Goal: Task Accomplishment & Management: Use online tool/utility

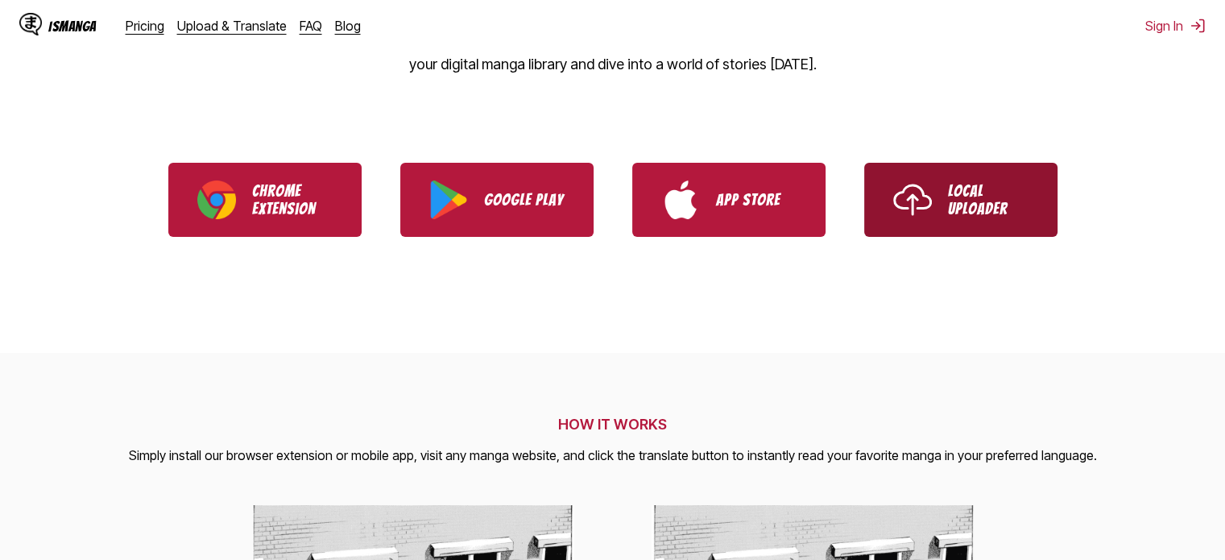
click at [938, 193] on link "Local Uploader" at bounding box center [960, 200] width 193 height 74
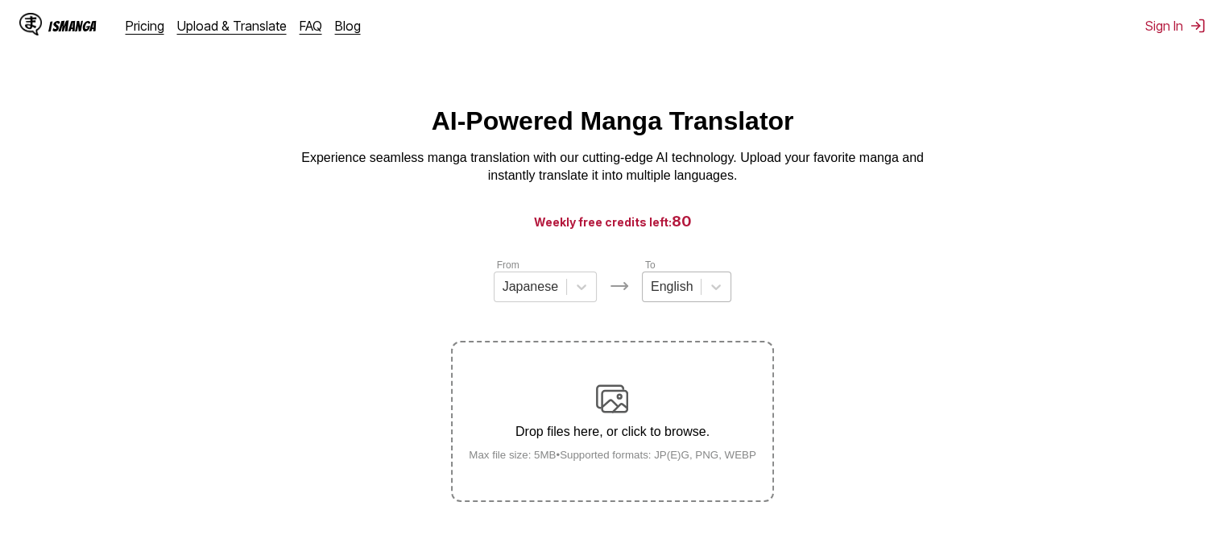
click at [643, 299] on div "English" at bounding box center [672, 287] width 58 height 24
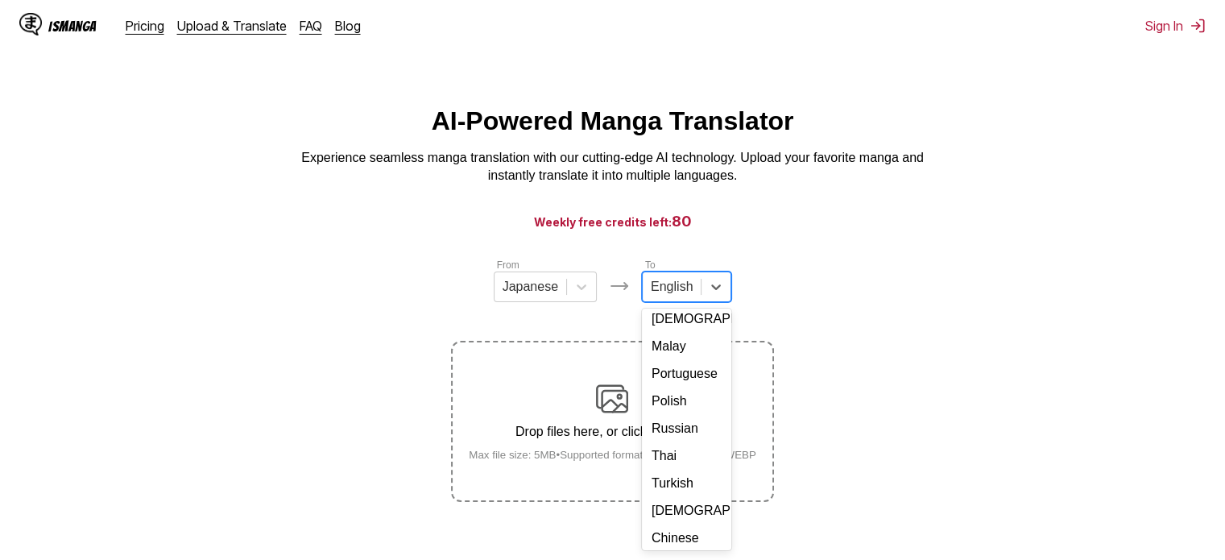
scroll to position [292, 0]
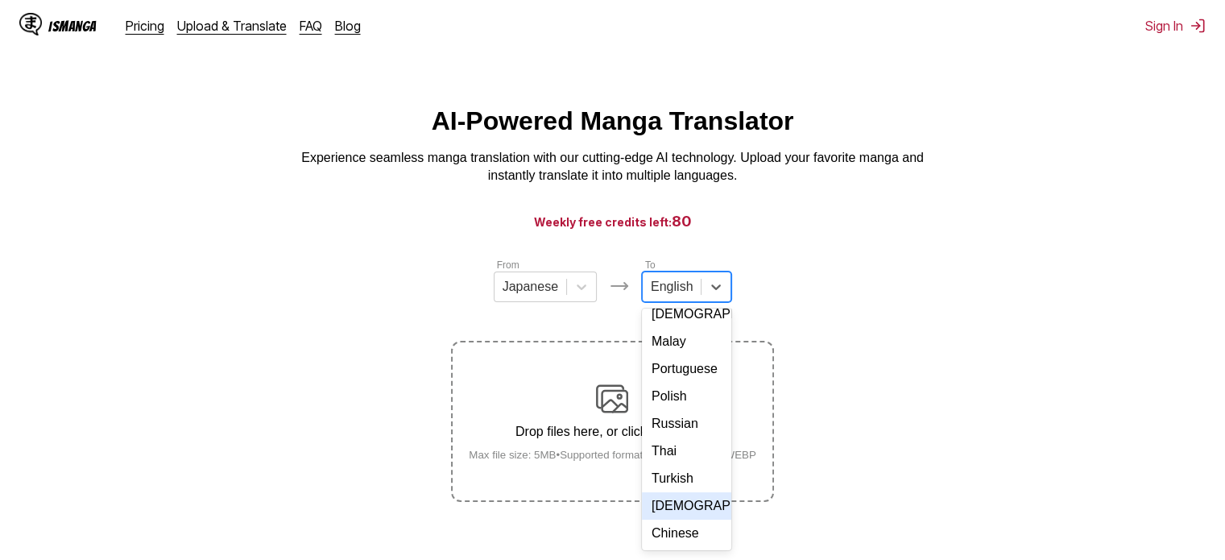
click at [693, 499] on div "[DEMOGRAPHIC_DATA]" at bounding box center [686, 505] width 89 height 27
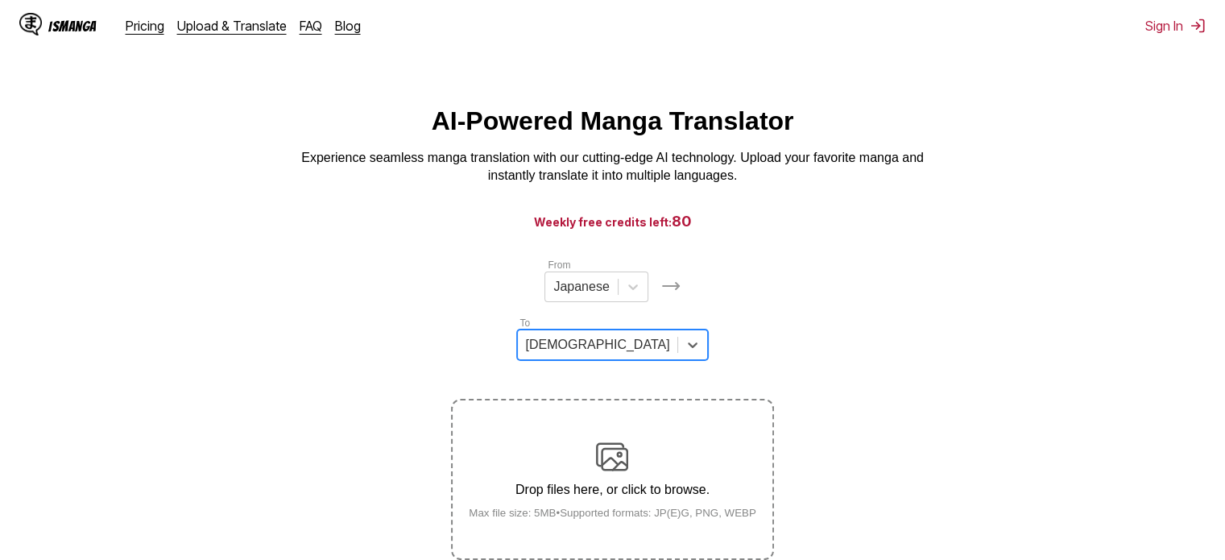
click at [608, 441] on div "Drop files here, or click to browse. Max file size: 5MB • Supported formats: JP…" at bounding box center [612, 480] width 313 height 78
click at [0, 0] on input "Drop files here, or click to browse. Max file size: 5MB • Supported formats: JP…" at bounding box center [0, 0] width 0 height 0
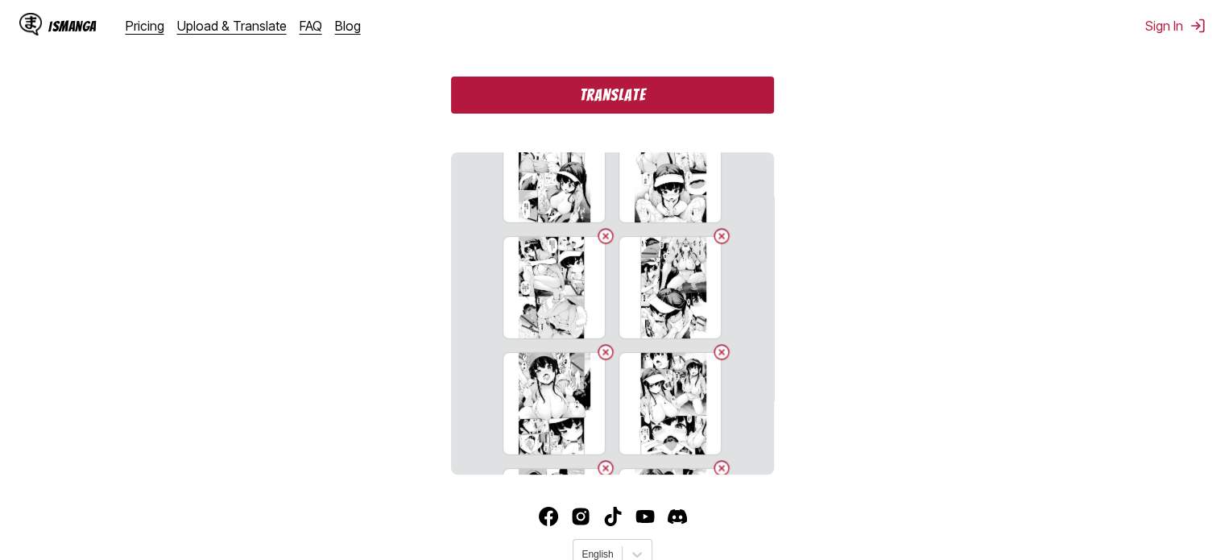
scroll to position [0, 0]
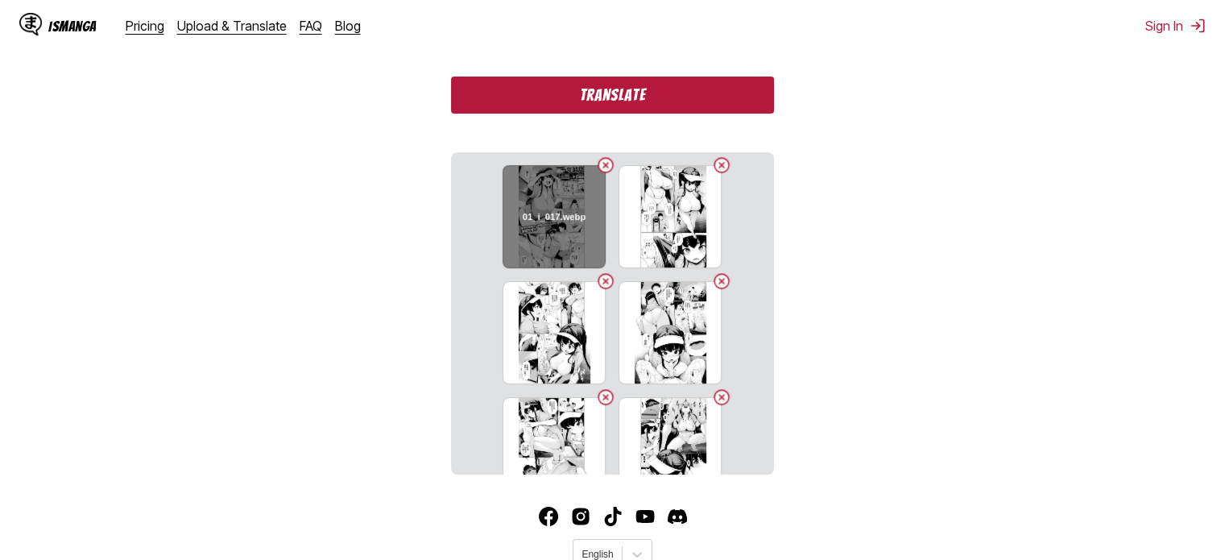
click at [606, 155] on button "Delete image" at bounding box center [605, 164] width 19 height 19
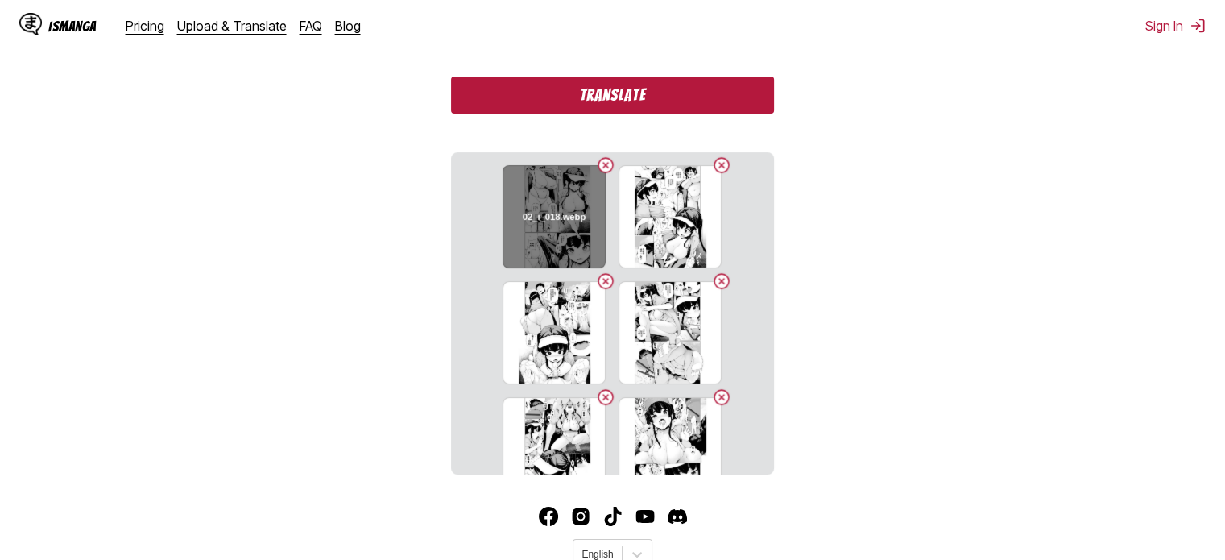
click at [599, 155] on button "Delete image" at bounding box center [605, 164] width 19 height 19
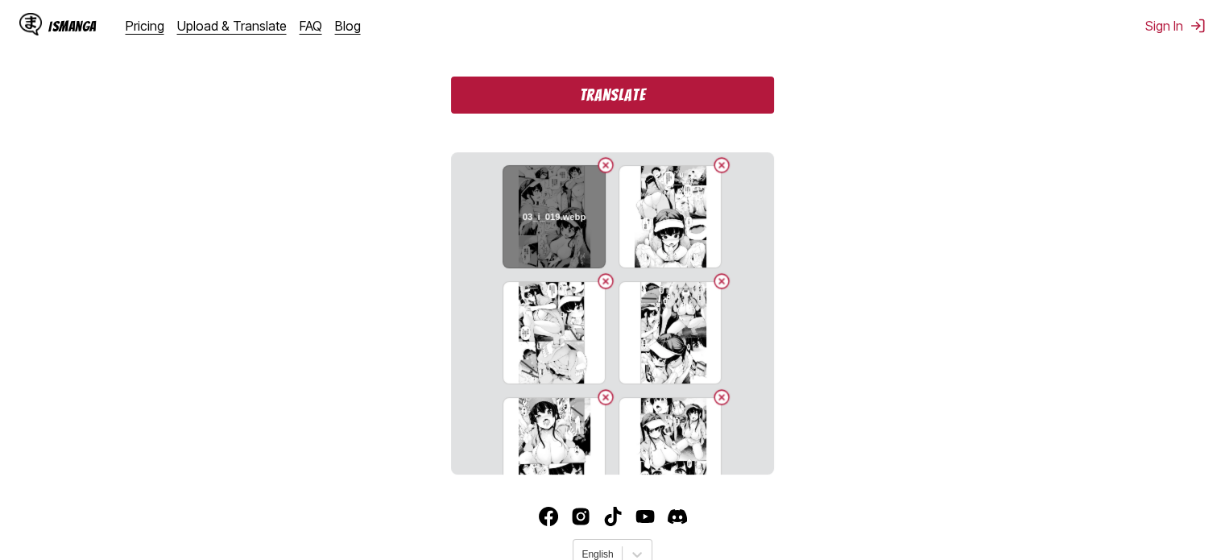
click at [597, 155] on button "Delete image" at bounding box center [605, 164] width 19 height 19
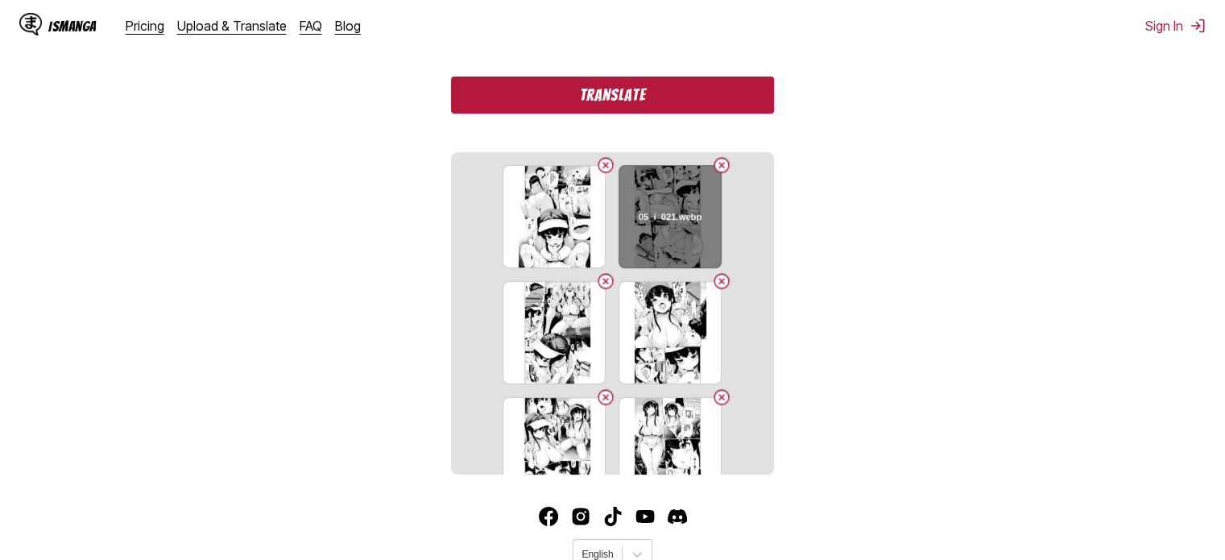
click at [714, 155] on button "Delete image" at bounding box center [721, 164] width 19 height 19
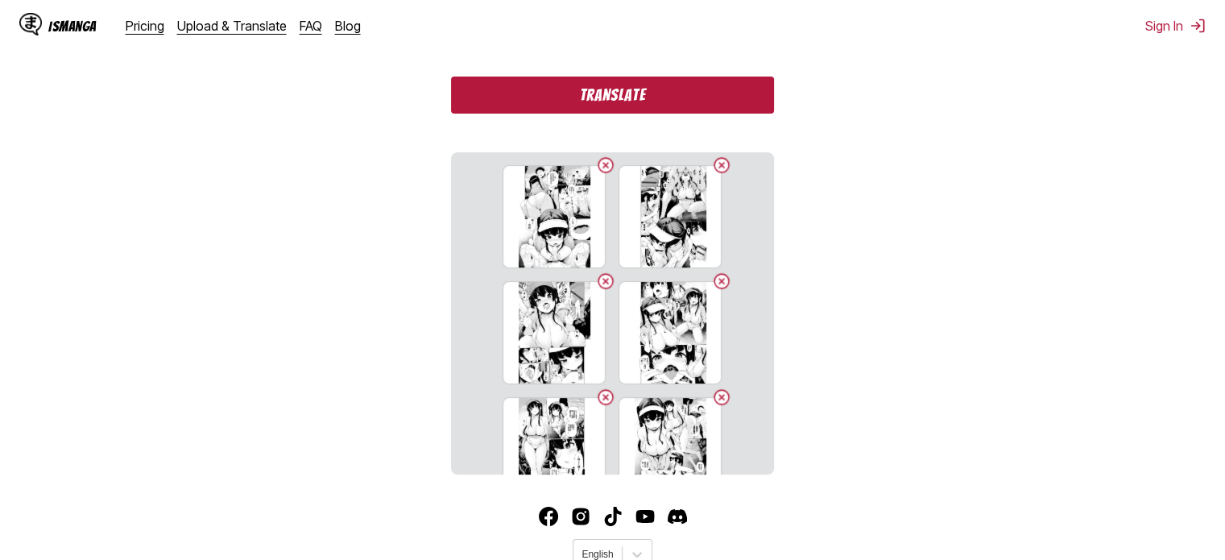
click at [714, 155] on button "Delete image" at bounding box center [721, 164] width 19 height 19
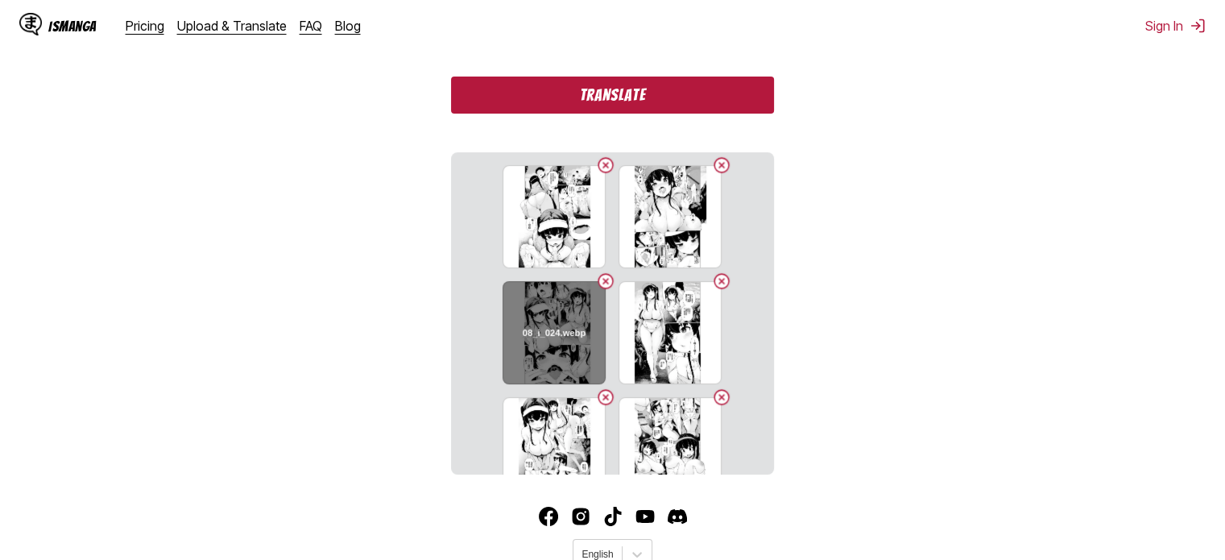
click at [602, 271] on button "Delete image" at bounding box center [605, 280] width 19 height 19
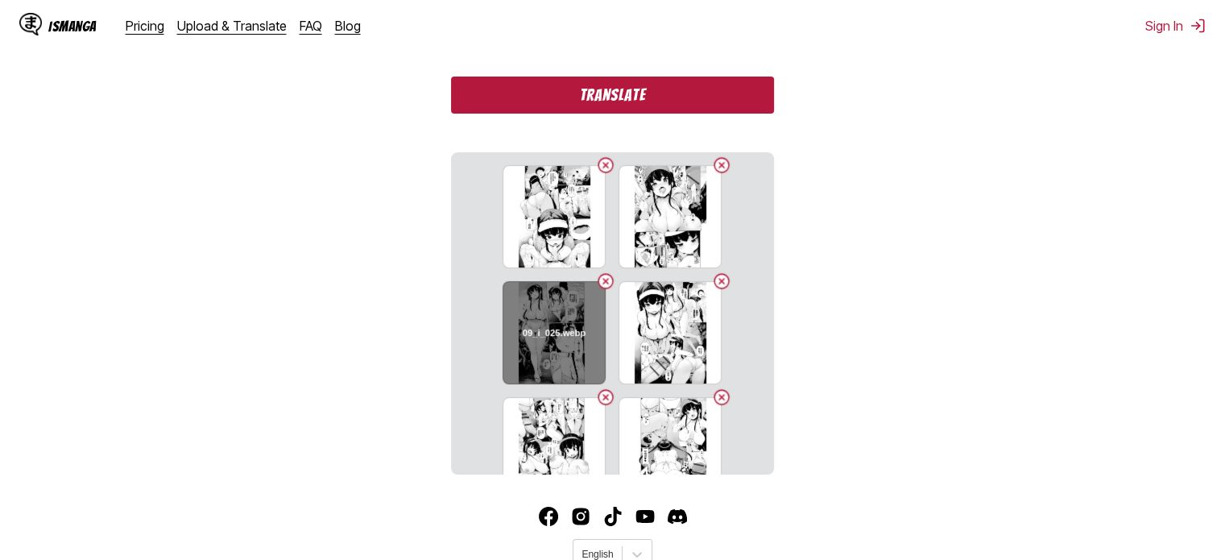
click at [602, 271] on button "Delete image" at bounding box center [605, 280] width 19 height 19
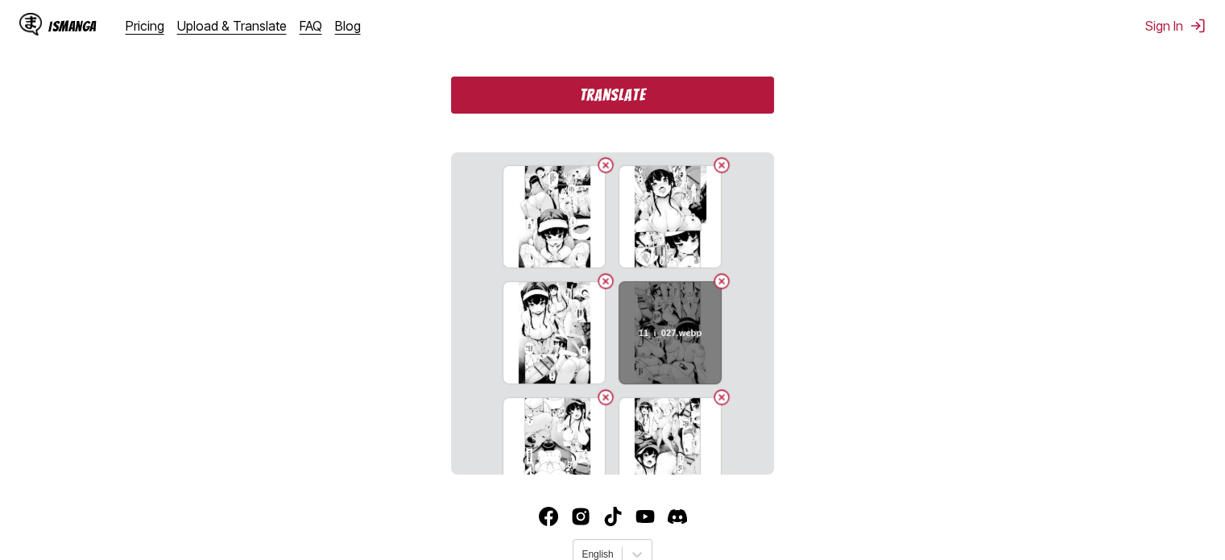
click at [715, 271] on button "Delete image" at bounding box center [721, 280] width 19 height 19
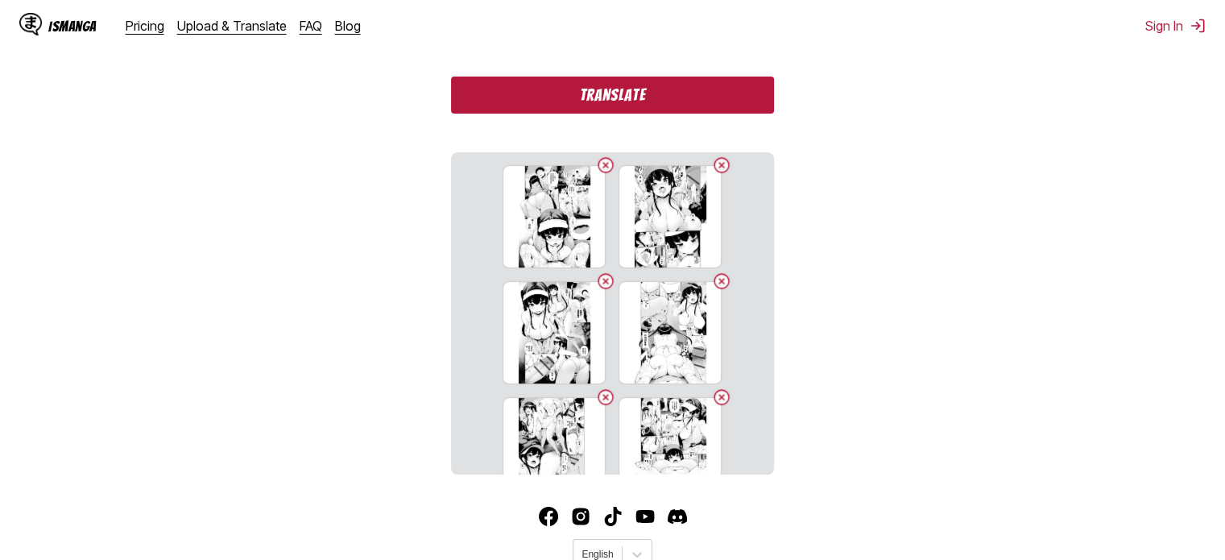
click at [715, 271] on button "Delete image" at bounding box center [721, 280] width 19 height 19
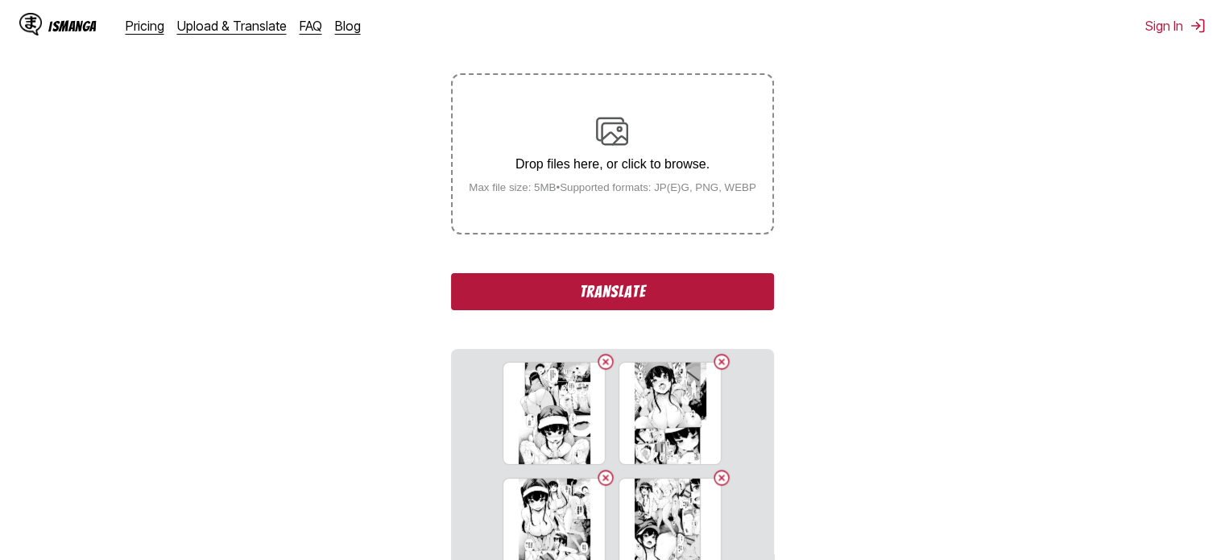
scroll to position [200, 0]
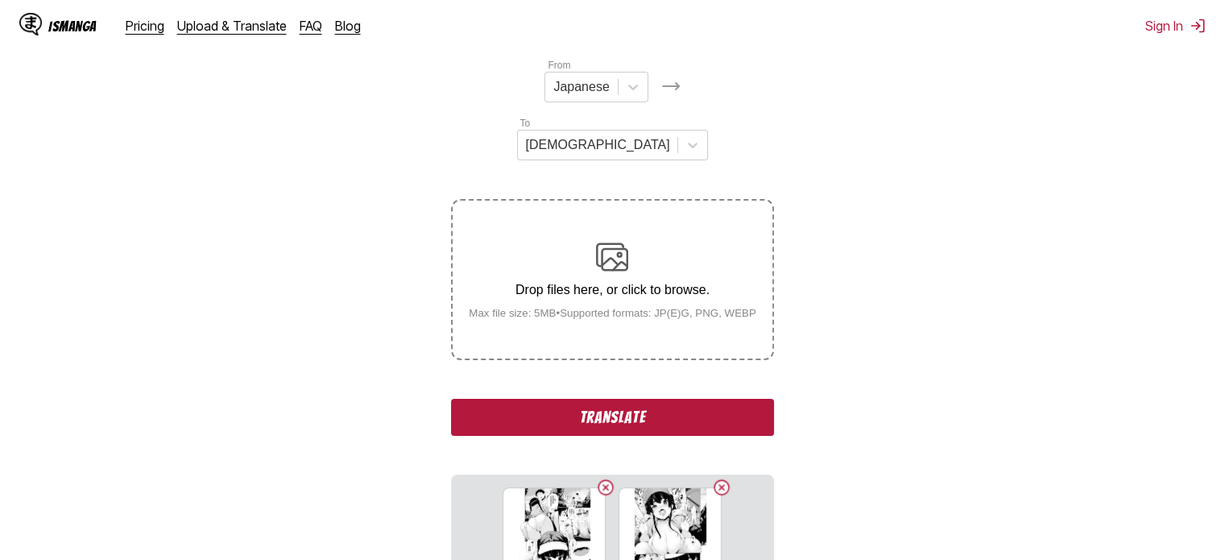
click at [656, 399] on button "Translate" at bounding box center [612, 417] width 322 height 37
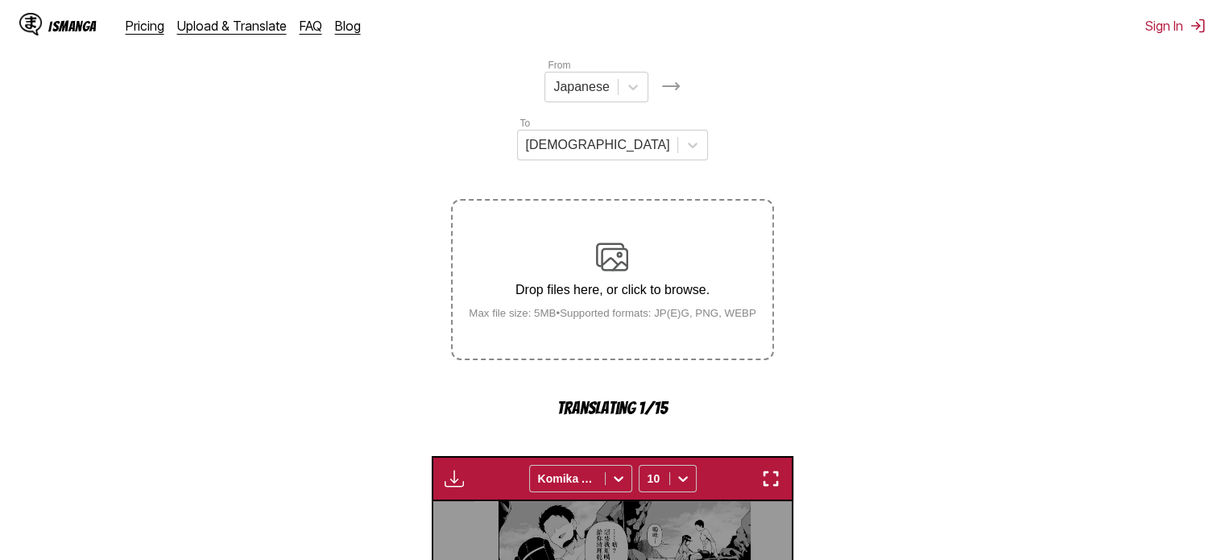
scroll to position [499, 0]
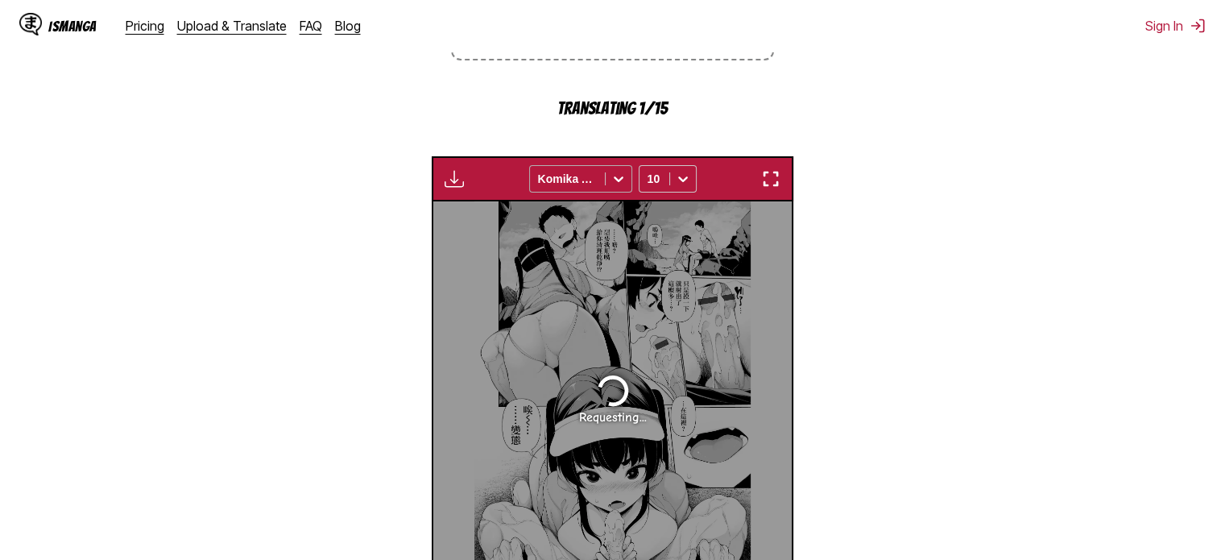
click at [569, 171] on div at bounding box center [567, 179] width 59 height 16
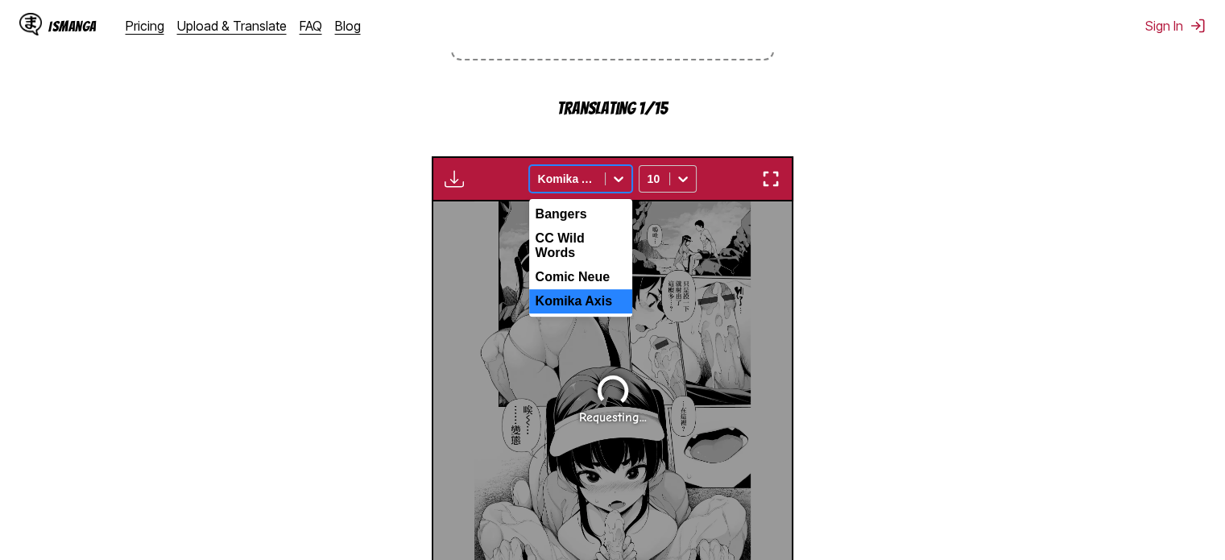
click at [571, 171] on div at bounding box center [567, 179] width 59 height 16
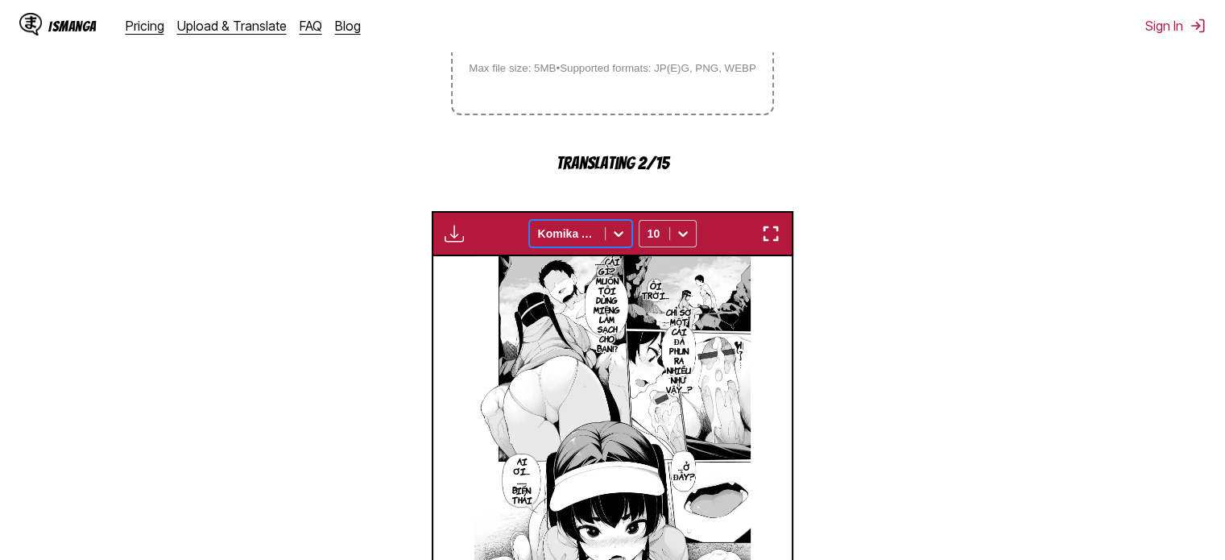
scroll to position [419, 0]
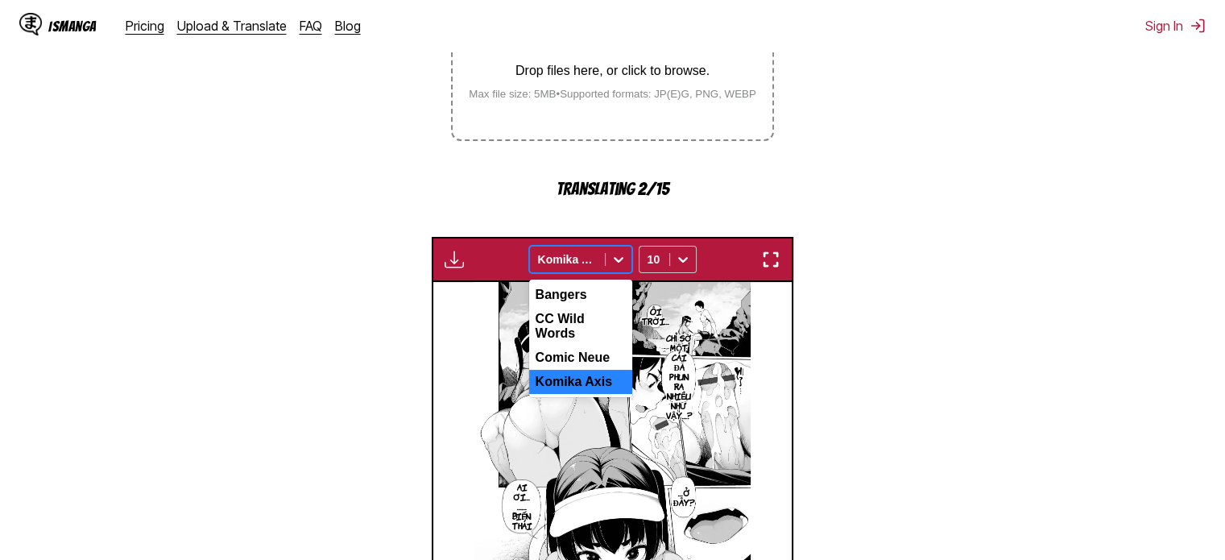
click at [606, 246] on div at bounding box center [619, 259] width 26 height 26
click at [612, 346] on div "Comic Neue" at bounding box center [580, 358] width 103 height 24
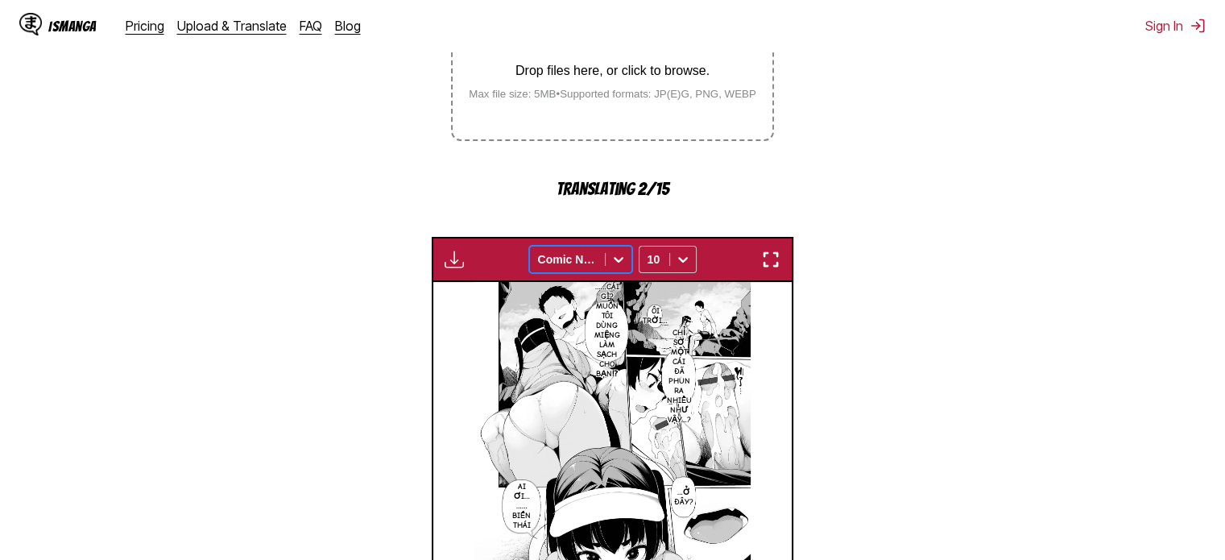
click at [573, 251] on div at bounding box center [567, 259] width 59 height 16
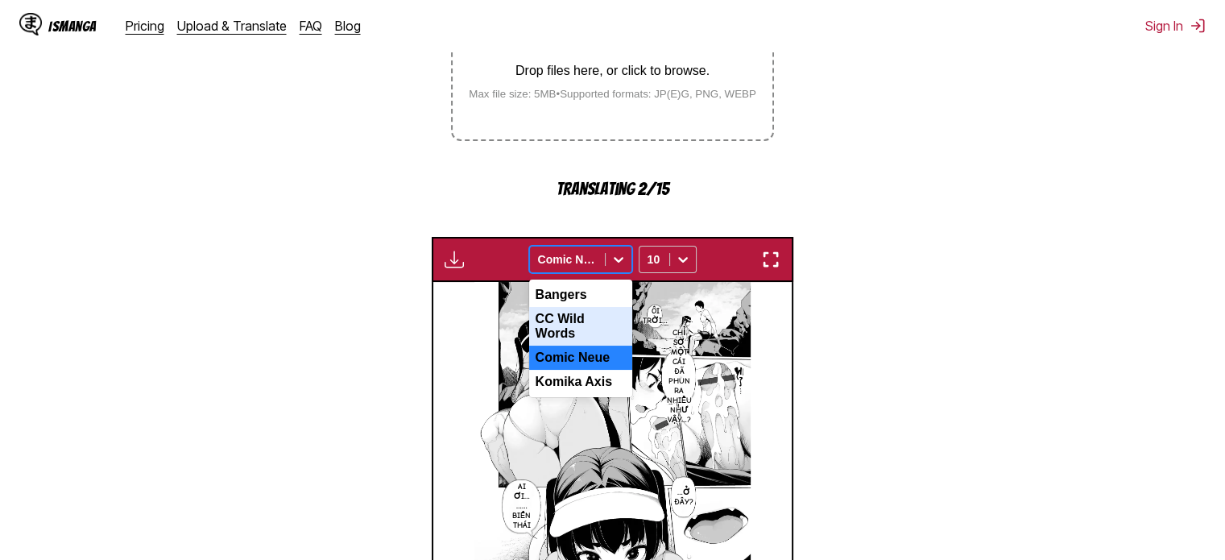
click at [583, 307] on div "CC Wild Words" at bounding box center [580, 326] width 103 height 39
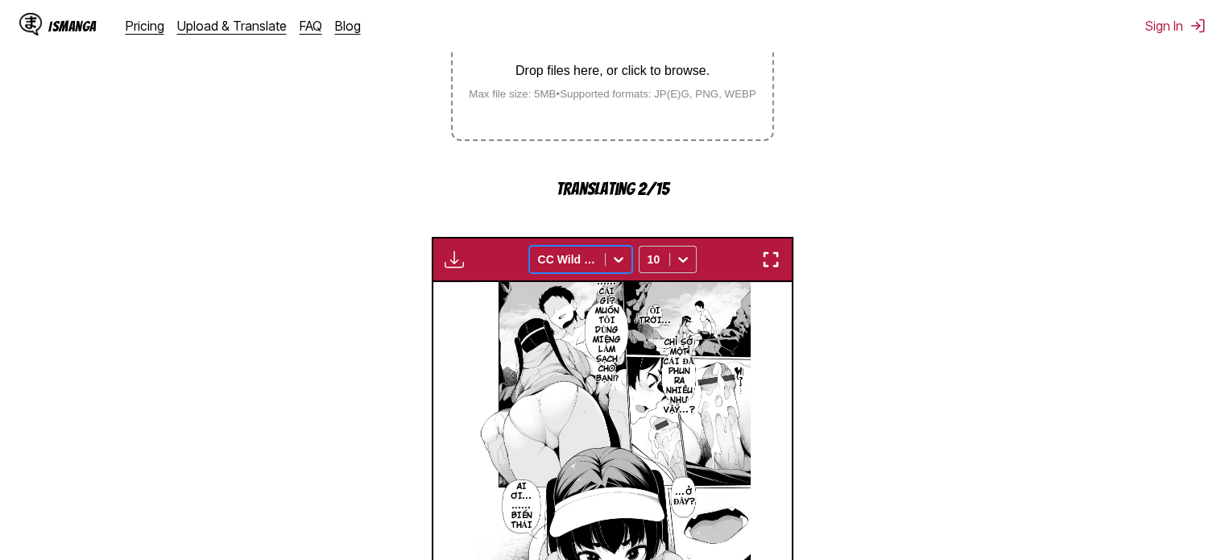
click at [577, 251] on div at bounding box center [567, 259] width 59 height 16
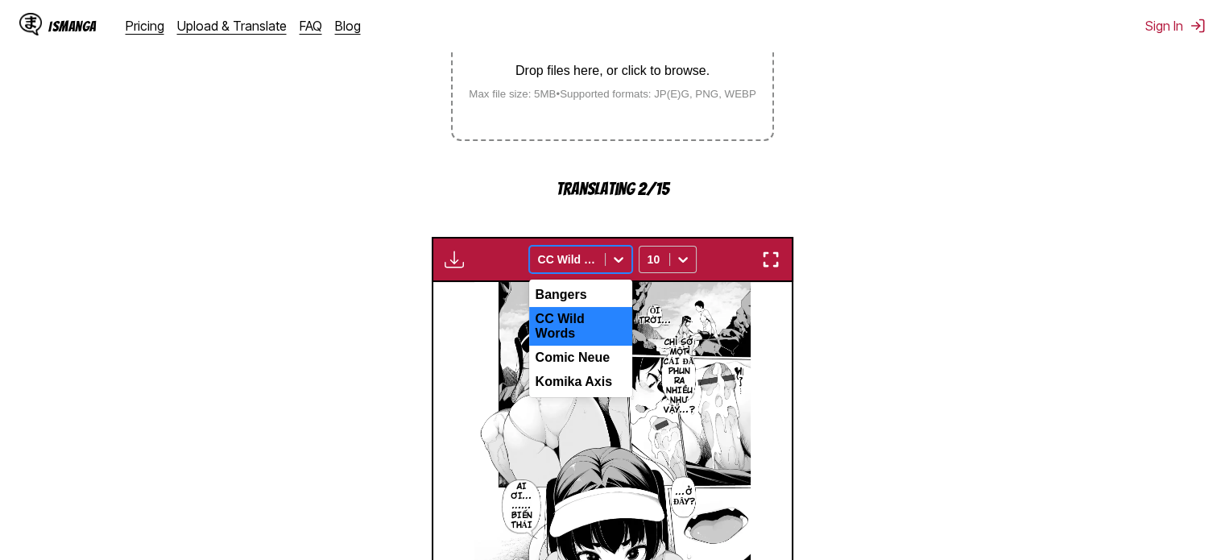
click at [569, 283] on div "Bangers" at bounding box center [580, 295] width 103 height 24
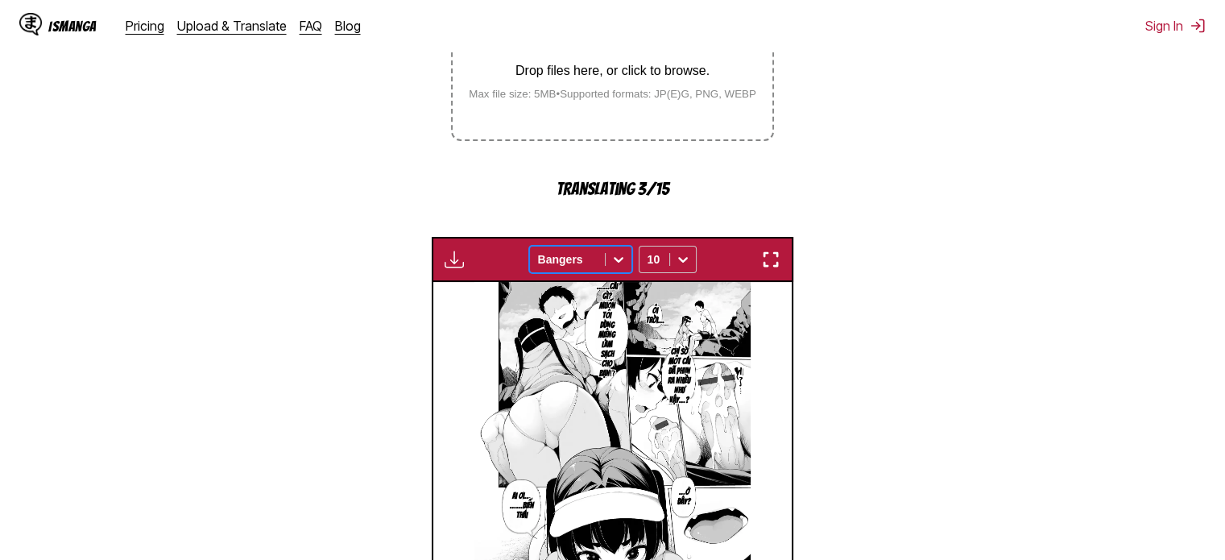
click at [572, 282] on img at bounding box center [612, 478] width 276 height 392
click at [561, 251] on div at bounding box center [567, 259] width 59 height 16
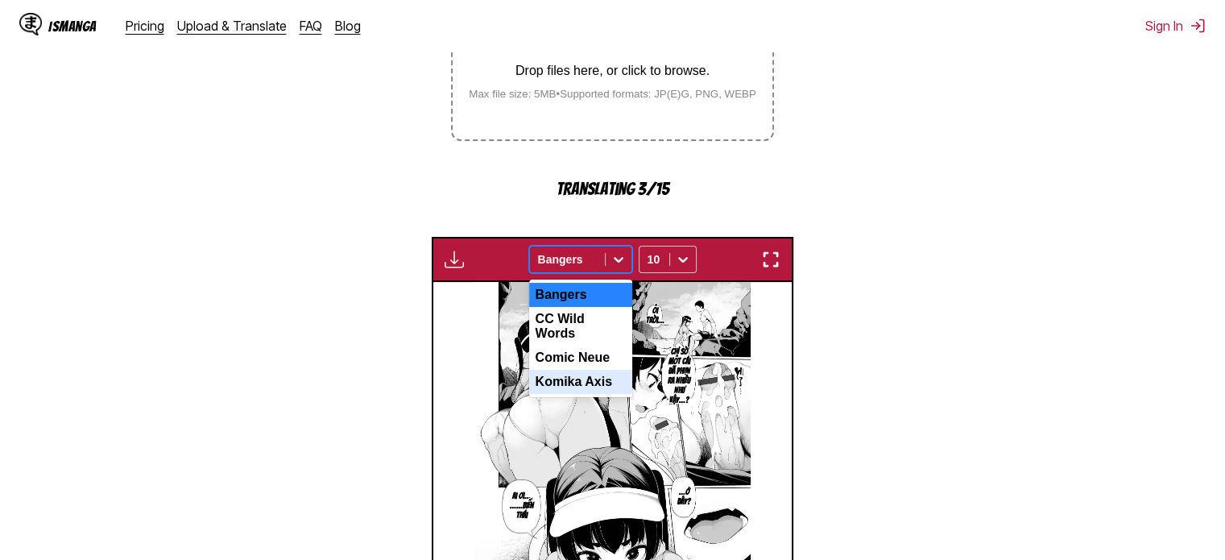
click at [914, 283] on section "From Japanese To Vietnamese Drop files here, or click to browse. Max file size:…" at bounding box center [612, 278] width 1199 height 881
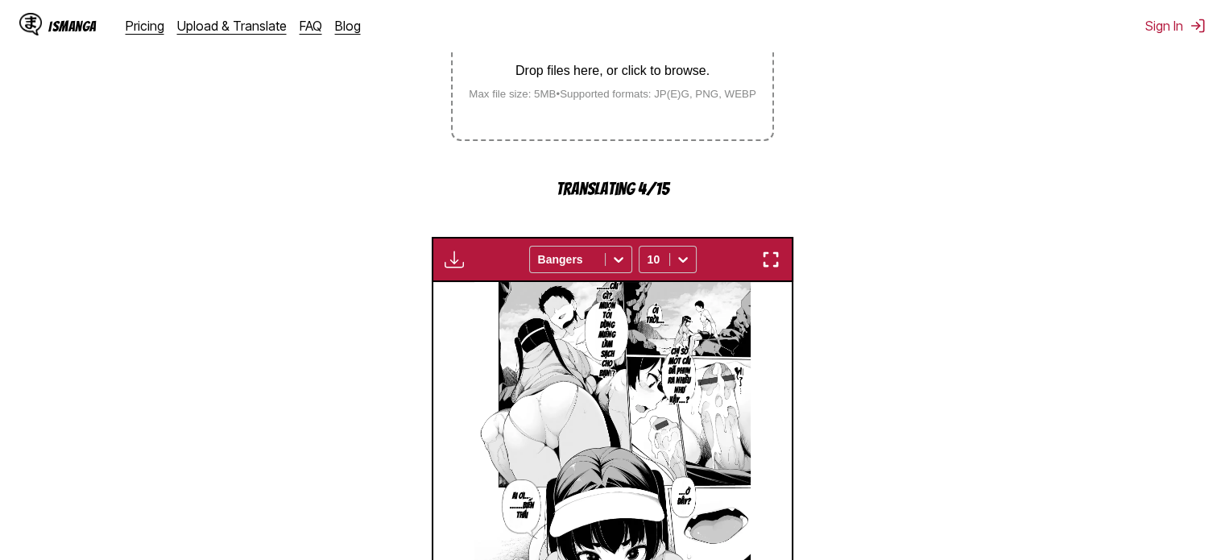
click at [770, 250] on img "button" at bounding box center [770, 259] width 19 height 19
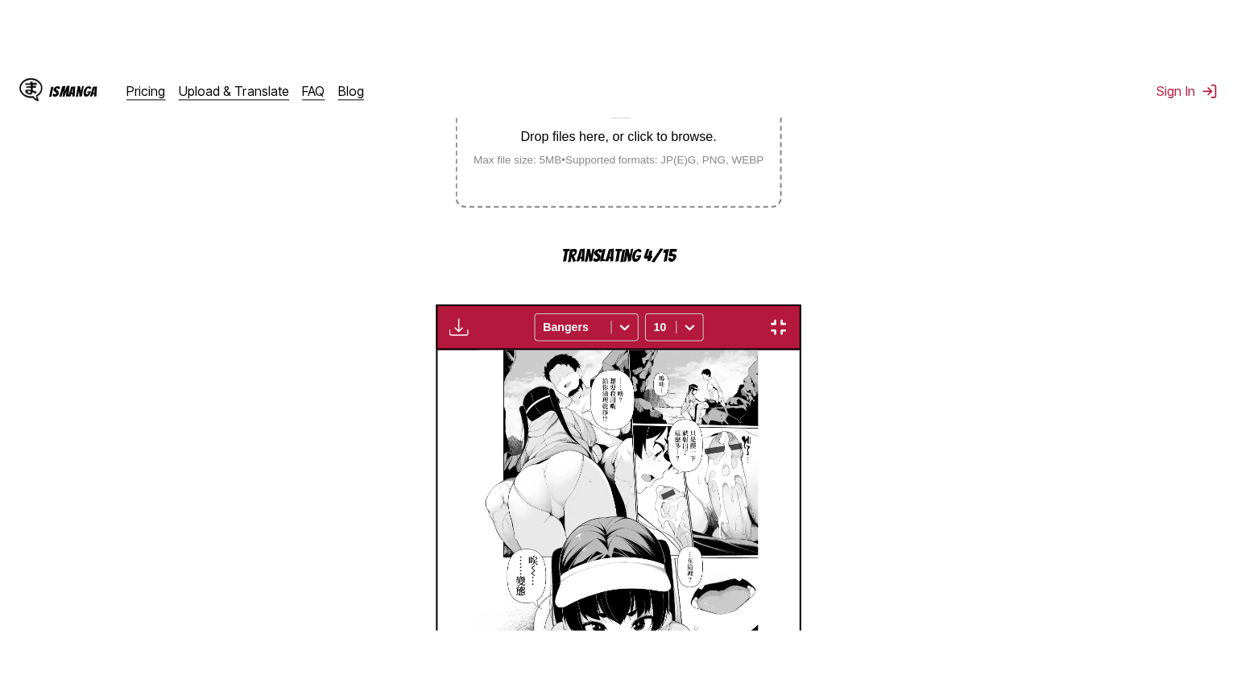
scroll to position [187, 0]
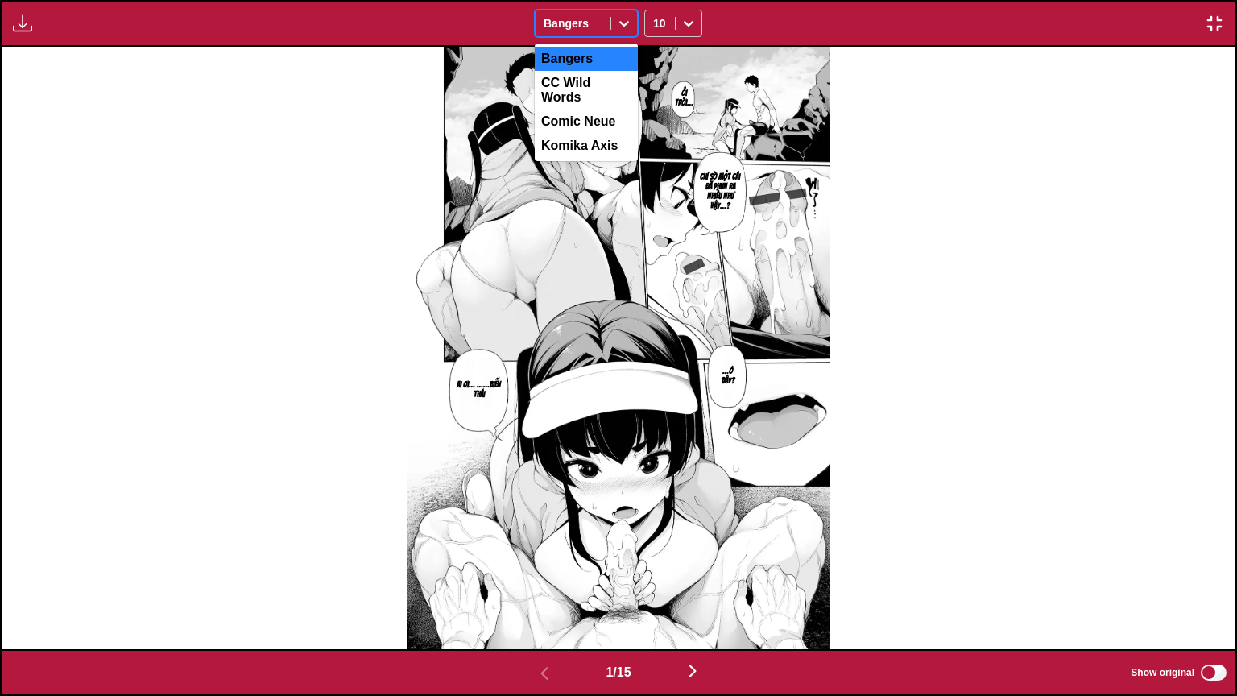
click at [586, 16] on div at bounding box center [573, 23] width 59 height 16
click at [590, 95] on div "CC Wild Words" at bounding box center [586, 90] width 103 height 39
click at [570, 20] on div at bounding box center [573, 23] width 59 height 16
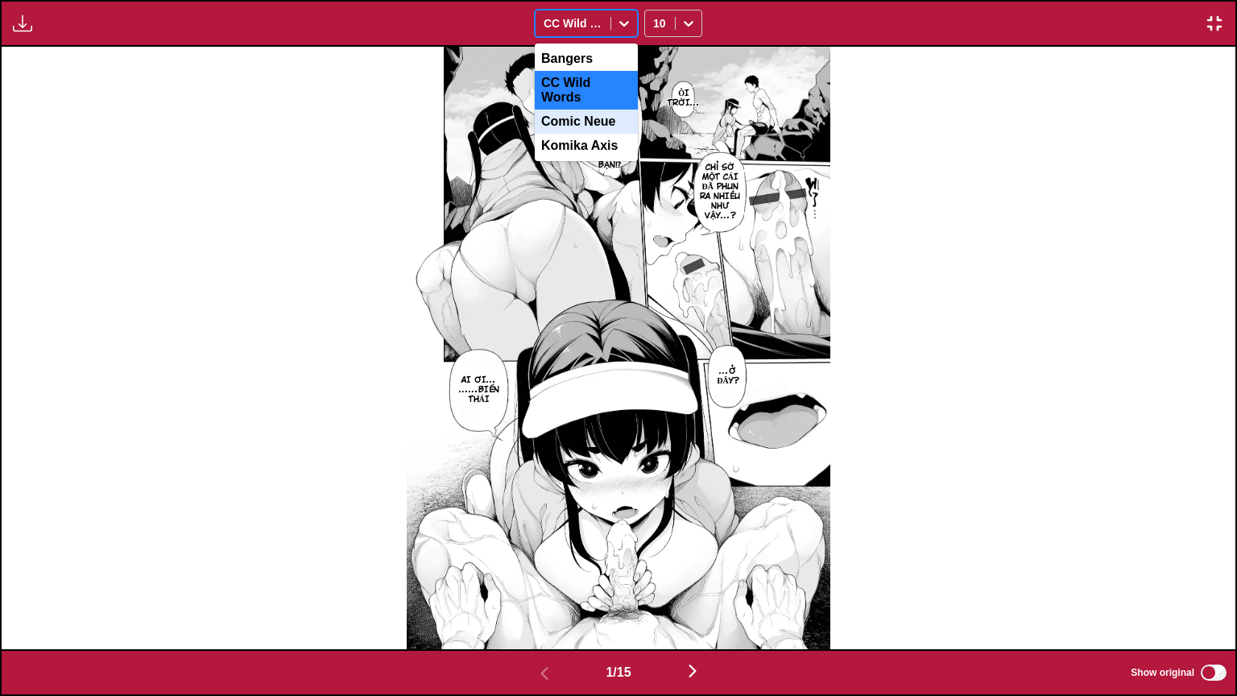
click at [554, 110] on div "Comic Neue" at bounding box center [586, 122] width 103 height 24
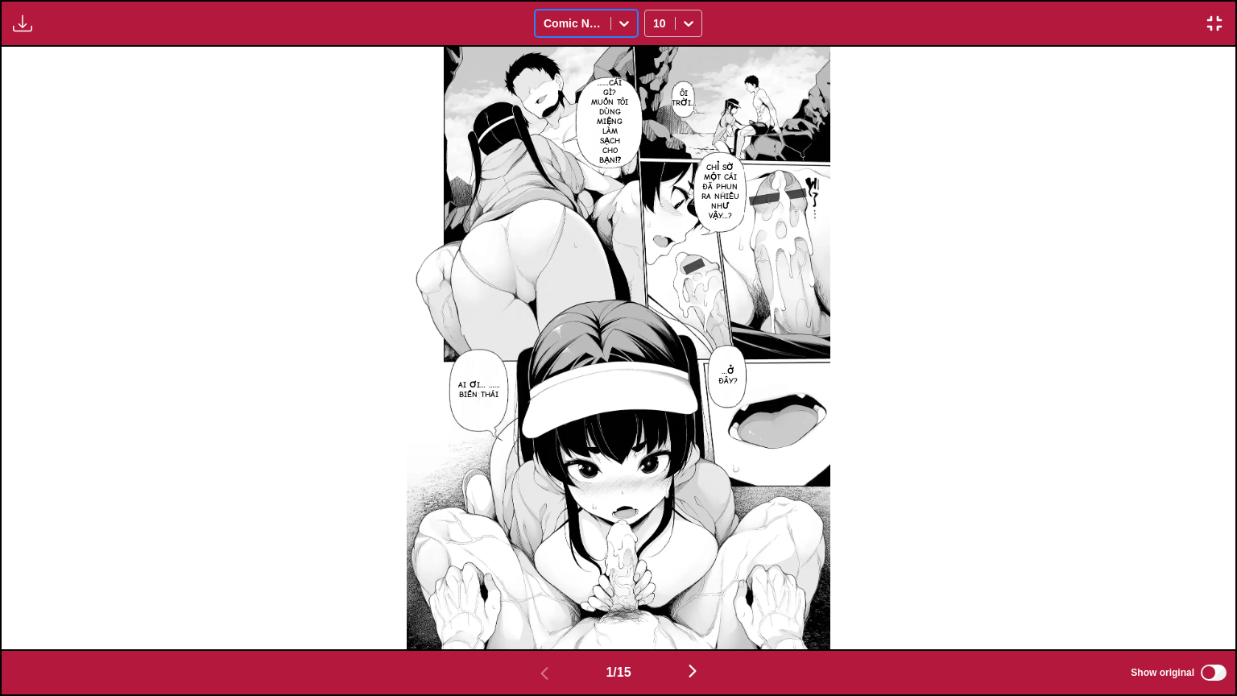
click at [561, 23] on div at bounding box center [573, 23] width 59 height 16
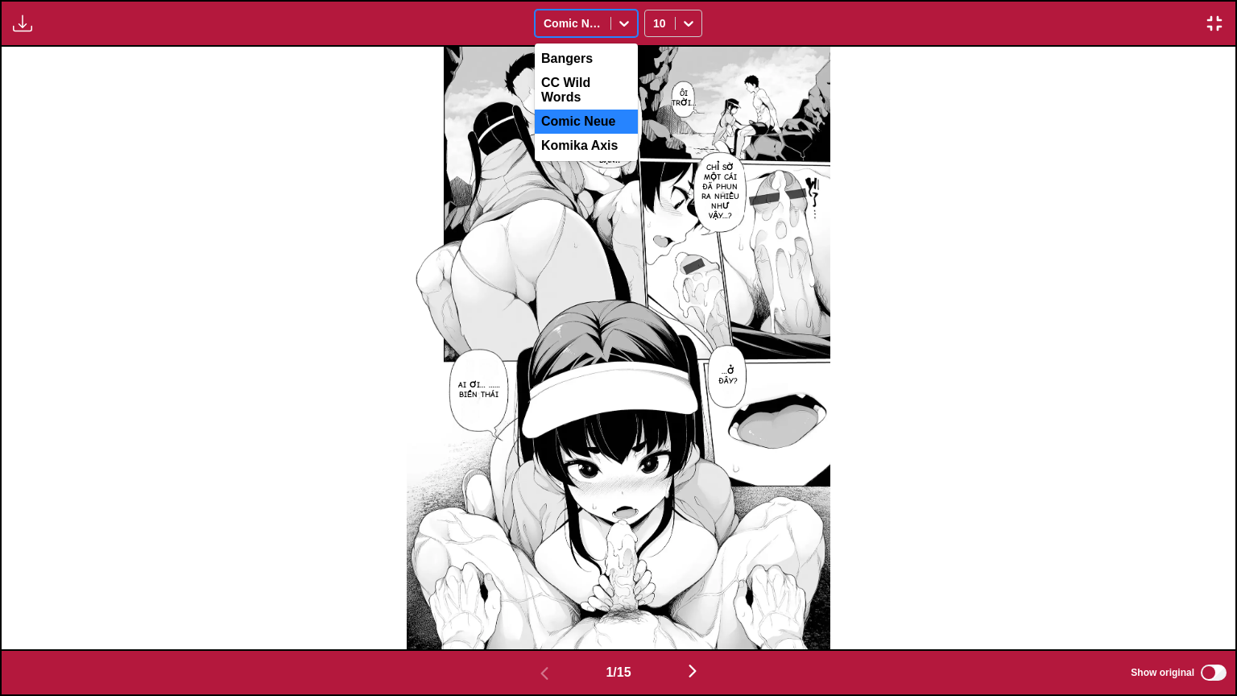
click at [561, 134] on div "Komika Axis" at bounding box center [586, 146] width 103 height 24
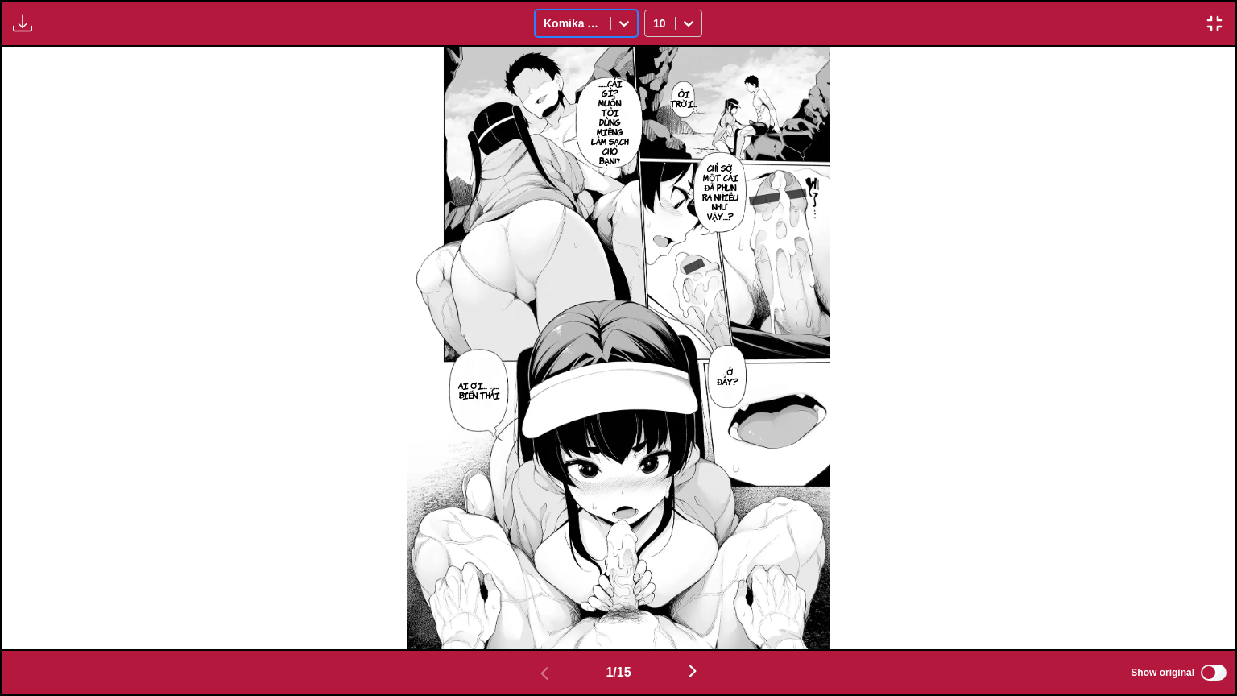
click at [554, 26] on div at bounding box center [573, 23] width 59 height 16
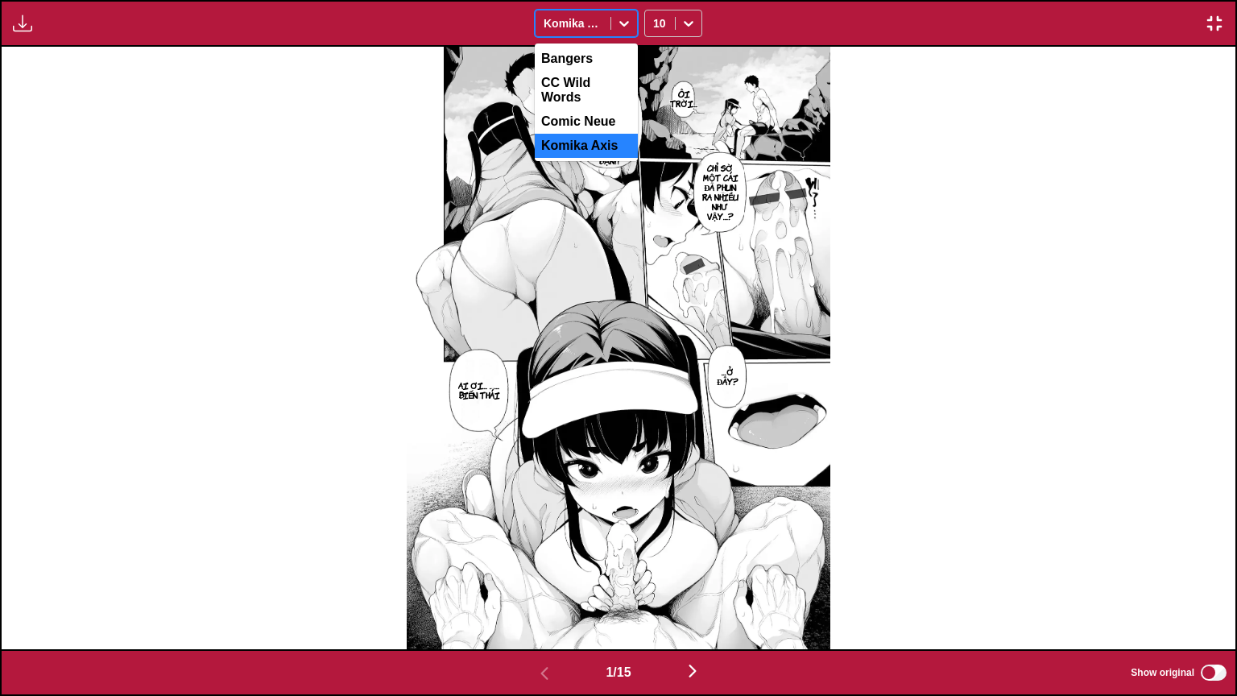
click at [1213, 23] on img "button" at bounding box center [1214, 23] width 19 height 19
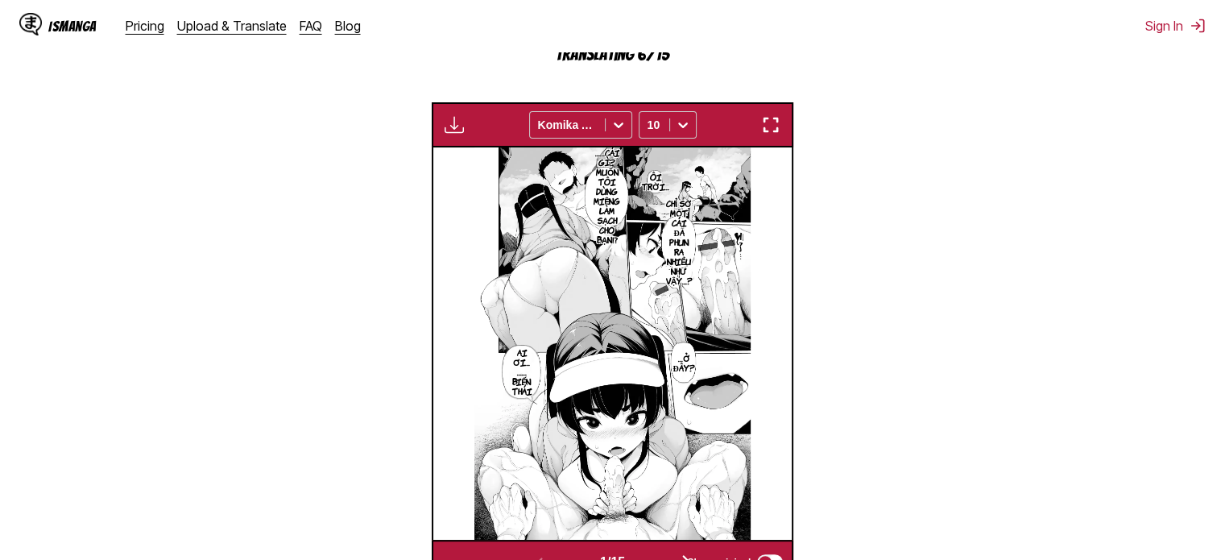
scroll to position [592, 0]
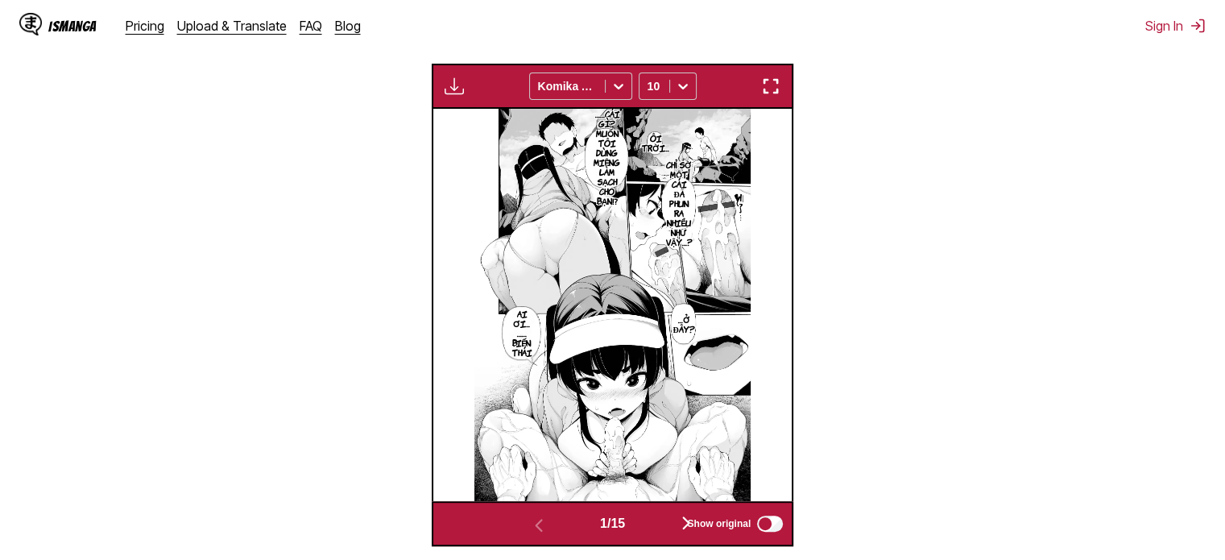
click at [687, 513] on div "Show original" at bounding box center [731, 523] width 108 height 21
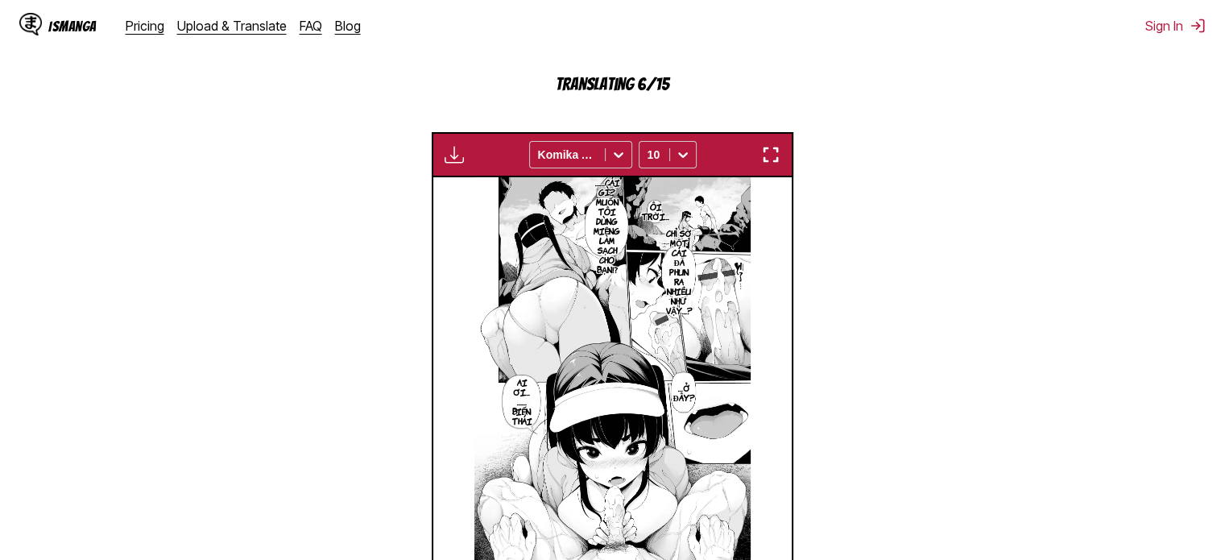
scroll to position [431, 0]
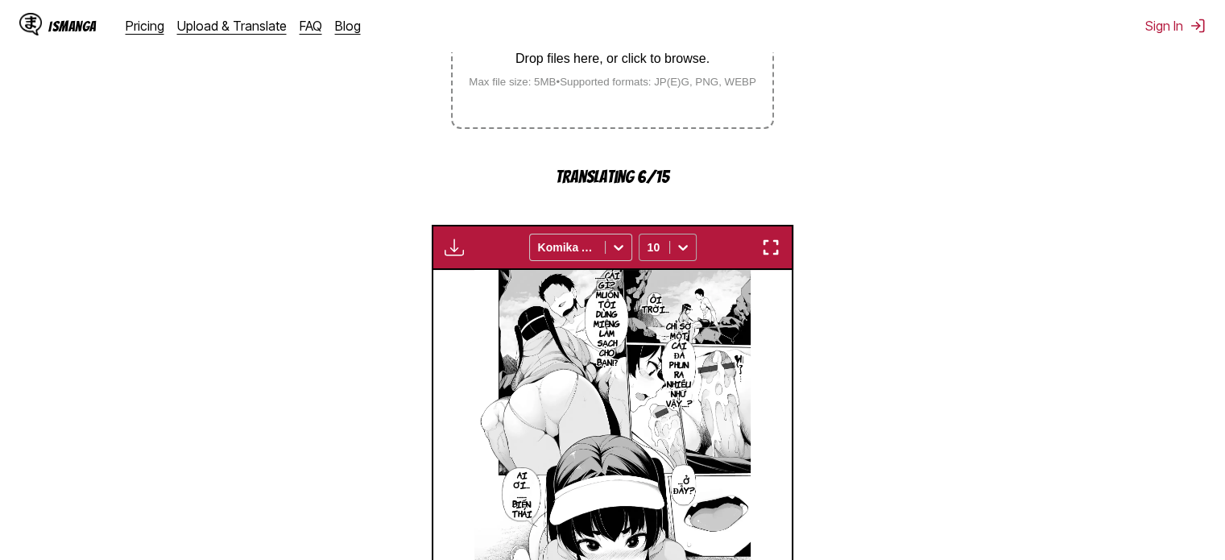
click at [676, 239] on icon at bounding box center [683, 247] width 16 height 16
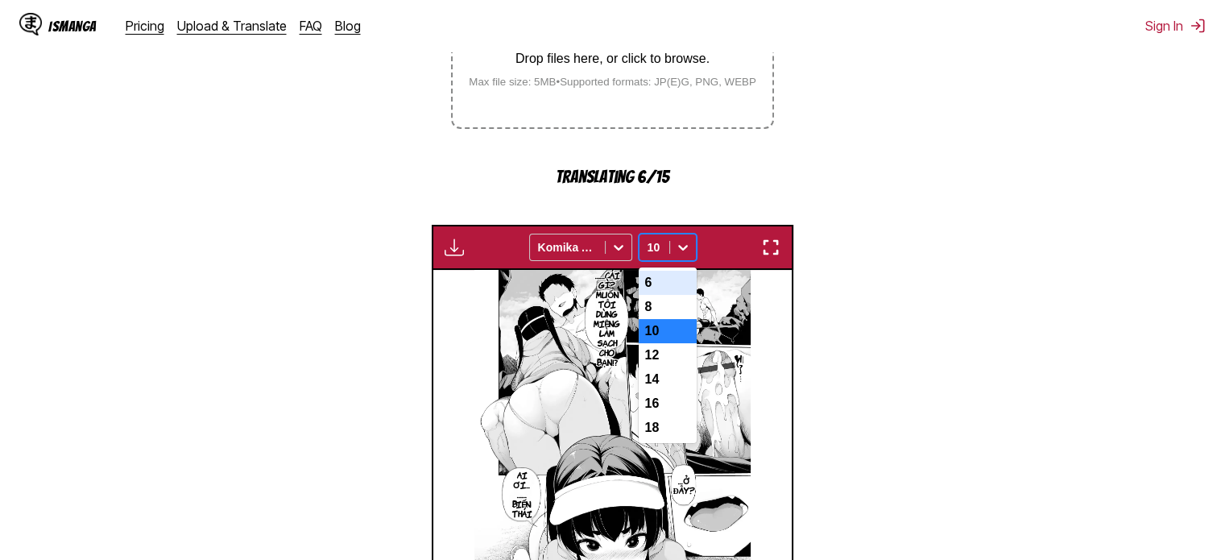
click at [664, 271] on div "6" at bounding box center [668, 283] width 58 height 24
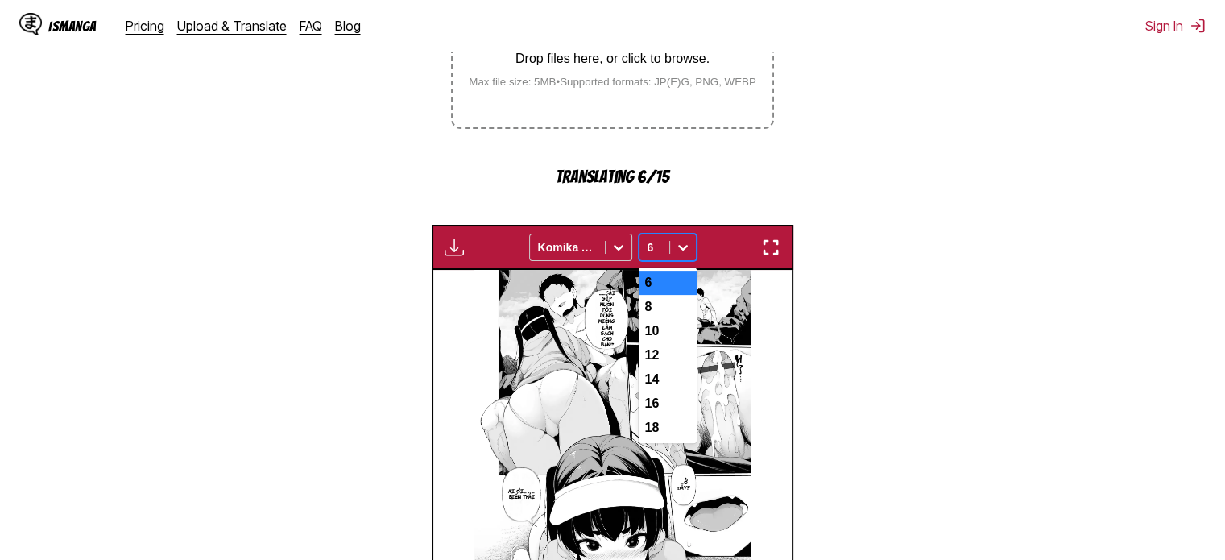
click at [671, 234] on div at bounding box center [683, 247] width 26 height 26
click at [666, 295] on div "8" at bounding box center [668, 307] width 58 height 24
click at [666, 236] on div "8" at bounding box center [654, 247] width 30 height 23
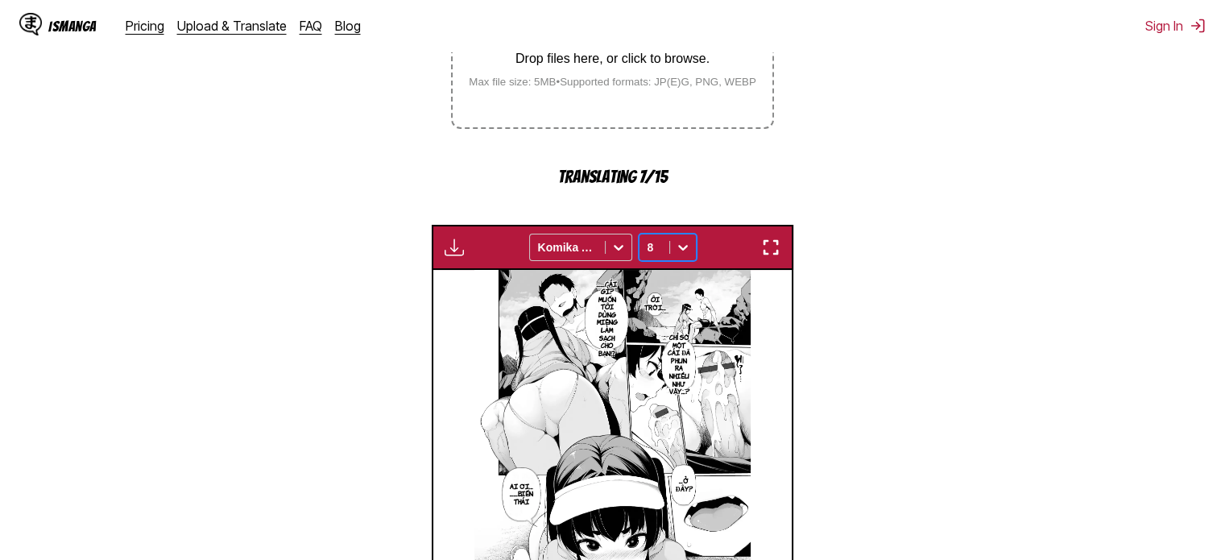
click at [665, 225] on div "Available for premium users only Komika Axis option 8, selected. Select is focu…" at bounding box center [613, 247] width 362 height 45
click at [661, 236] on div "8" at bounding box center [654, 247] width 30 height 23
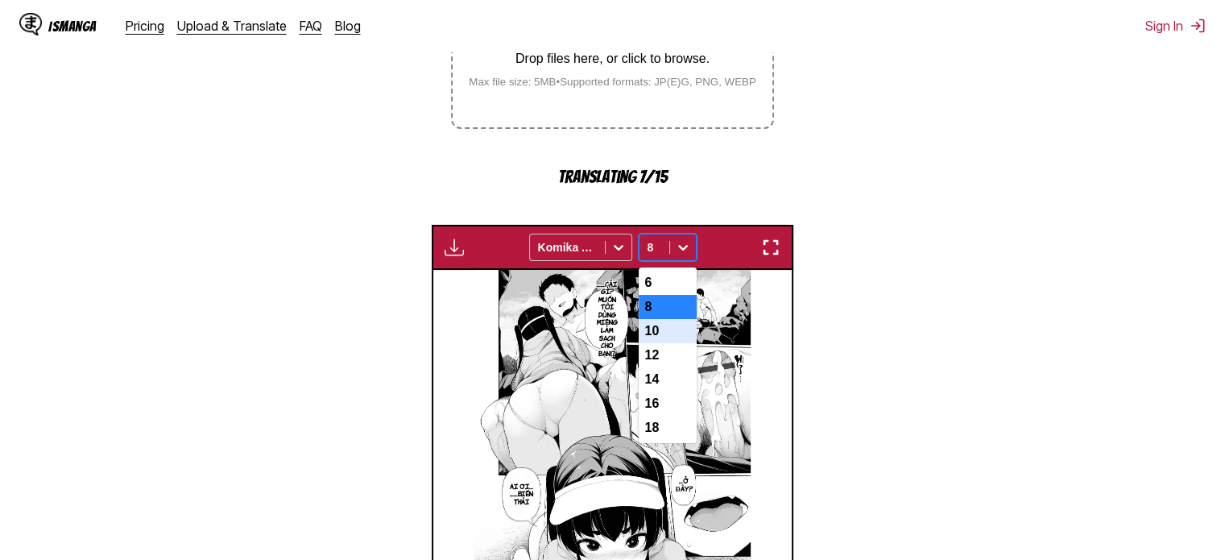
click at [664, 319] on div "10" at bounding box center [668, 331] width 58 height 24
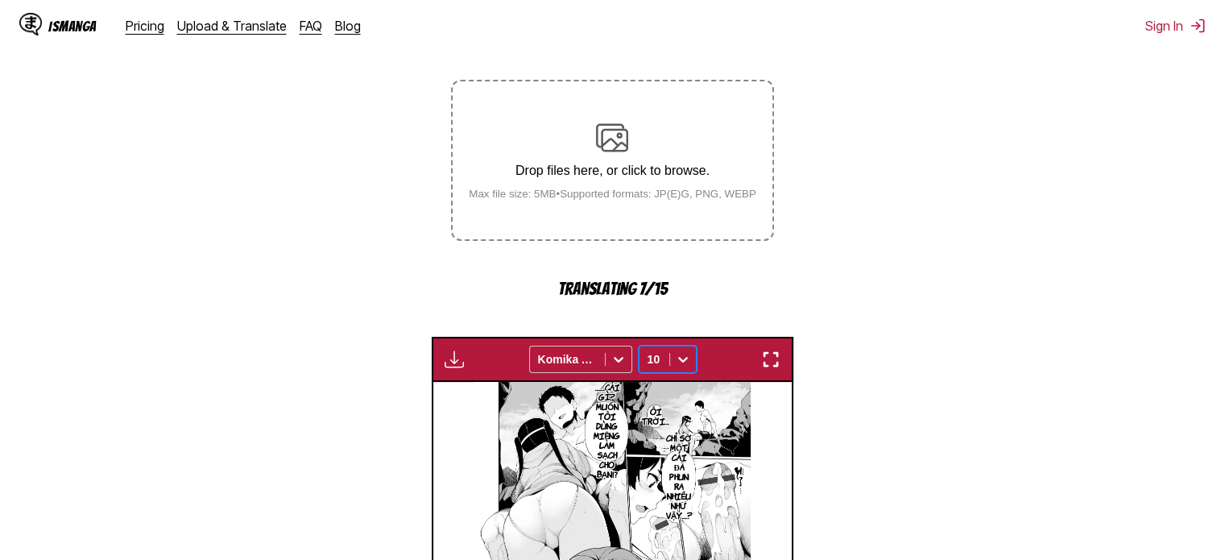
scroll to position [189, 0]
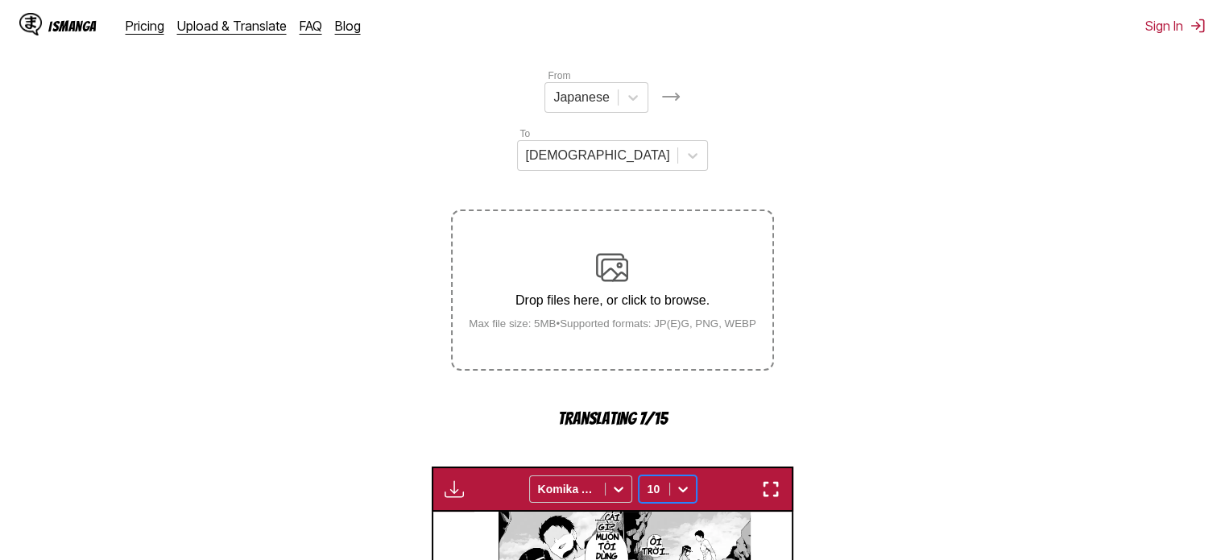
click at [652, 409] on p "Translating 7/15" at bounding box center [612, 418] width 322 height 19
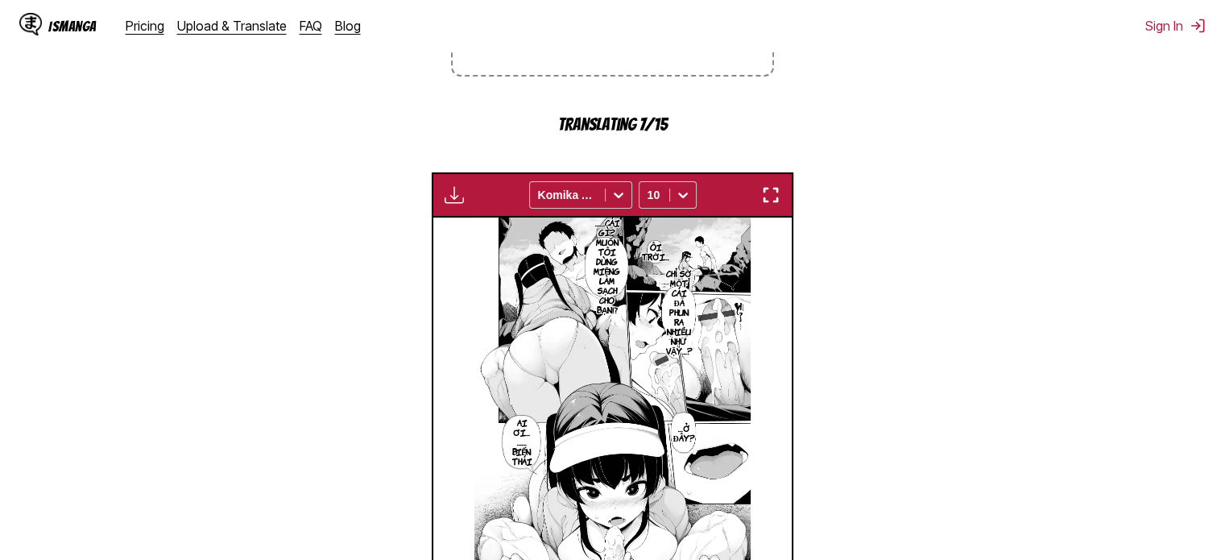
scroll to position [592, 0]
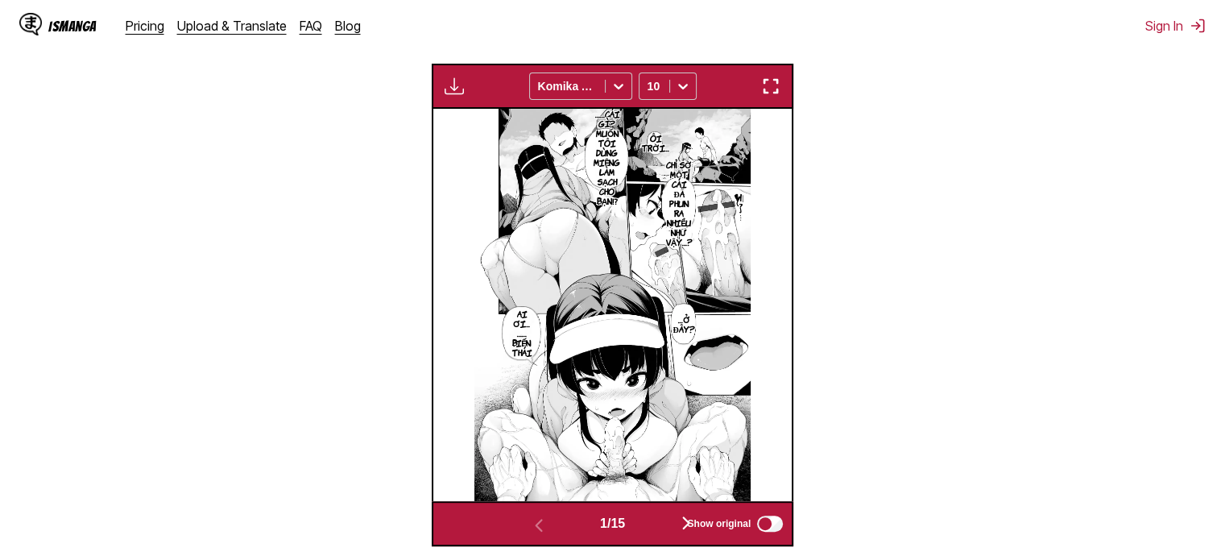
click at [684, 513] on div "Show original" at bounding box center [731, 523] width 108 height 21
click at [640, 512] on div "1 / 15" at bounding box center [612, 523] width 244 height 23
click at [625, 516] on span "1 / 15" at bounding box center [612, 523] width 25 height 14
click at [650, 512] on button "button" at bounding box center [686, 523] width 97 height 23
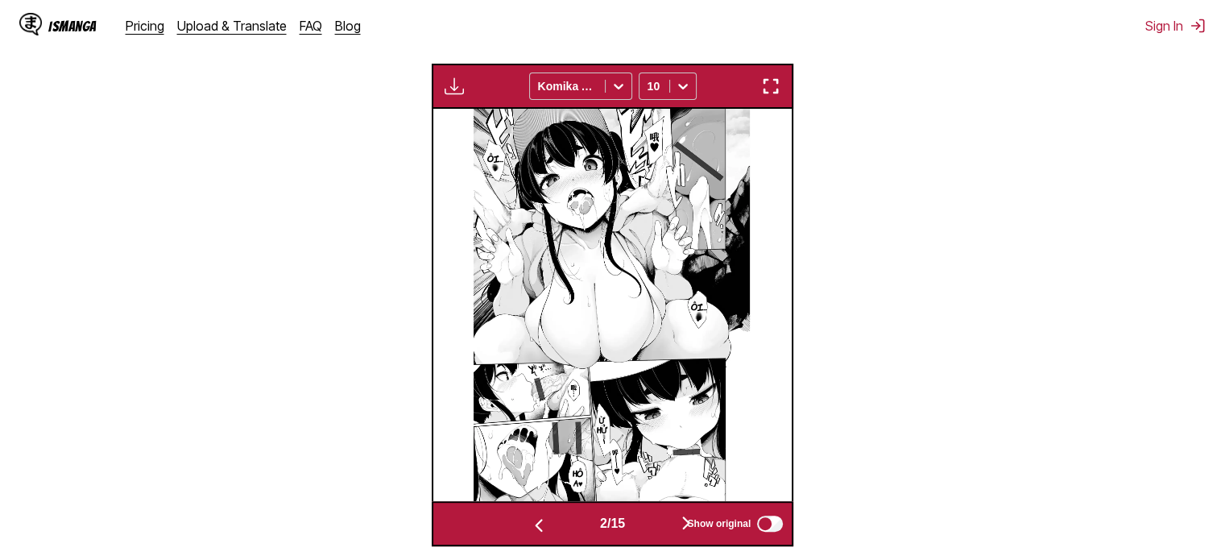
click at [643, 512] on button "button" at bounding box center [686, 523] width 97 height 23
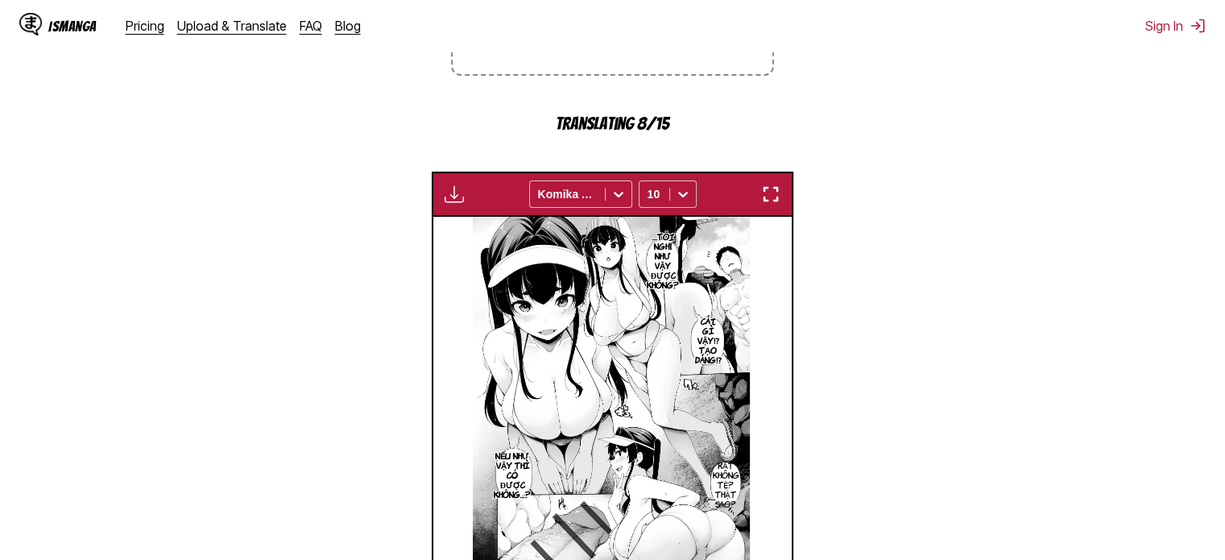
scroll to position [511, 0]
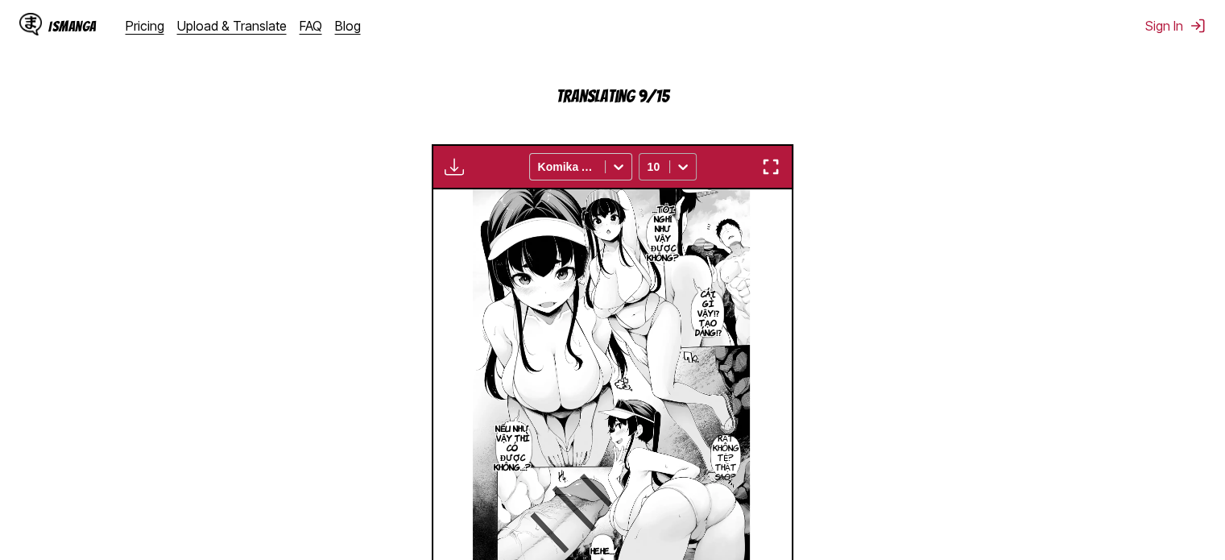
click at [675, 159] on icon at bounding box center [683, 167] width 16 height 16
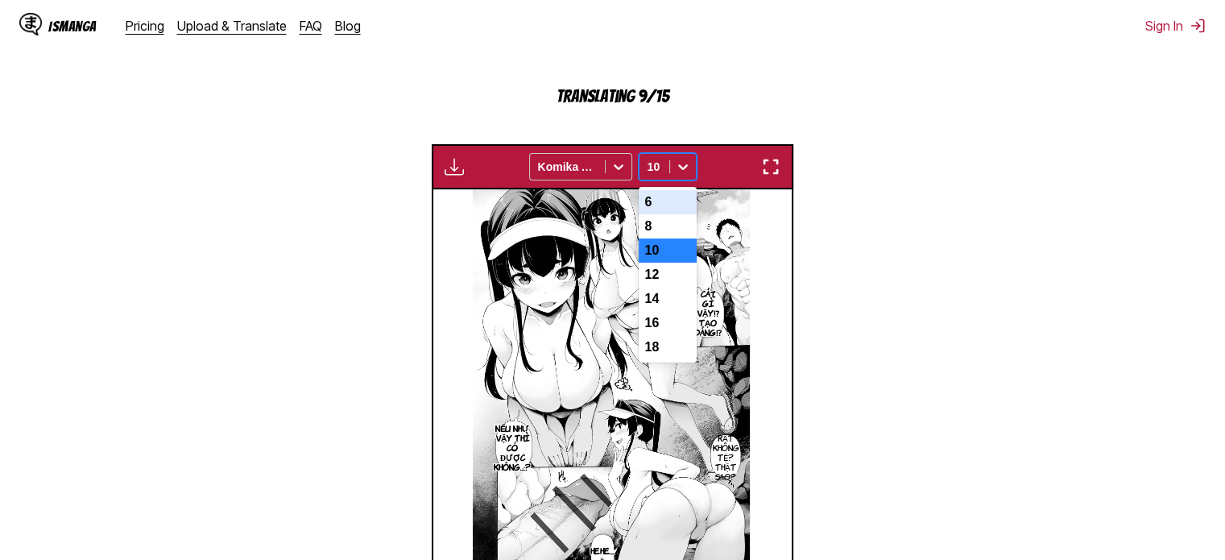
click at [770, 144] on div "Available for premium users only Komika Axis 7 results available. Use Up and Do…" at bounding box center [613, 166] width 362 height 45
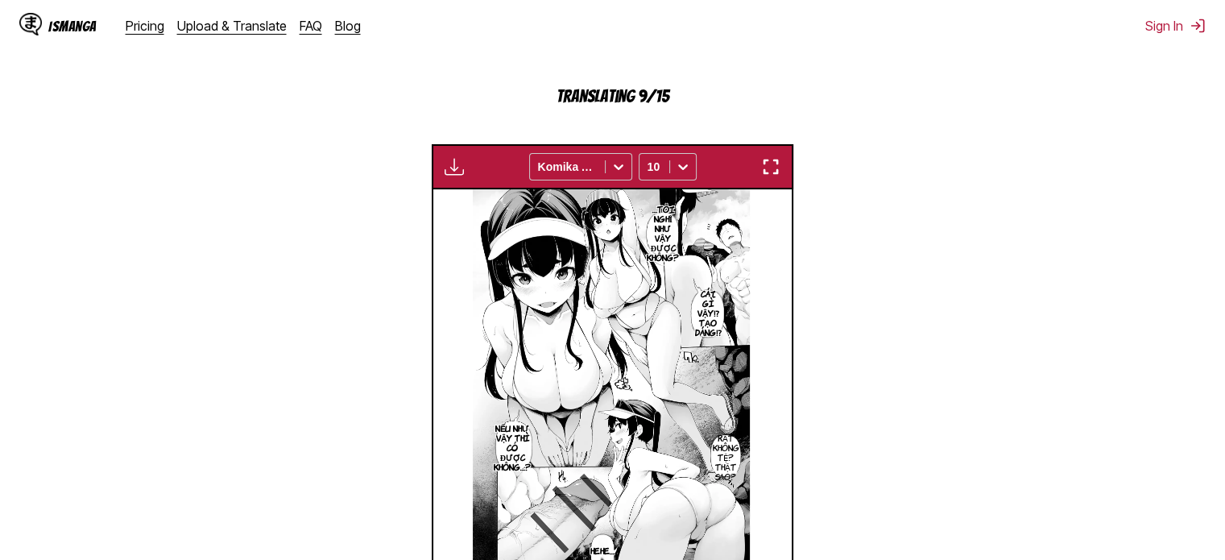
click at [778, 157] on img "button" at bounding box center [770, 166] width 19 height 19
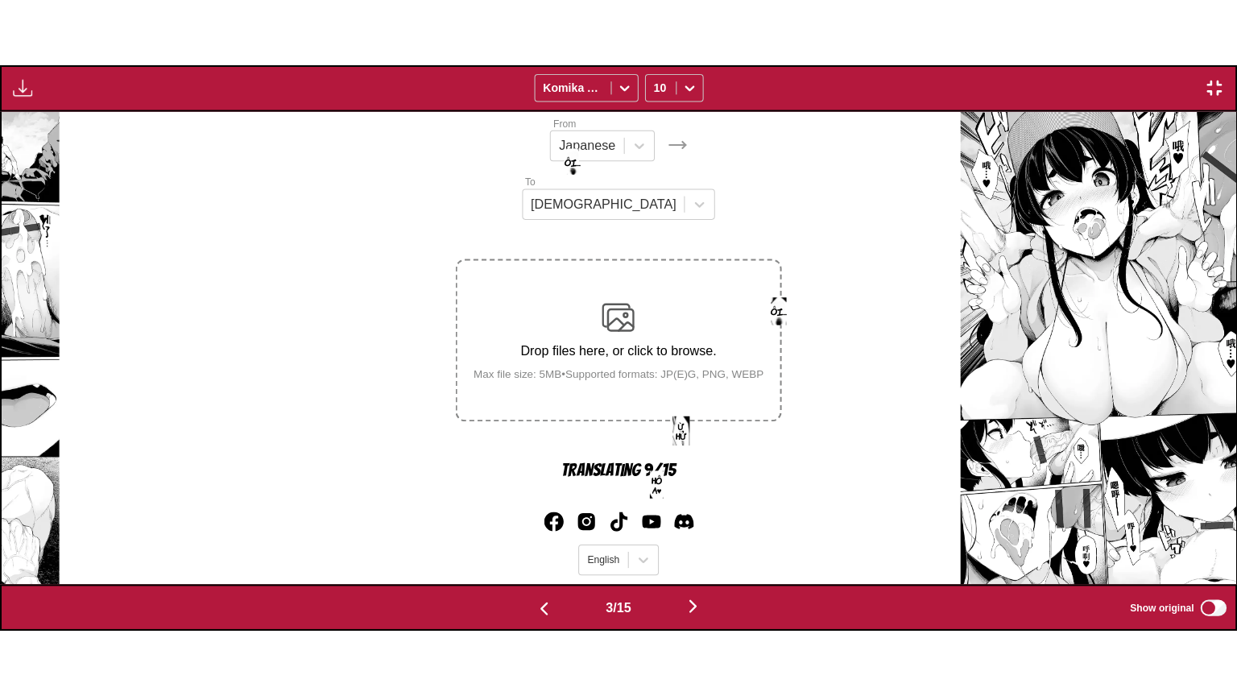
scroll to position [0, 2468]
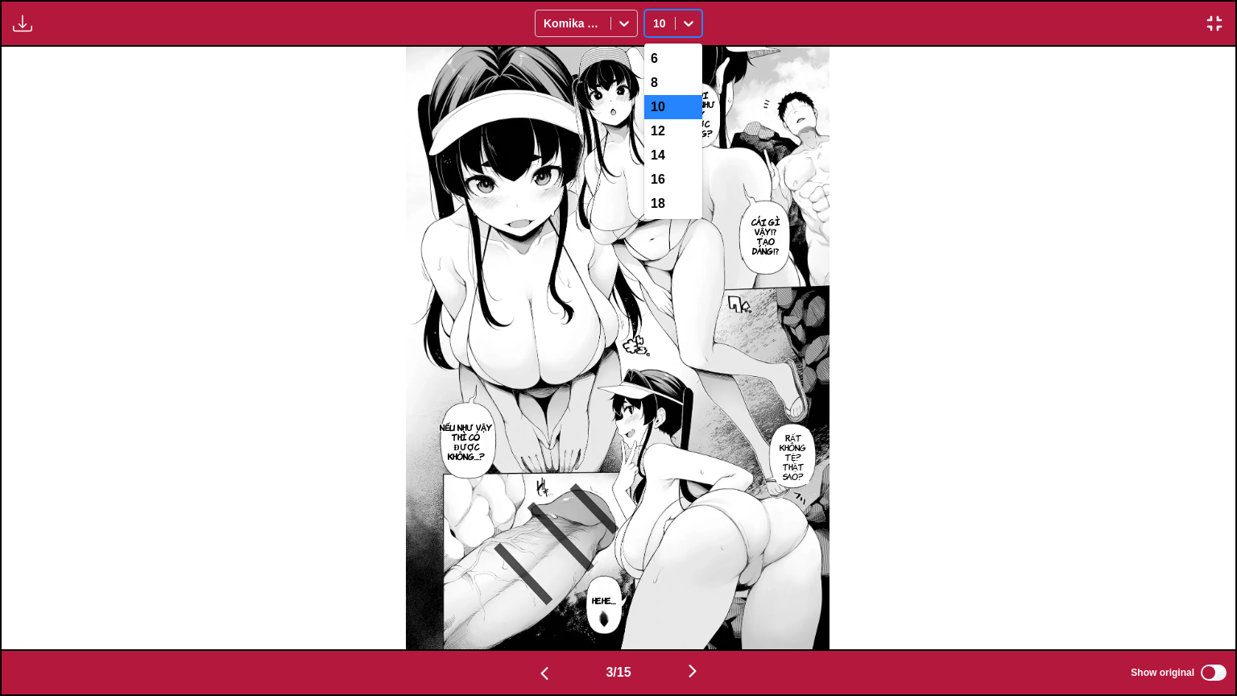
click at [693, 19] on icon at bounding box center [689, 23] width 16 height 16
click at [1218, 22] on img "button" at bounding box center [1214, 23] width 19 height 19
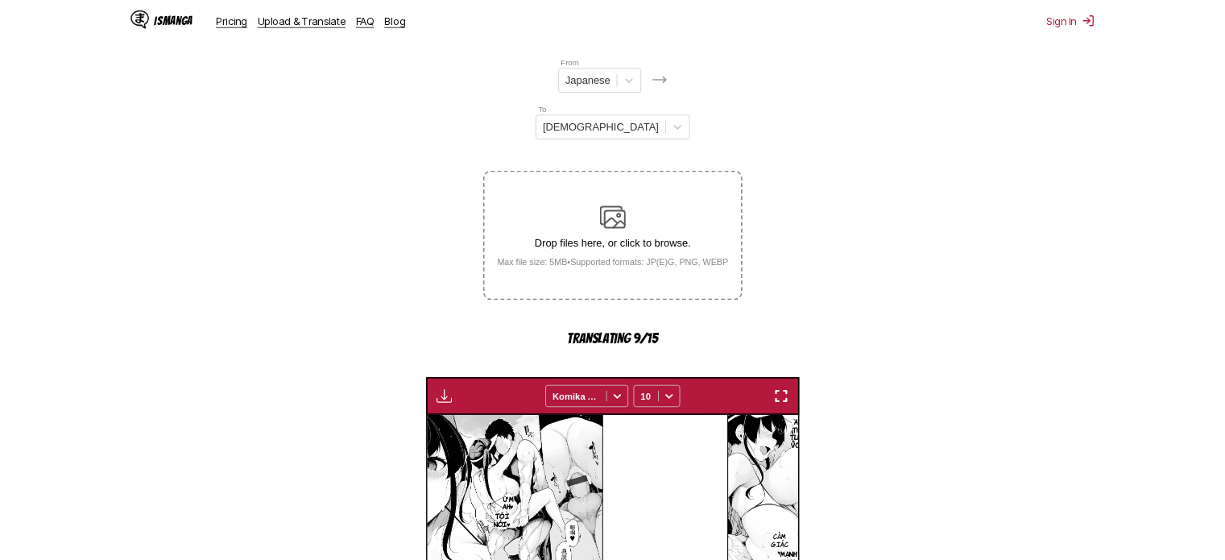
scroll to position [0, 718]
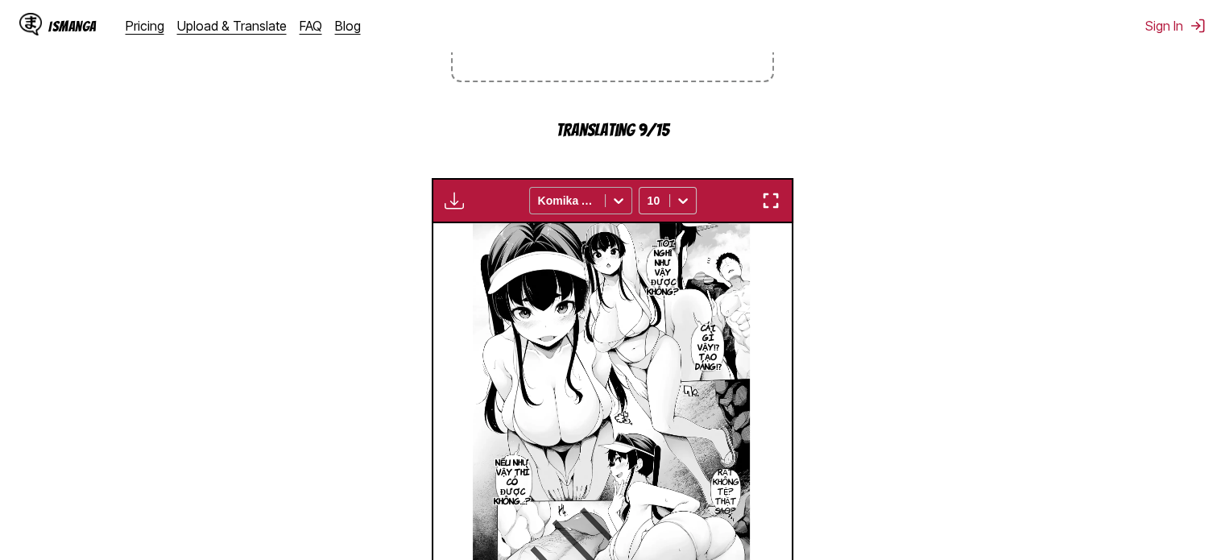
click at [593, 192] on div at bounding box center [567, 200] width 59 height 16
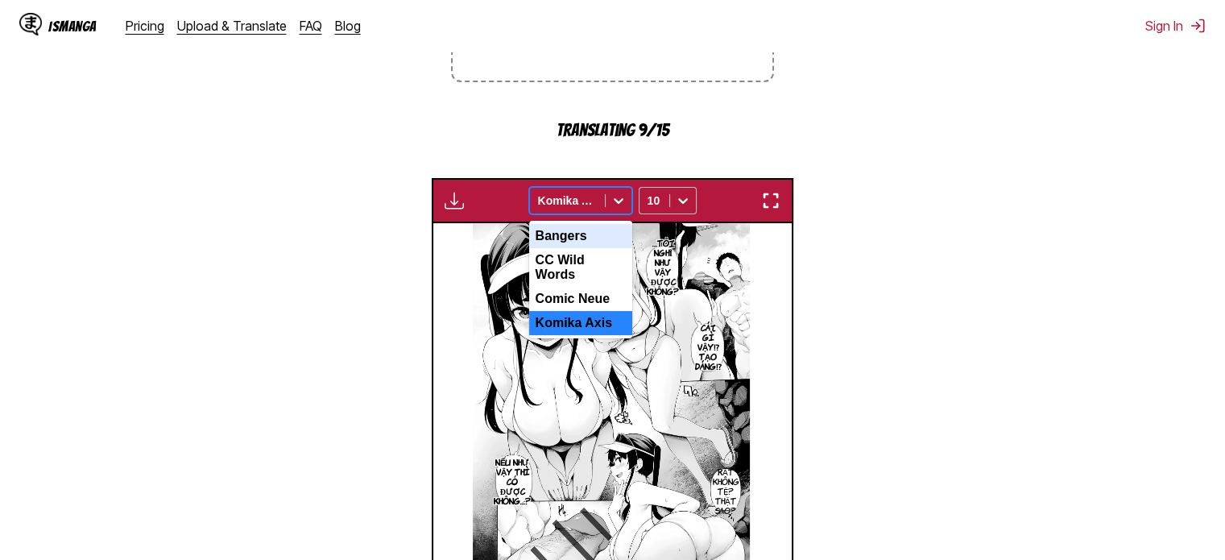
click at [587, 224] on div "Bangers" at bounding box center [580, 236] width 103 height 24
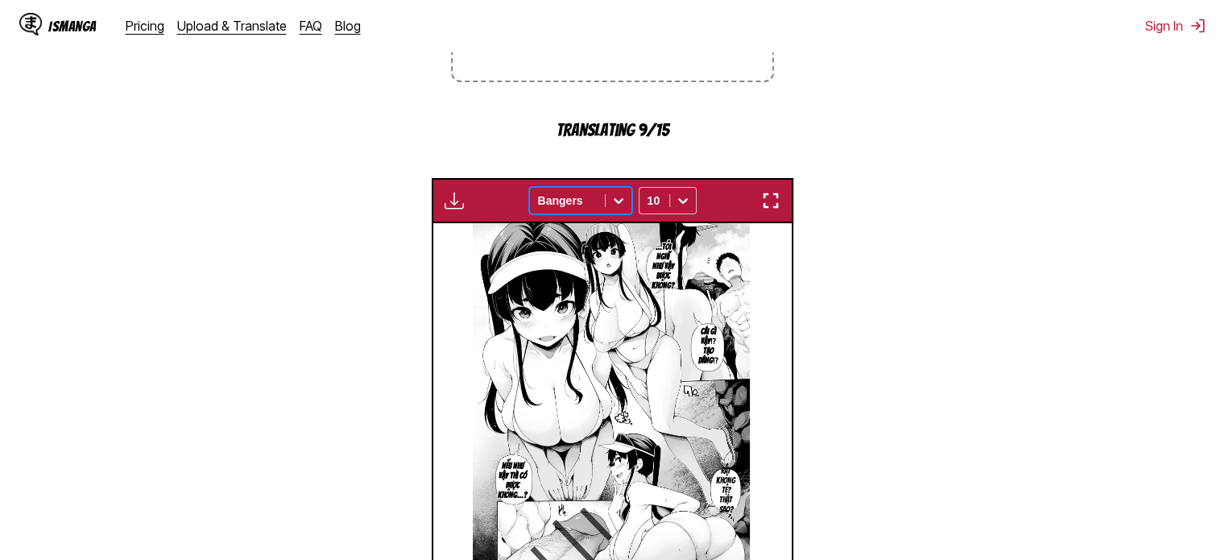
click at [581, 192] on div at bounding box center [567, 200] width 59 height 16
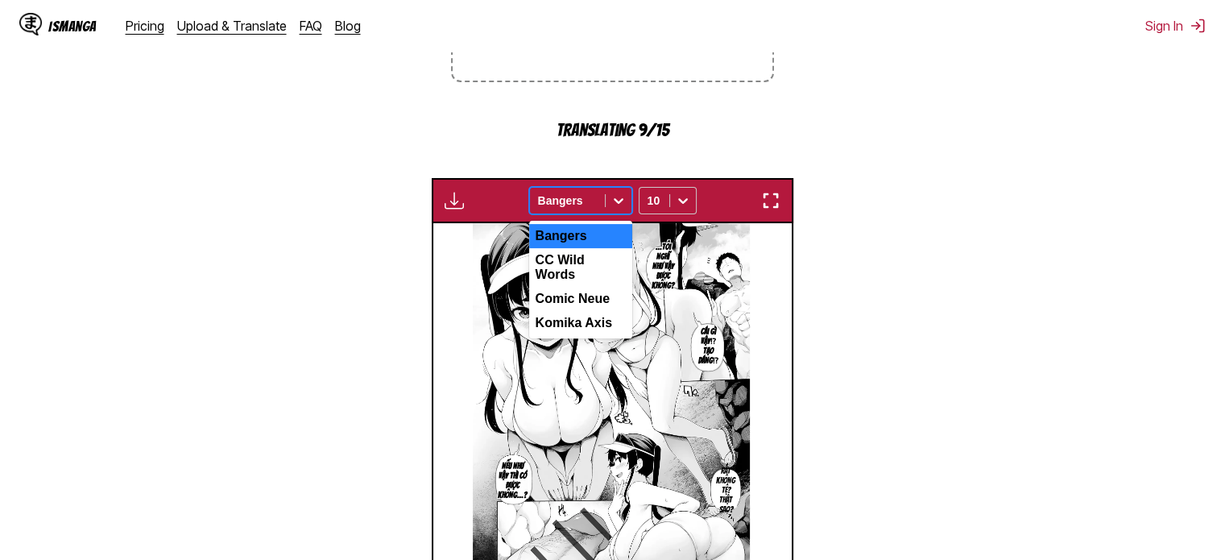
click at [574, 224] on div "Bangers" at bounding box center [580, 236] width 103 height 24
click at [577, 192] on div at bounding box center [567, 200] width 59 height 16
click at [583, 248] on div "CC Wild Words" at bounding box center [580, 267] width 103 height 39
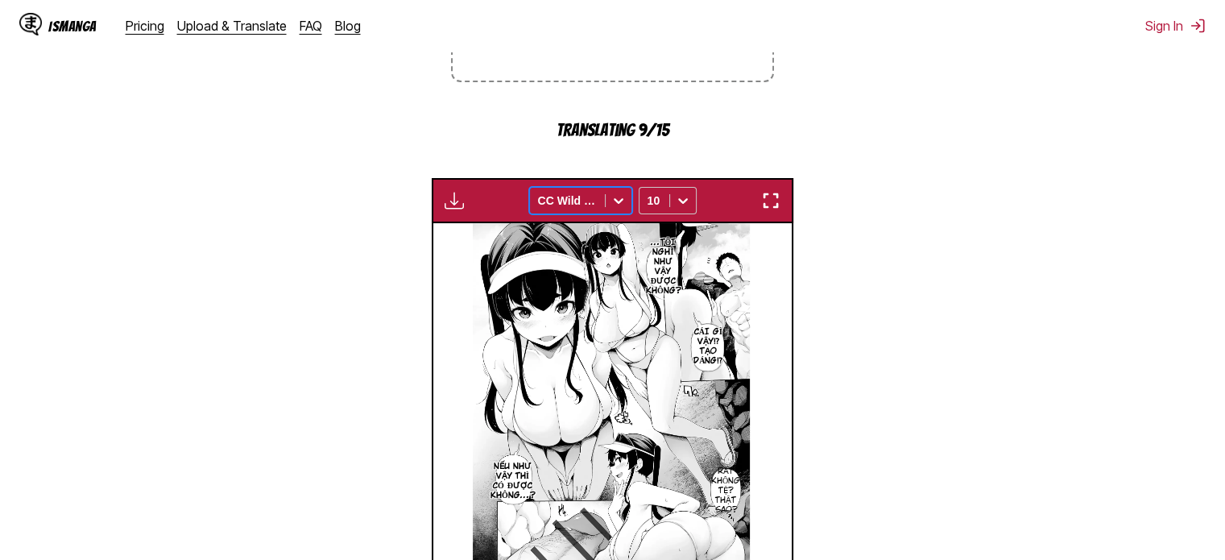
click at [583, 192] on div at bounding box center [567, 200] width 59 height 16
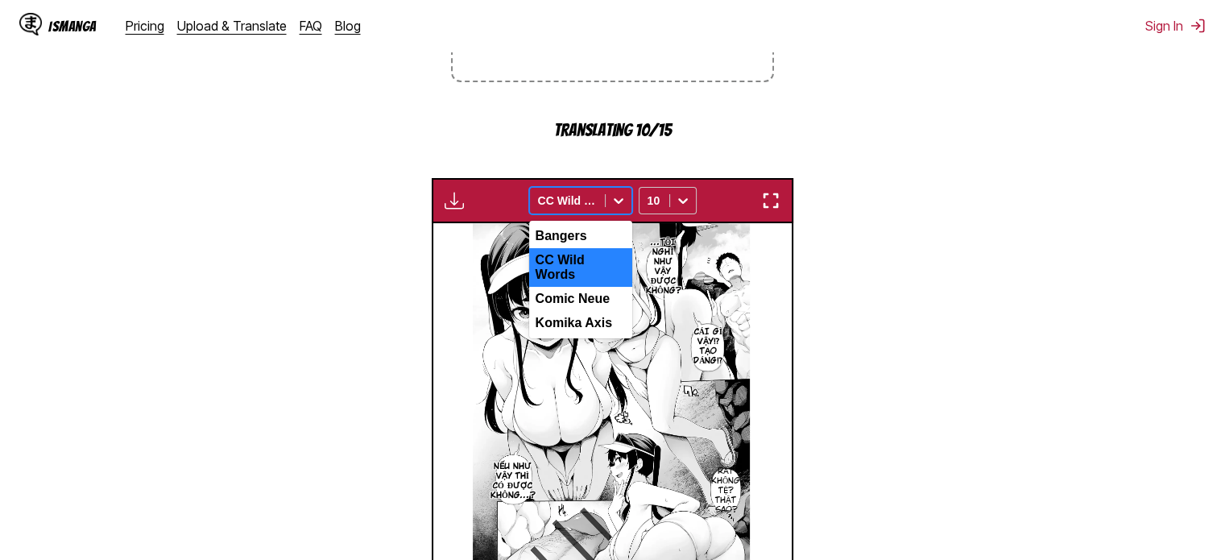
click at [582, 287] on div "Comic Neue" at bounding box center [580, 299] width 103 height 24
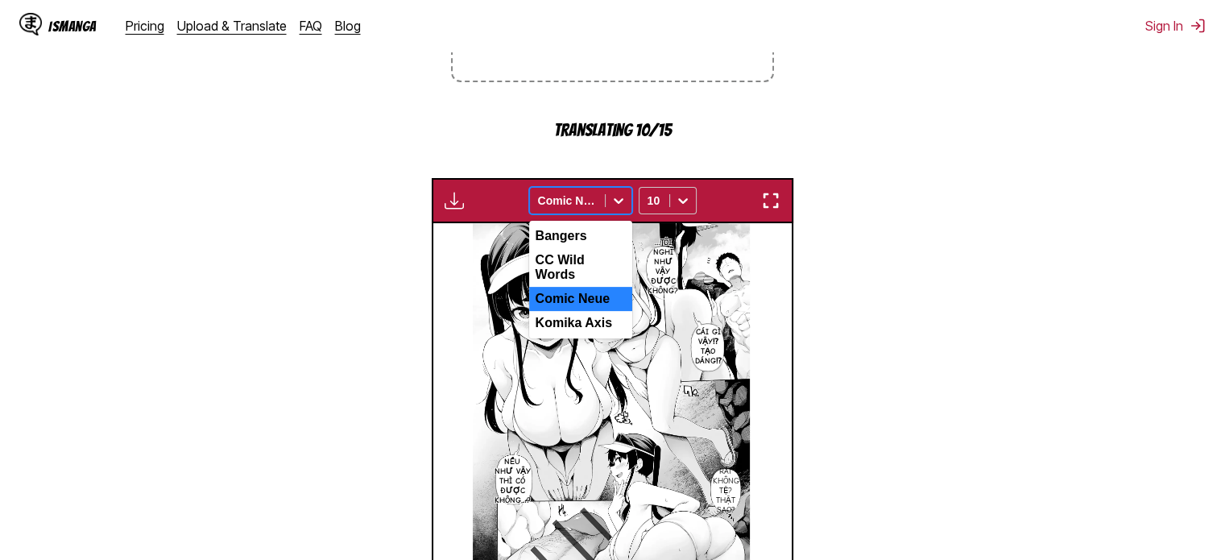
click at [574, 192] on div at bounding box center [567, 200] width 59 height 16
click at [569, 311] on div "Komika Axis" at bounding box center [580, 323] width 103 height 24
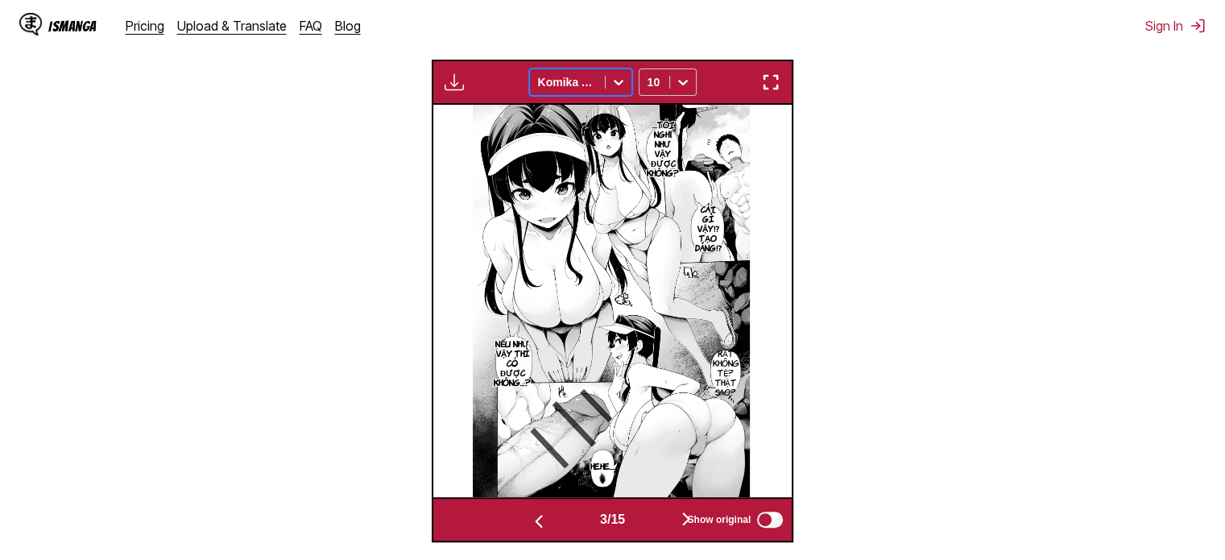
scroll to position [558, 0]
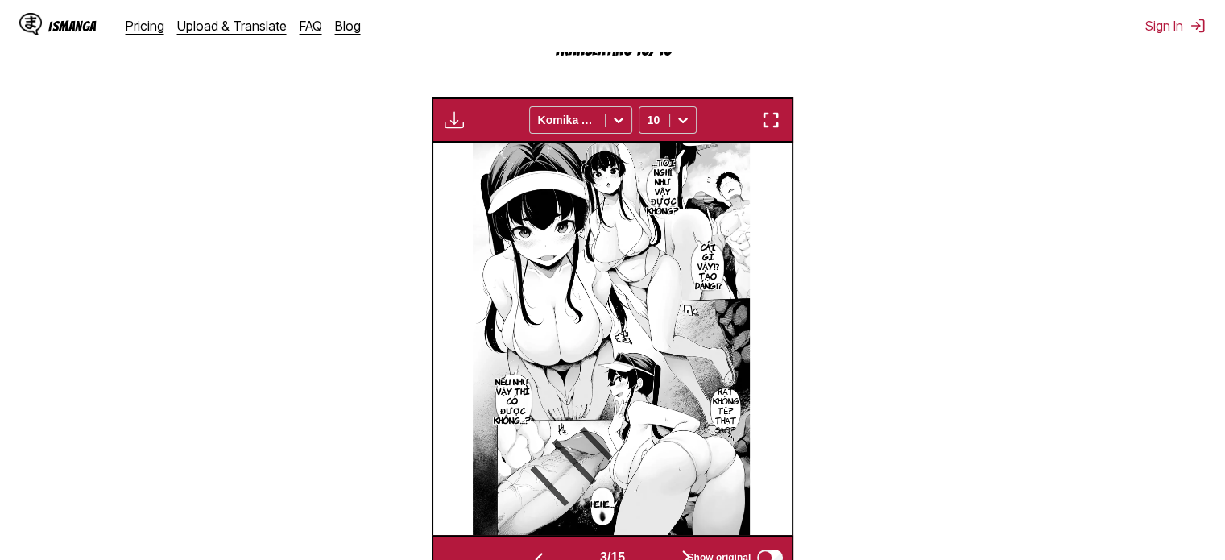
click at [758, 97] on div "Available for premium users only Komika Axis 10" at bounding box center [613, 119] width 362 height 45
click at [763, 110] on img "button" at bounding box center [770, 119] width 19 height 19
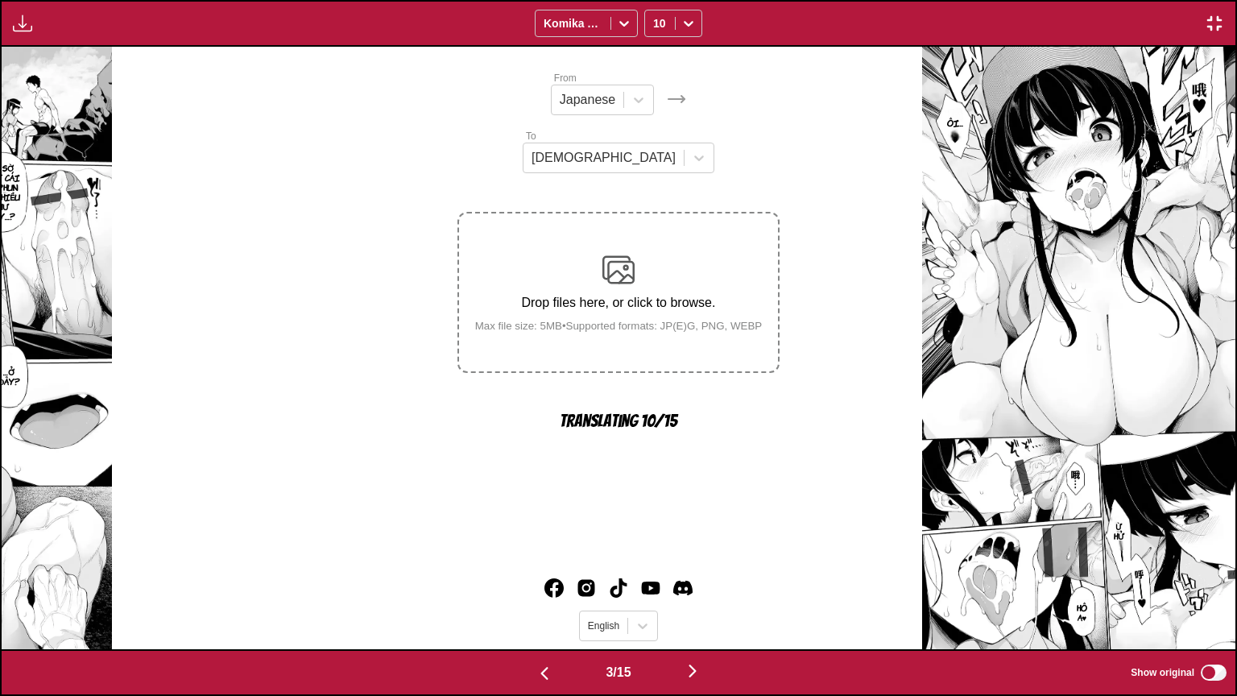
scroll to position [0, 2468]
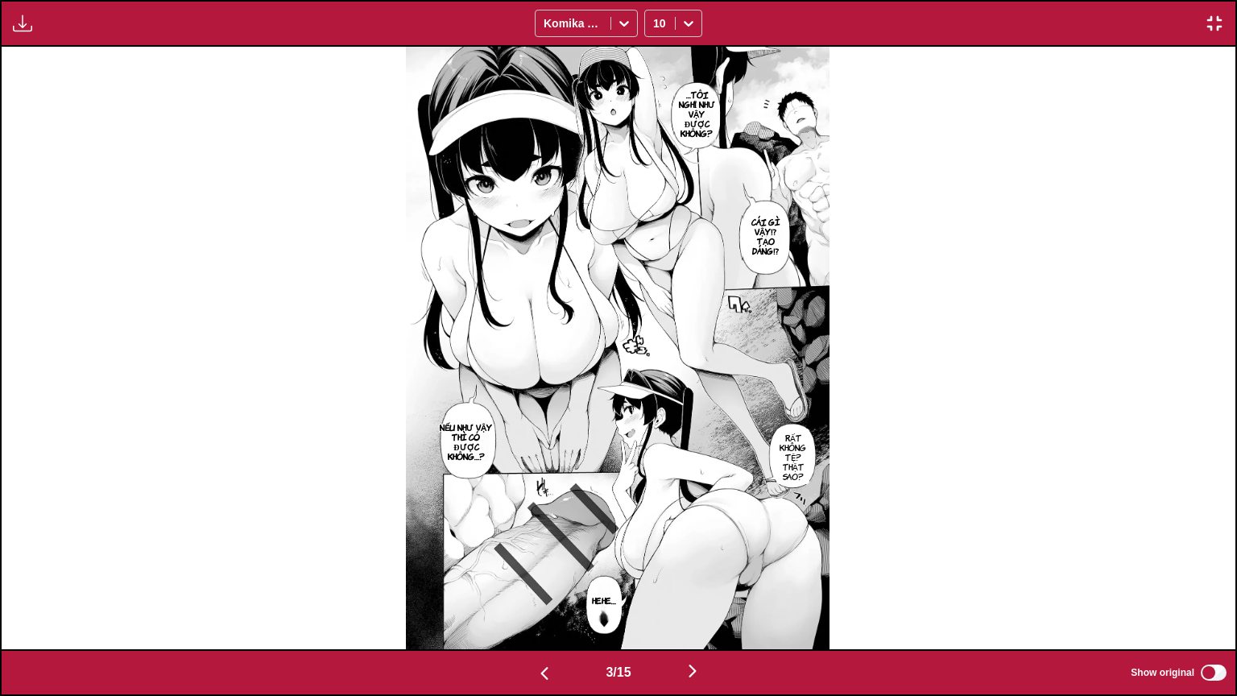
click at [1224, 30] on button "button" at bounding box center [1214, 23] width 29 height 21
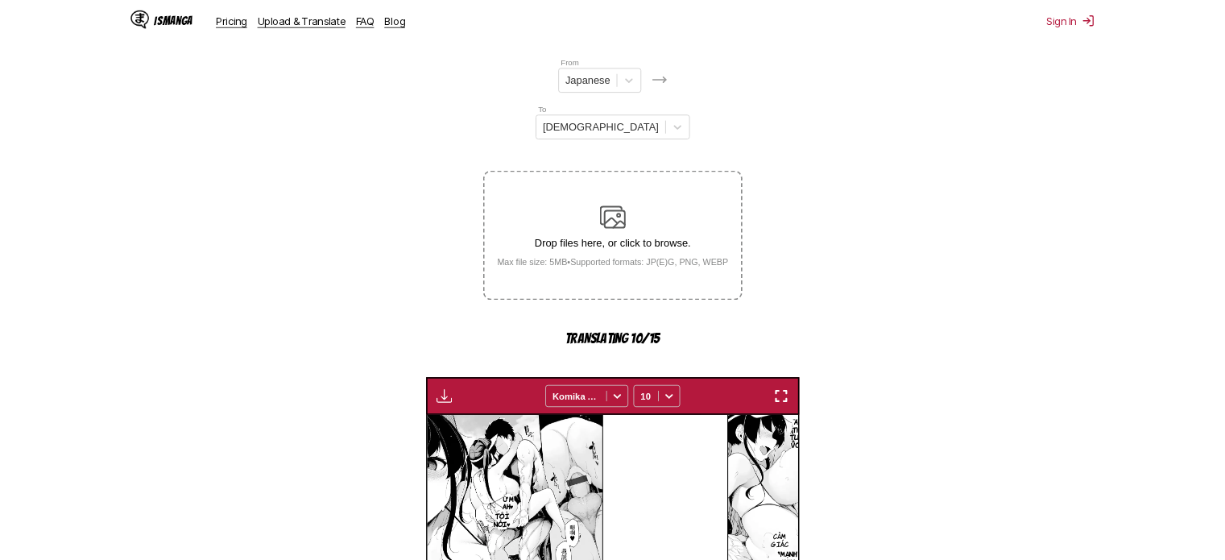
scroll to position [0, 718]
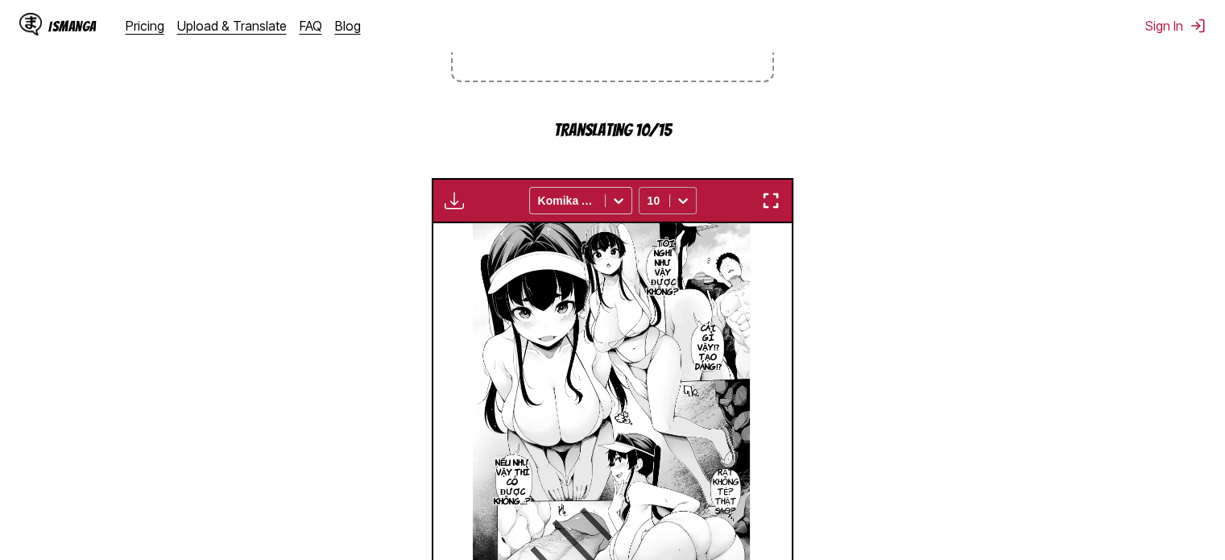
click at [656, 192] on div at bounding box center [655, 200] width 14 height 16
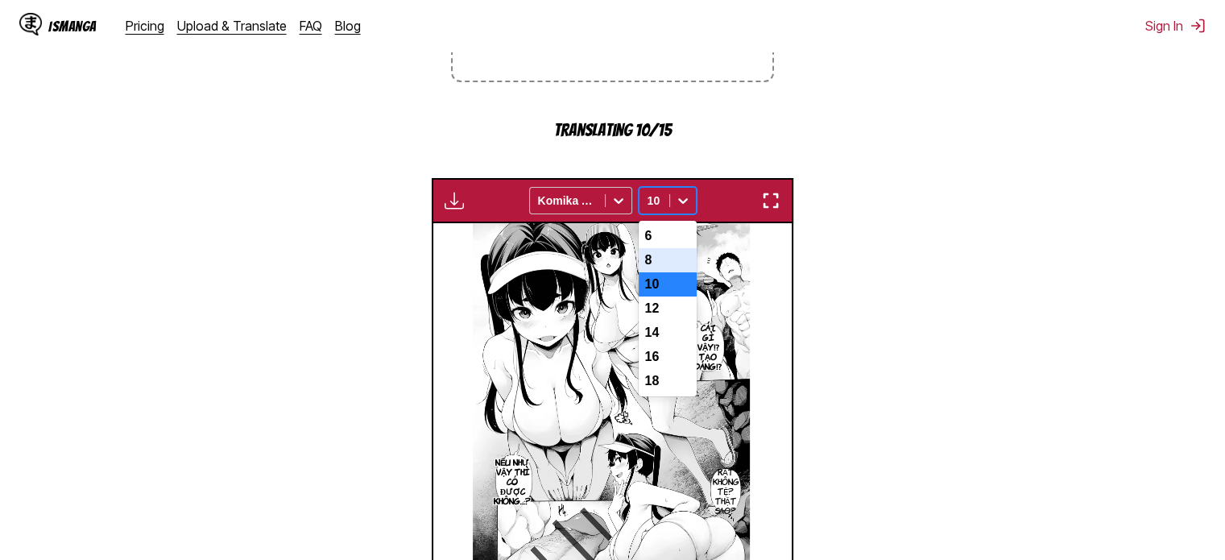
click at [666, 248] on div "8" at bounding box center [668, 260] width 58 height 24
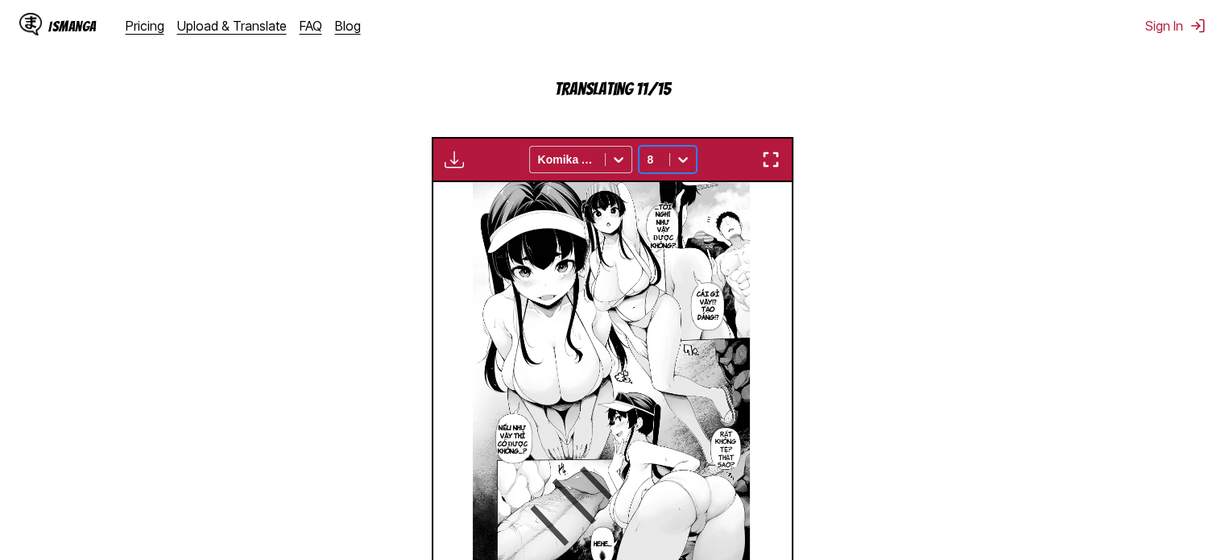
scroll to position [558, 0]
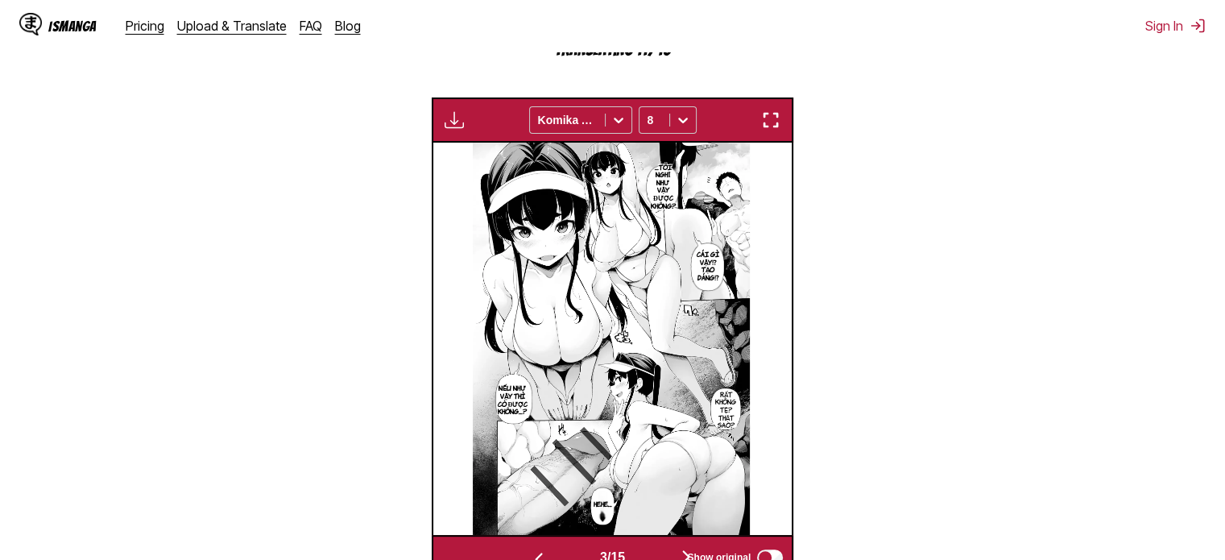
click at [610, 550] on span "3 / 15" at bounding box center [612, 557] width 25 height 14
click at [644, 546] on button "button" at bounding box center [686, 557] width 97 height 23
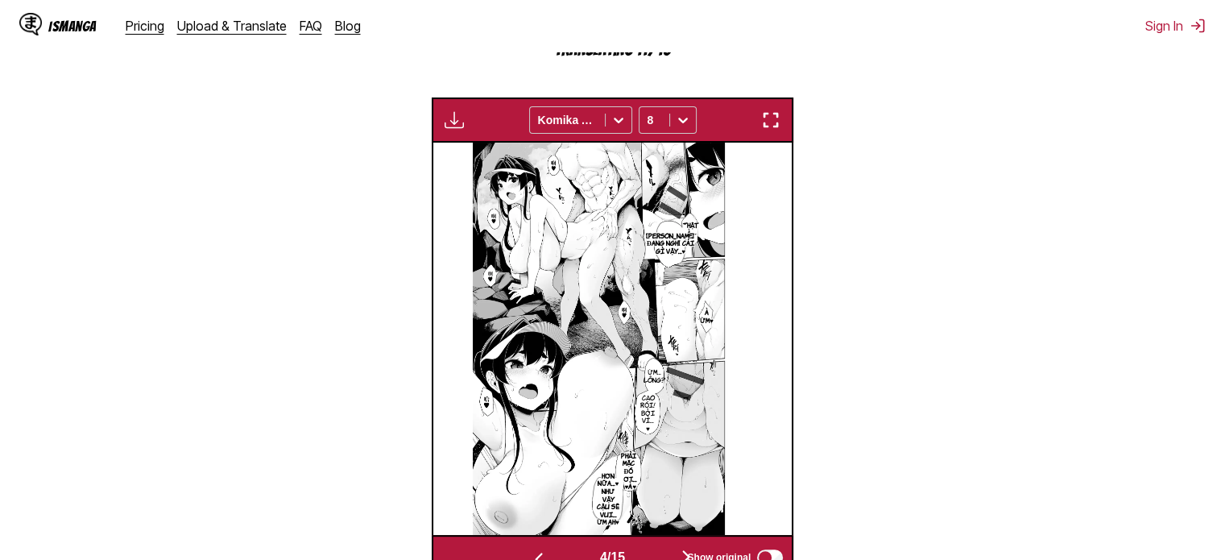
click at [535, 549] on img "button" at bounding box center [538, 558] width 19 height 19
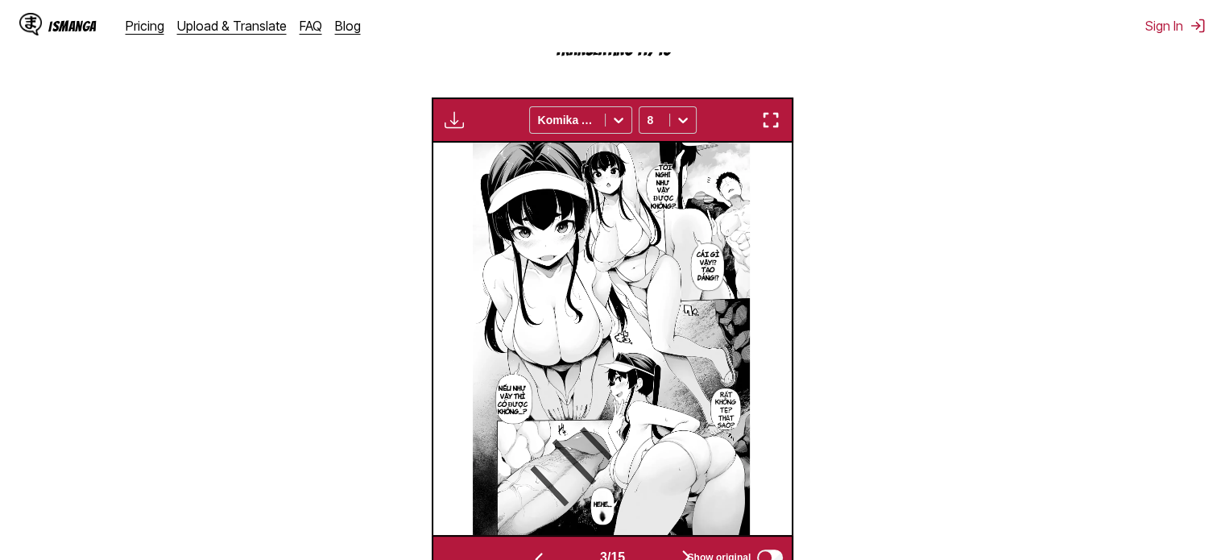
click at [535, 549] on img "button" at bounding box center [538, 558] width 19 height 19
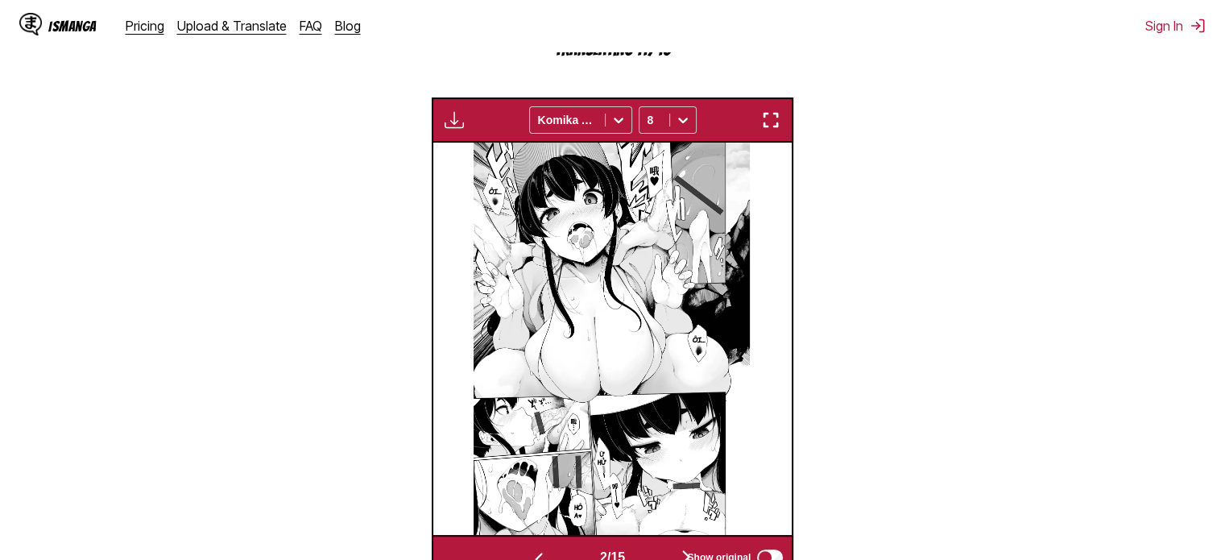
click at [535, 549] on img "button" at bounding box center [538, 558] width 19 height 19
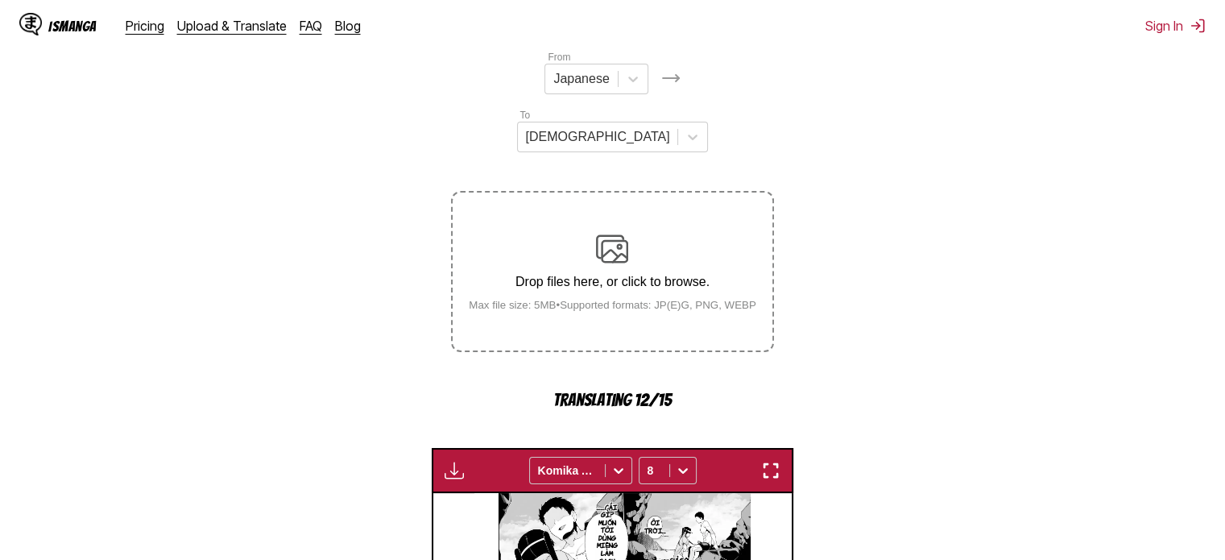
scroll to position [155, 0]
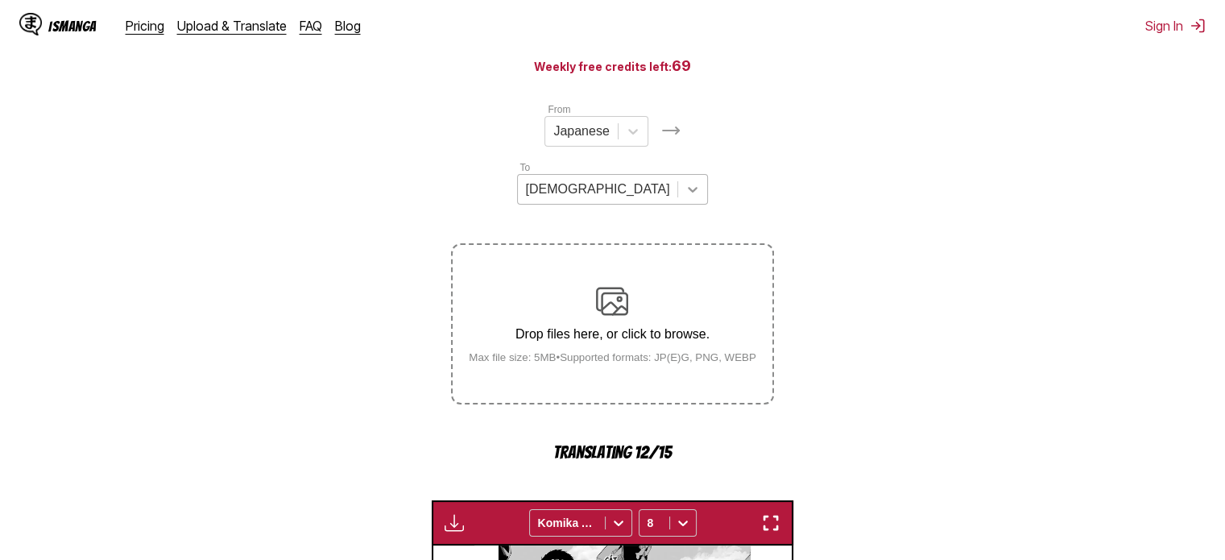
click at [707, 175] on div at bounding box center [692, 189] width 29 height 29
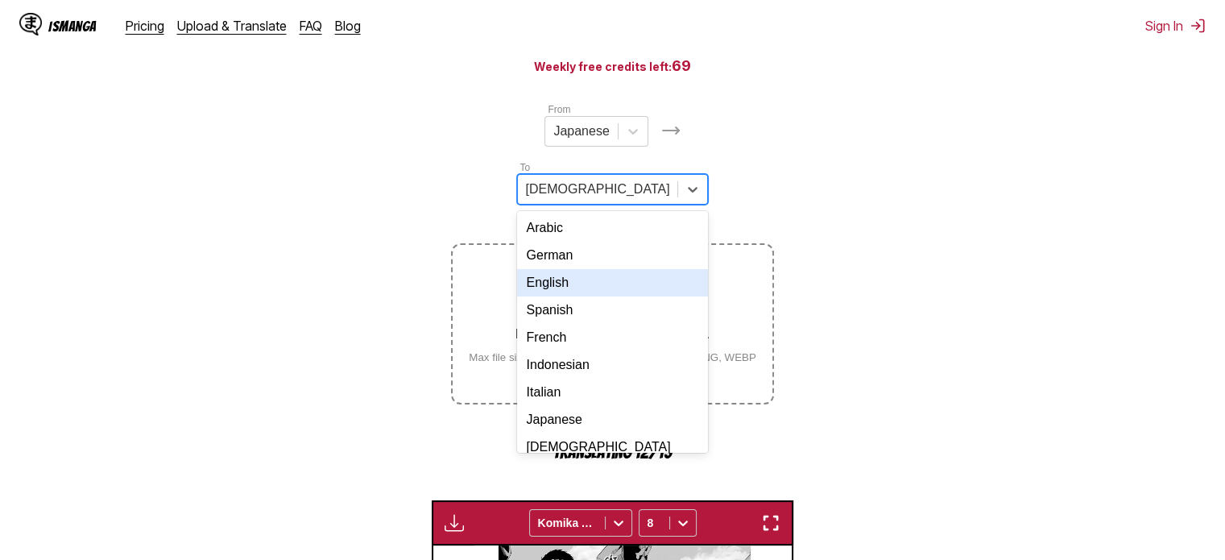
click at [706, 269] on div "English" at bounding box center [613, 282] width 192 height 27
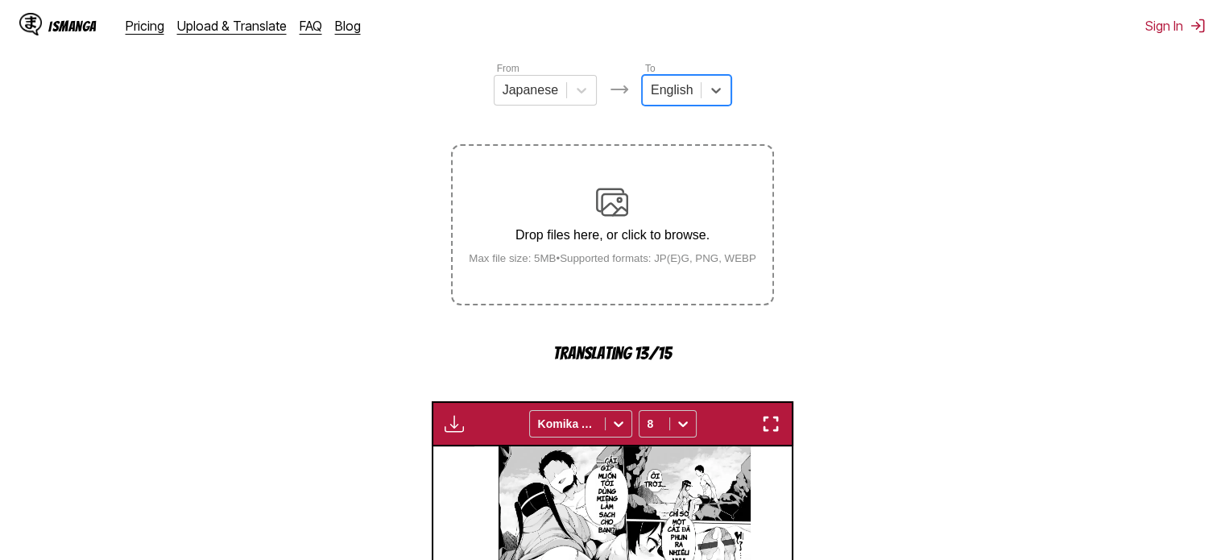
scroll to position [189, 0]
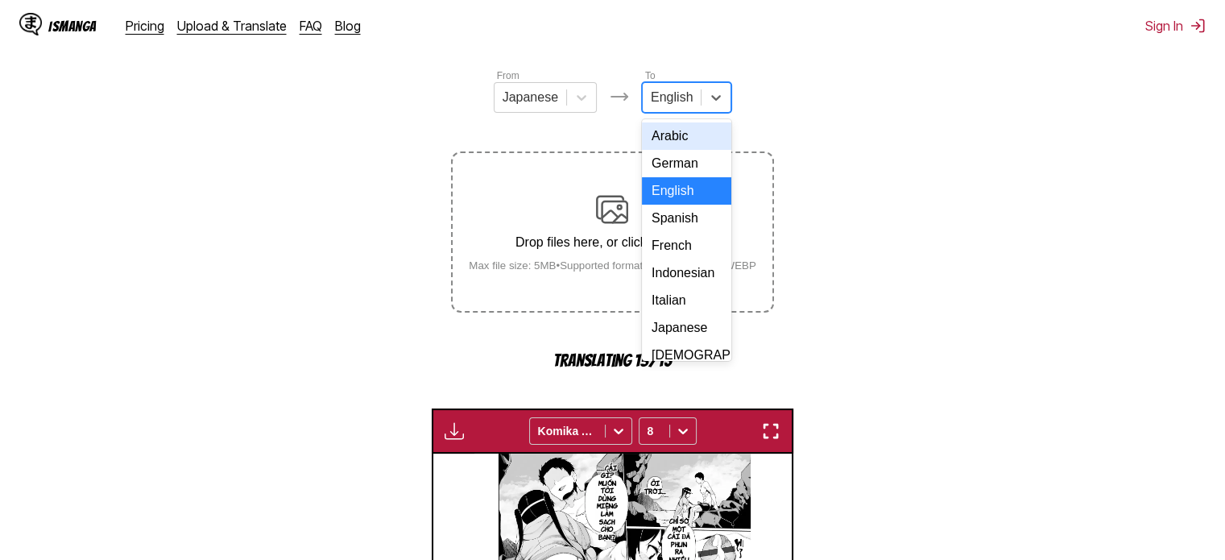
click at [680, 101] on div at bounding box center [672, 98] width 42 height 18
click at [683, 197] on div "English" at bounding box center [686, 190] width 89 height 27
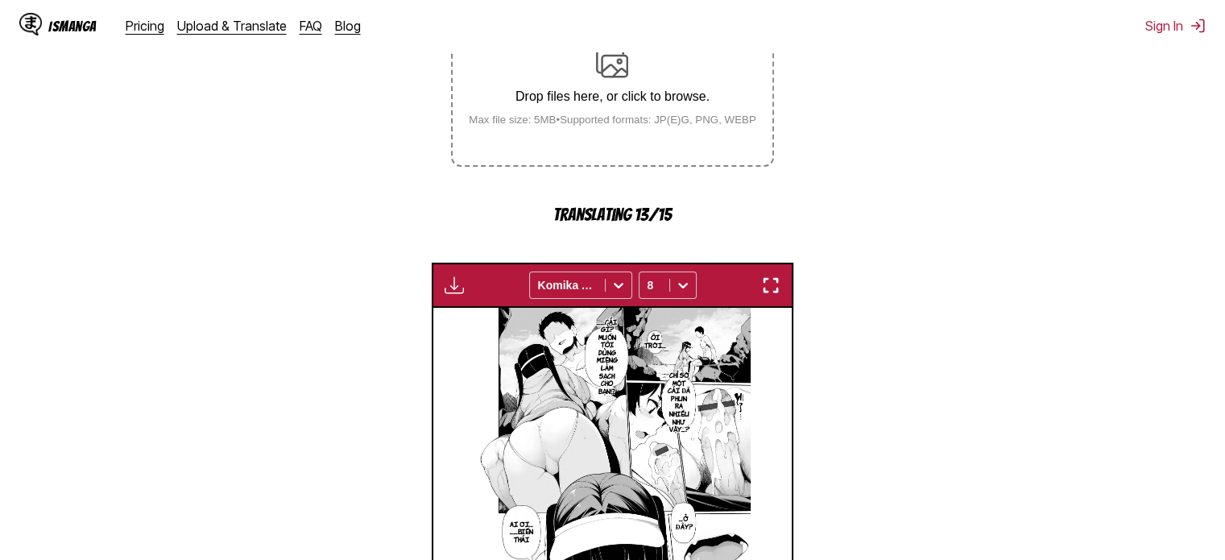
scroll to position [592, 0]
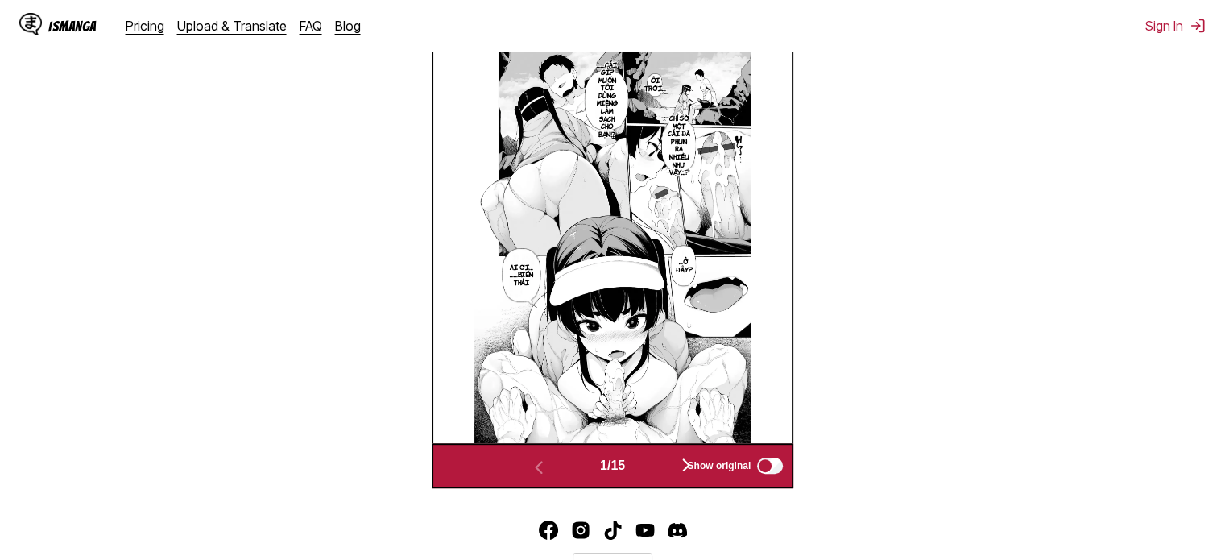
click at [656, 460] on button "button" at bounding box center [686, 465] width 97 height 23
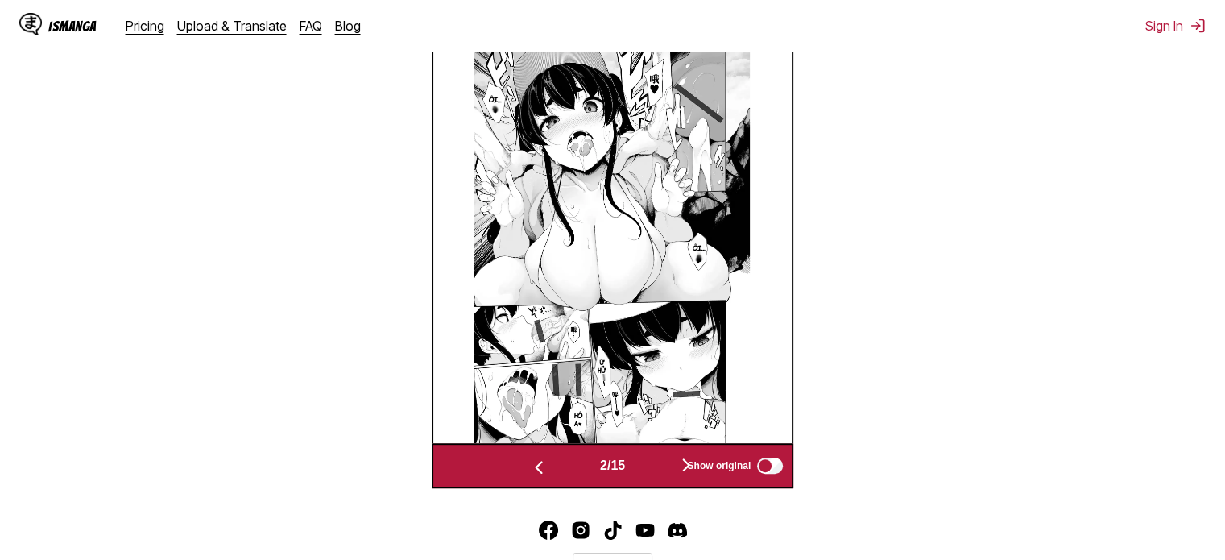
click at [548, 478] on button "button" at bounding box center [538, 465] width 97 height 23
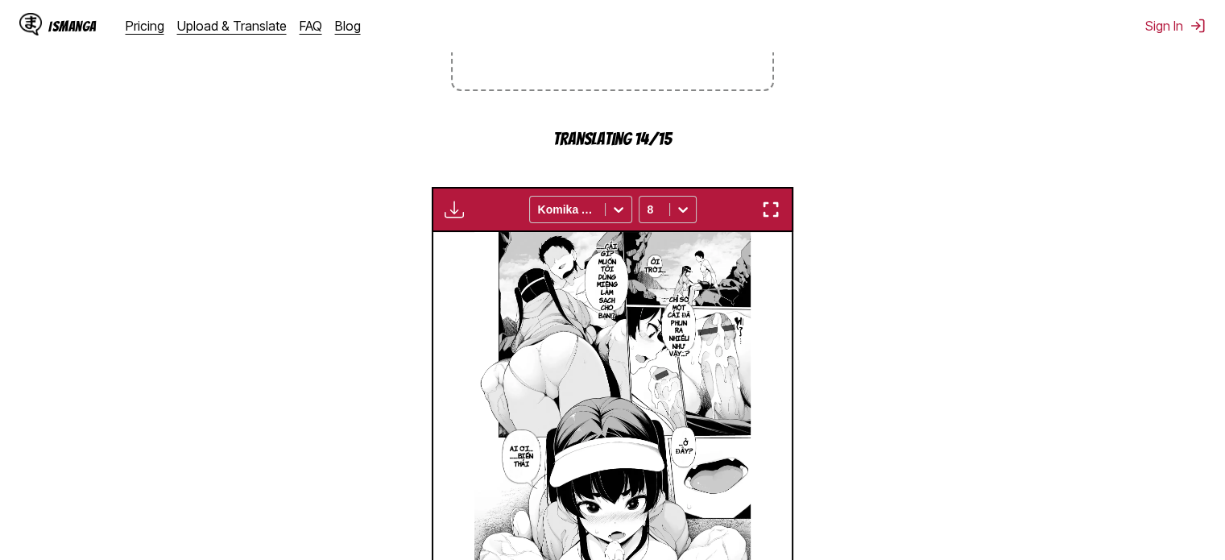
scroll to position [242, 0]
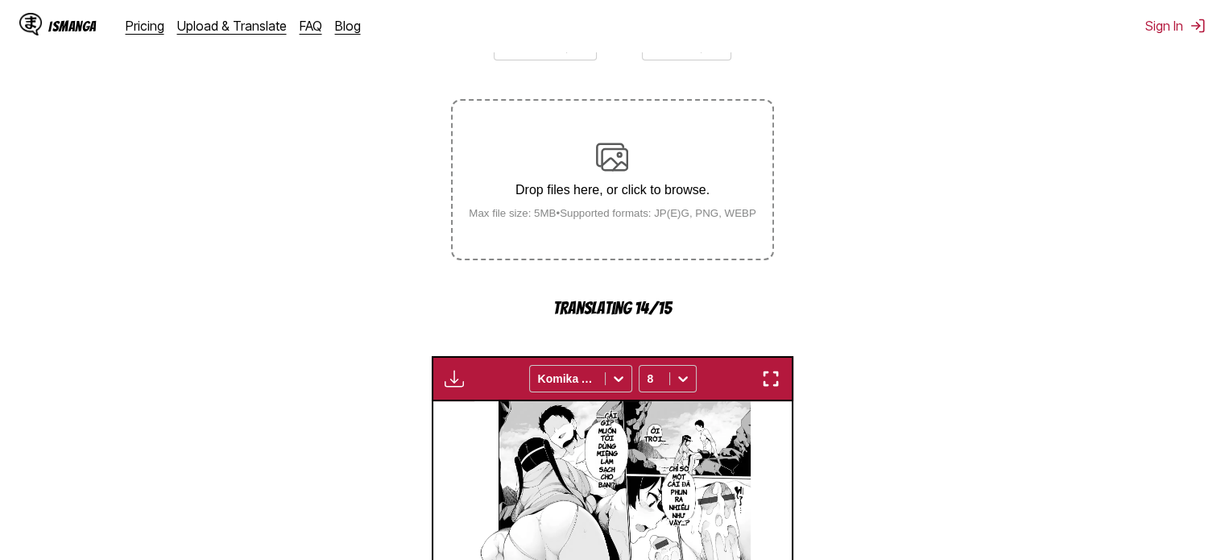
click at [0, 337] on main "AI-Powered Manga Translator Experience seamless manga translation with our cutt…" at bounding box center [612, 352] width 1225 height 974
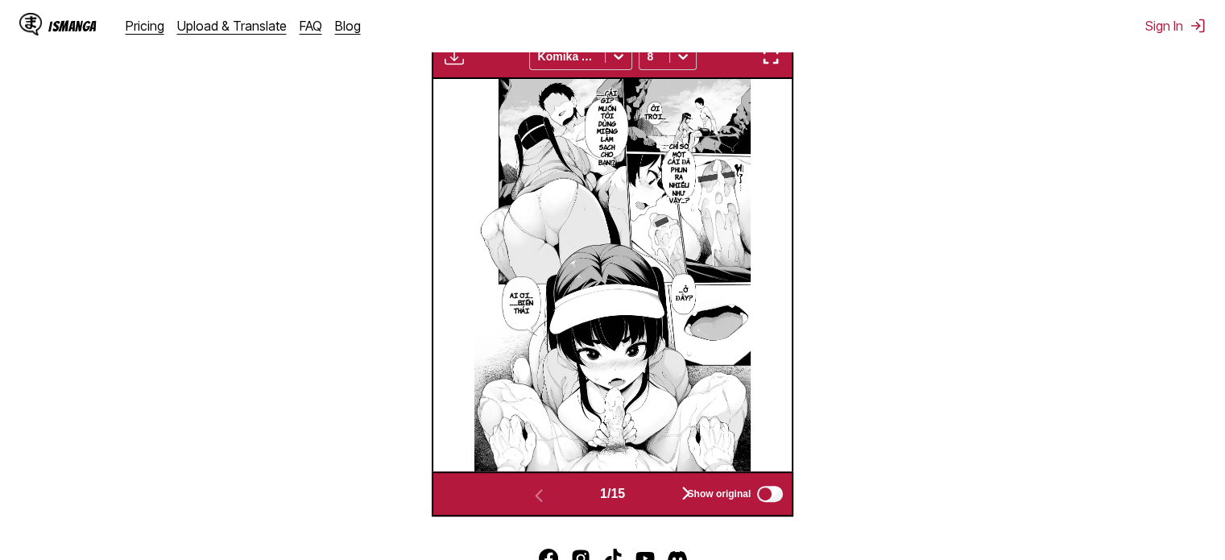
scroll to position [672, 0]
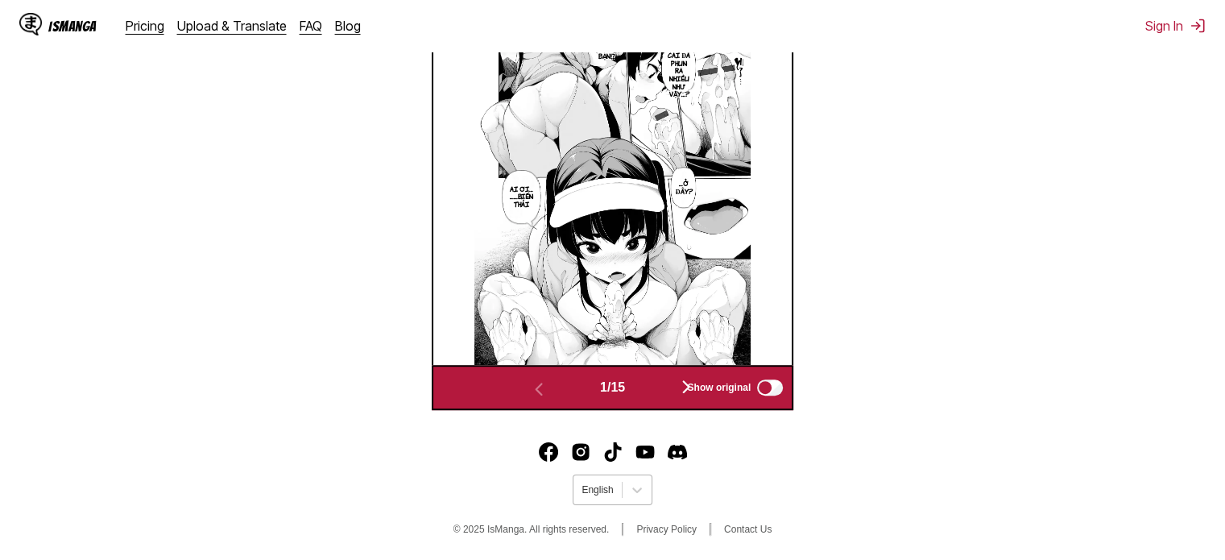
click at [618, 493] on div "English" at bounding box center [597, 489] width 48 height 21
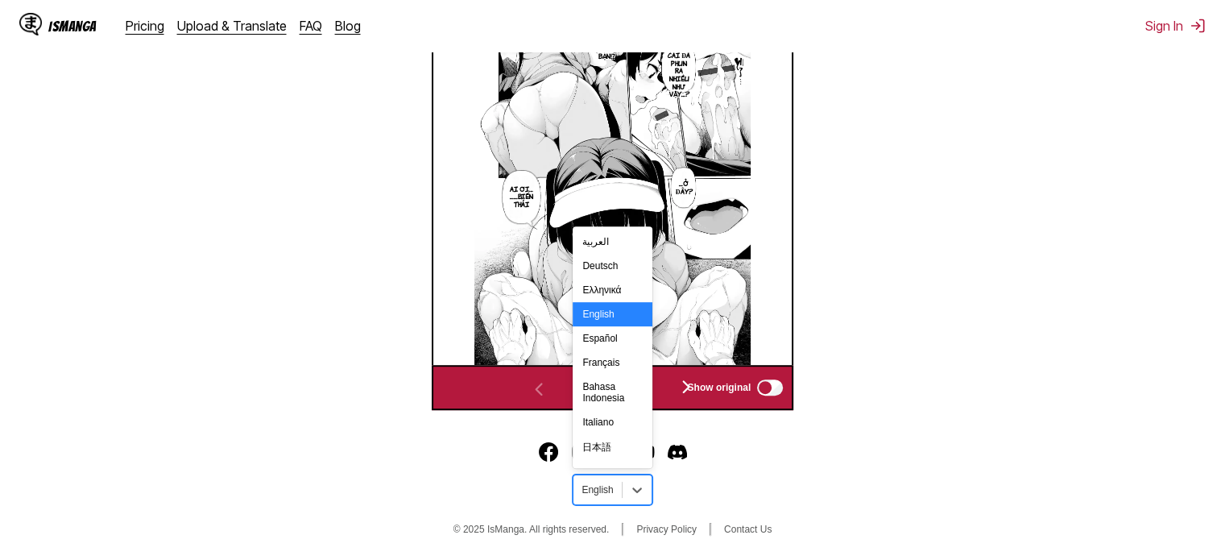
click at [613, 321] on div "English" at bounding box center [612, 314] width 79 height 24
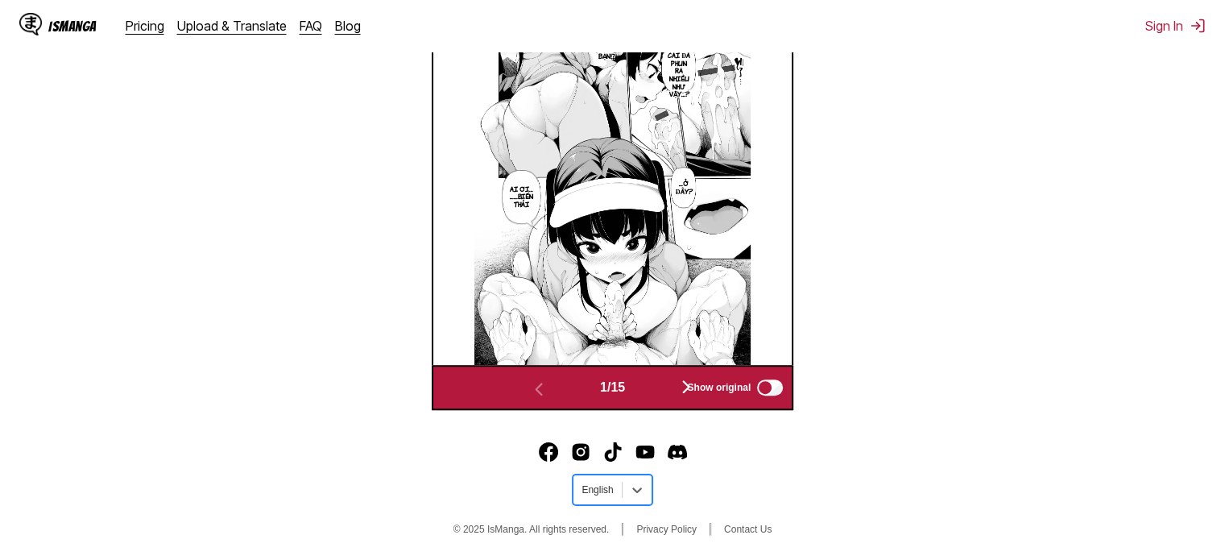
drag, startPoint x: 614, startPoint y: 486, endPoint x: 612, endPoint y: 476, distance: 10.7
click at [613, 487] on div "English" at bounding box center [597, 489] width 48 height 21
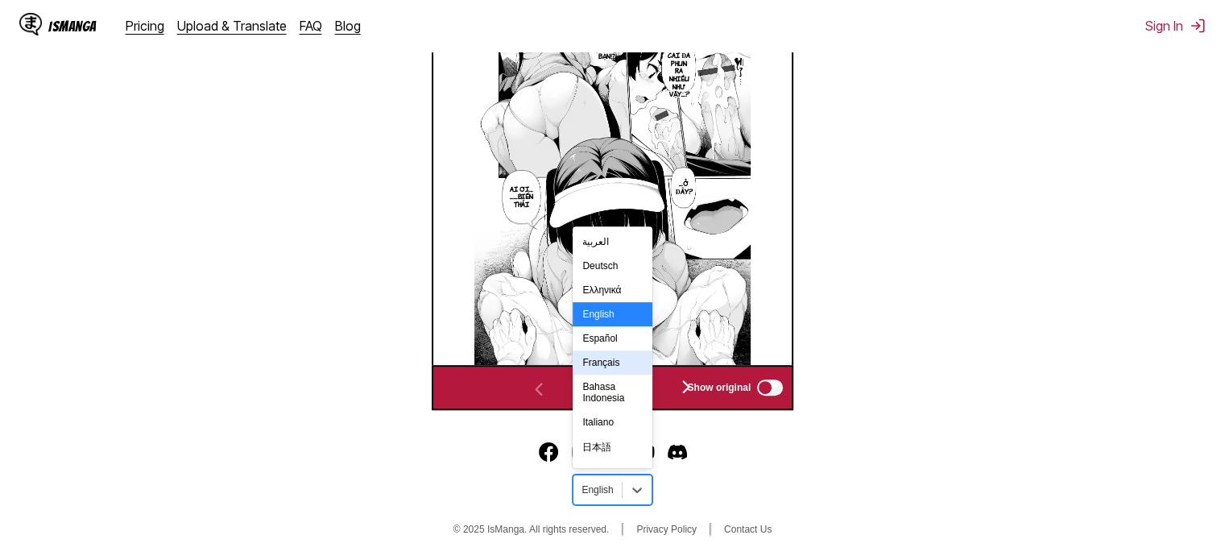
click at [610, 371] on div "Français" at bounding box center [612, 362] width 79 height 24
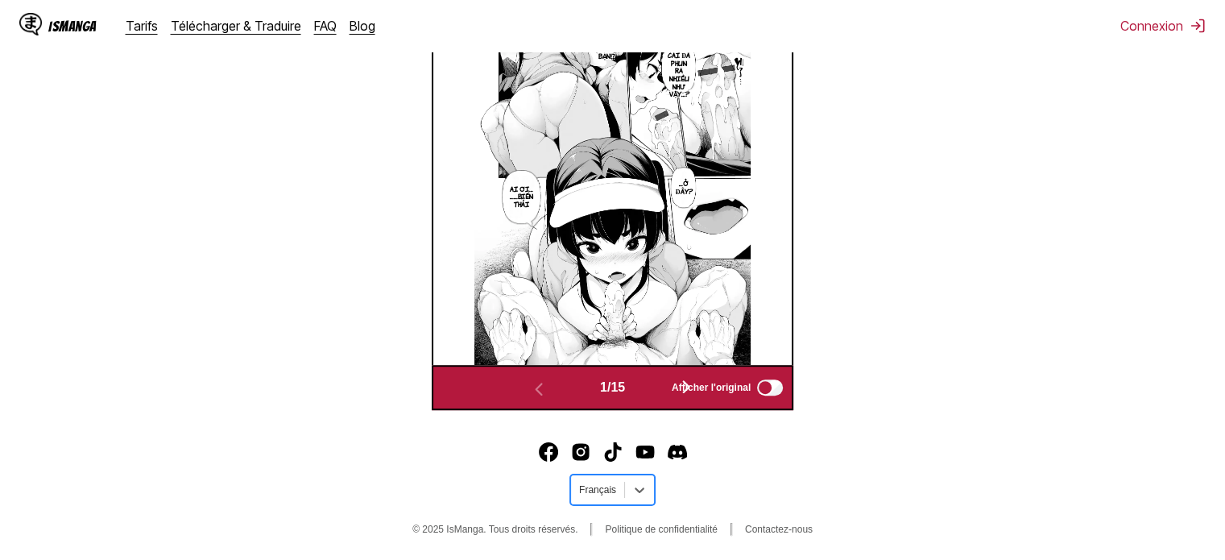
click at [606, 492] on div at bounding box center [597, 489] width 37 height 14
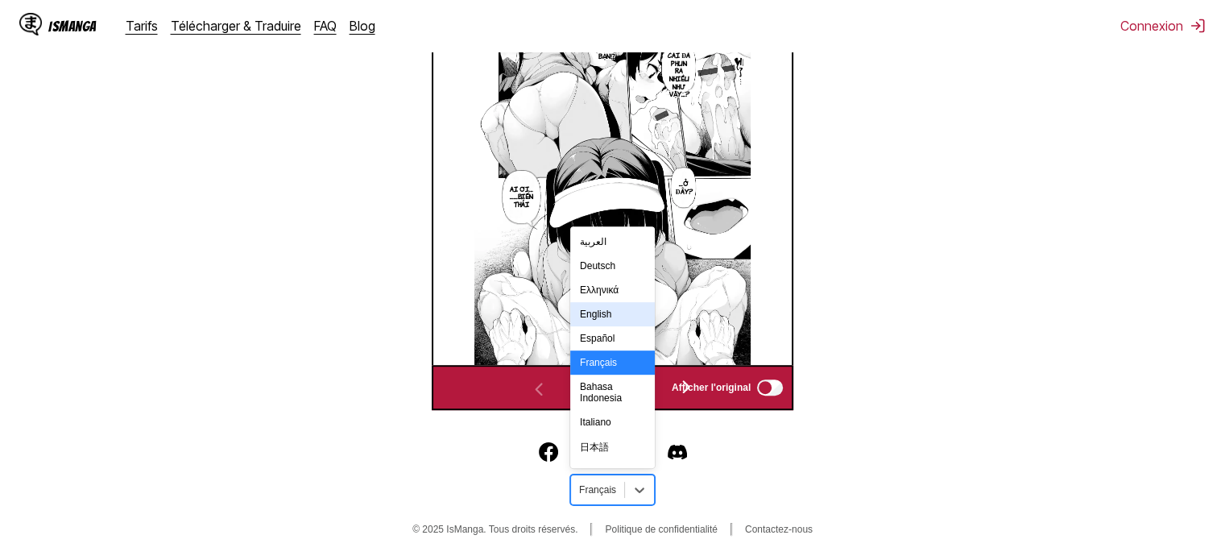
click at [599, 316] on div "English" at bounding box center [612, 314] width 85 height 24
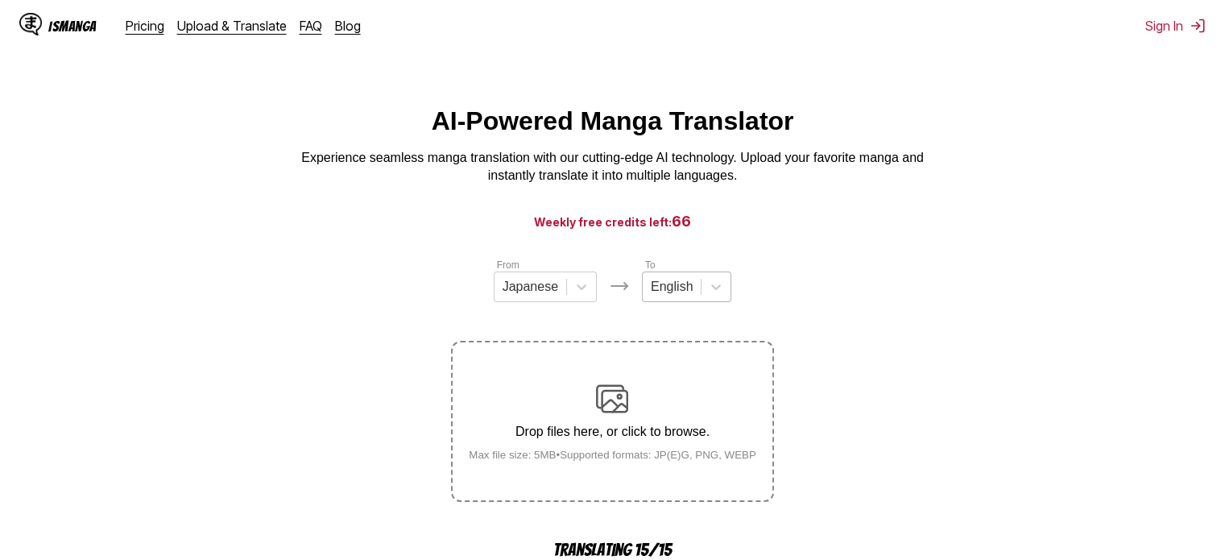
click at [684, 295] on div at bounding box center [672, 287] width 42 height 18
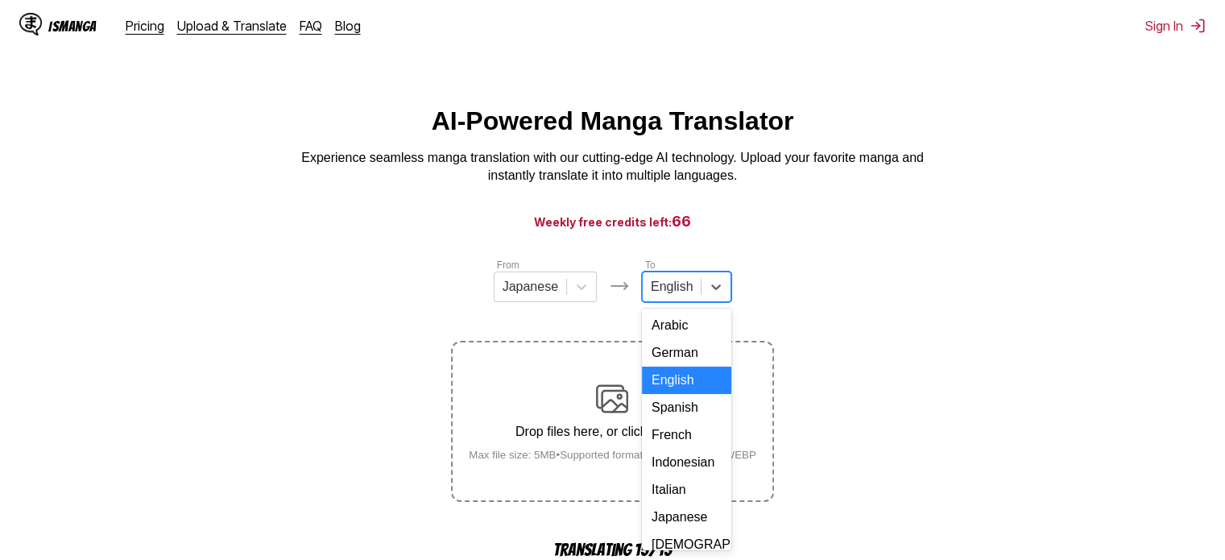
click at [674, 394] on div "English" at bounding box center [686, 379] width 89 height 27
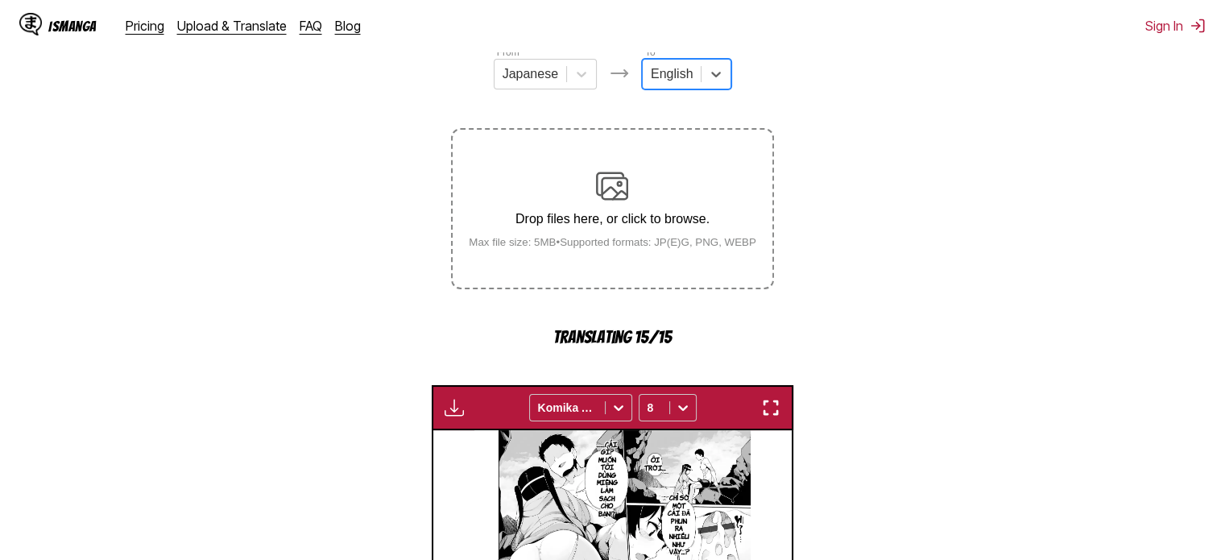
scroll to position [322, 0]
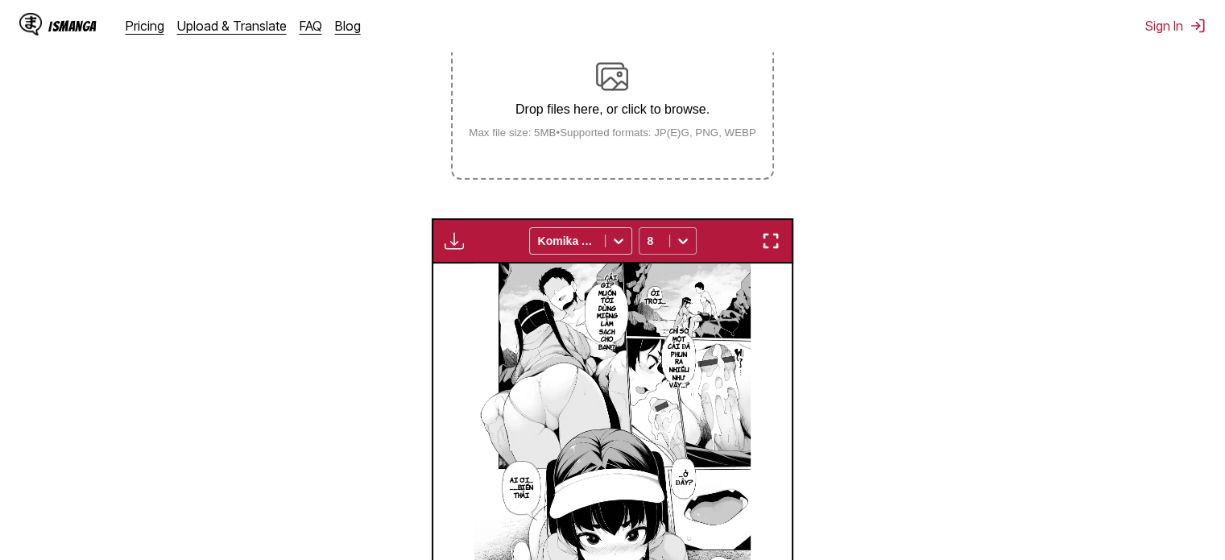
click at [660, 247] on div "8" at bounding box center [654, 241] width 30 height 23
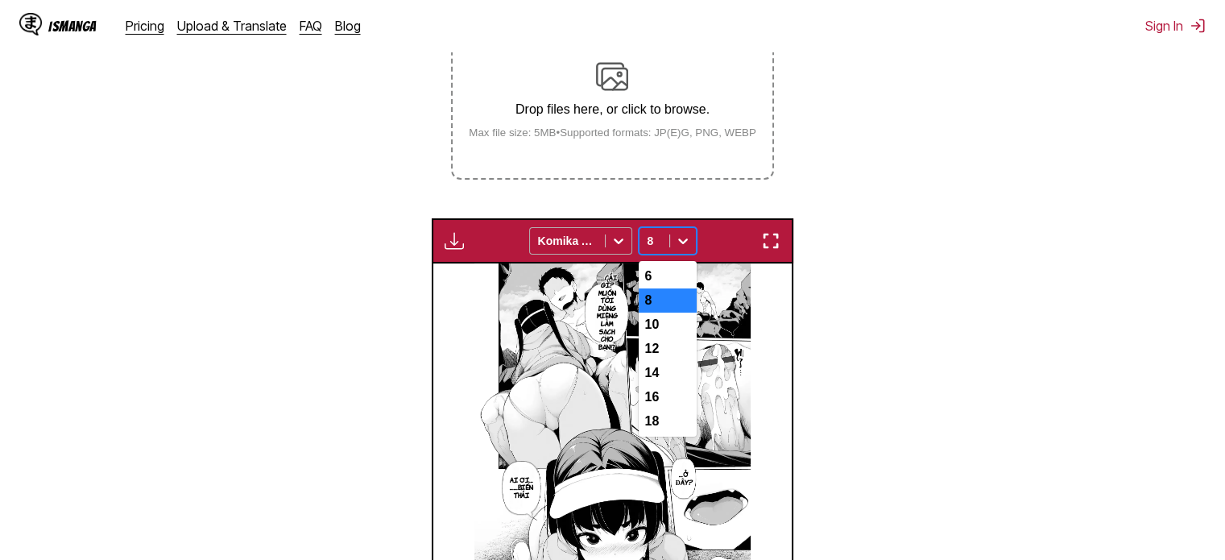
click at [604, 238] on div "Komika Axis" at bounding box center [567, 241] width 75 height 23
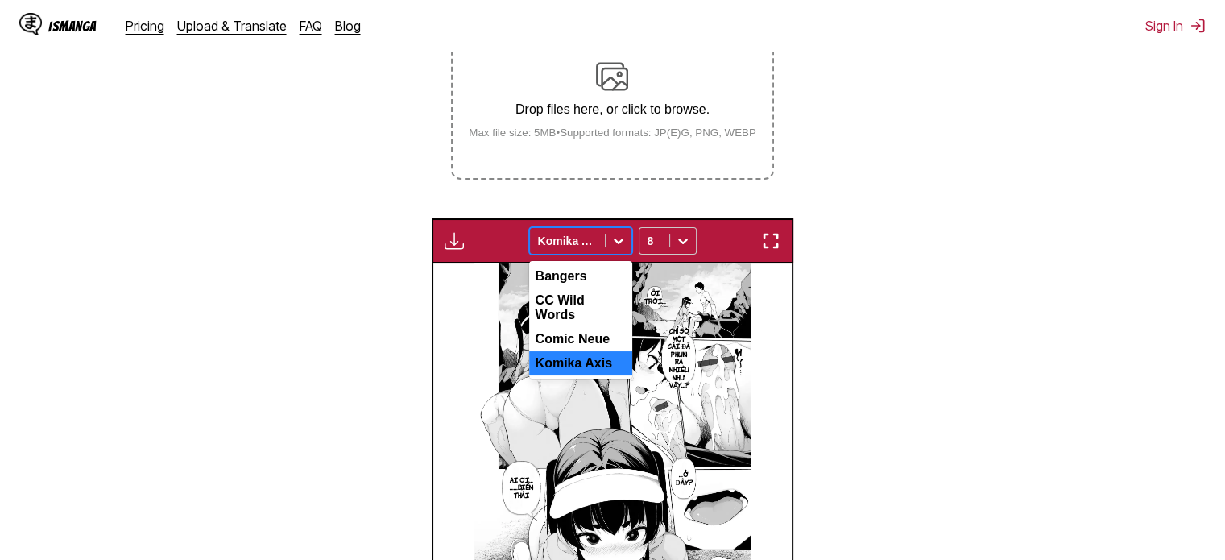
click at [604, 238] on div "Komika Axis" at bounding box center [567, 241] width 75 height 23
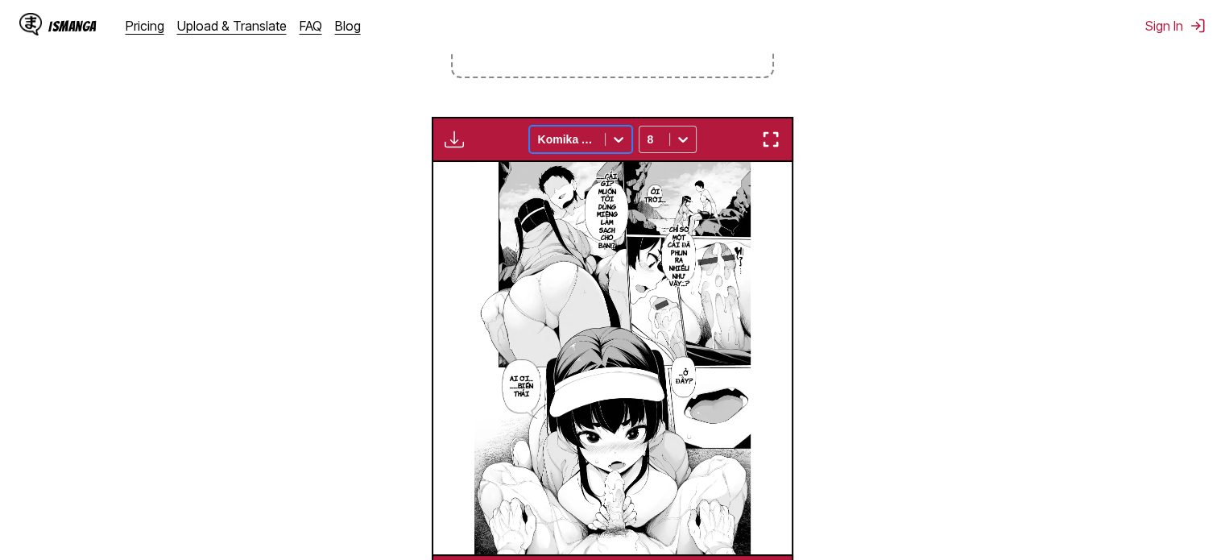
scroll to position [615, 0]
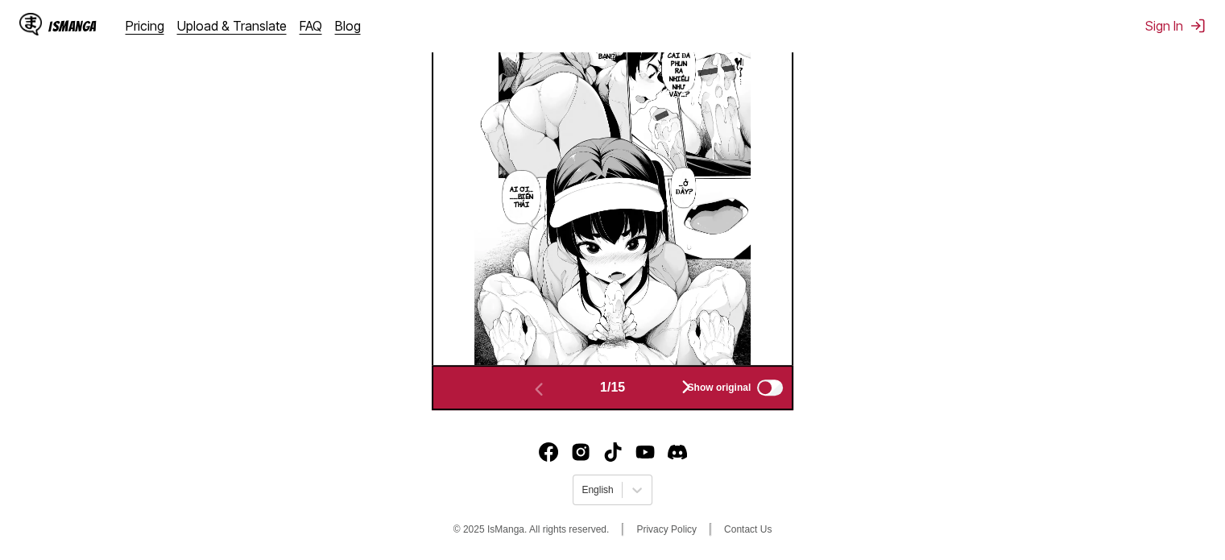
click at [609, 395] on span "1 / 15" at bounding box center [612, 387] width 25 height 14
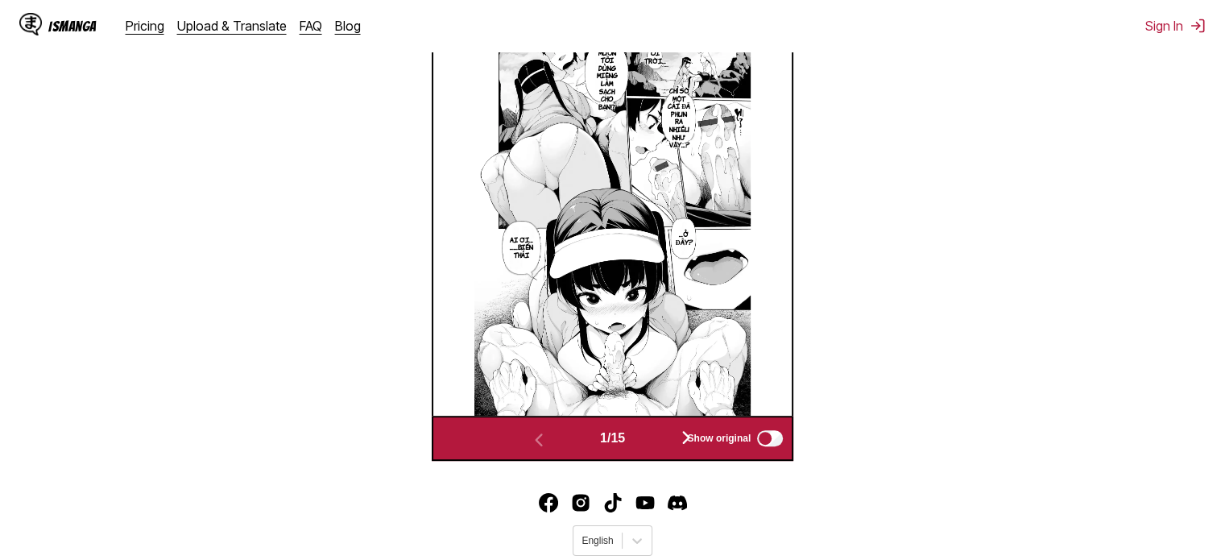
scroll to position [535, 0]
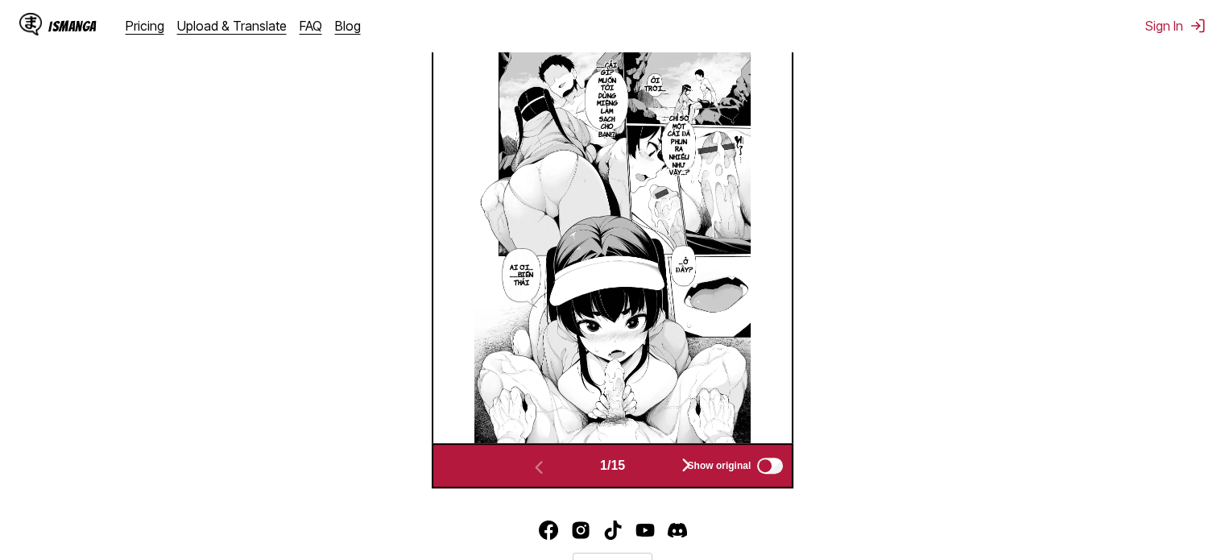
click at [683, 459] on div "Show original" at bounding box center [731, 465] width 108 height 21
click at [668, 463] on button "button" at bounding box center [686, 465] width 97 height 23
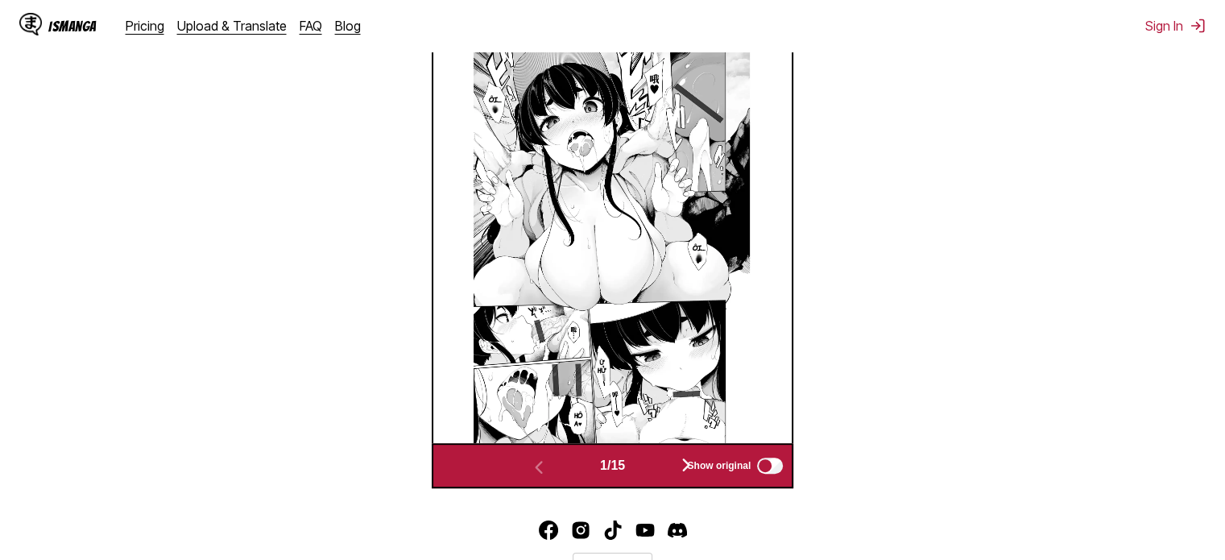
click at [668, 463] on button "button" at bounding box center [686, 465] width 97 height 23
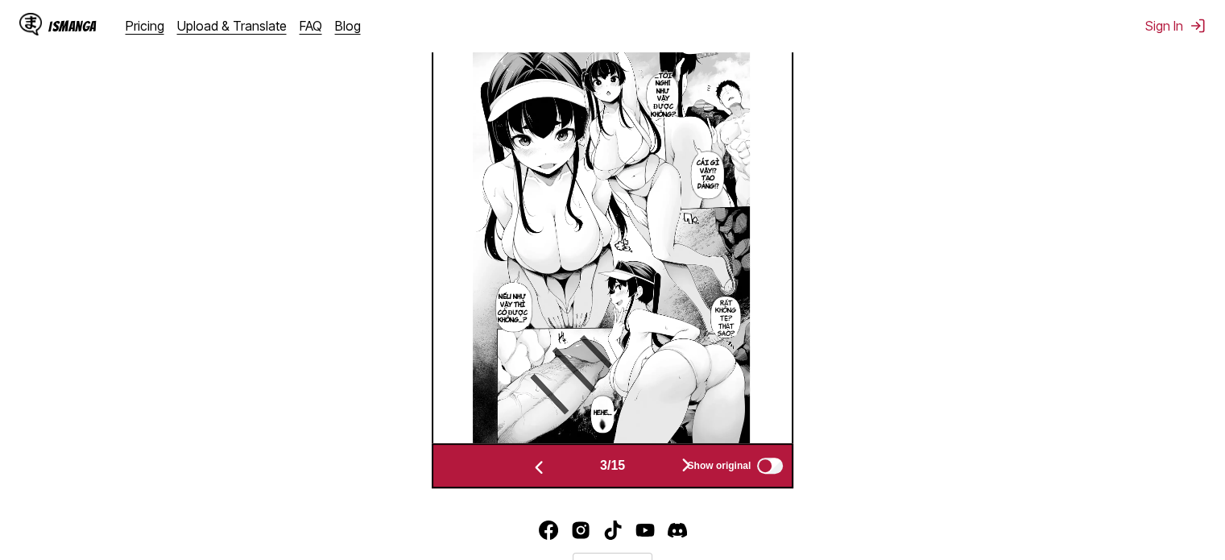
click at [668, 463] on button "button" at bounding box center [686, 465] width 97 height 23
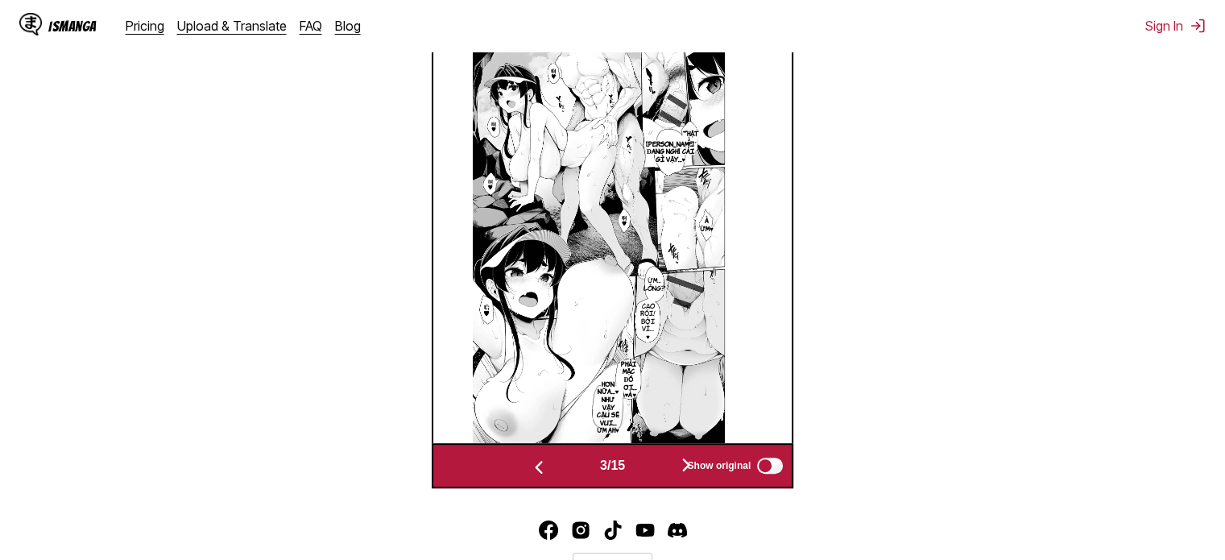
click at [668, 463] on button "button" at bounding box center [686, 465] width 97 height 23
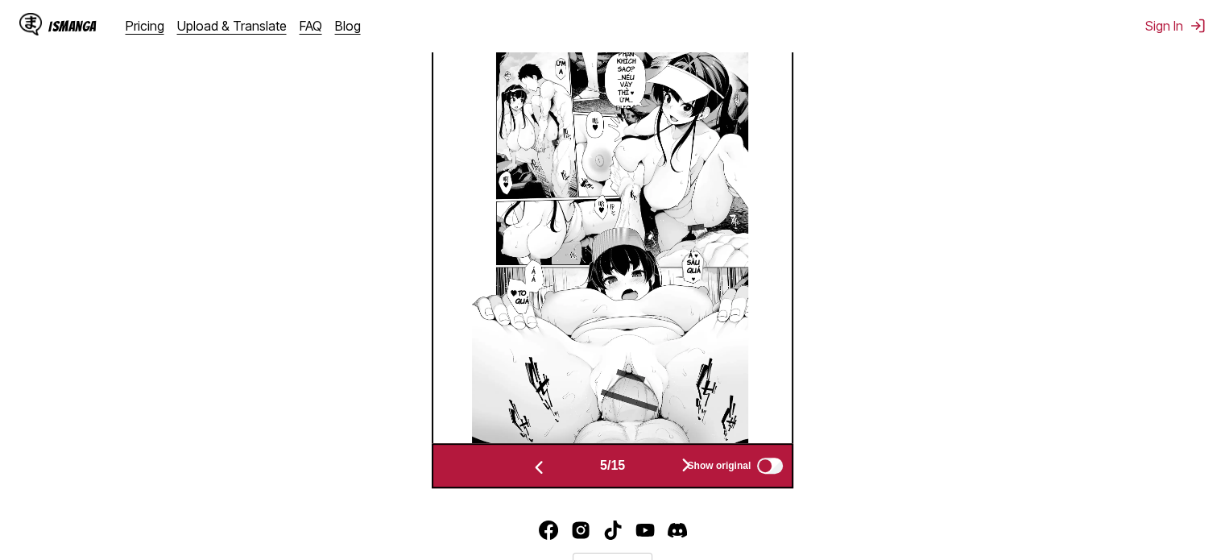
click at [668, 463] on button "button" at bounding box center [686, 465] width 97 height 23
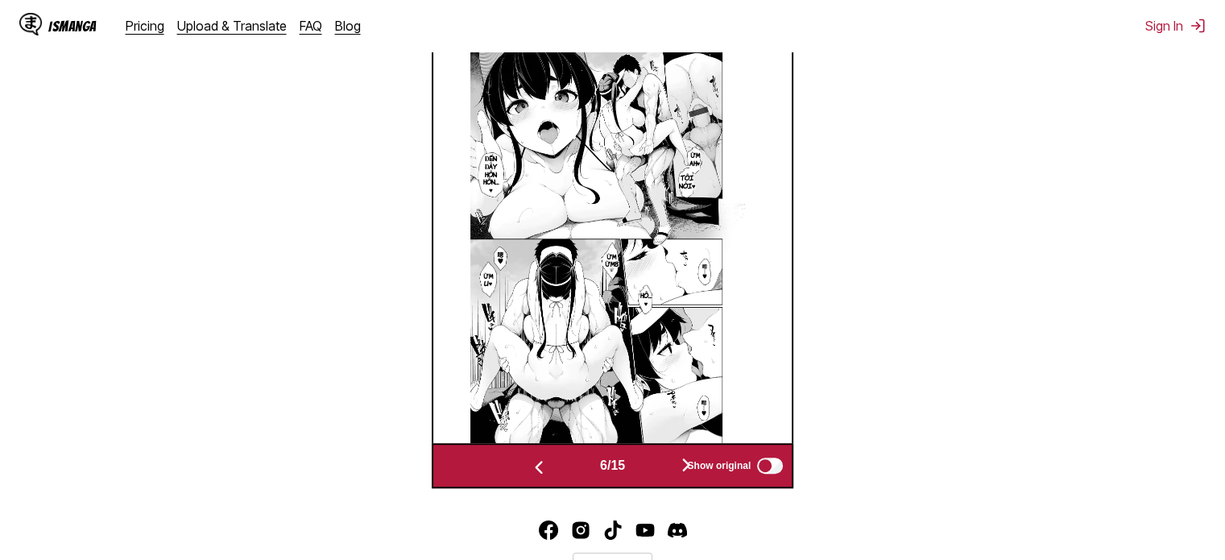
click at [668, 463] on button "button" at bounding box center [686, 465] width 97 height 23
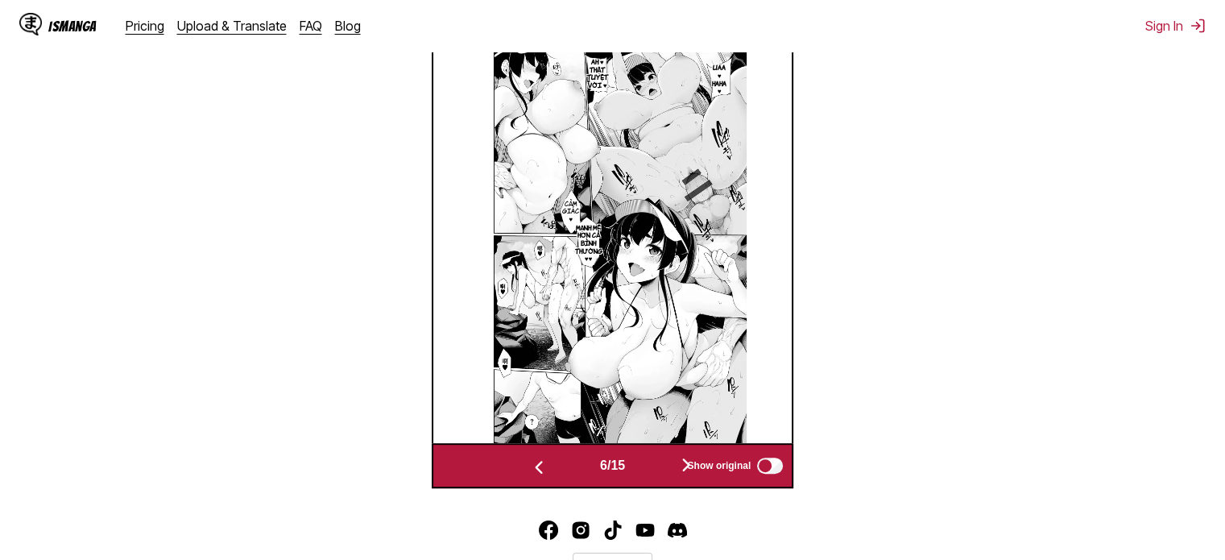
click at [668, 463] on button "button" at bounding box center [686, 465] width 97 height 23
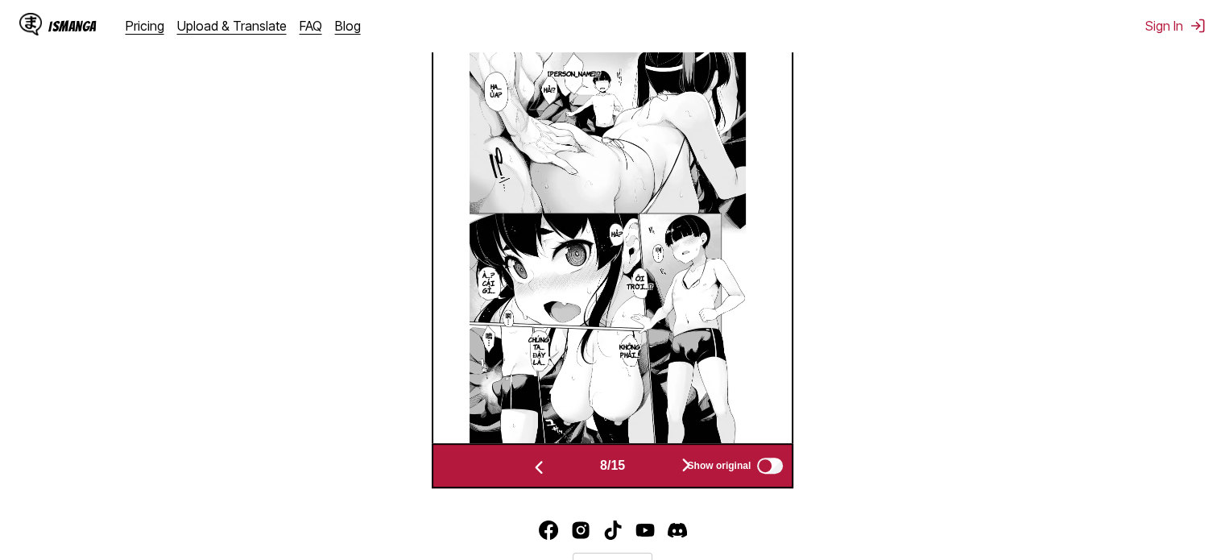
click at [668, 463] on button "button" at bounding box center [686, 465] width 97 height 23
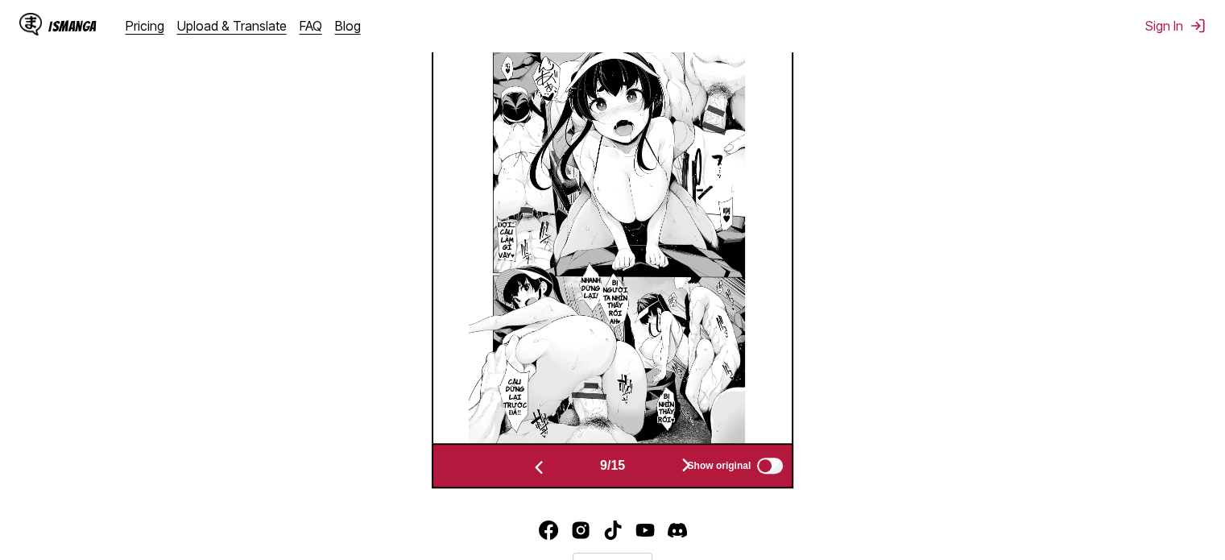
click at [668, 463] on button "button" at bounding box center [686, 465] width 97 height 23
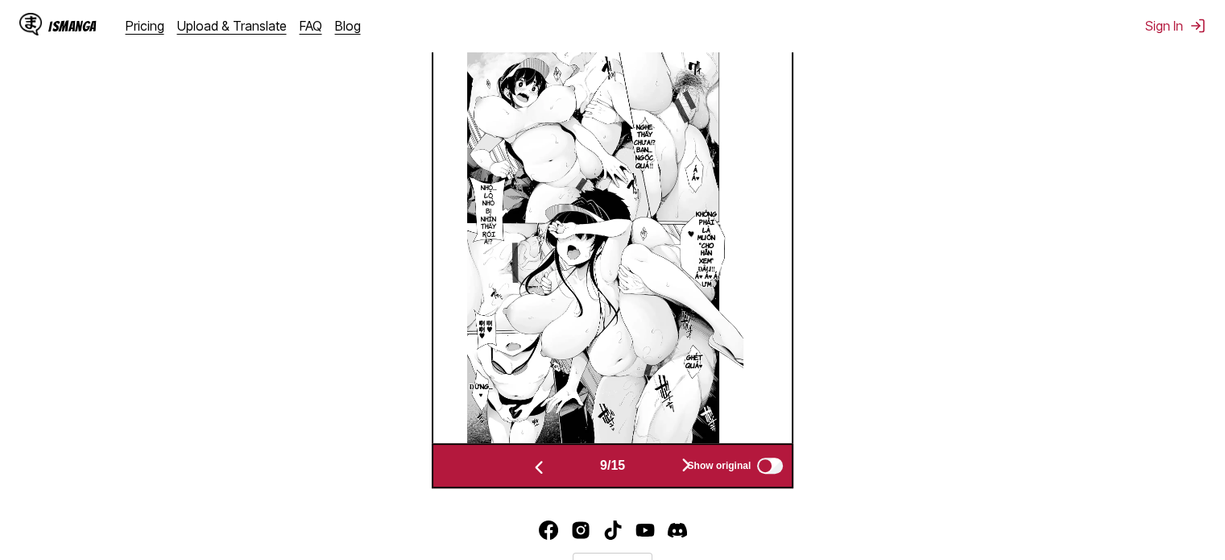
click at [668, 463] on button "button" at bounding box center [686, 465] width 97 height 23
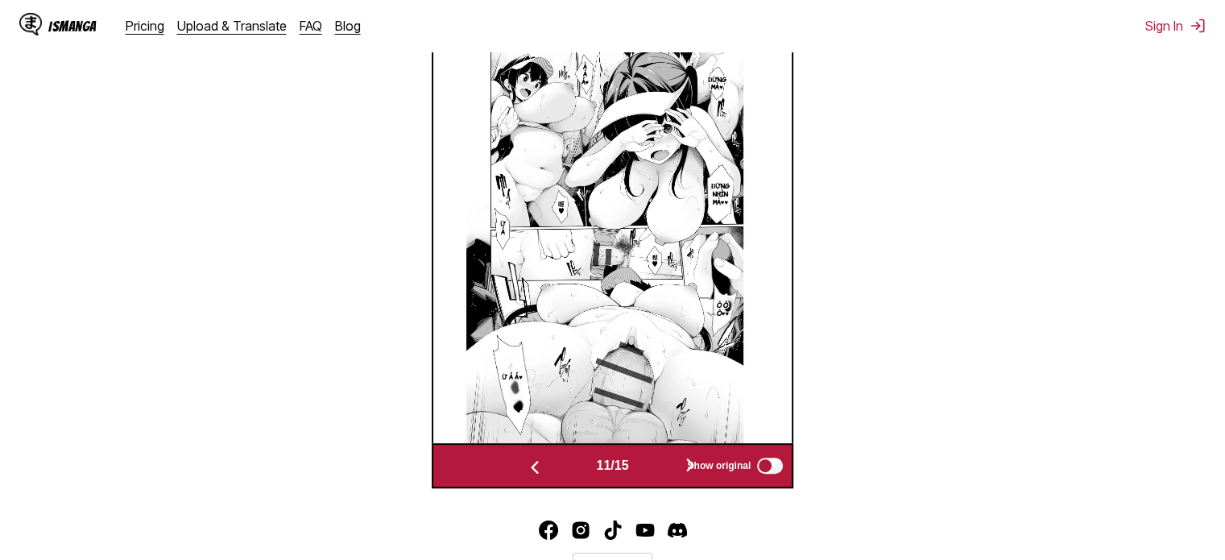
click at [668, 463] on button "button" at bounding box center [690, 465] width 97 height 23
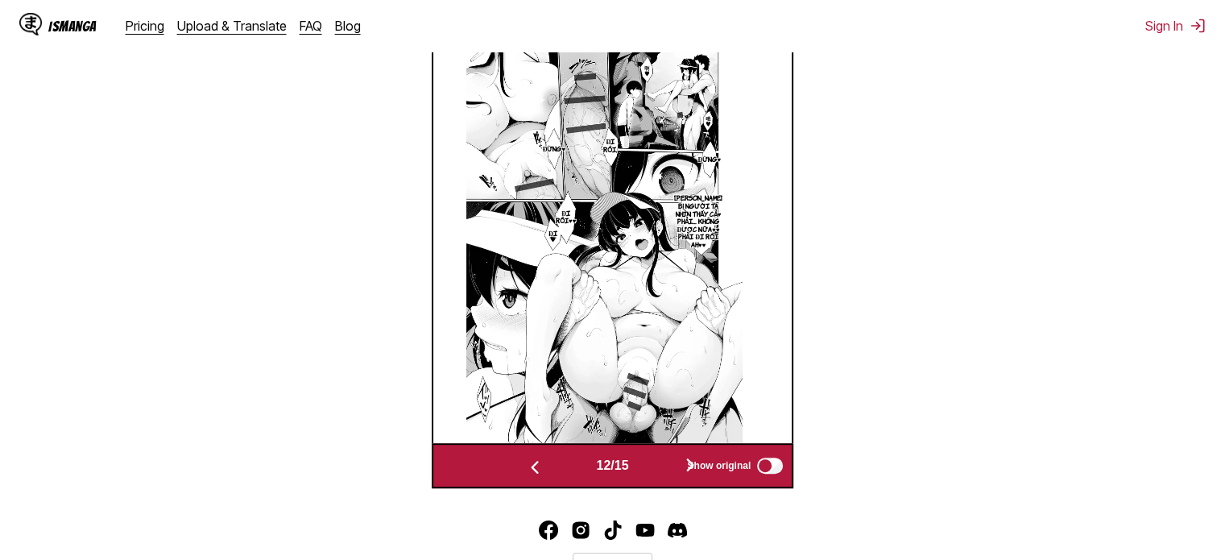
click at [668, 463] on button "button" at bounding box center [690, 465] width 97 height 23
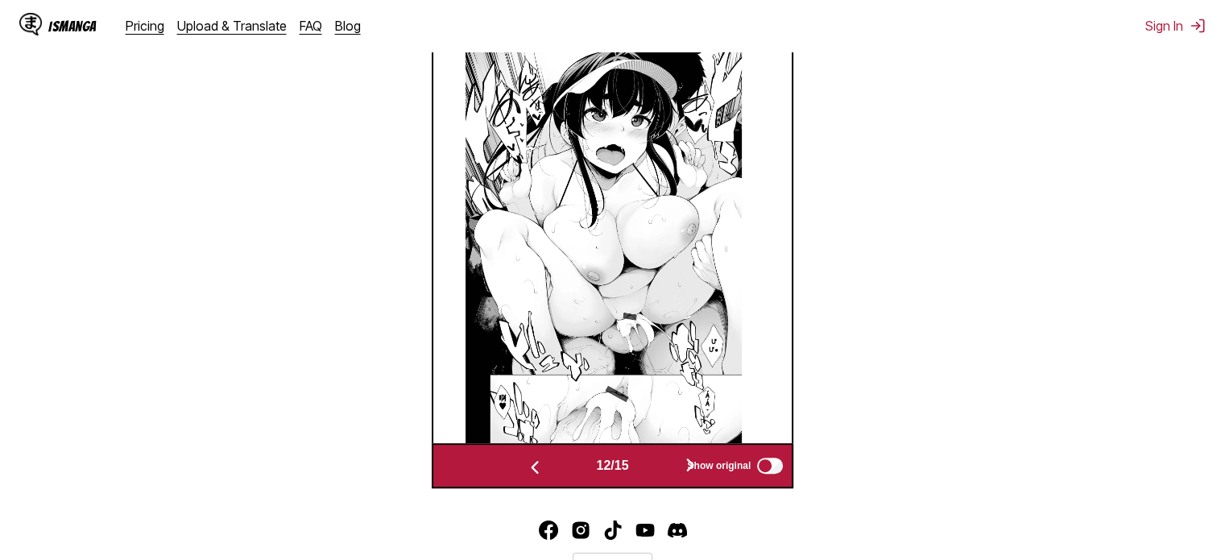
click at [668, 463] on button "button" at bounding box center [690, 465] width 97 height 23
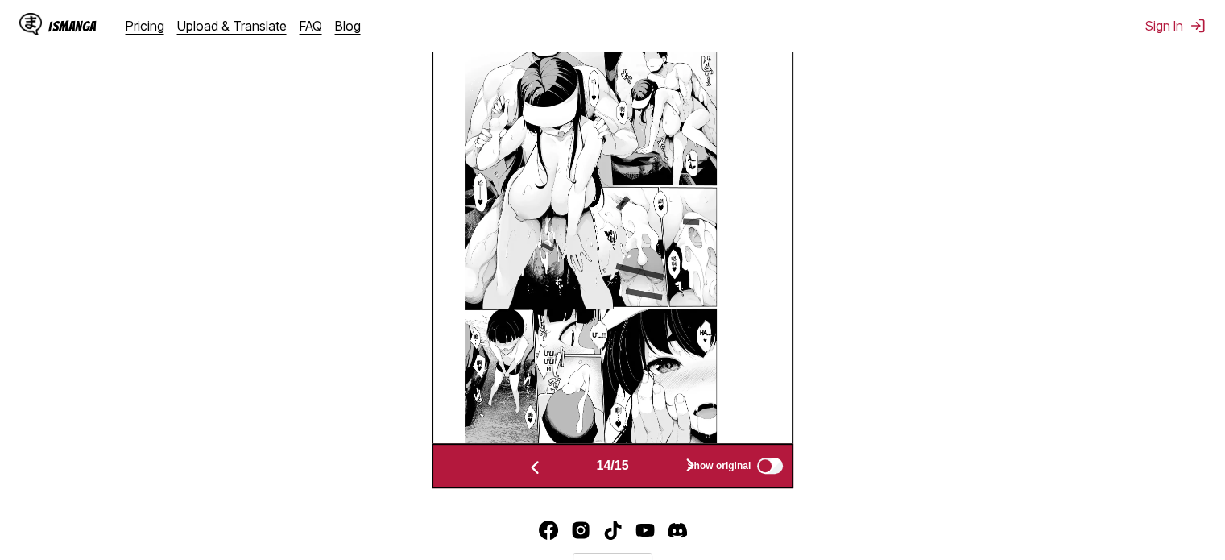
click at [668, 463] on button "button" at bounding box center [690, 465] width 97 height 23
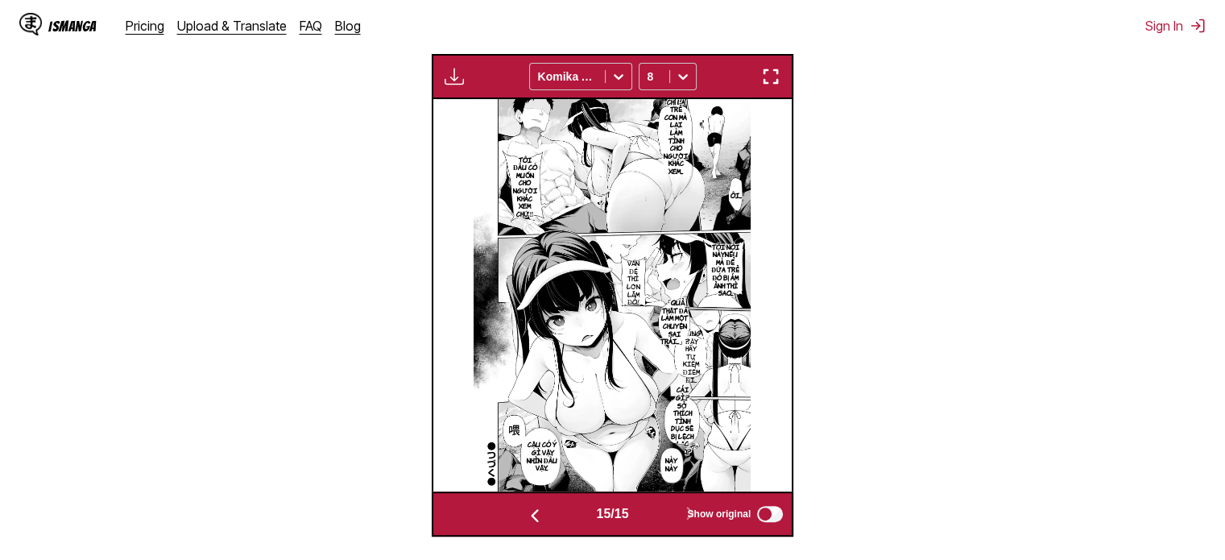
scroll to position [615, 0]
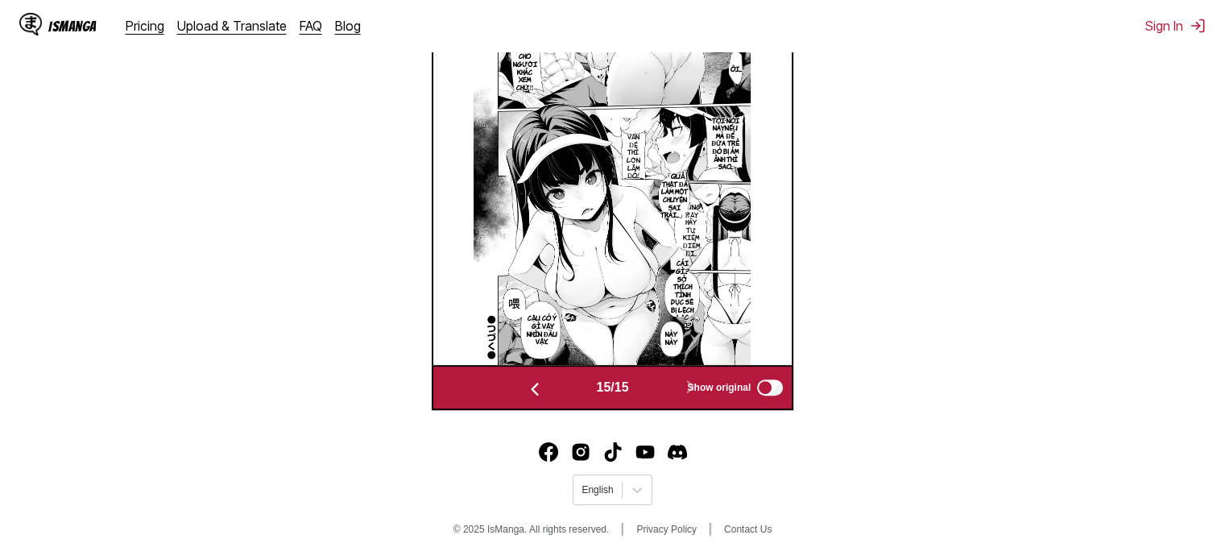
click at [533, 395] on img "button" at bounding box center [534, 388] width 19 height 19
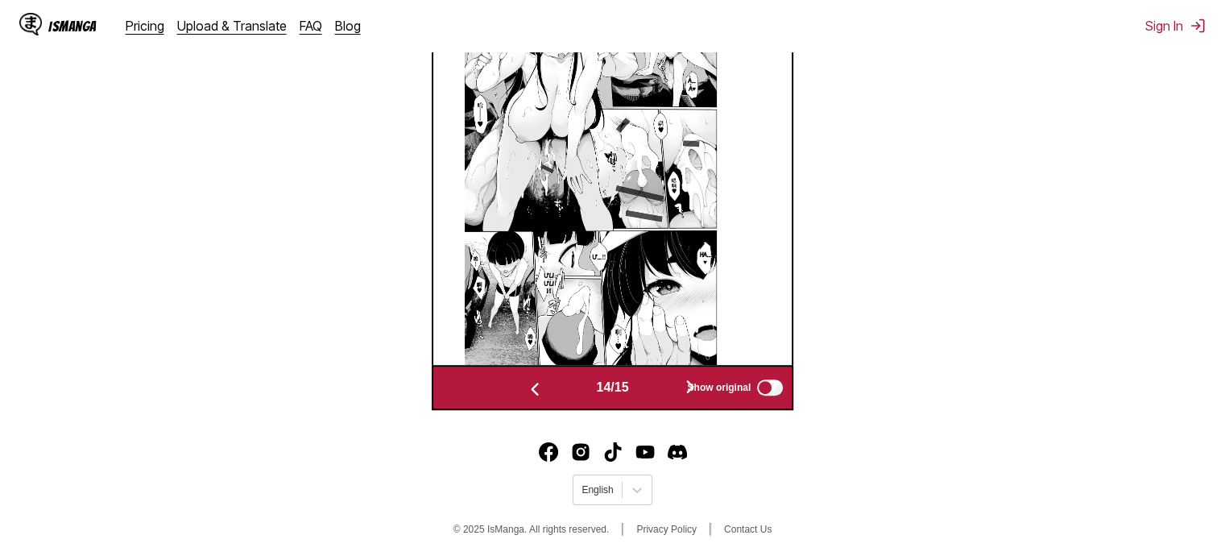
click at [529, 394] on img "button" at bounding box center [534, 388] width 19 height 19
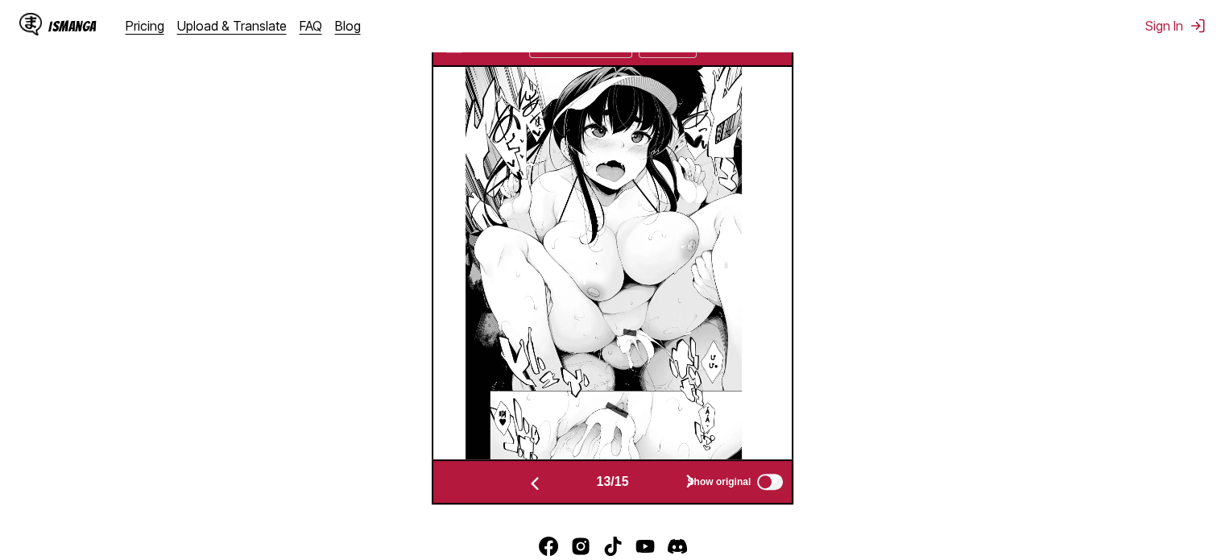
scroll to position [587, 0]
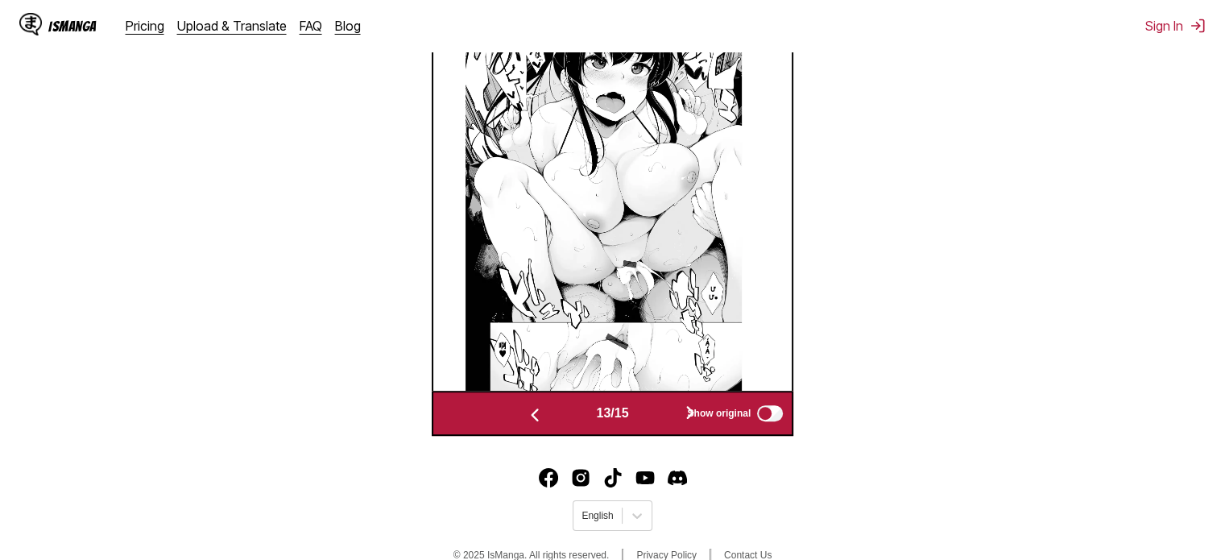
click at [524, 431] on div "13 / 15 Show original" at bounding box center [613, 413] width 362 height 45
click at [530, 421] on img "button" at bounding box center [534, 414] width 19 height 19
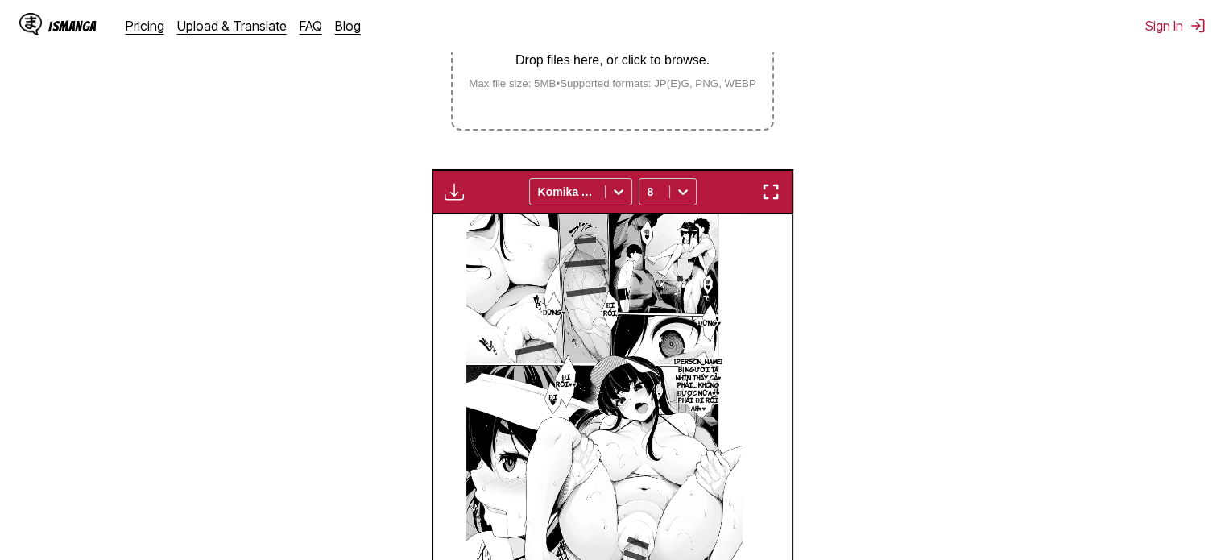
scroll to position [265, 0]
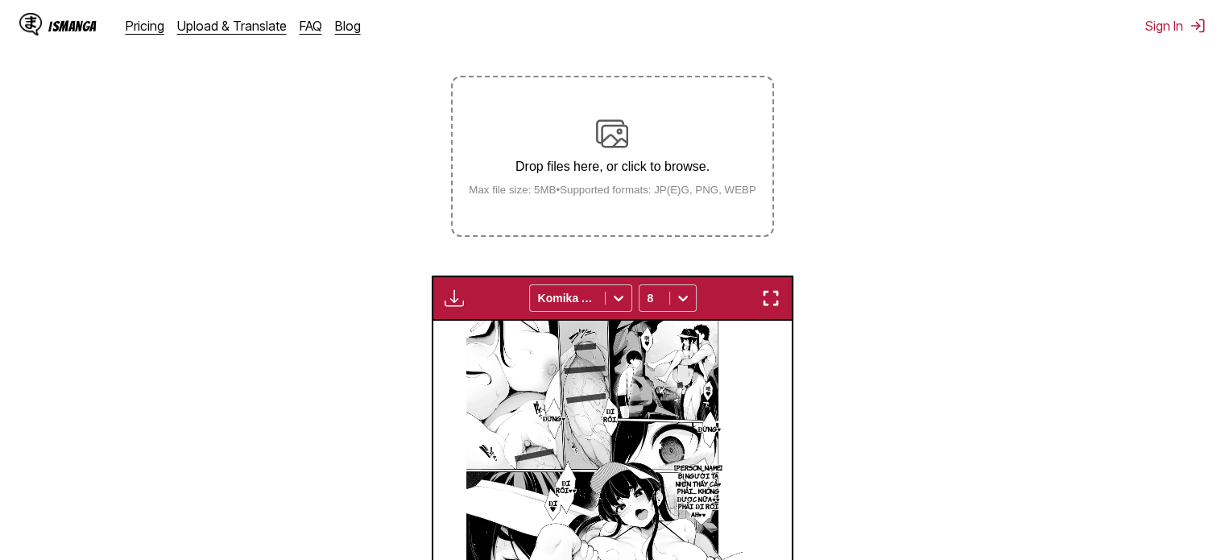
click at [776, 293] on img "button" at bounding box center [770, 297] width 19 height 19
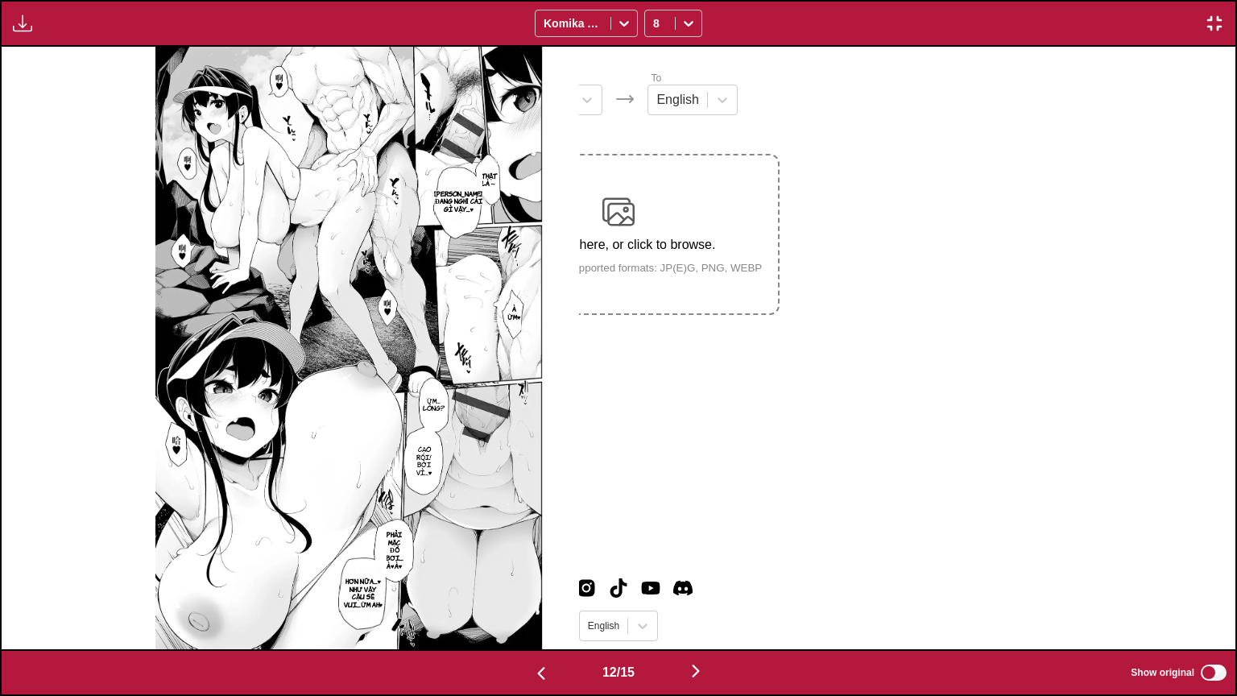
scroll to position [0, 13579]
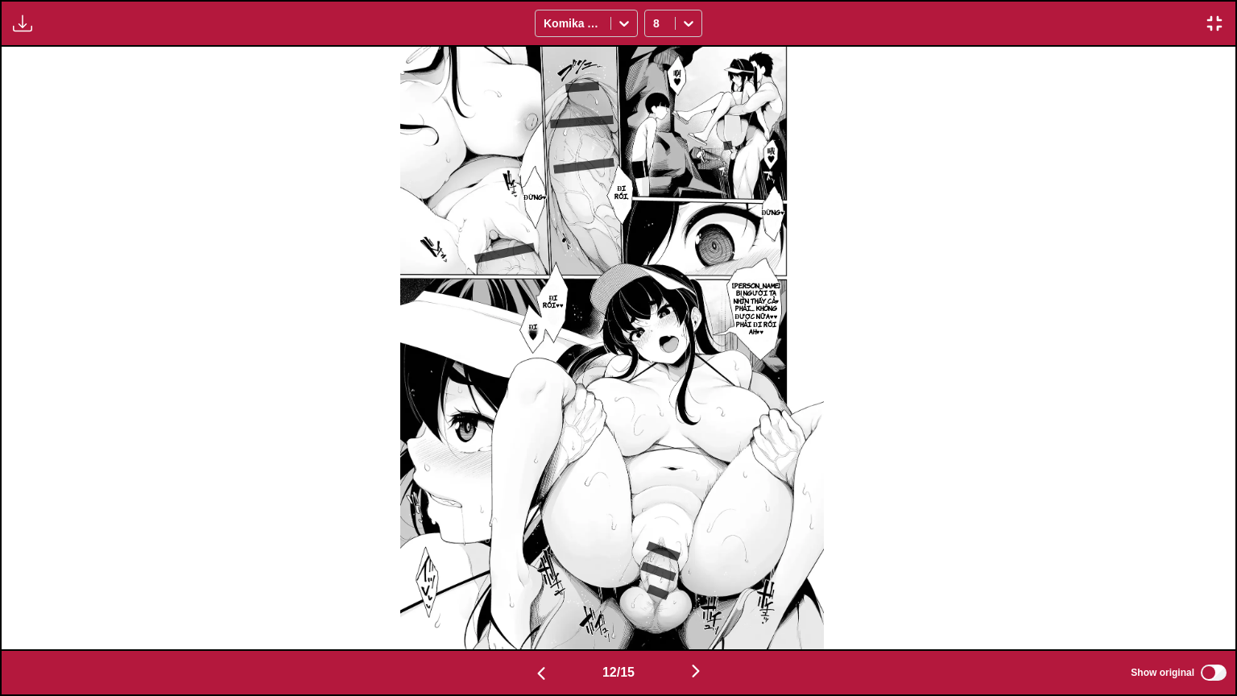
click at [1212, 25] on img "button" at bounding box center [1214, 23] width 19 height 19
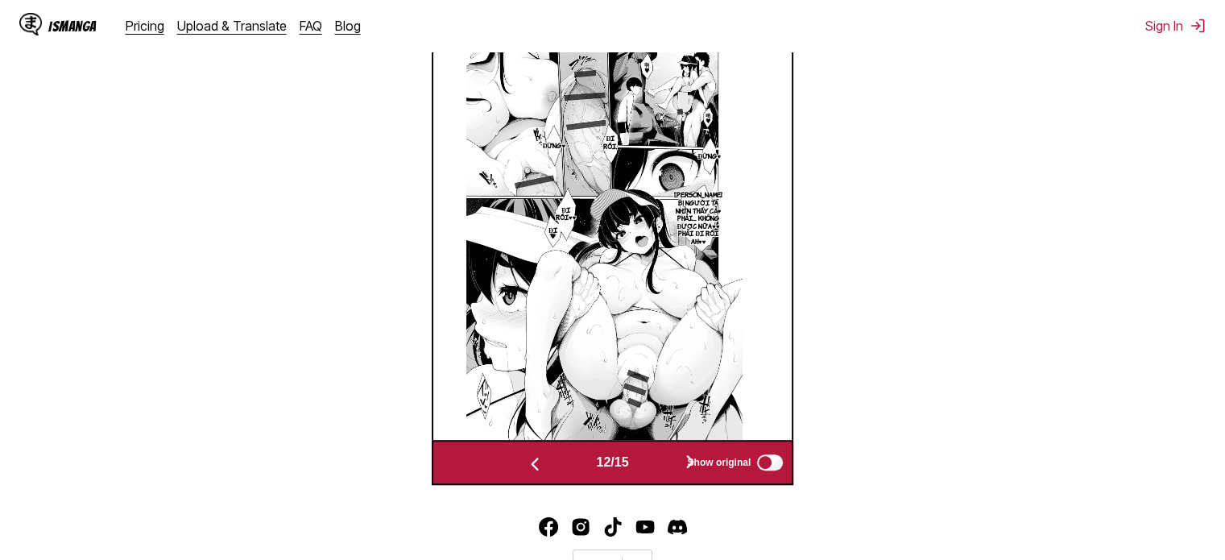
scroll to position [615, 0]
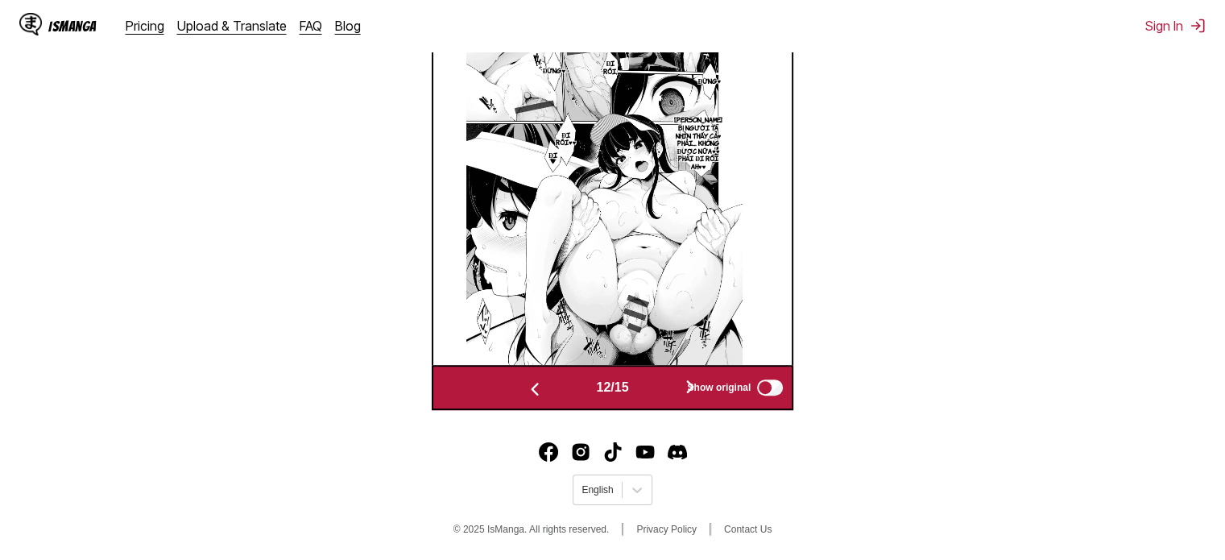
click at [528, 395] on img "button" at bounding box center [534, 388] width 19 height 19
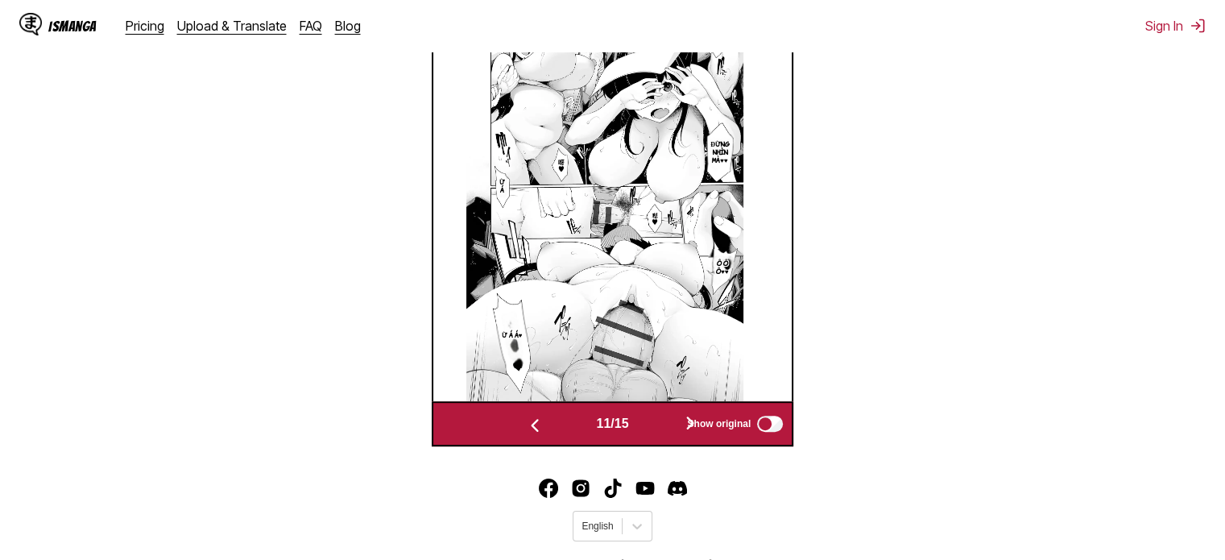
scroll to position [587, 0]
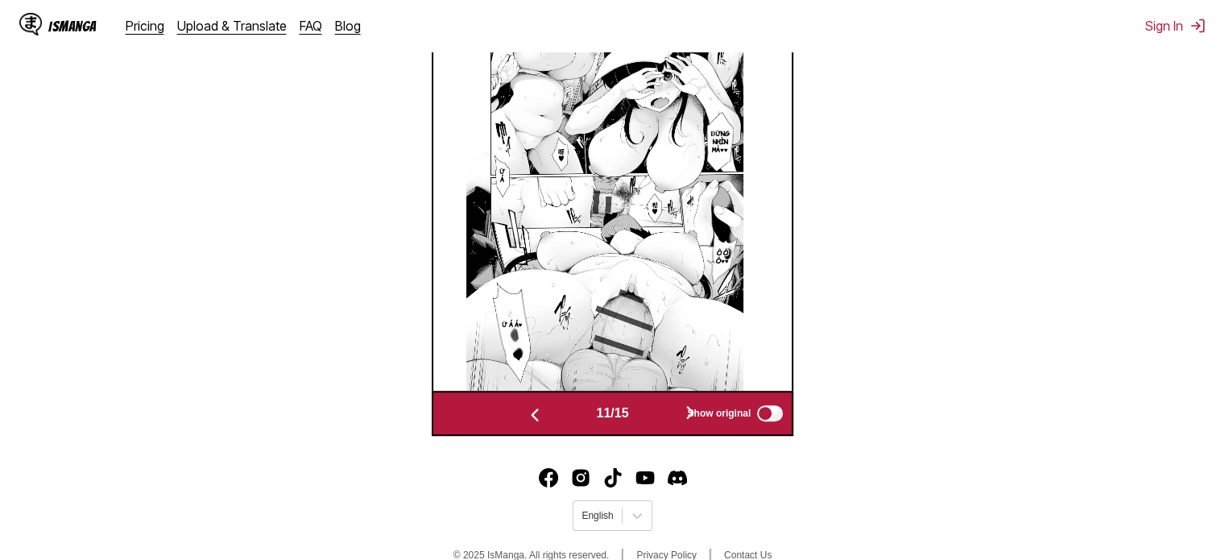
click at [530, 408] on img "button" at bounding box center [534, 414] width 19 height 19
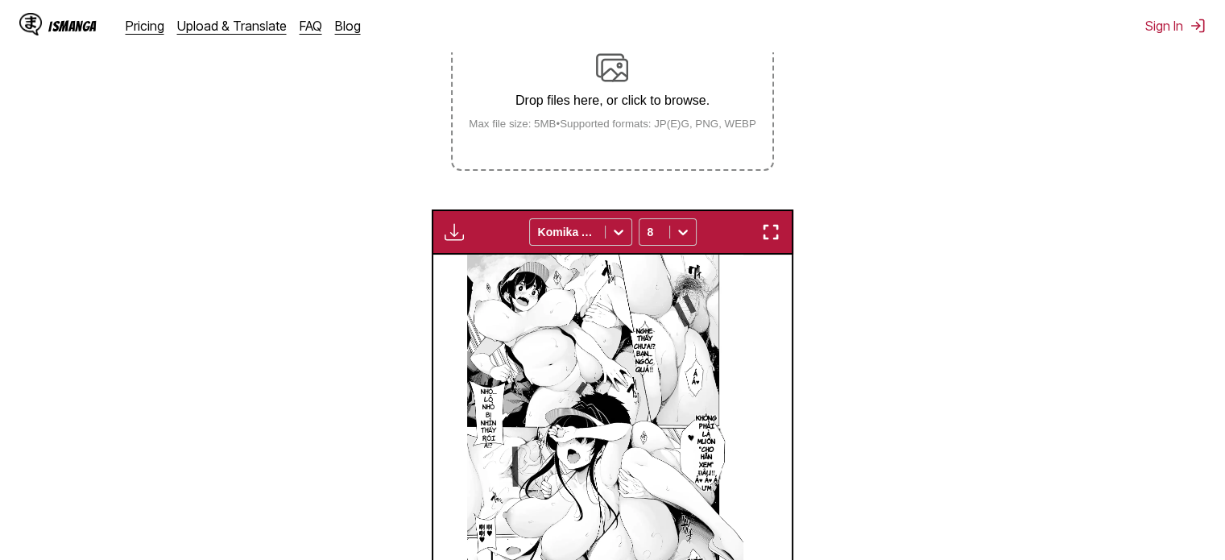
scroll to position [104, 0]
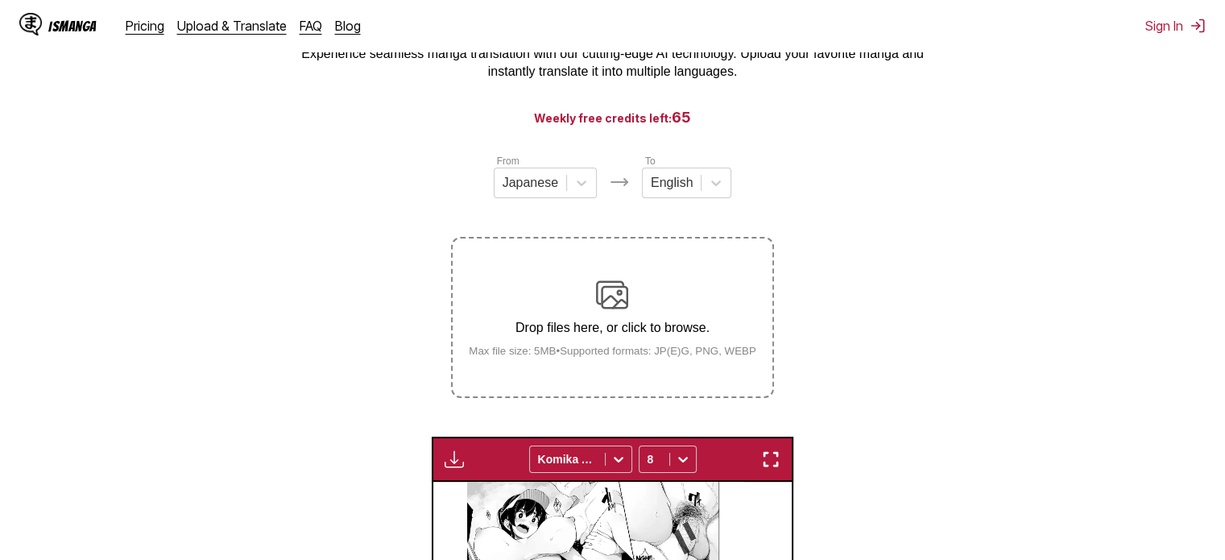
click at [614, 311] on img at bounding box center [612, 295] width 32 height 32
click at [0, 0] on input "Drop files here, or click to browse. Max file size: 5MB • Supported formats: JP…" at bounding box center [0, 0] width 0 height 0
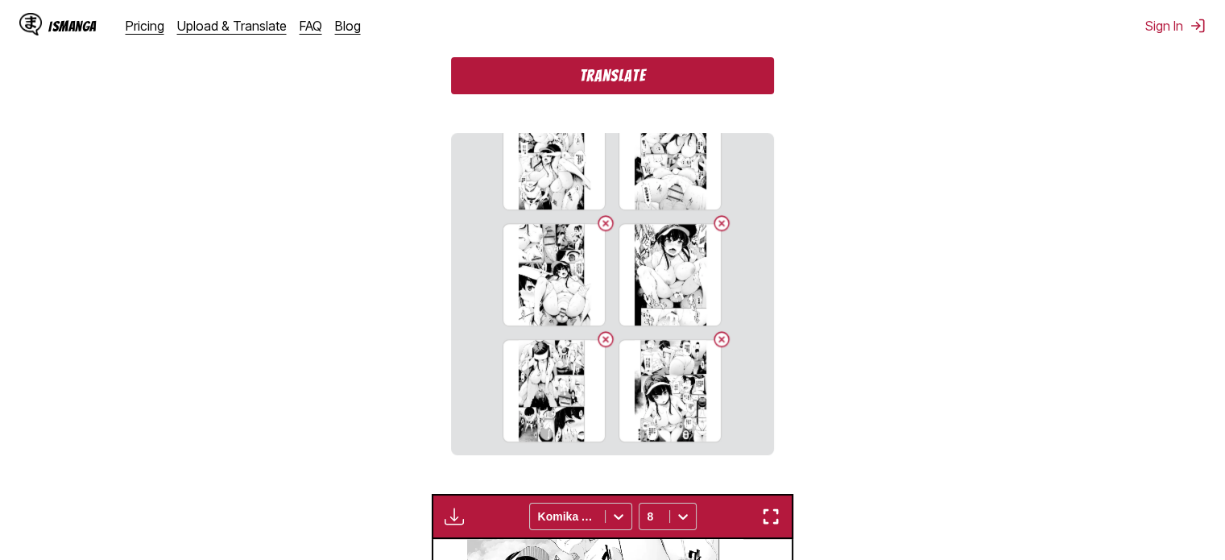
scroll to position [0, 0]
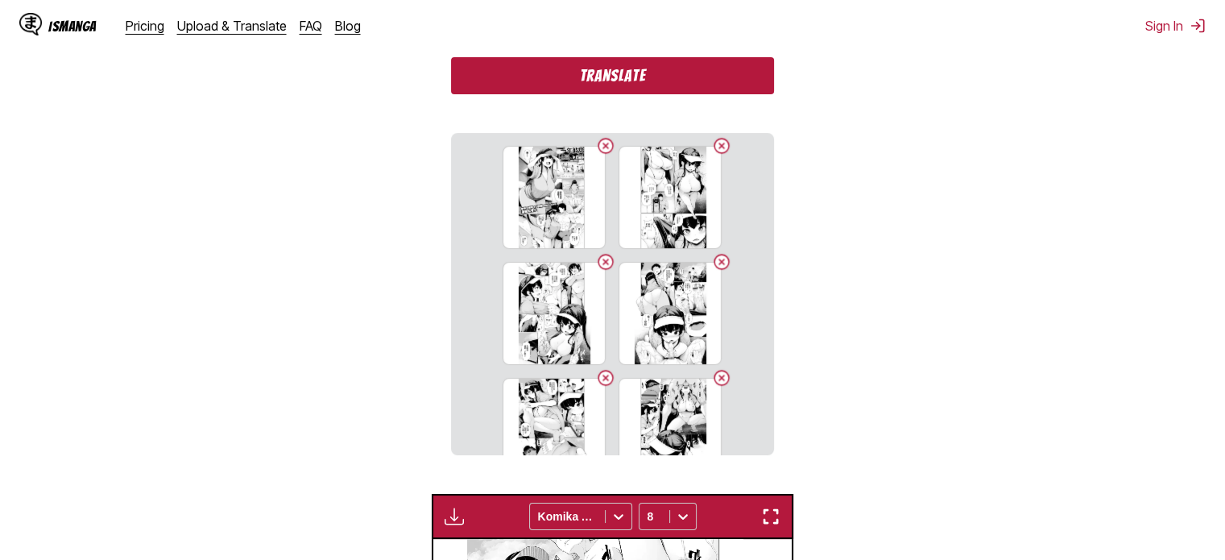
click at [697, 87] on button "Translate" at bounding box center [612, 75] width 322 height 37
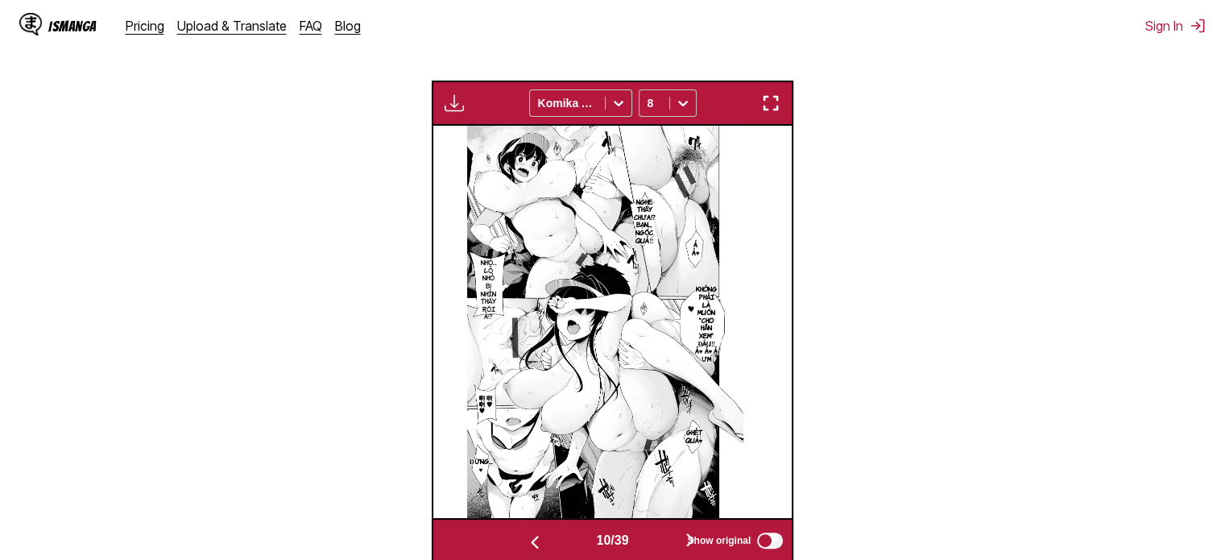
scroll to position [644, 0]
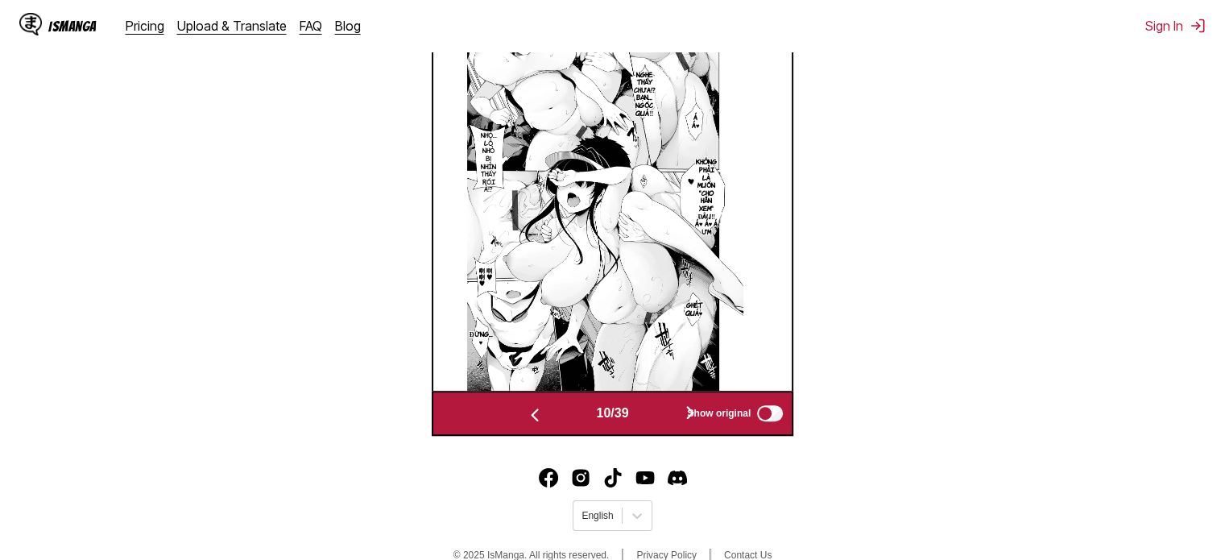
click at [543, 415] on button "button" at bounding box center [534, 413] width 97 height 23
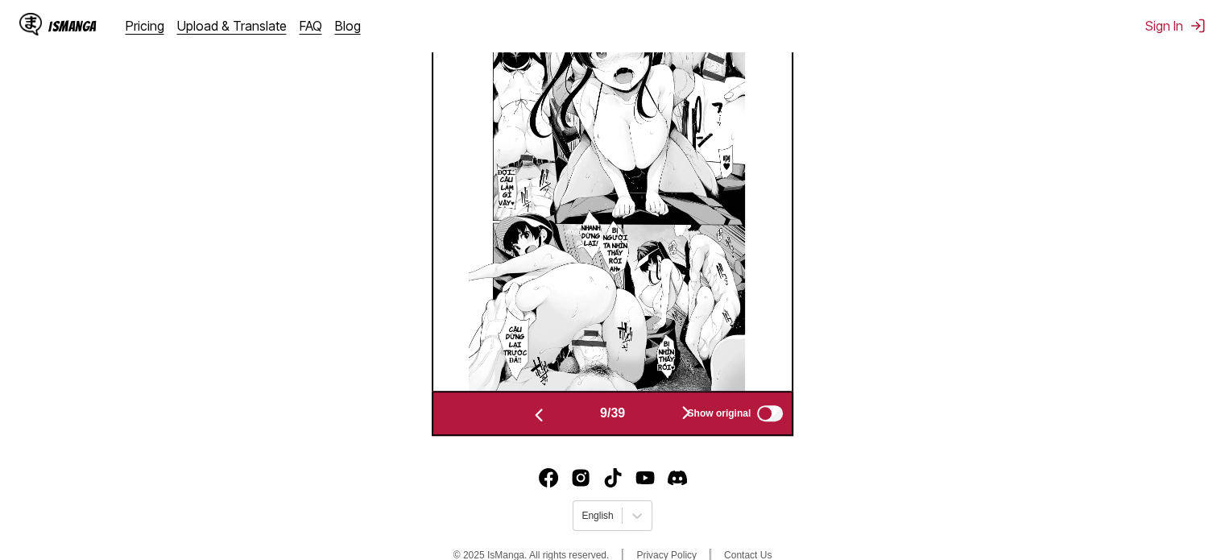
click at [542, 415] on img "button" at bounding box center [538, 414] width 19 height 19
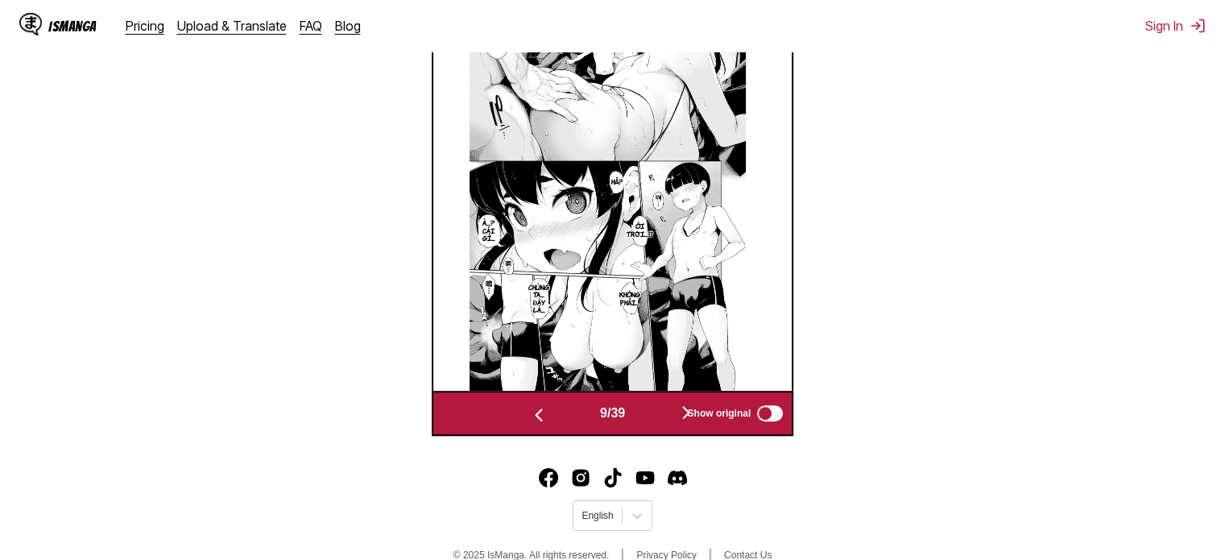
click at [542, 415] on img "button" at bounding box center [538, 414] width 19 height 19
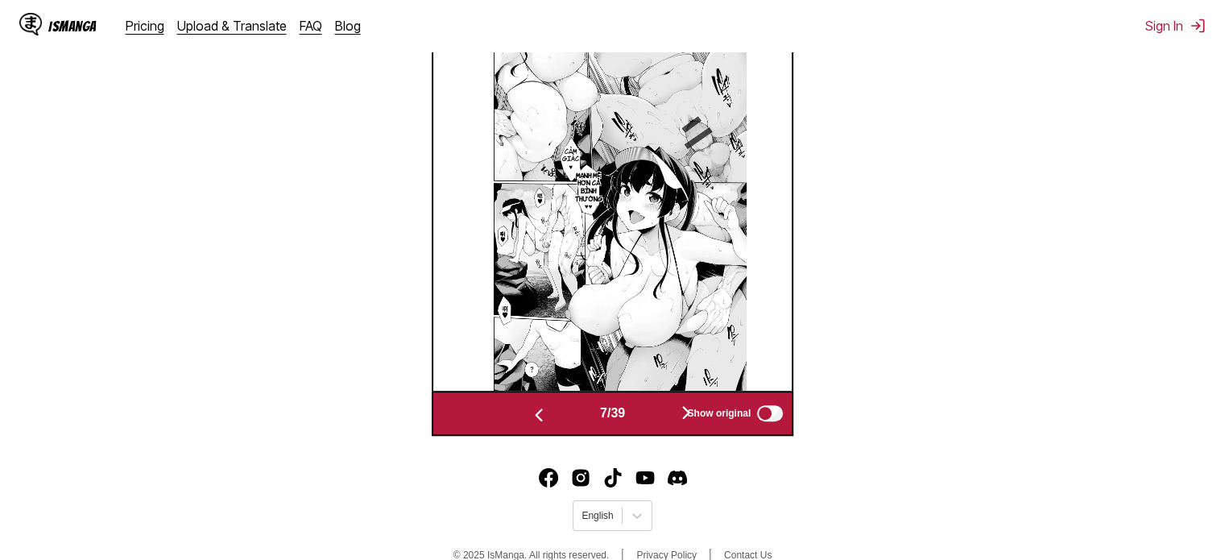
click at [542, 415] on img "button" at bounding box center [538, 414] width 19 height 19
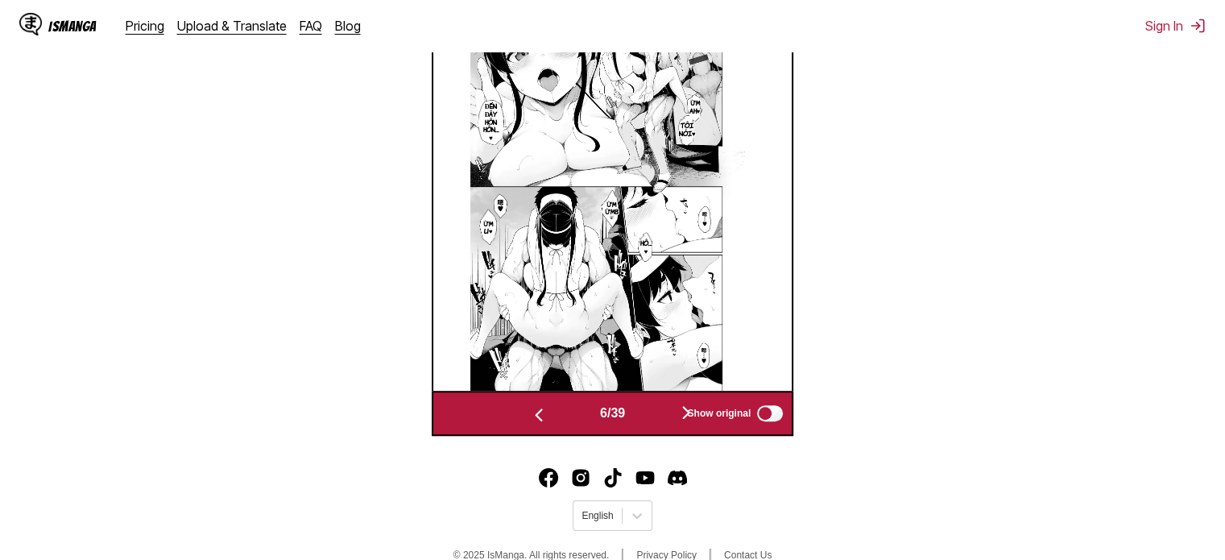
click at [542, 415] on img "button" at bounding box center [538, 414] width 19 height 19
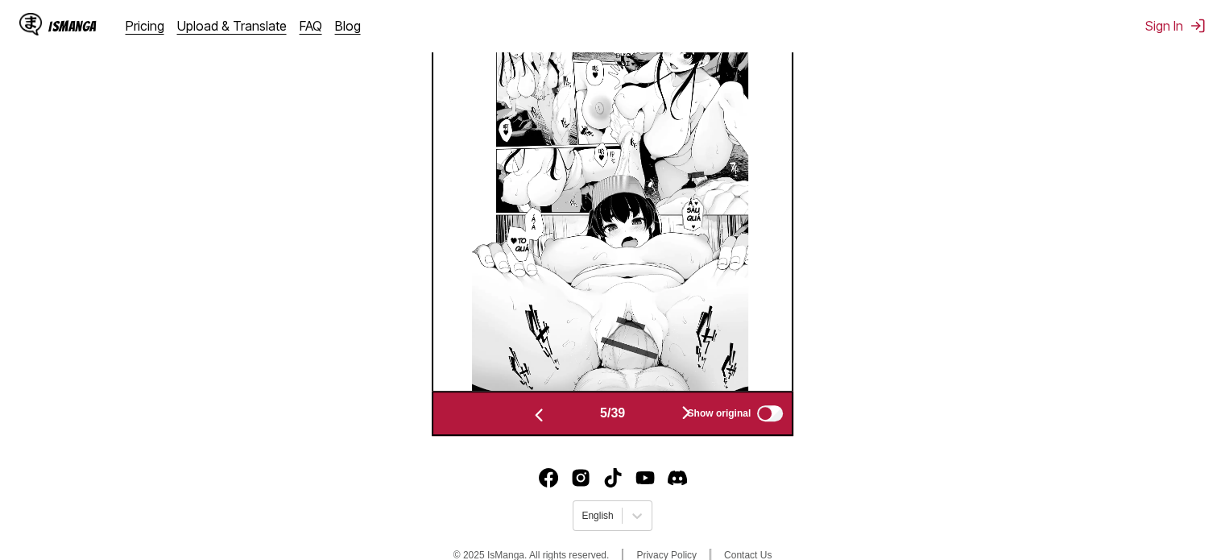
click at [542, 415] on img "button" at bounding box center [538, 414] width 19 height 19
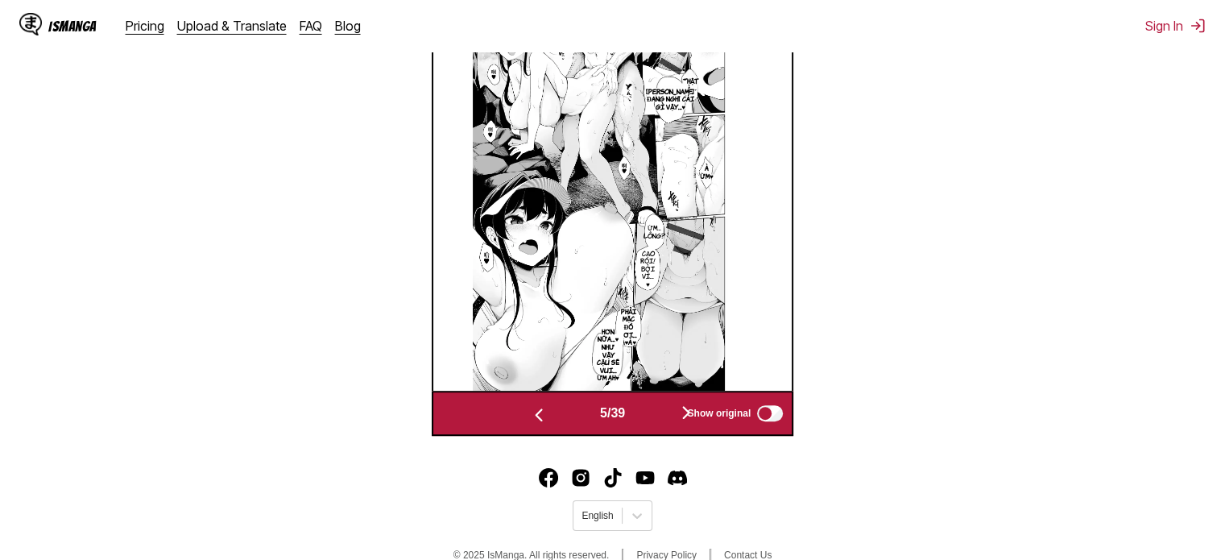
click at [542, 415] on img "button" at bounding box center [538, 414] width 19 height 19
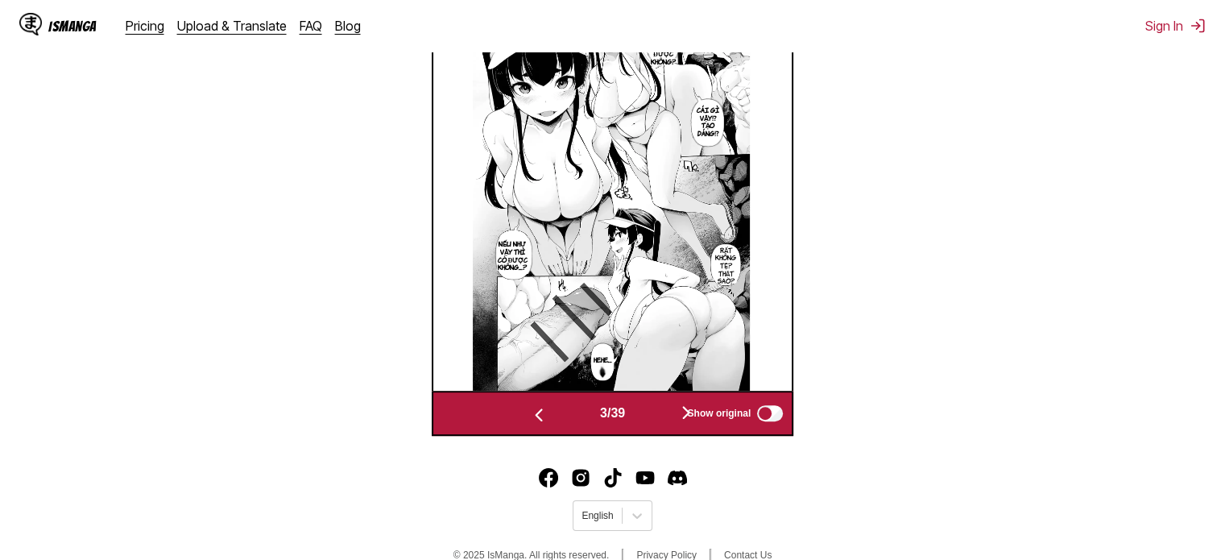
click at [542, 415] on img "button" at bounding box center [538, 414] width 19 height 19
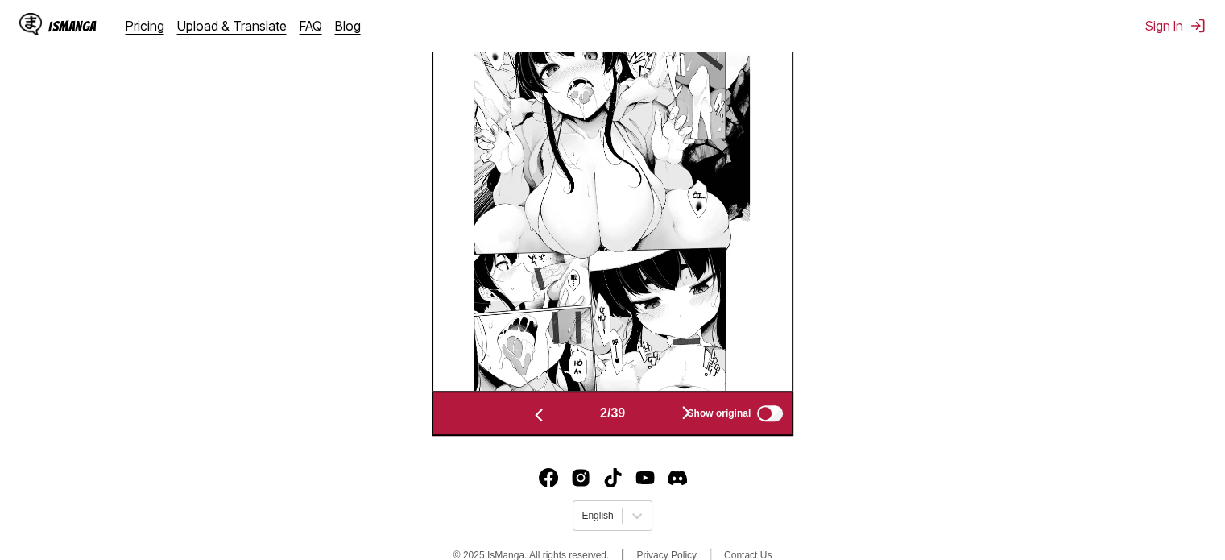
click at [532, 422] on img "button" at bounding box center [538, 414] width 19 height 19
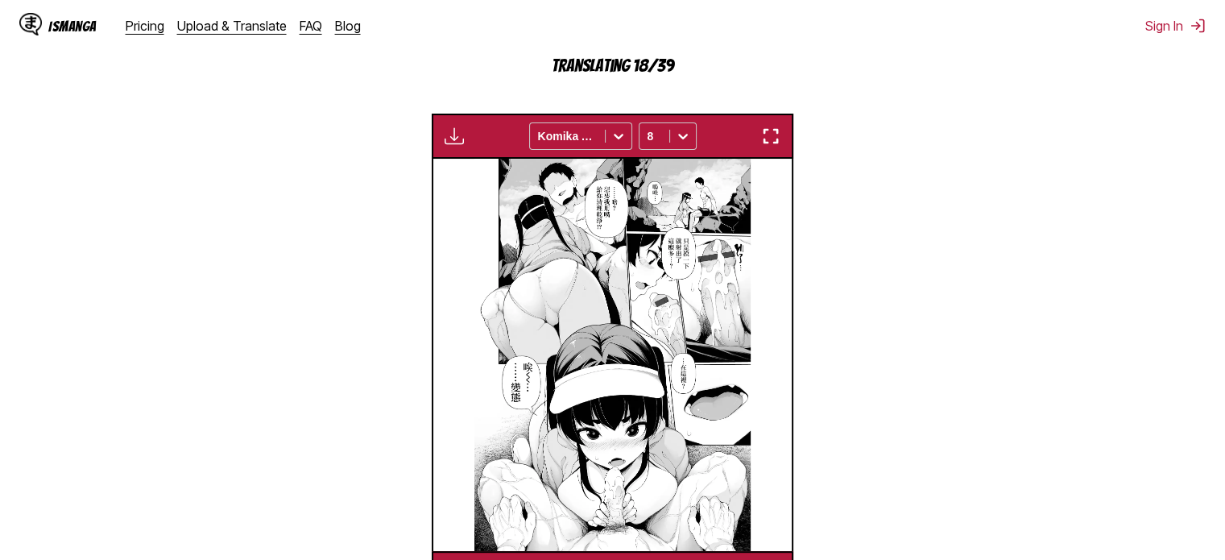
scroll to position [592, 0]
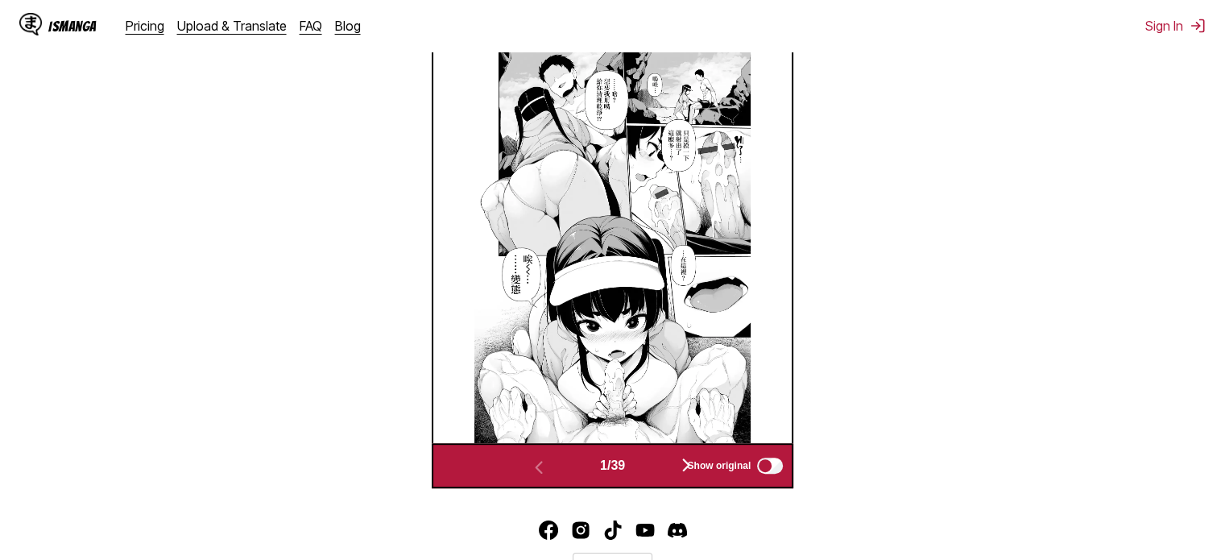
click at [680, 470] on button "button" at bounding box center [686, 465] width 97 height 23
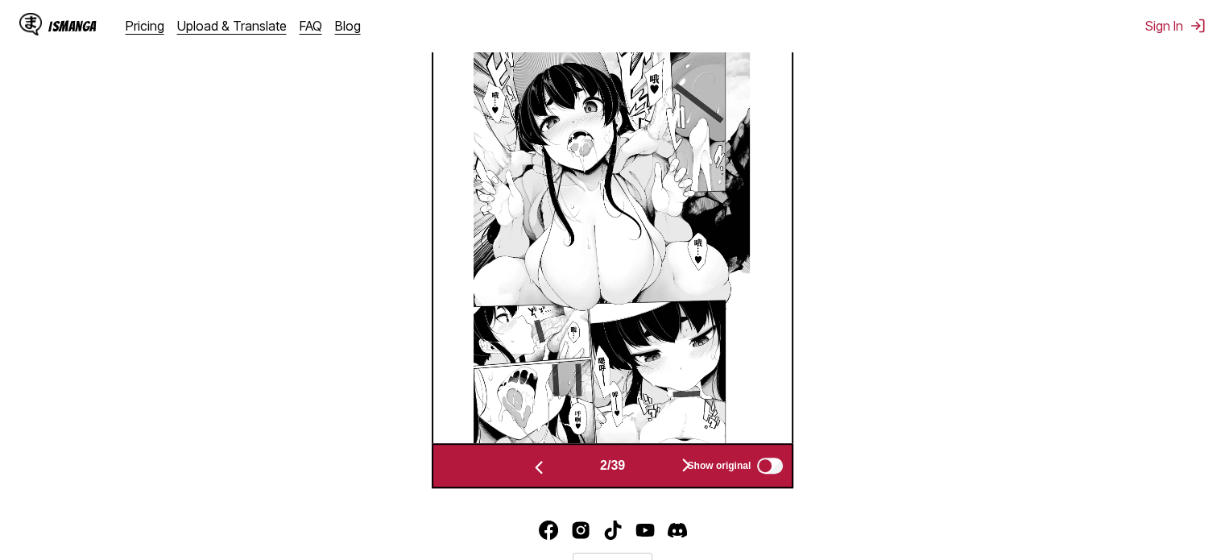
click at [681, 469] on div "Show original" at bounding box center [731, 465] width 108 height 21
click at [685, 465] on div "Show original" at bounding box center [731, 465] width 108 height 21
click at [689, 464] on div "Show original" at bounding box center [731, 465] width 108 height 21
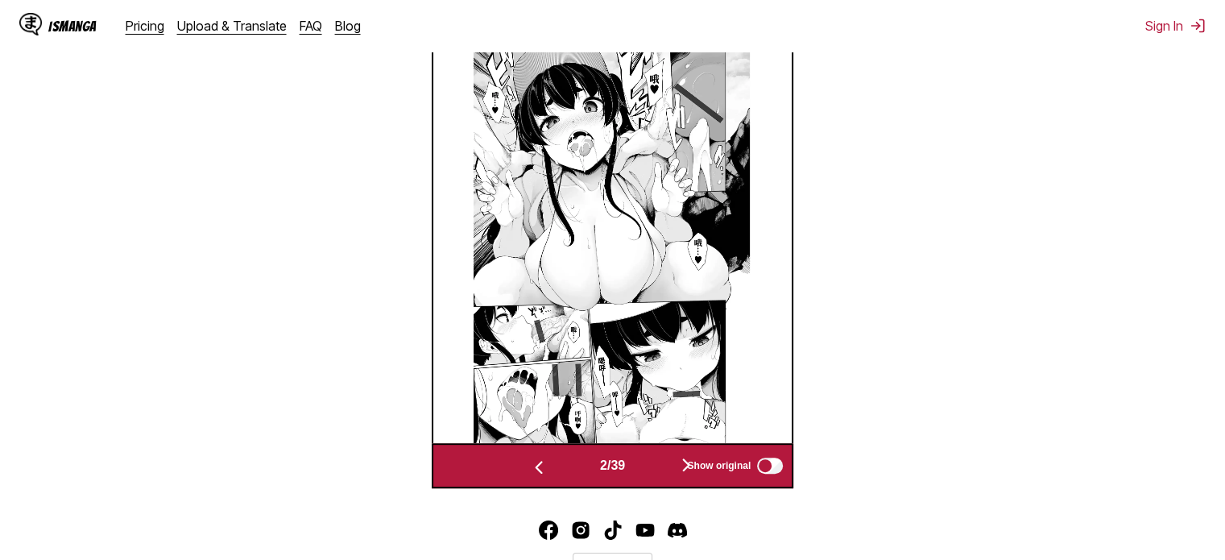
click at [686, 464] on div "Show original" at bounding box center [731, 465] width 108 height 21
click at [623, 470] on span "2 / 39" at bounding box center [612, 465] width 25 height 14
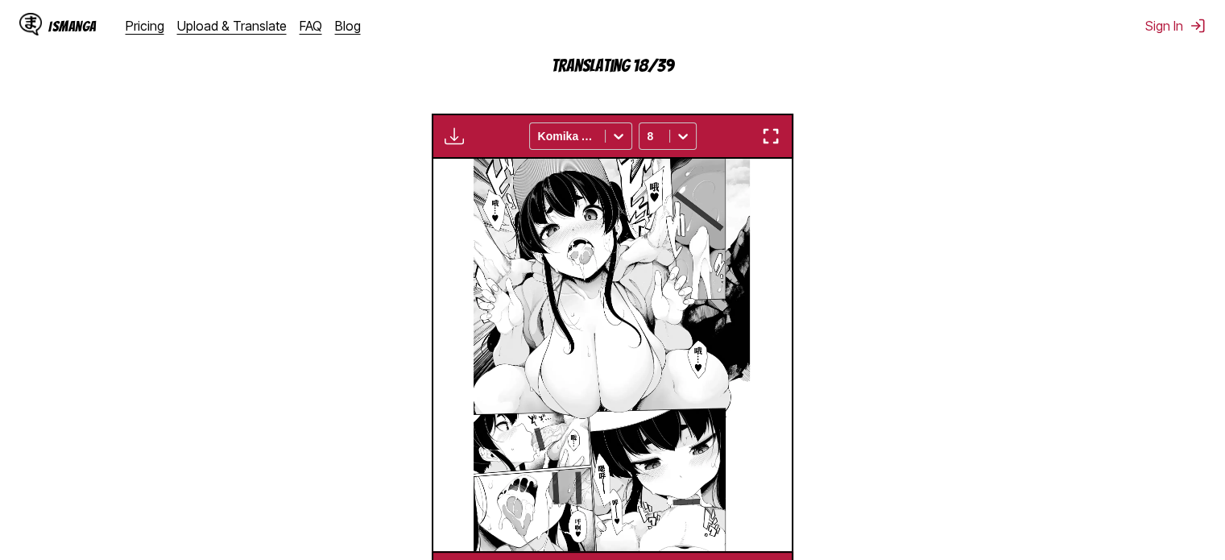
scroll to position [270, 0]
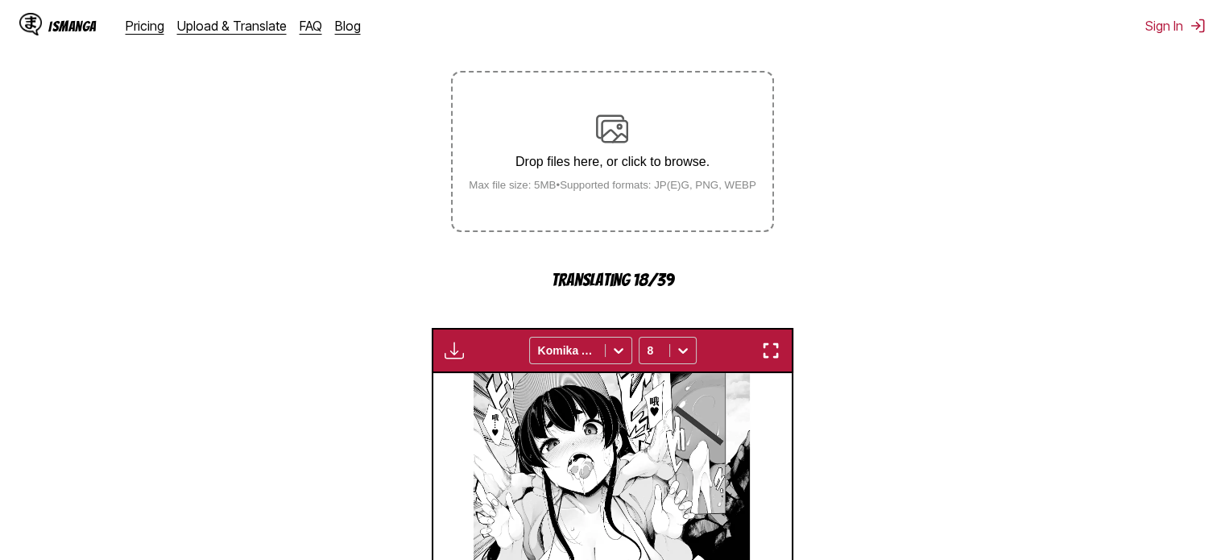
click at [619, 288] on p "Translating 18/39" at bounding box center [612, 280] width 322 height 19
click at [592, 279] on p "Translating 18/39" at bounding box center [612, 280] width 322 height 19
drag, startPoint x: 547, startPoint y: 279, endPoint x: 735, endPoint y: 279, distance: 187.7
click at [733, 279] on p "Translating 18/39" at bounding box center [612, 280] width 322 height 19
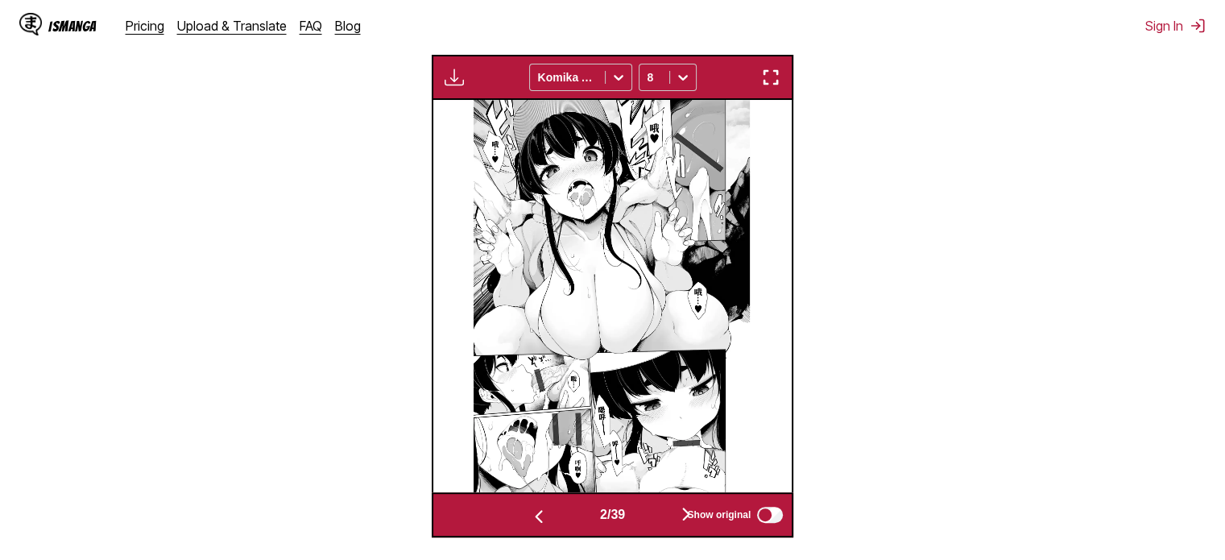
scroll to position [672, 0]
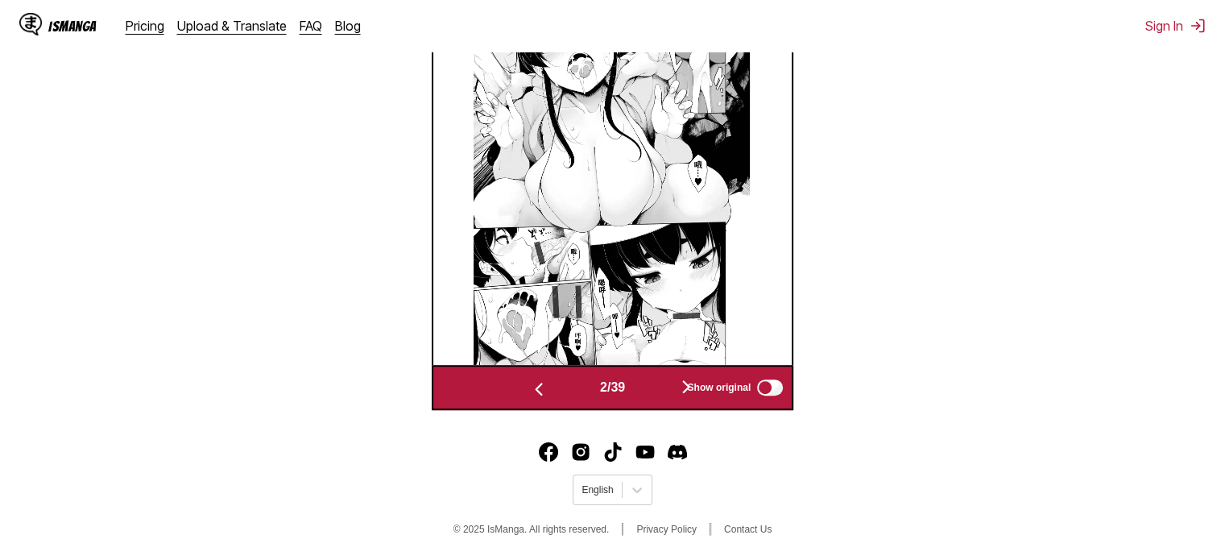
click at [530, 386] on img "button" at bounding box center [538, 388] width 19 height 19
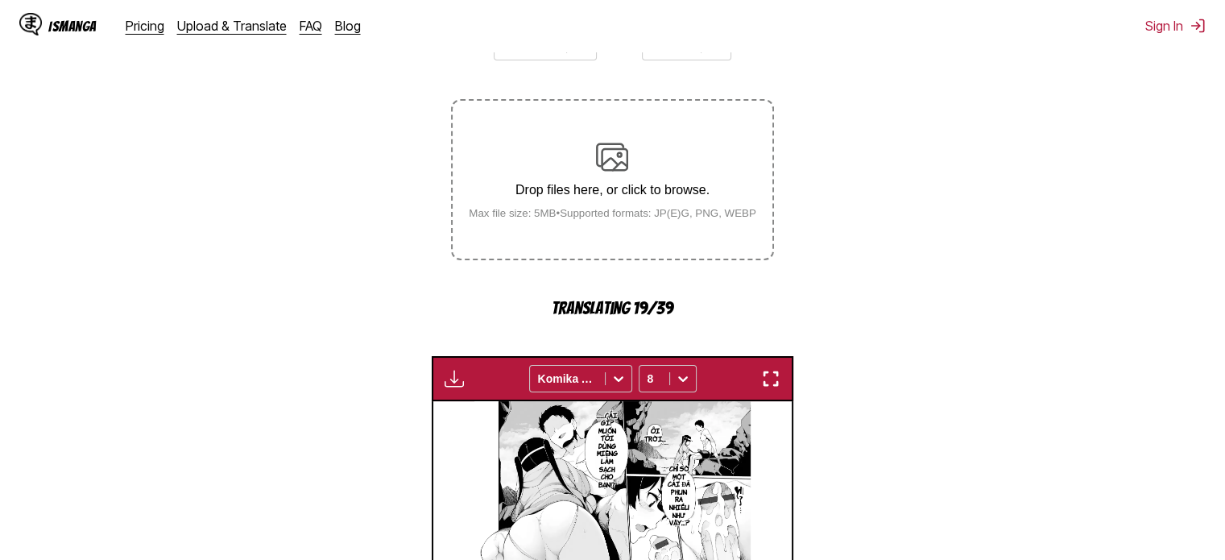
scroll to position [644, 0]
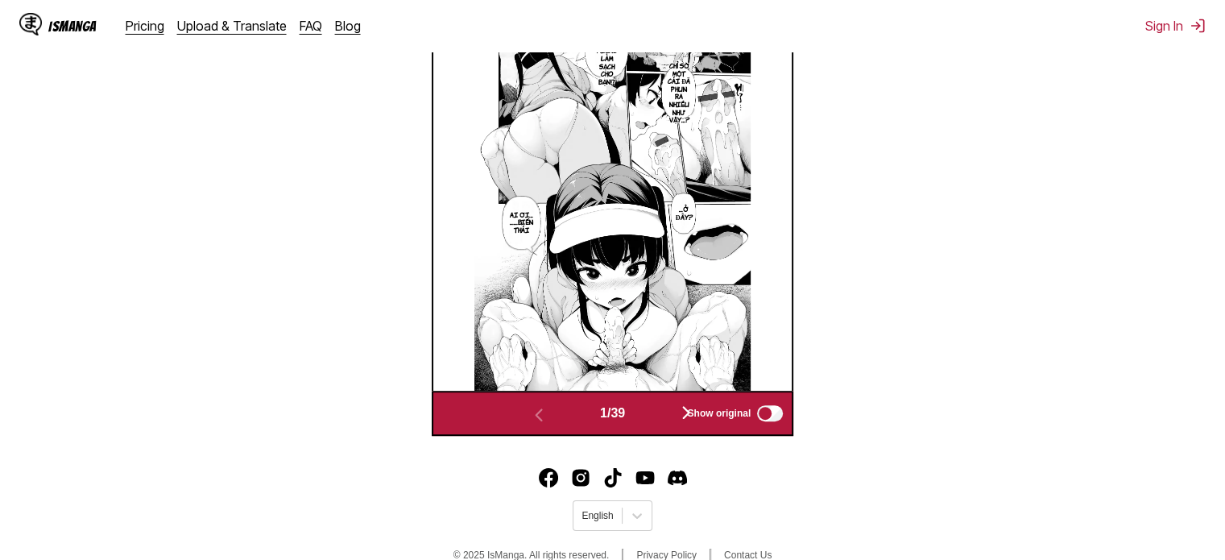
click at [654, 418] on button "button" at bounding box center [686, 413] width 97 height 23
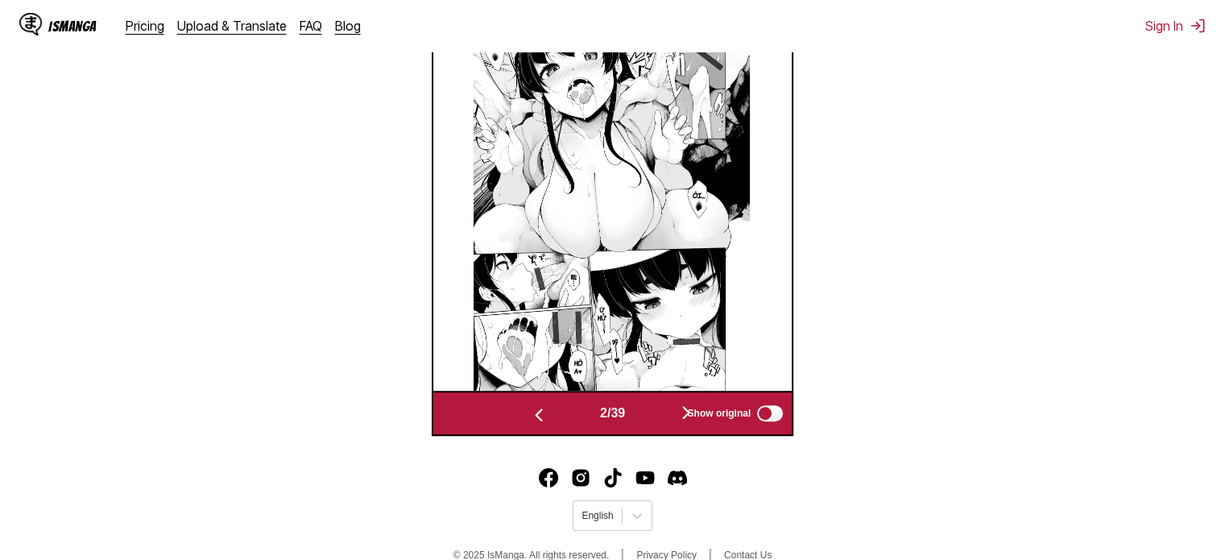
click at [648, 418] on button "button" at bounding box center [686, 413] width 97 height 23
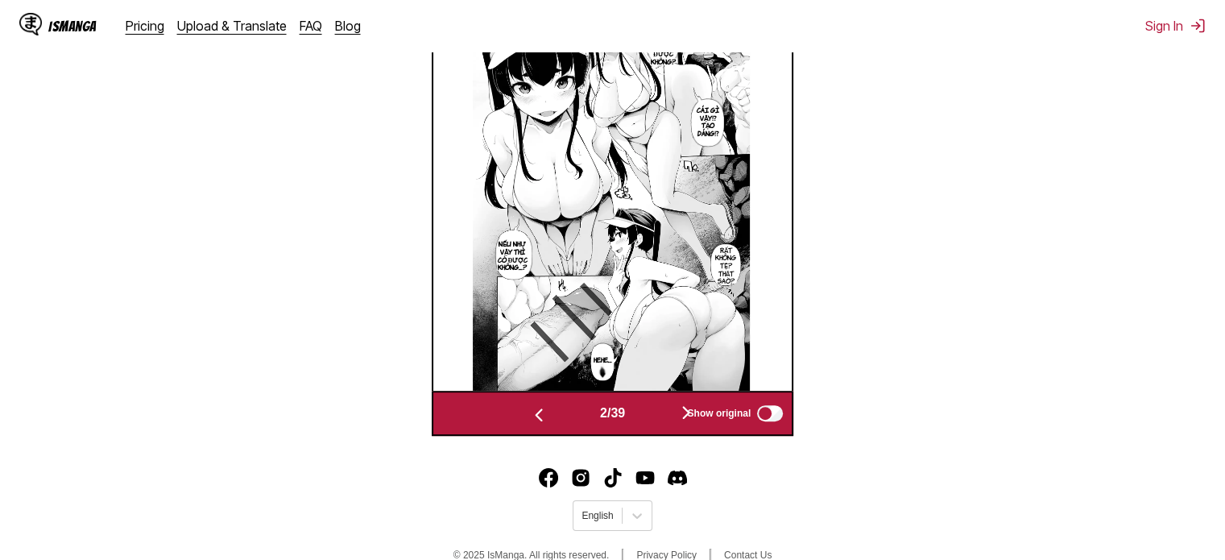
click at [648, 418] on button "button" at bounding box center [686, 413] width 97 height 23
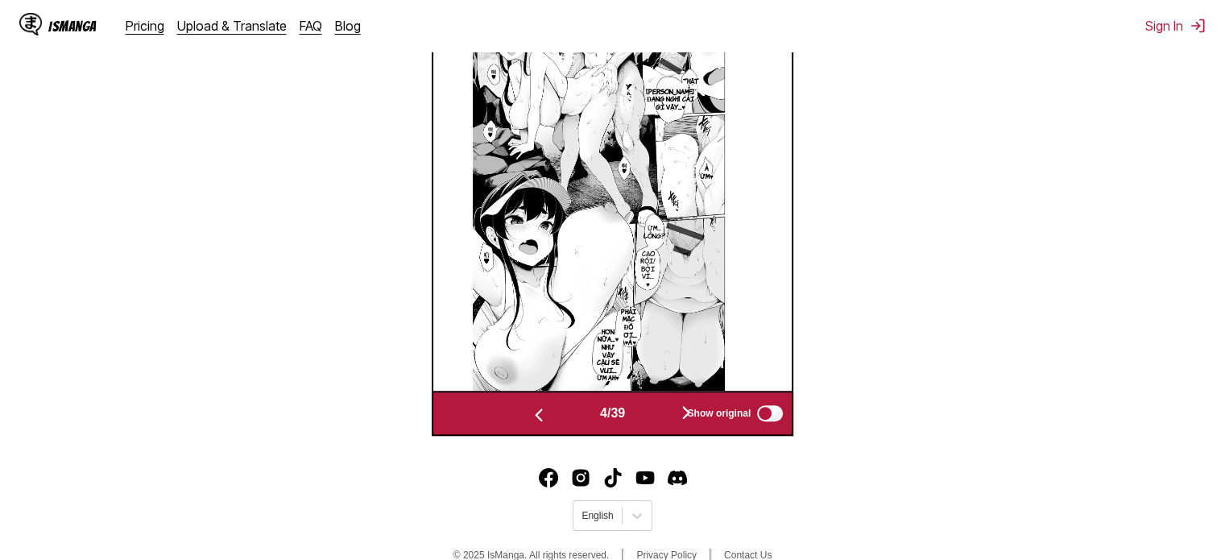
click at [648, 418] on button "button" at bounding box center [686, 413] width 97 height 23
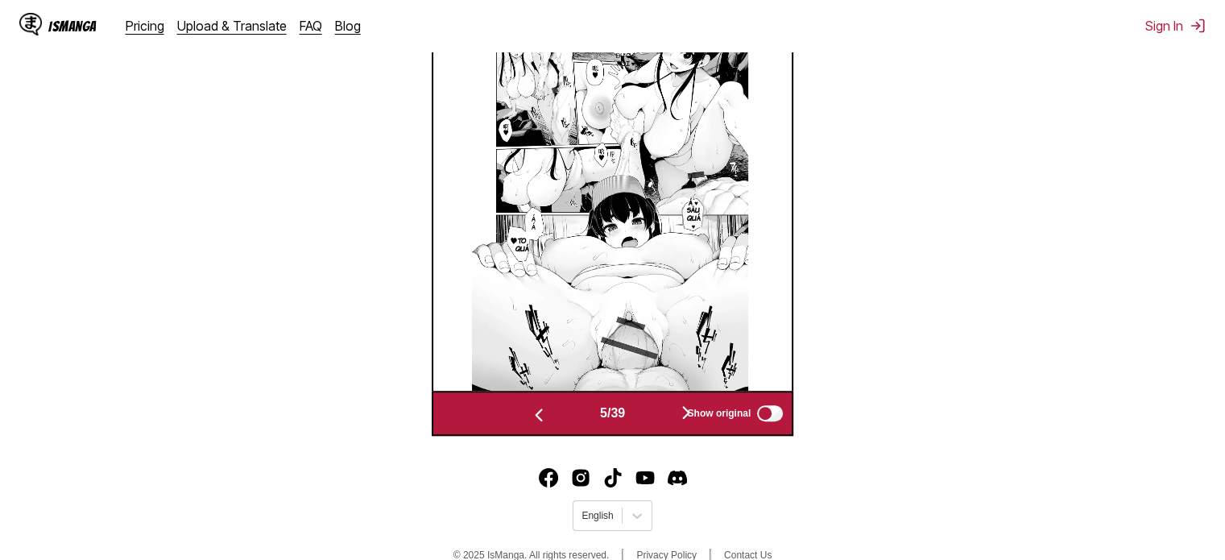
click at [648, 418] on button "button" at bounding box center [686, 413] width 97 height 23
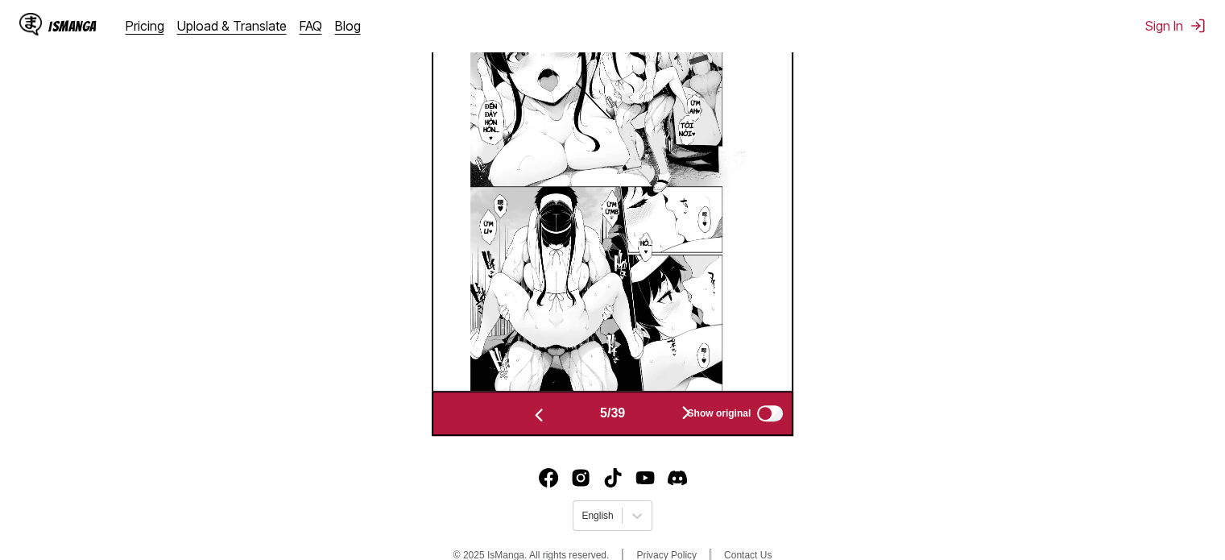
click at [648, 418] on button "button" at bounding box center [686, 413] width 97 height 23
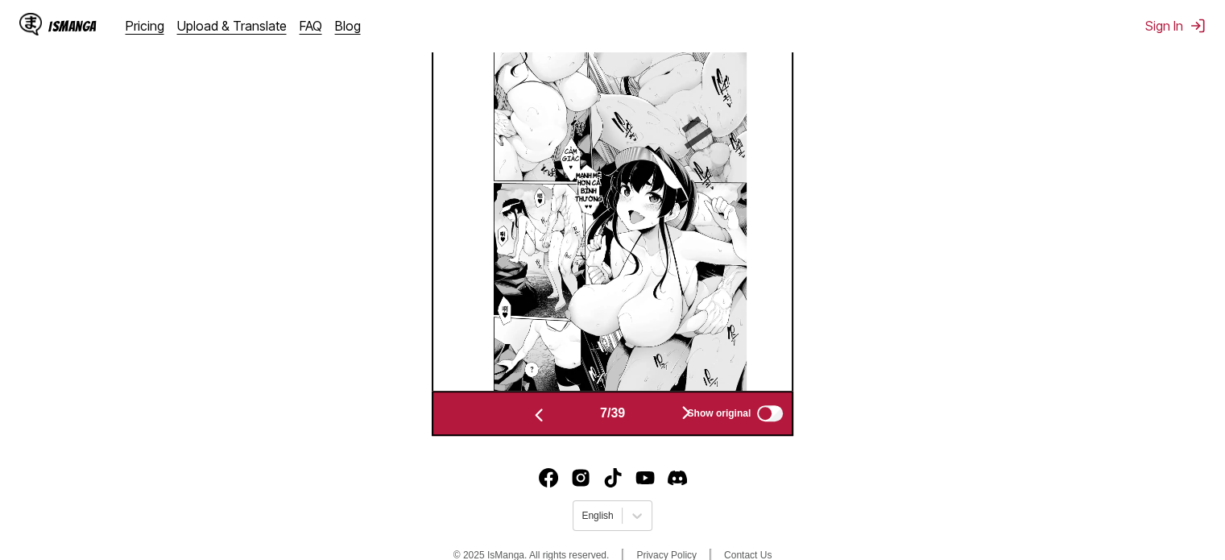
click at [648, 418] on button "button" at bounding box center [686, 413] width 97 height 23
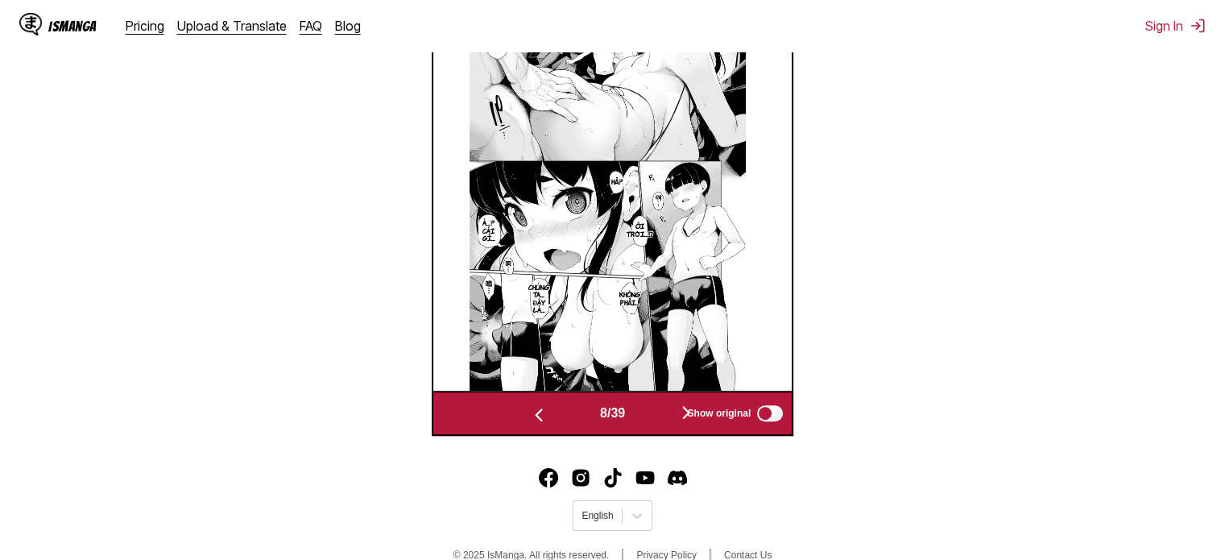
click at [648, 418] on button "button" at bounding box center [686, 413] width 97 height 23
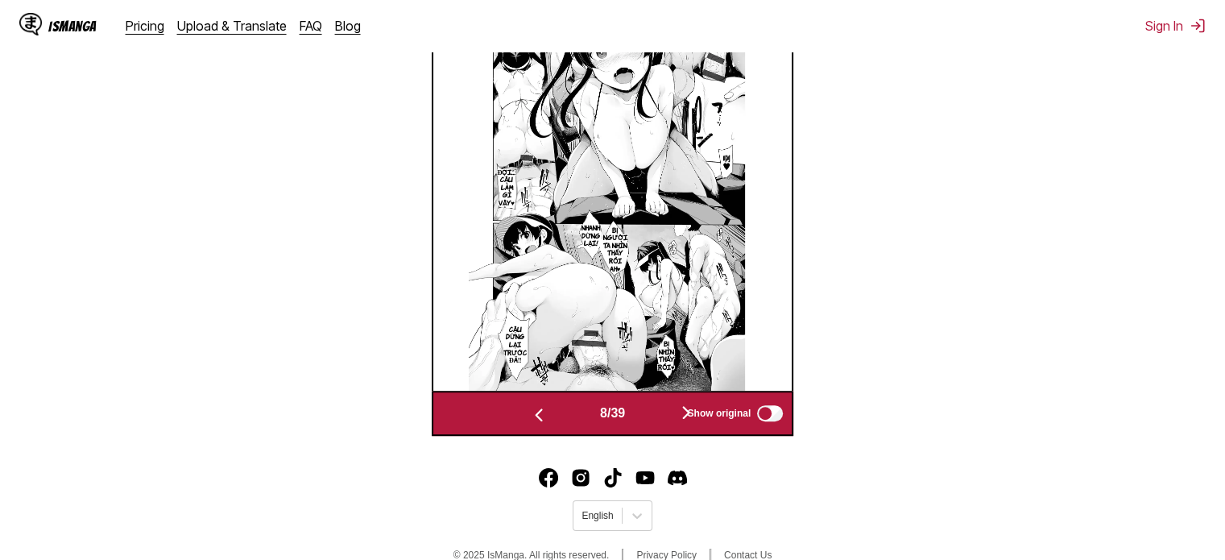
click at [648, 418] on button "button" at bounding box center [686, 413] width 97 height 23
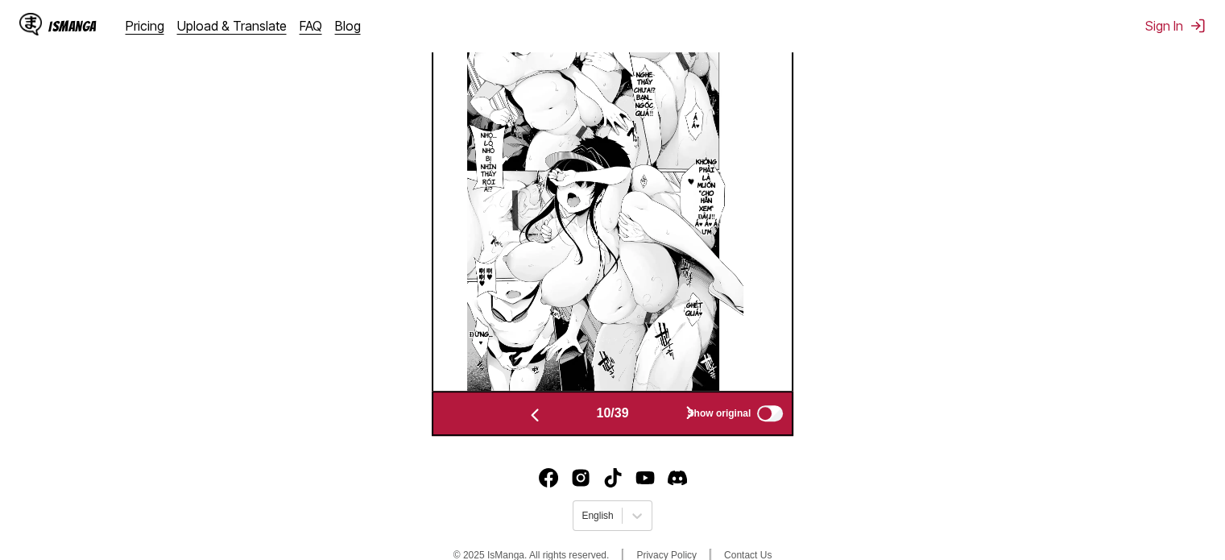
click at [648, 418] on button "button" at bounding box center [690, 413] width 97 height 23
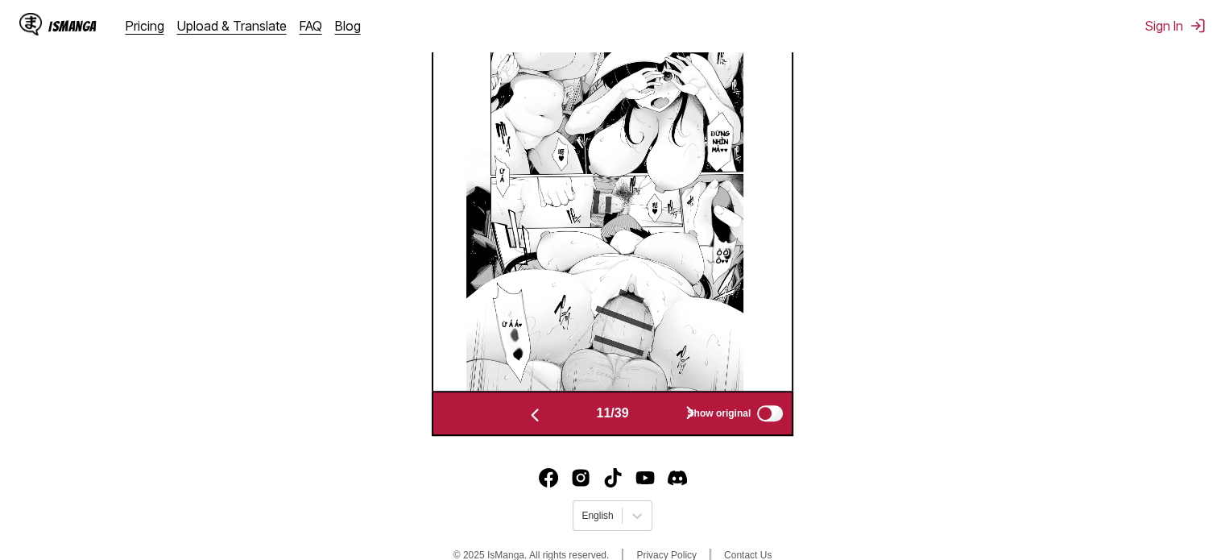
click at [648, 418] on button "button" at bounding box center [690, 413] width 97 height 23
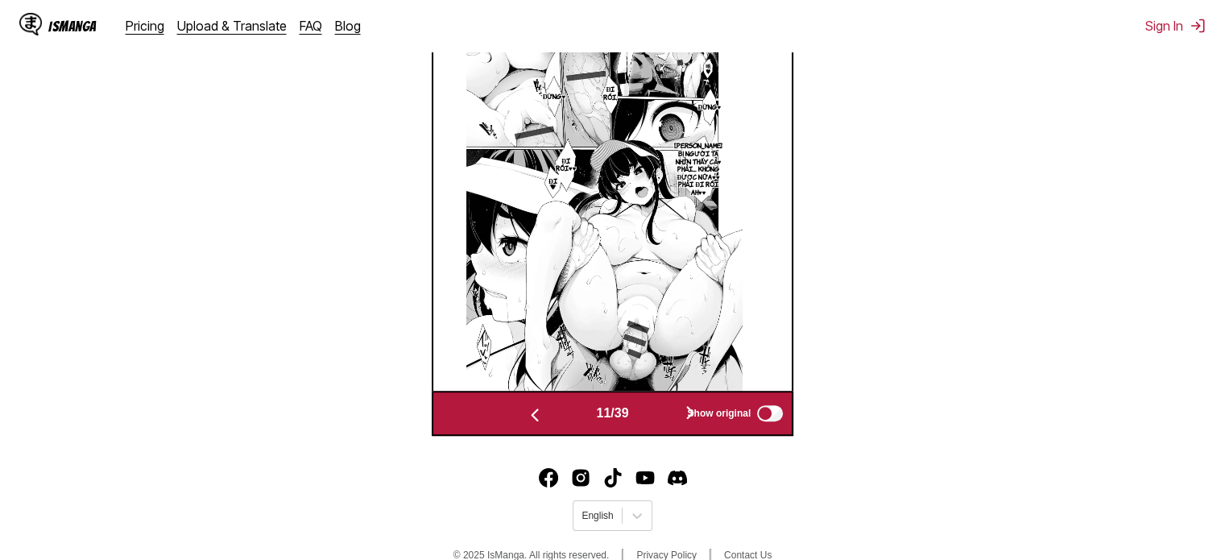
click at [648, 418] on button "button" at bounding box center [690, 413] width 97 height 23
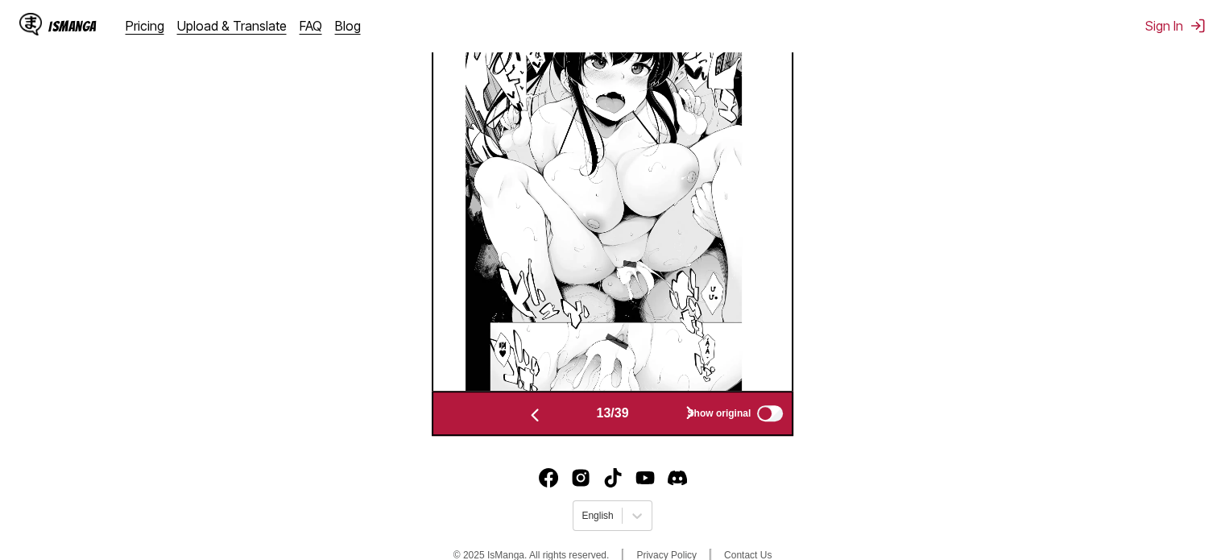
click at [648, 418] on button "button" at bounding box center [690, 413] width 97 height 23
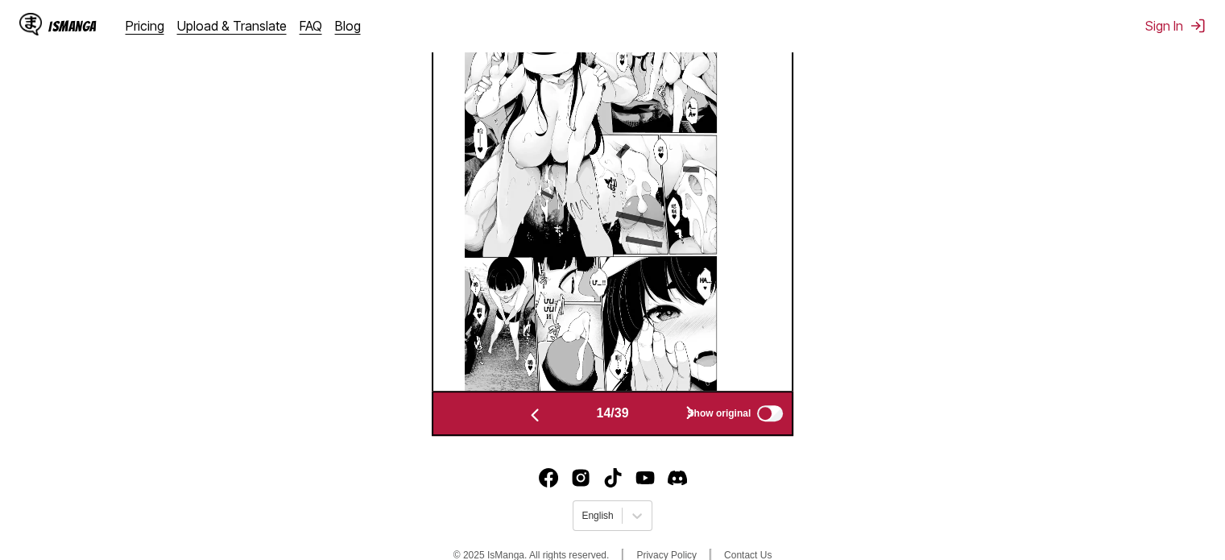
click at [648, 418] on button "button" at bounding box center [690, 413] width 97 height 23
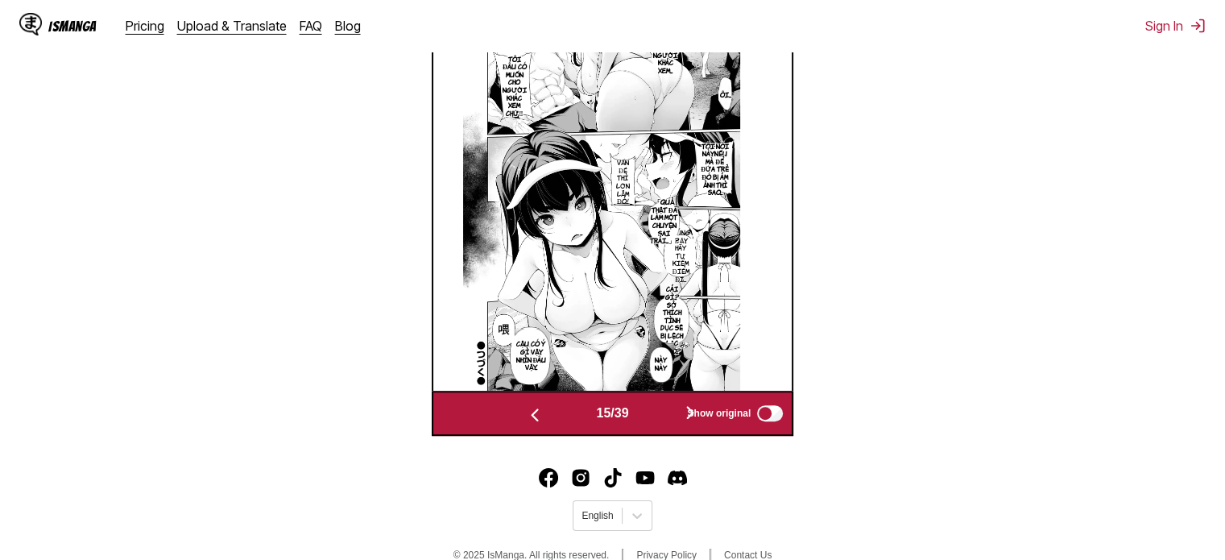
click at [648, 418] on button "button" at bounding box center [690, 413] width 97 height 23
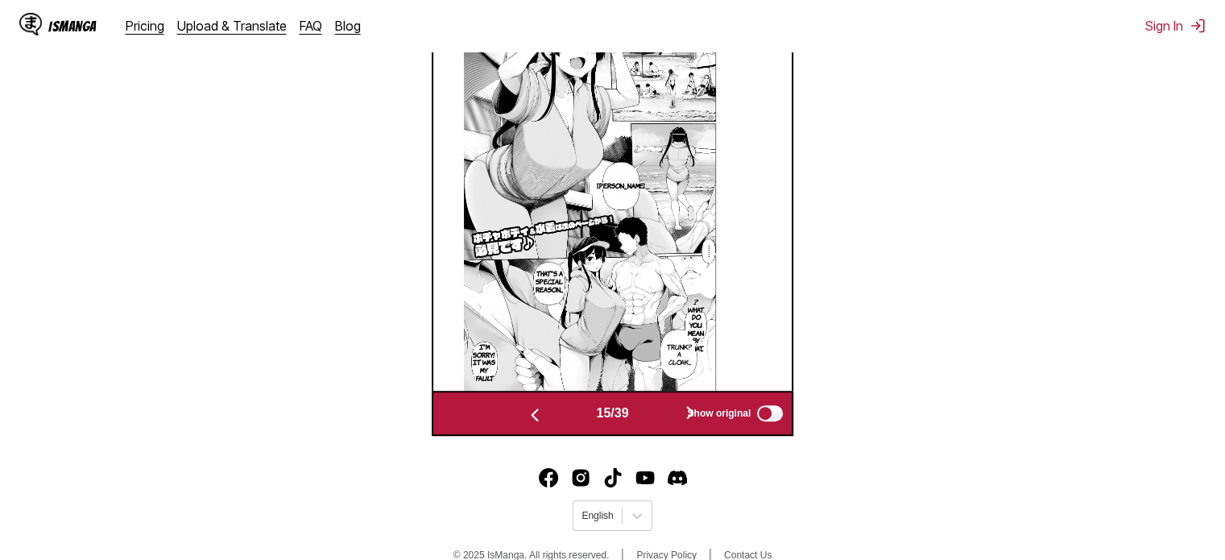
click at [648, 418] on button "button" at bounding box center [690, 413] width 97 height 23
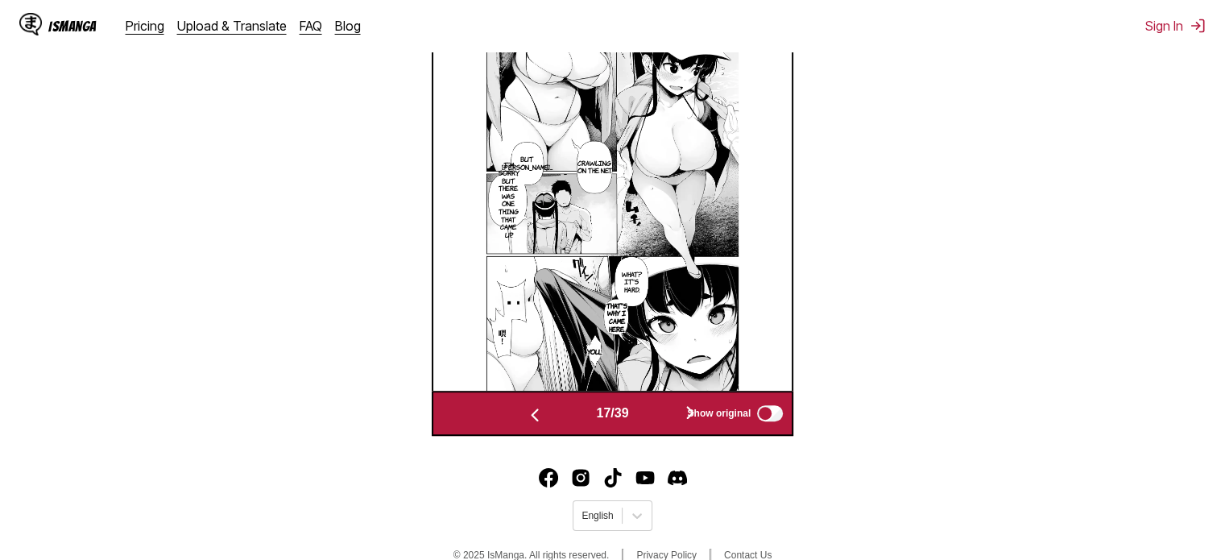
click at [648, 418] on button "button" at bounding box center [690, 413] width 97 height 23
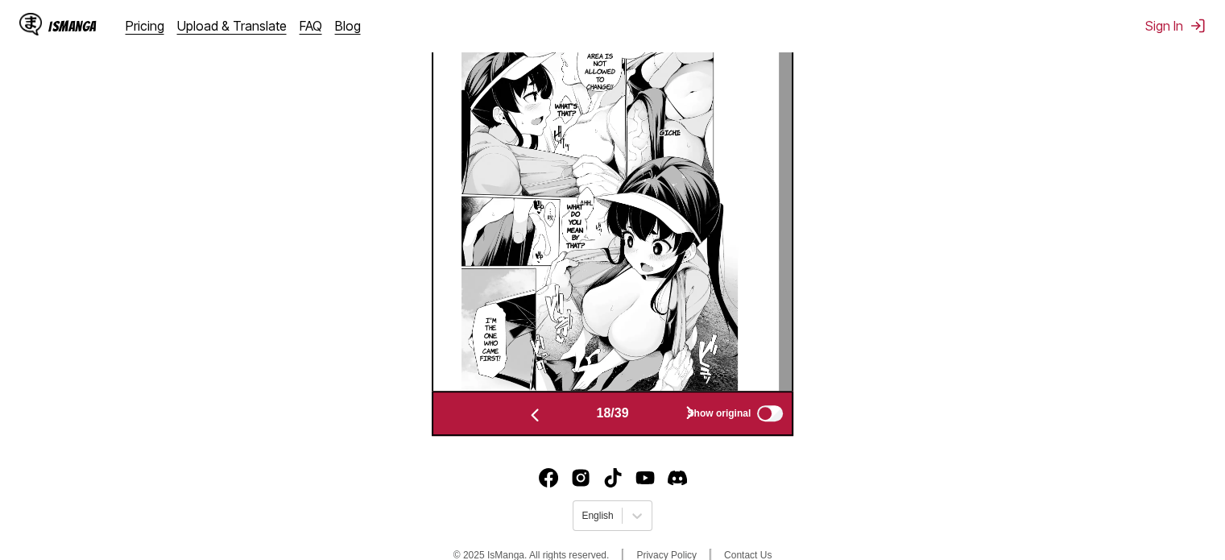
click at [541, 418] on button "button" at bounding box center [534, 413] width 97 height 23
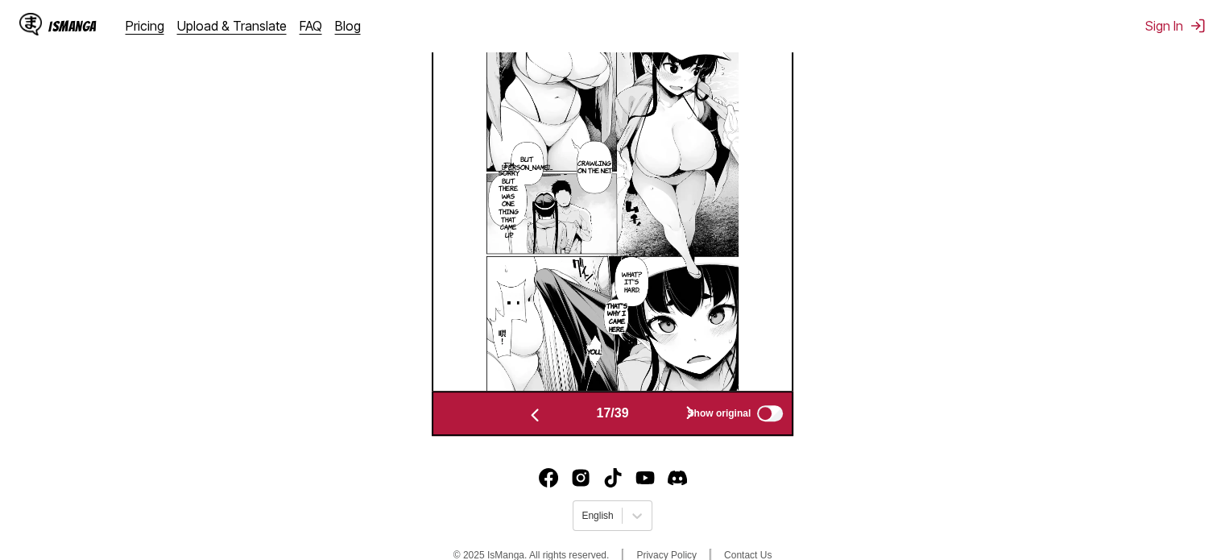
click at [541, 418] on button "button" at bounding box center [534, 413] width 97 height 23
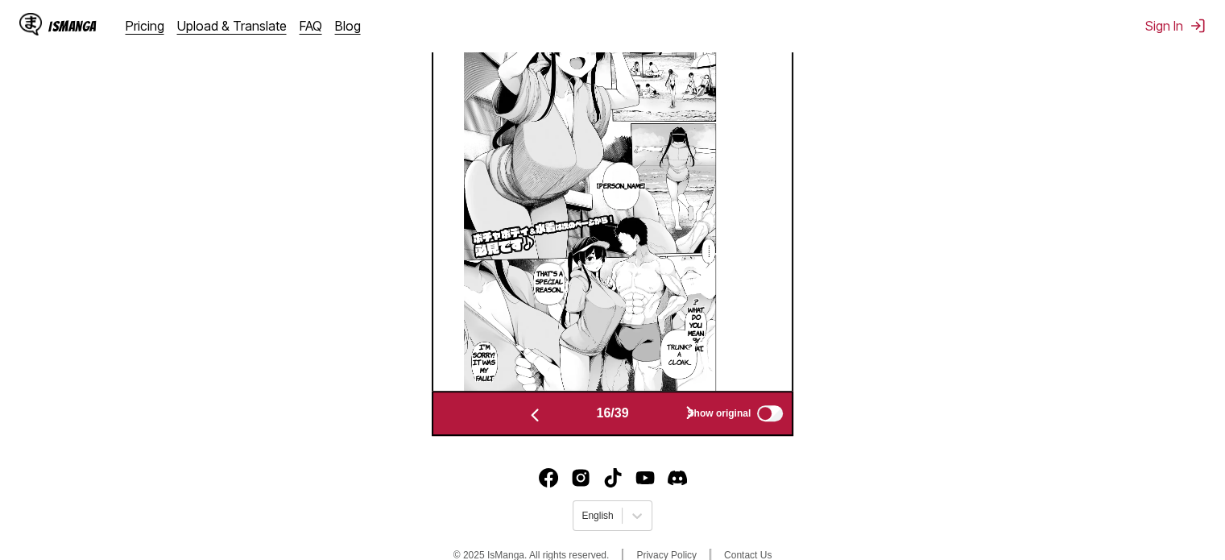
click at [541, 418] on button "button" at bounding box center [534, 413] width 97 height 23
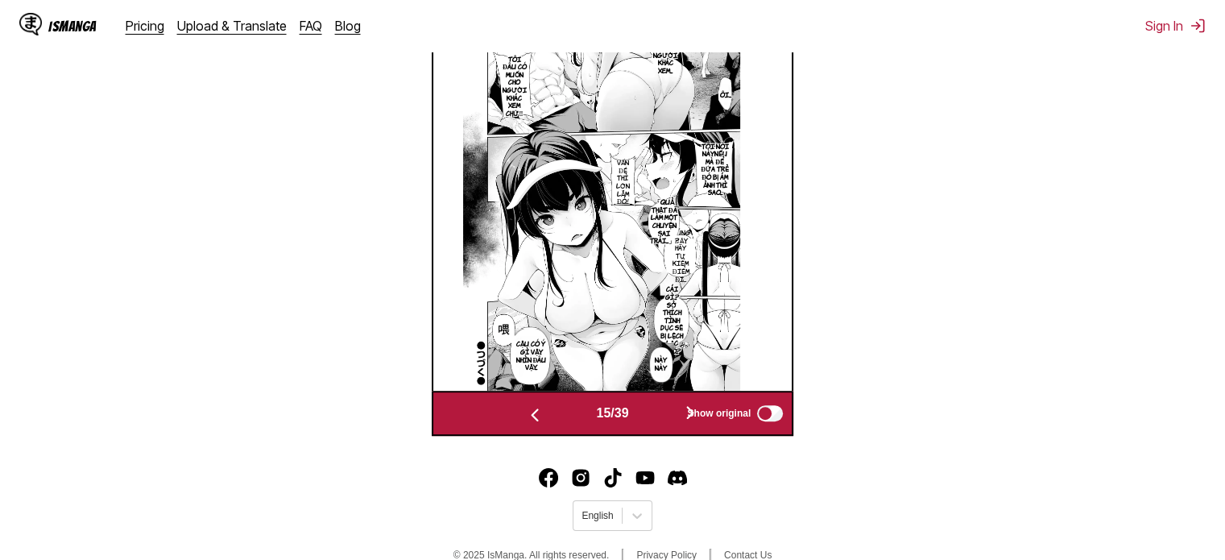
click at [541, 418] on button "button" at bounding box center [534, 413] width 97 height 23
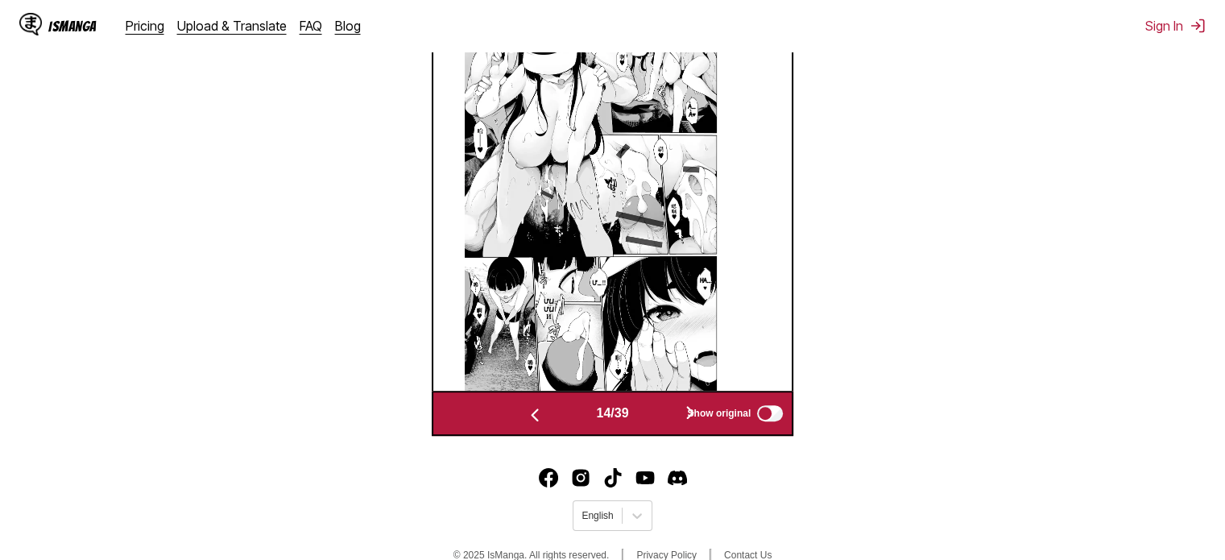
click at [541, 418] on button "button" at bounding box center [534, 413] width 97 height 23
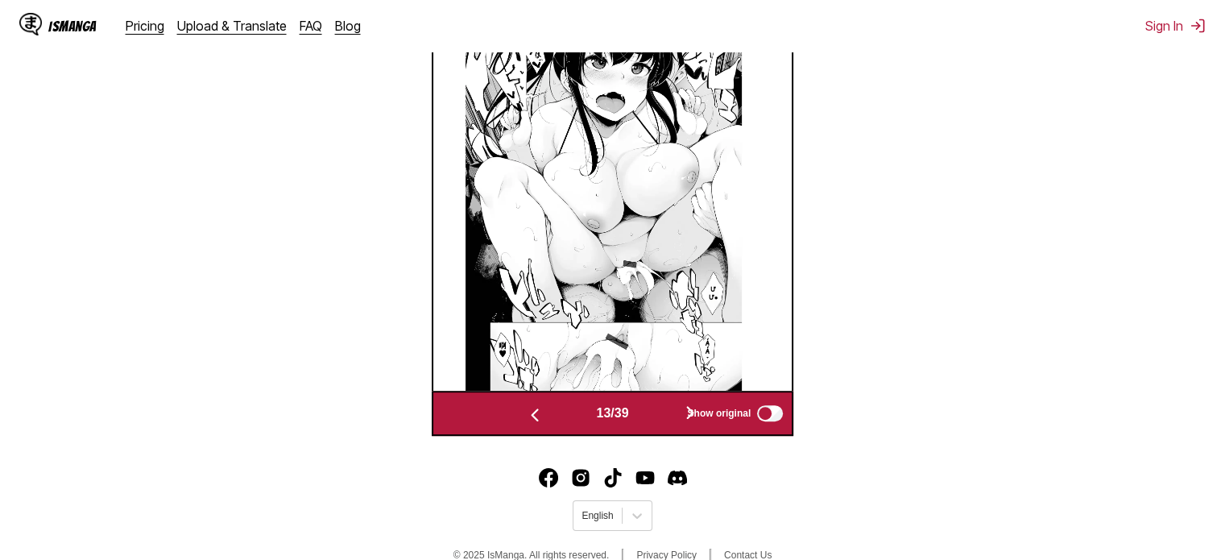
click at [678, 415] on button "button" at bounding box center [690, 413] width 97 height 23
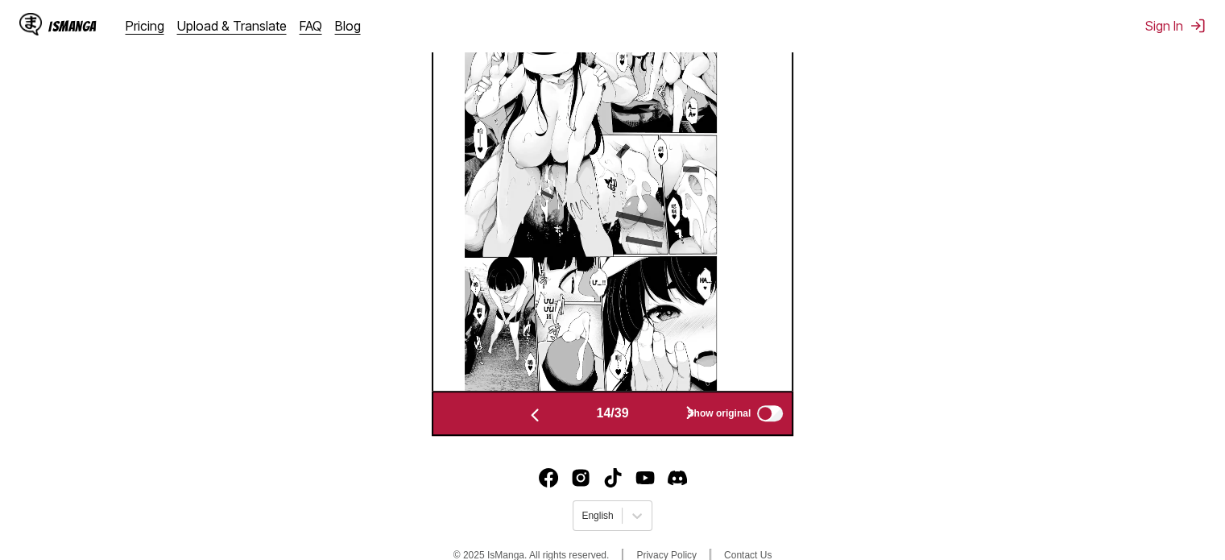
click at [678, 415] on button "button" at bounding box center [690, 413] width 97 height 23
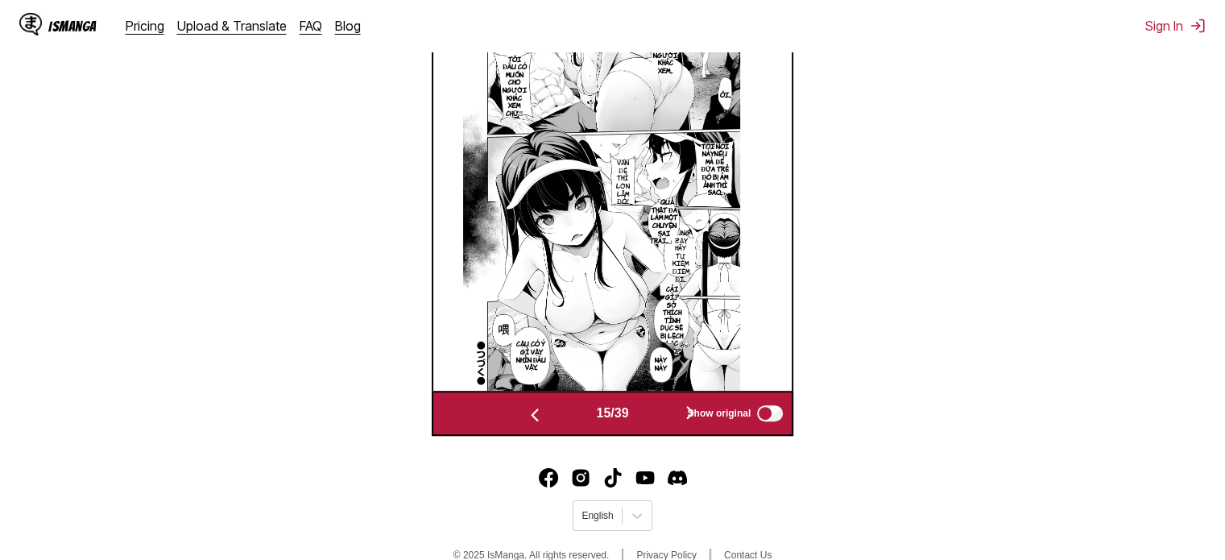
click at [678, 415] on button "button" at bounding box center [690, 413] width 97 height 23
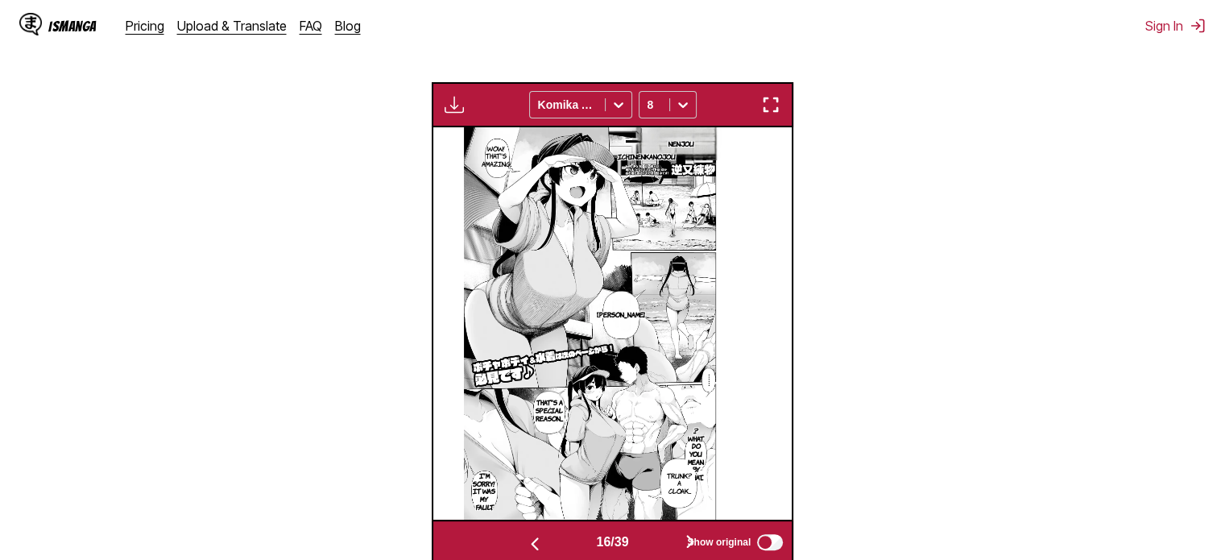
scroll to position [483, 0]
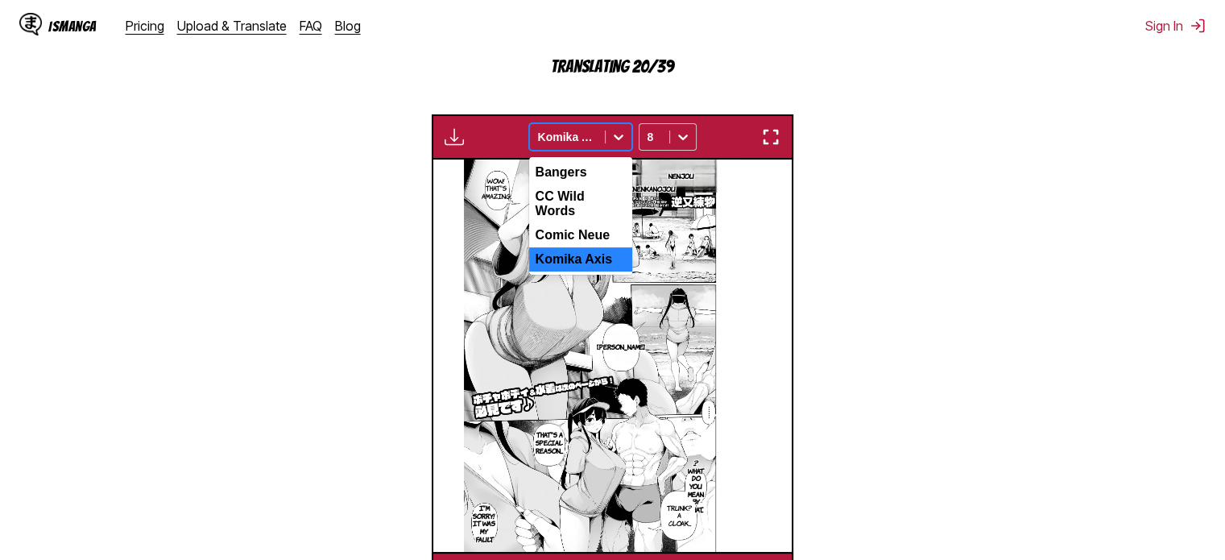
click at [584, 138] on div at bounding box center [567, 137] width 59 height 16
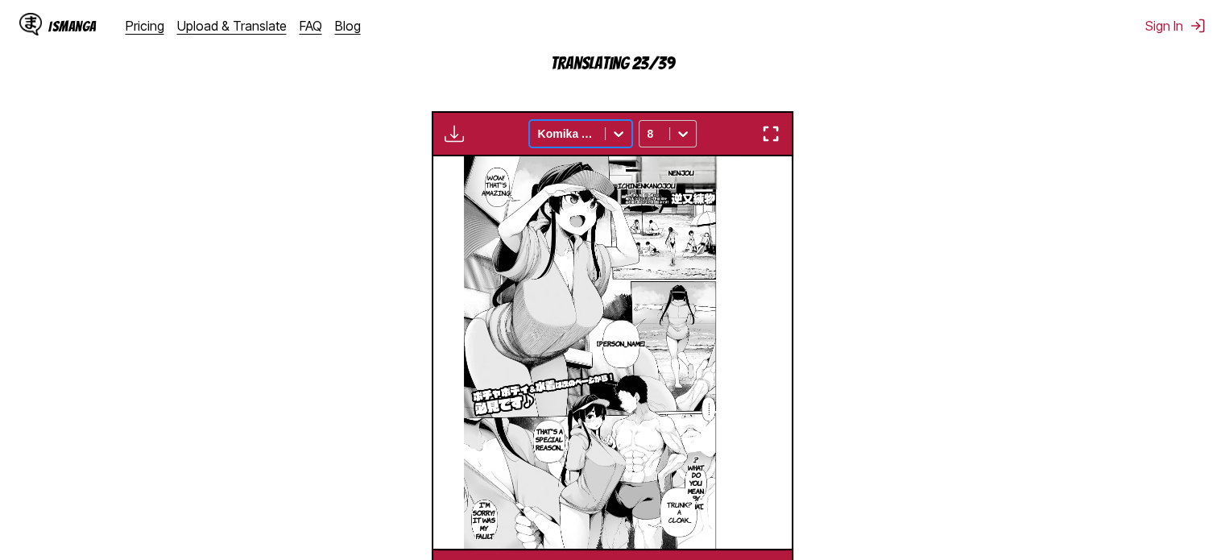
scroll to position [592, 0]
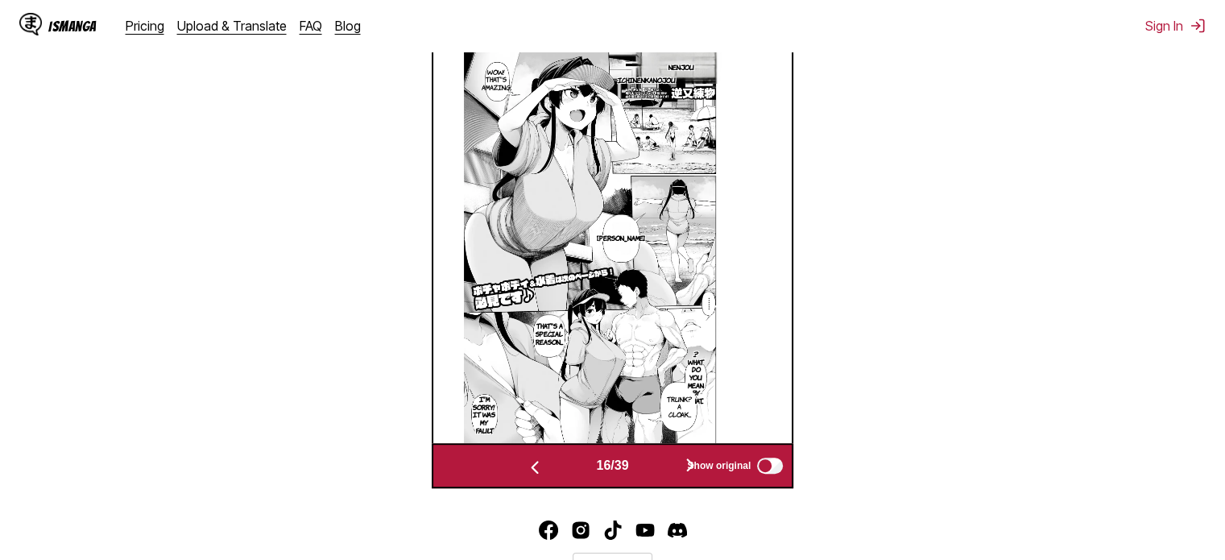
click at [677, 463] on button "button" at bounding box center [690, 465] width 97 height 23
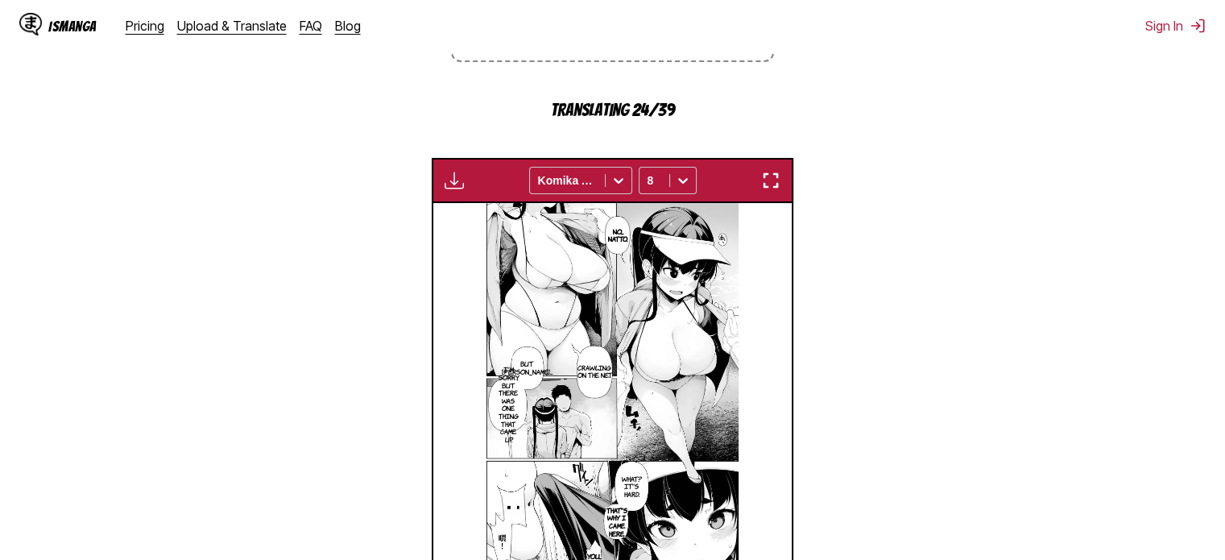
scroll to position [431, 0]
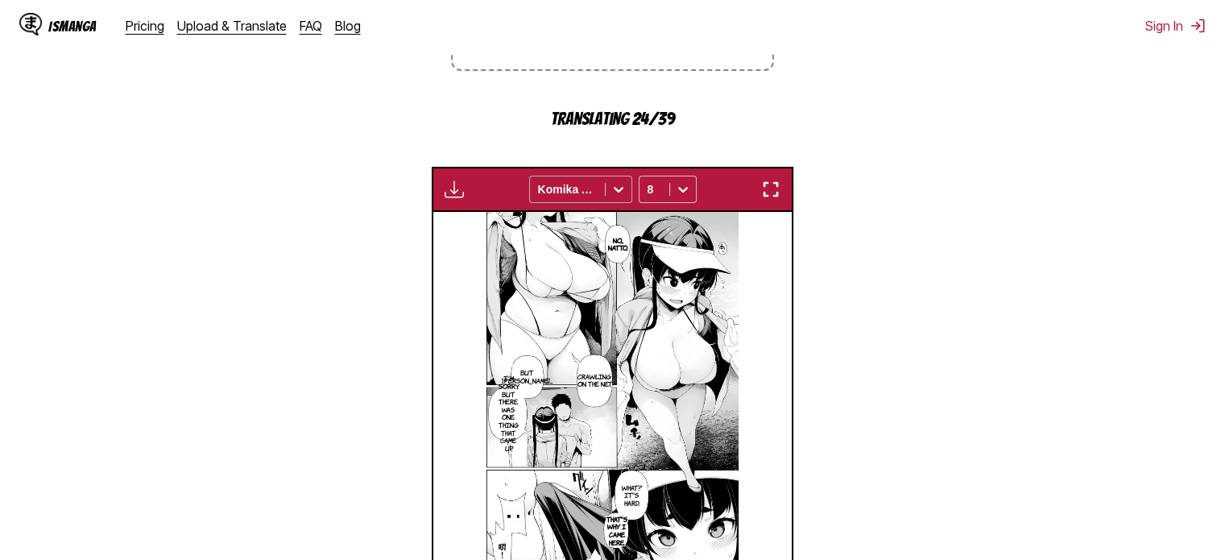
click at [557, 185] on div at bounding box center [567, 189] width 59 height 16
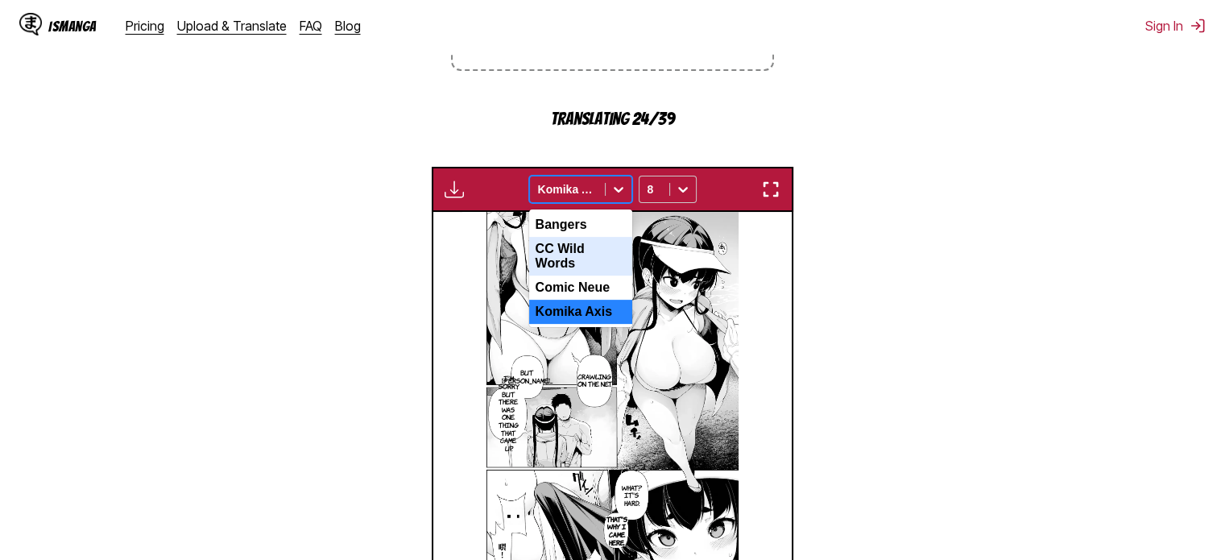
click at [577, 277] on div "Comic Neue" at bounding box center [580, 287] width 103 height 24
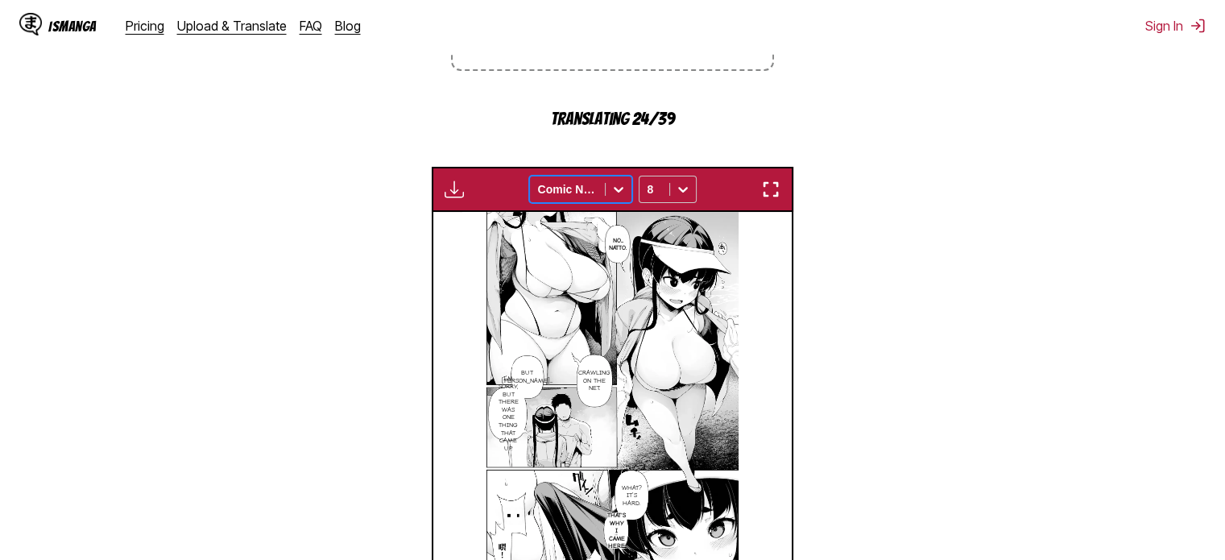
click at [558, 194] on div at bounding box center [567, 189] width 59 height 16
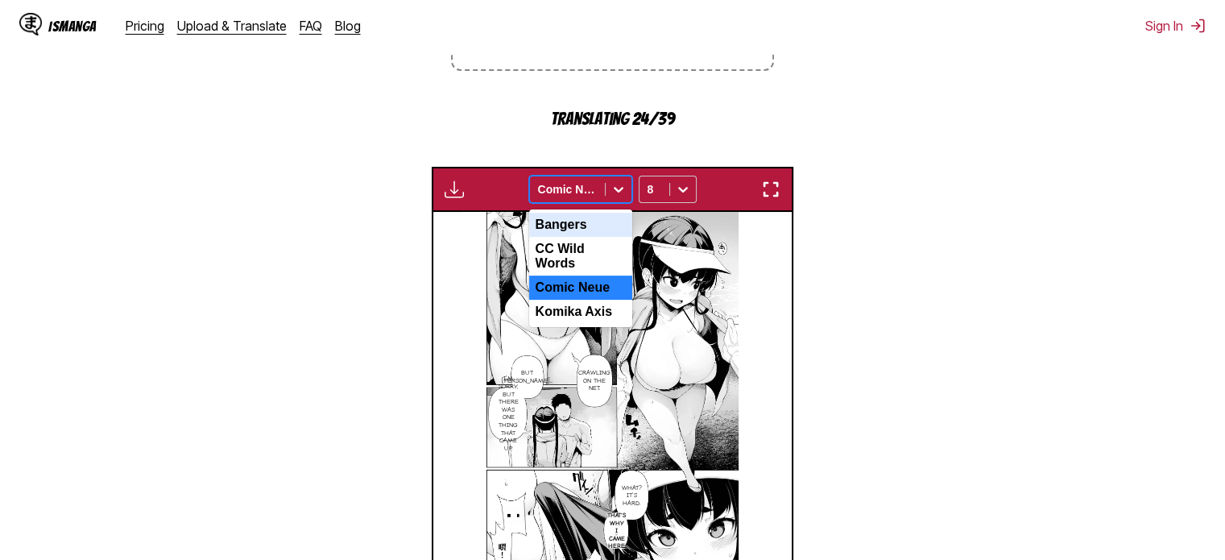
click at [567, 228] on div "Bangers" at bounding box center [580, 225] width 103 height 24
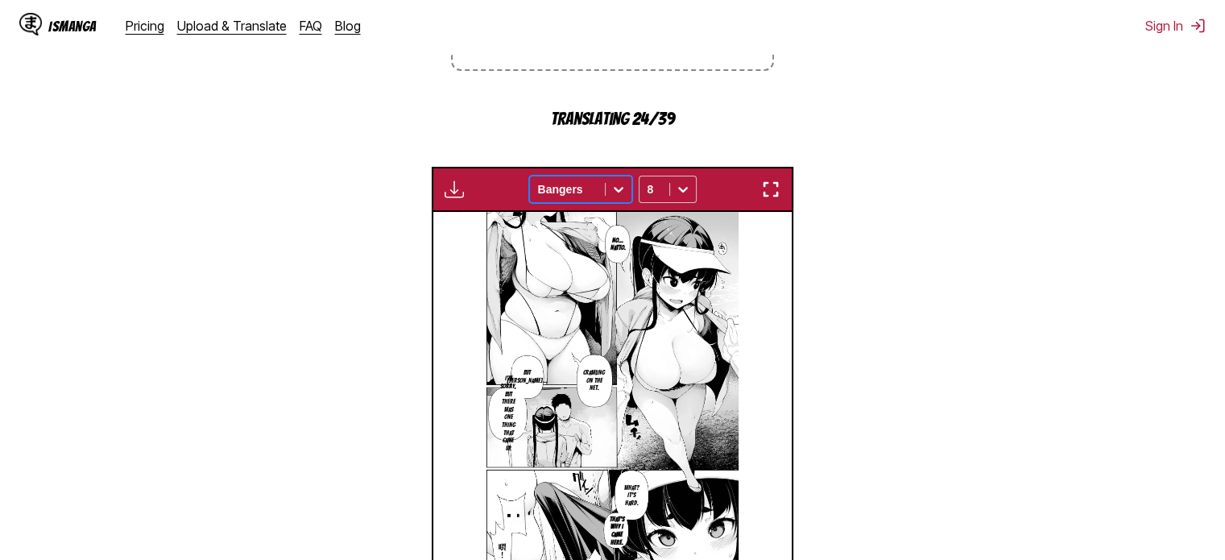
click at [564, 193] on div at bounding box center [567, 189] width 59 height 16
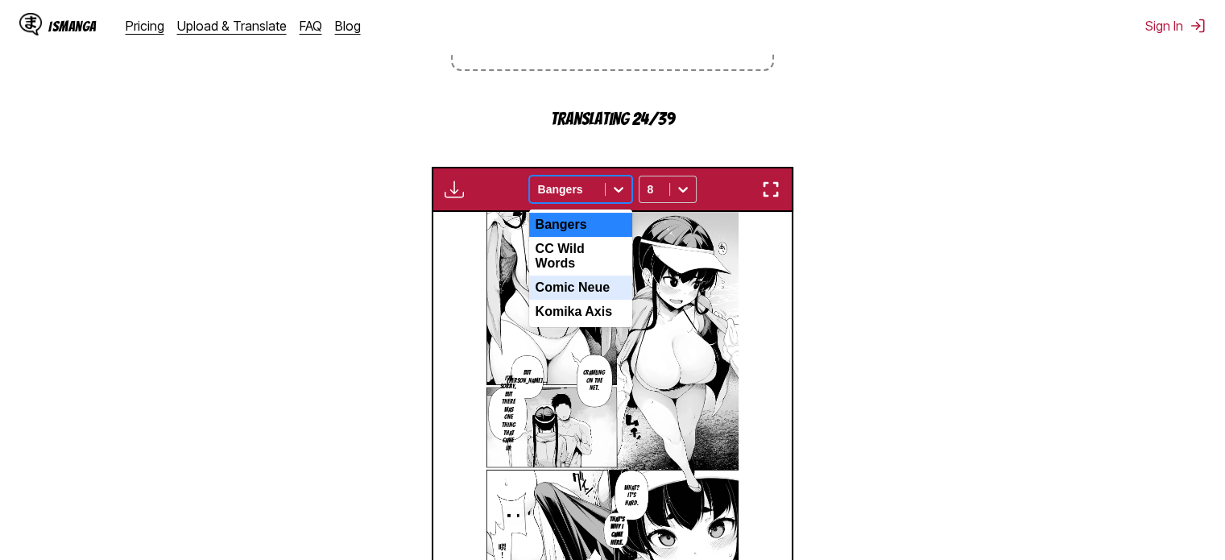
click at [581, 302] on div "Komika Axis" at bounding box center [580, 312] width 103 height 24
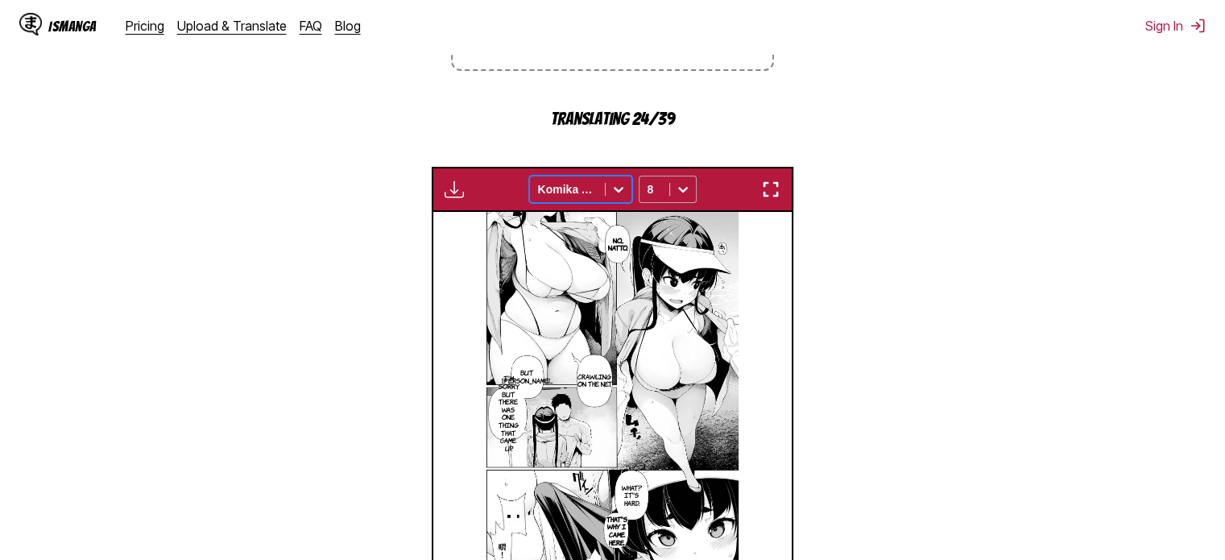
click at [660, 198] on div "8" at bounding box center [654, 189] width 30 height 23
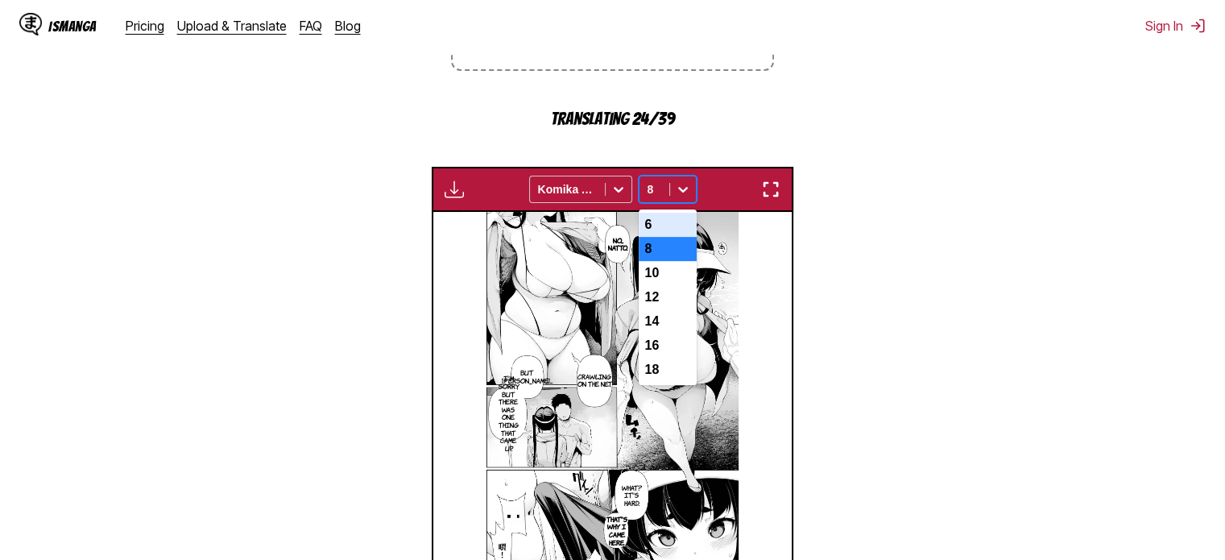
click at [657, 221] on div "6" at bounding box center [668, 225] width 58 height 24
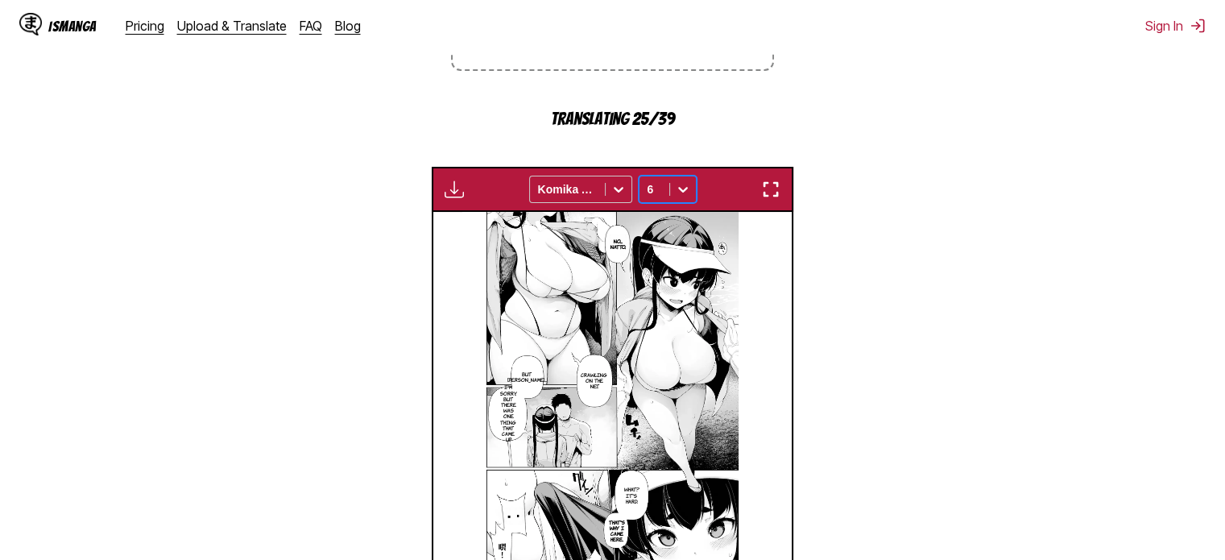
scroll to position [672, 0]
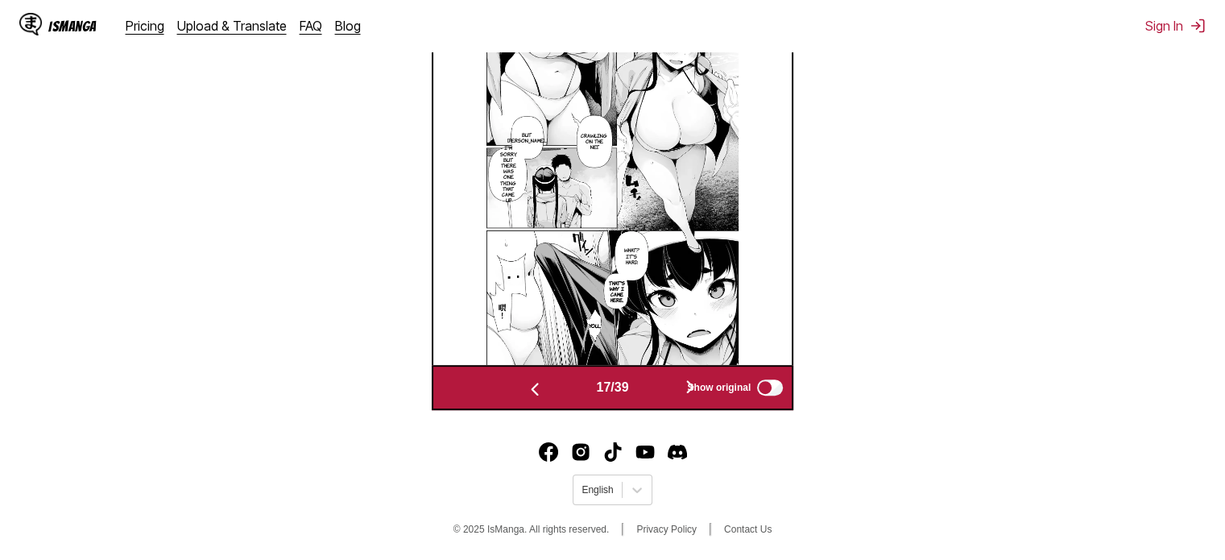
click at [527, 396] on img "button" at bounding box center [534, 388] width 19 height 19
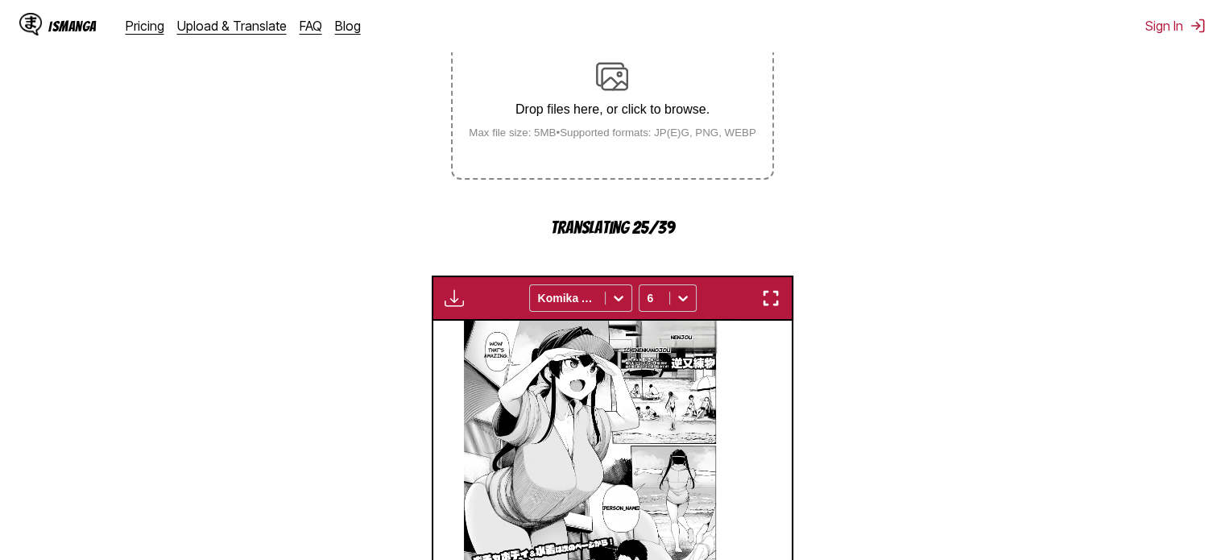
scroll to position [322, 0]
click at [595, 299] on div at bounding box center [567, 298] width 59 height 16
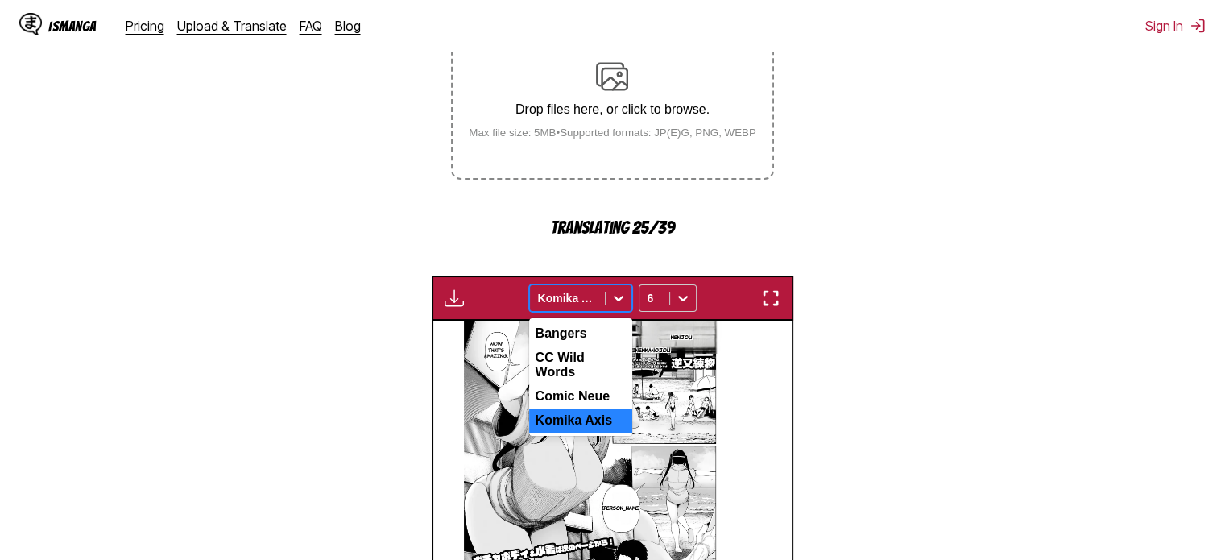
click at [594, 299] on div at bounding box center [567, 298] width 59 height 16
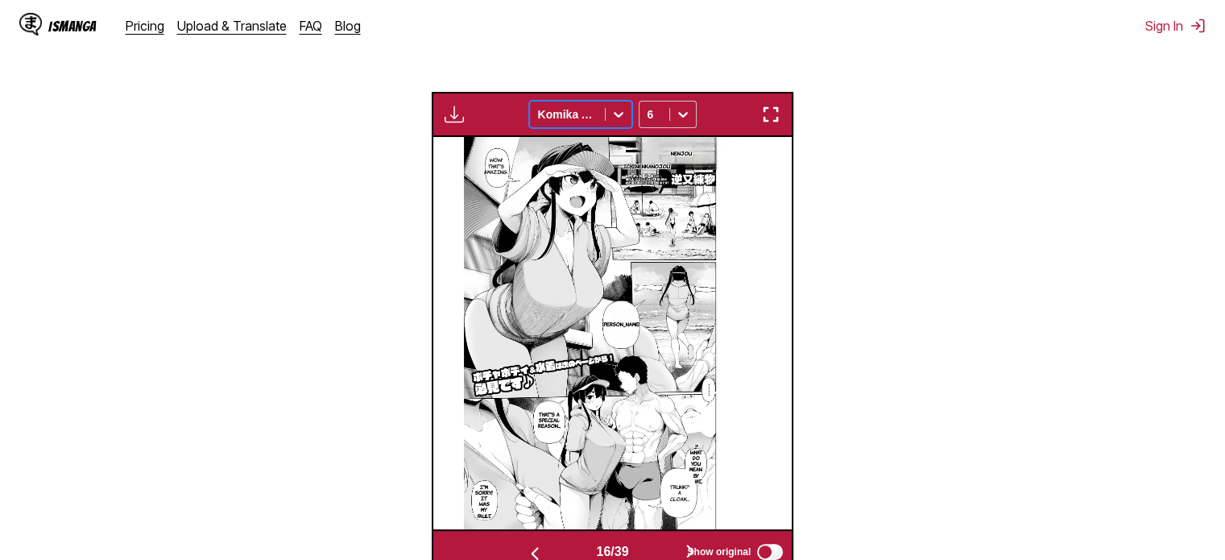
scroll to position [672, 0]
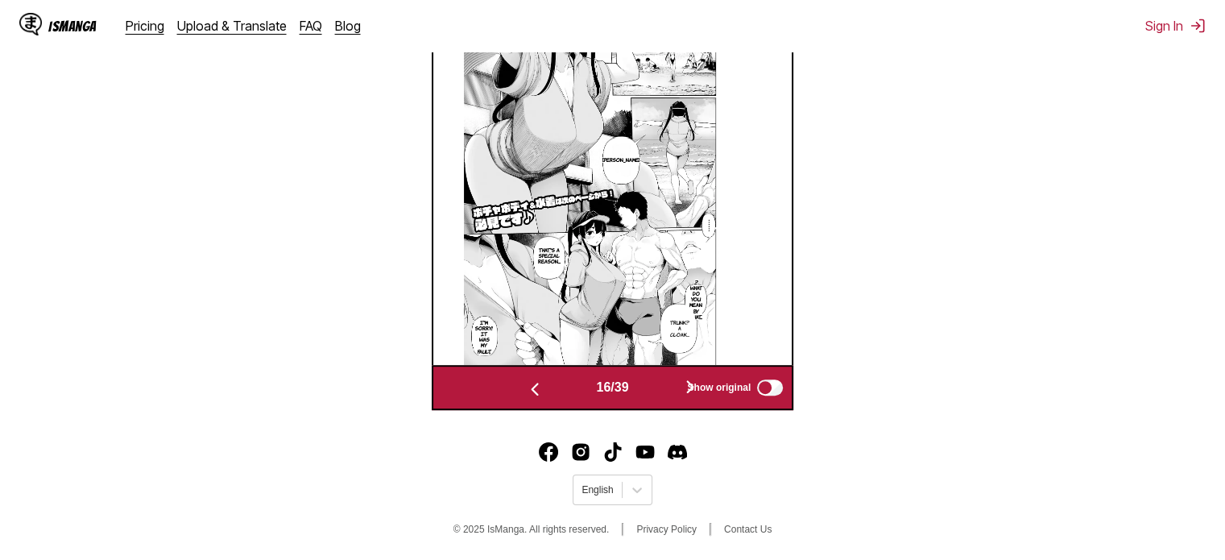
click at [531, 389] on img "button" at bounding box center [534, 388] width 19 height 19
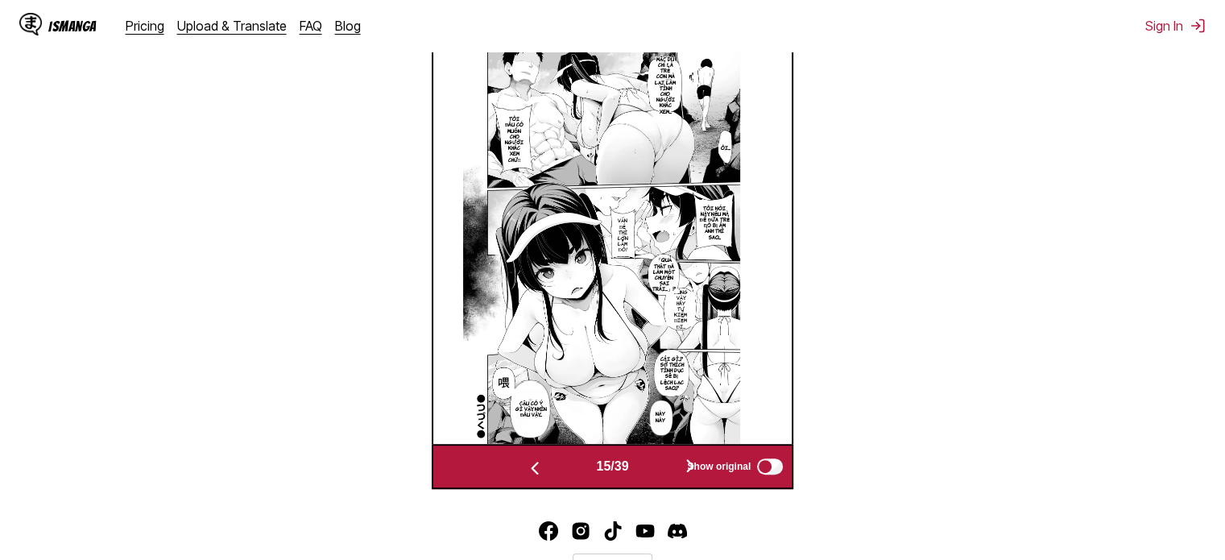
scroll to position [564, 0]
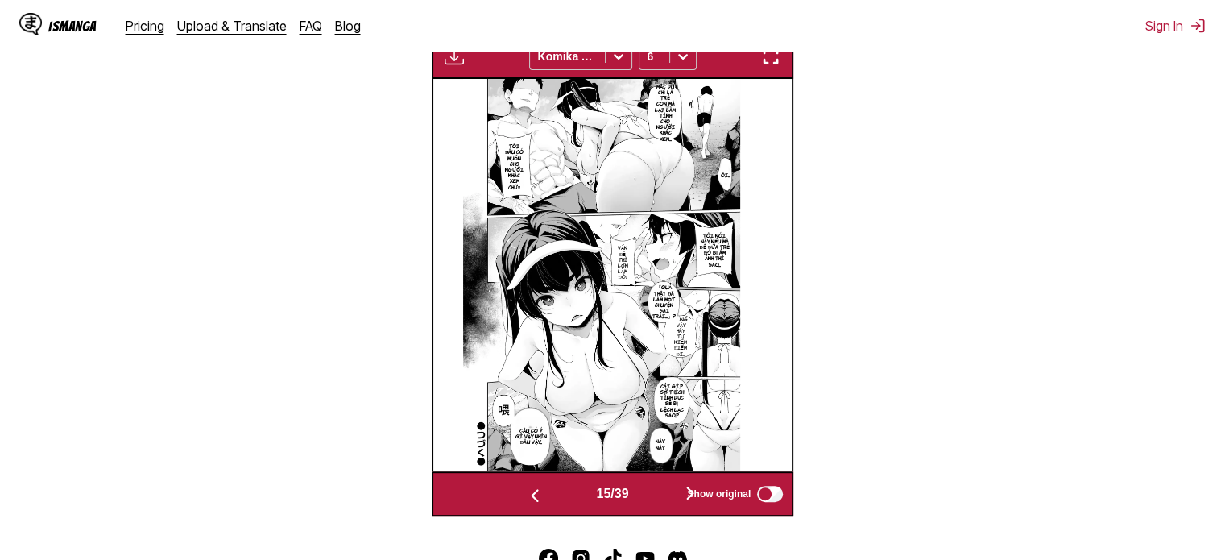
click at [526, 508] on div "15 / 39 Show original" at bounding box center [613, 493] width 362 height 45
click at [522, 506] on button "button" at bounding box center [534, 493] width 97 height 23
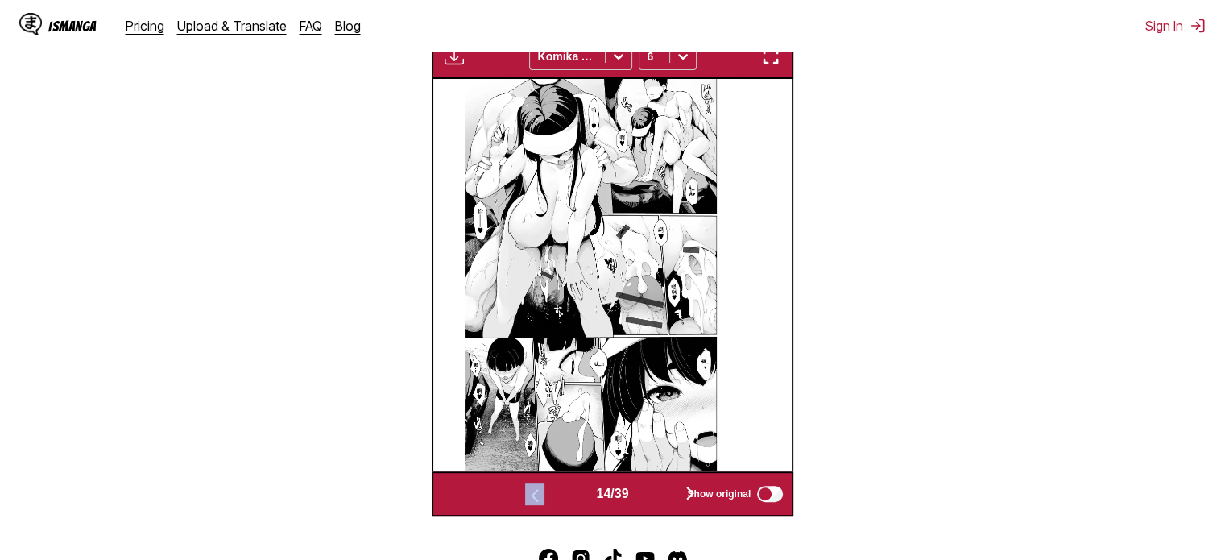
click at [527, 503] on img "button" at bounding box center [534, 495] width 19 height 19
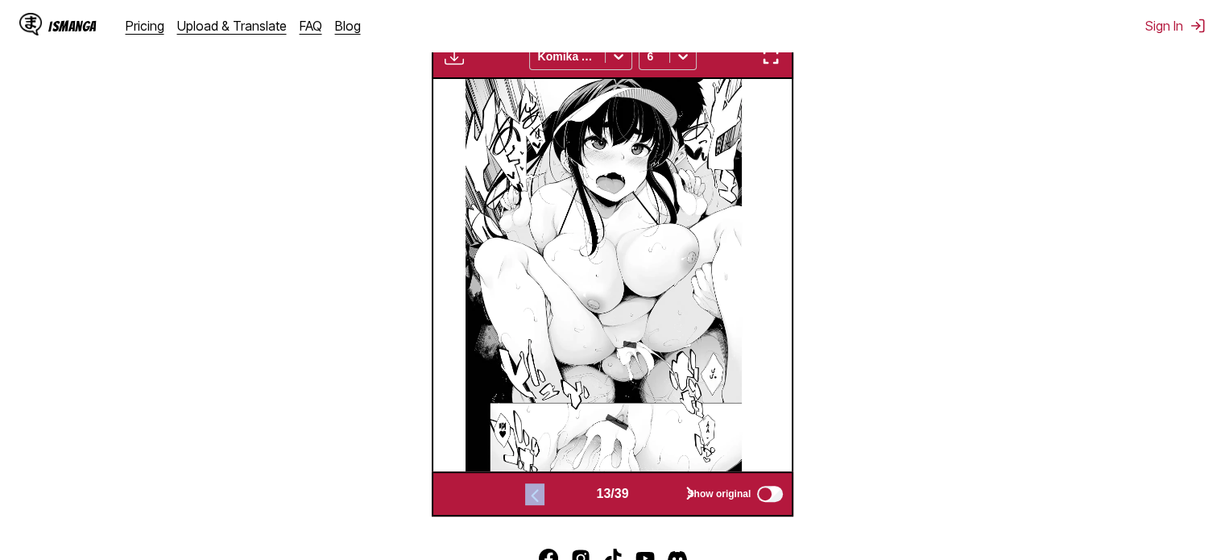
click at [527, 503] on img "button" at bounding box center [534, 495] width 19 height 19
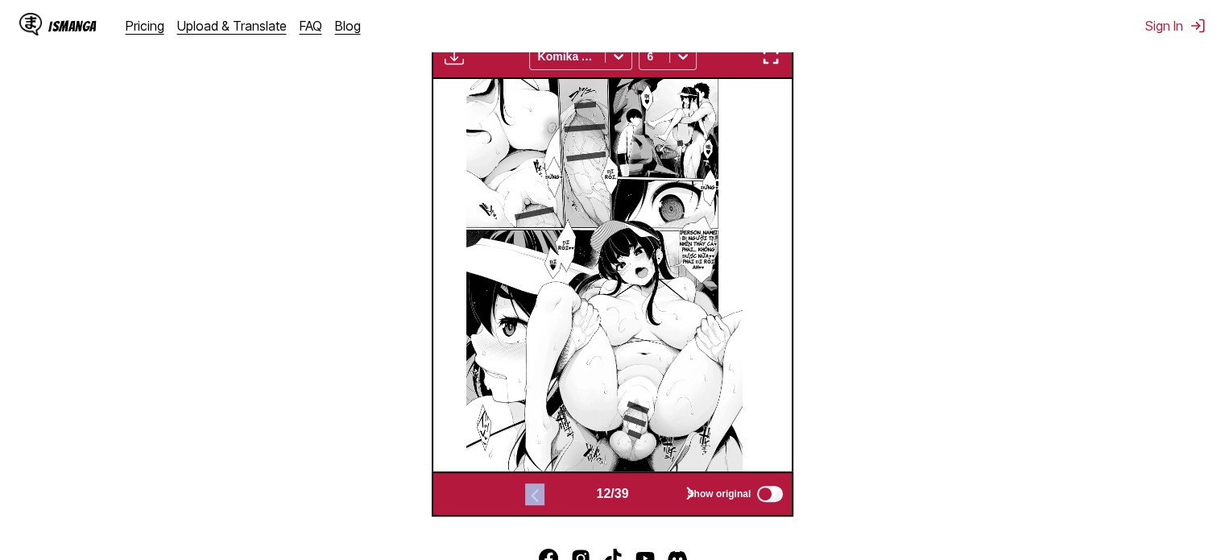
click at [527, 503] on img "button" at bounding box center [534, 495] width 19 height 19
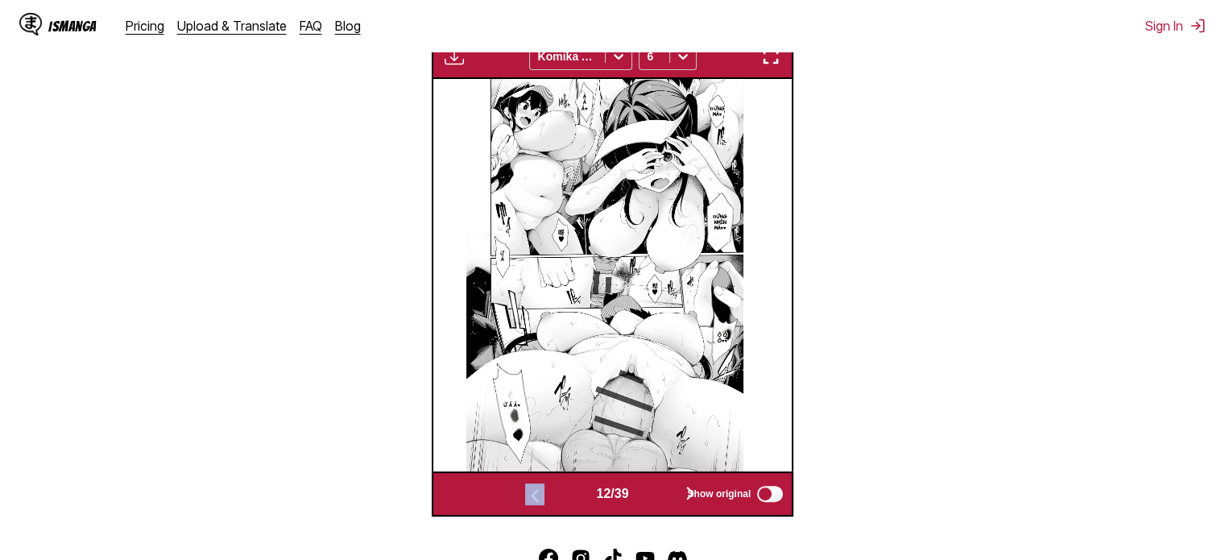
click at [527, 503] on img "button" at bounding box center [534, 495] width 19 height 19
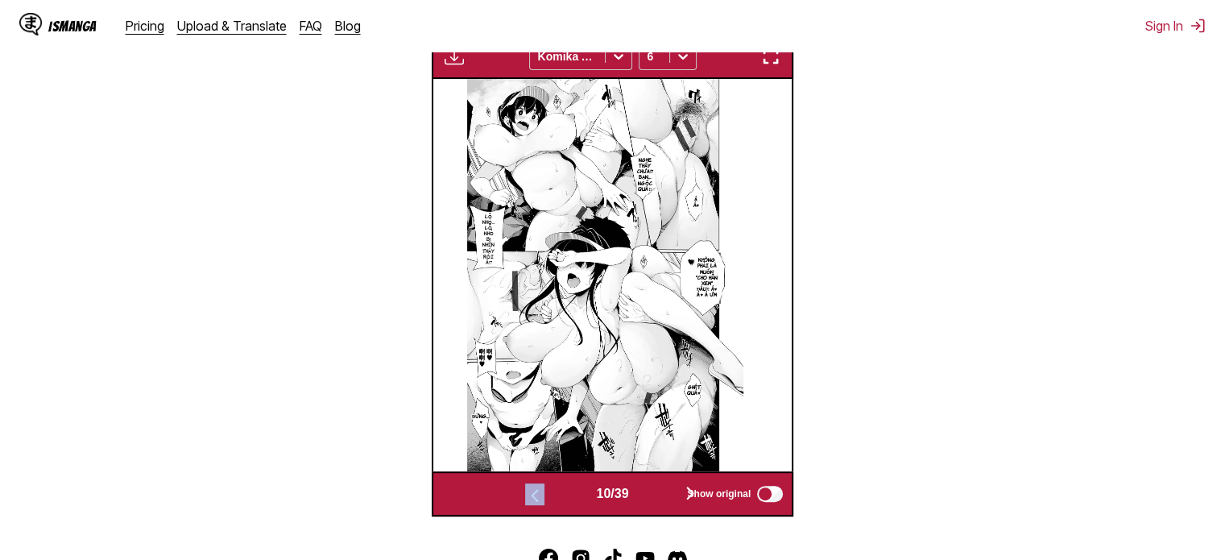
click at [527, 503] on img "button" at bounding box center [534, 495] width 19 height 19
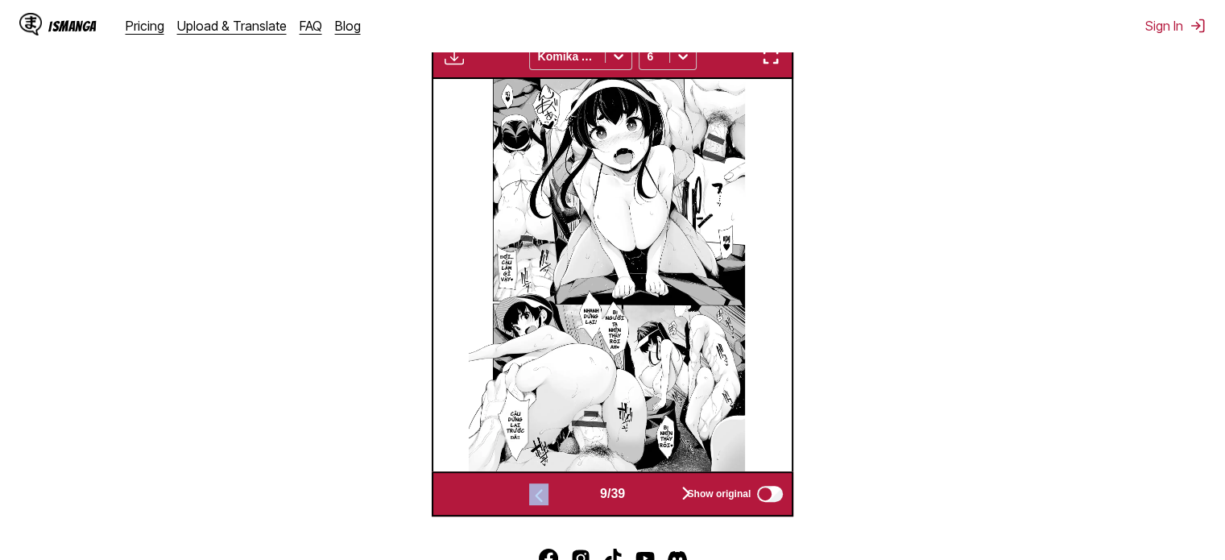
click at [529, 503] on img "button" at bounding box center [538, 495] width 19 height 19
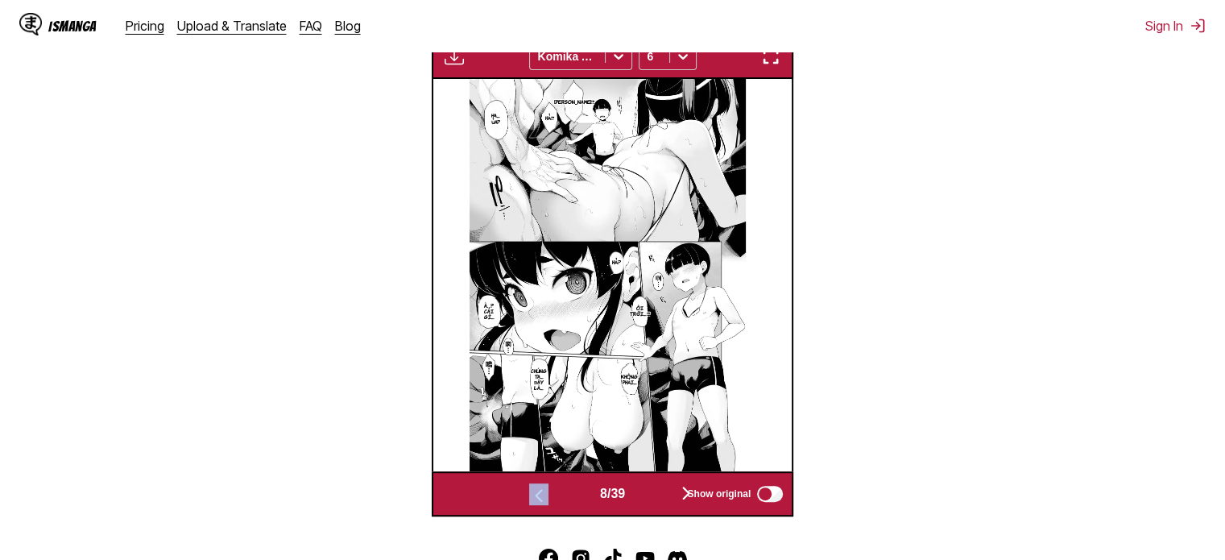
click at [529, 503] on img "button" at bounding box center [538, 495] width 19 height 19
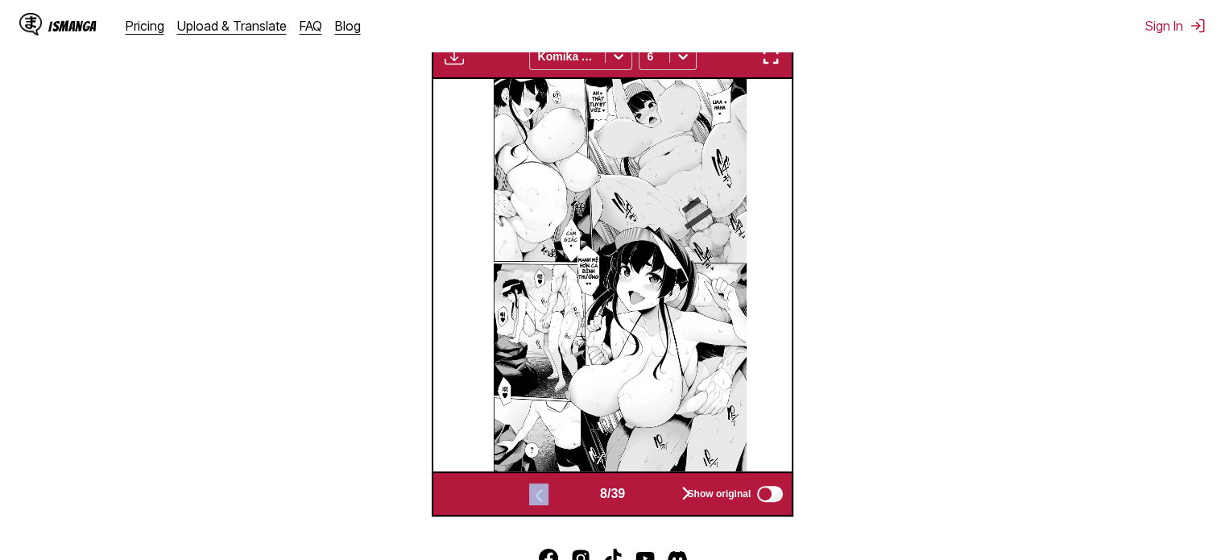
click at [529, 503] on img "button" at bounding box center [538, 495] width 19 height 19
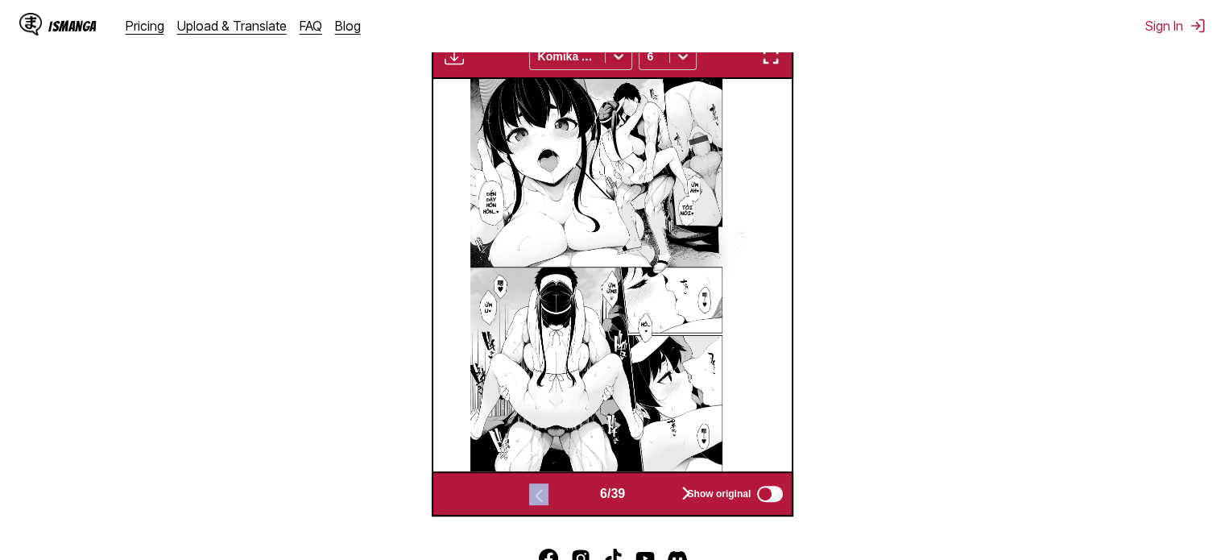
click at [529, 503] on img "button" at bounding box center [538, 495] width 19 height 19
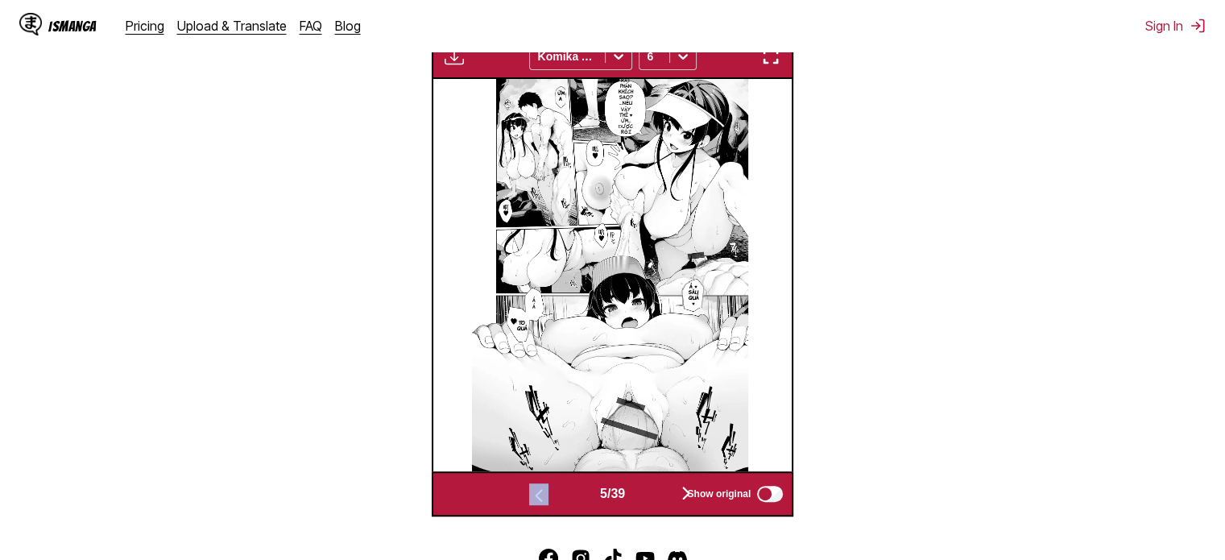
click at [529, 503] on img "button" at bounding box center [538, 495] width 19 height 19
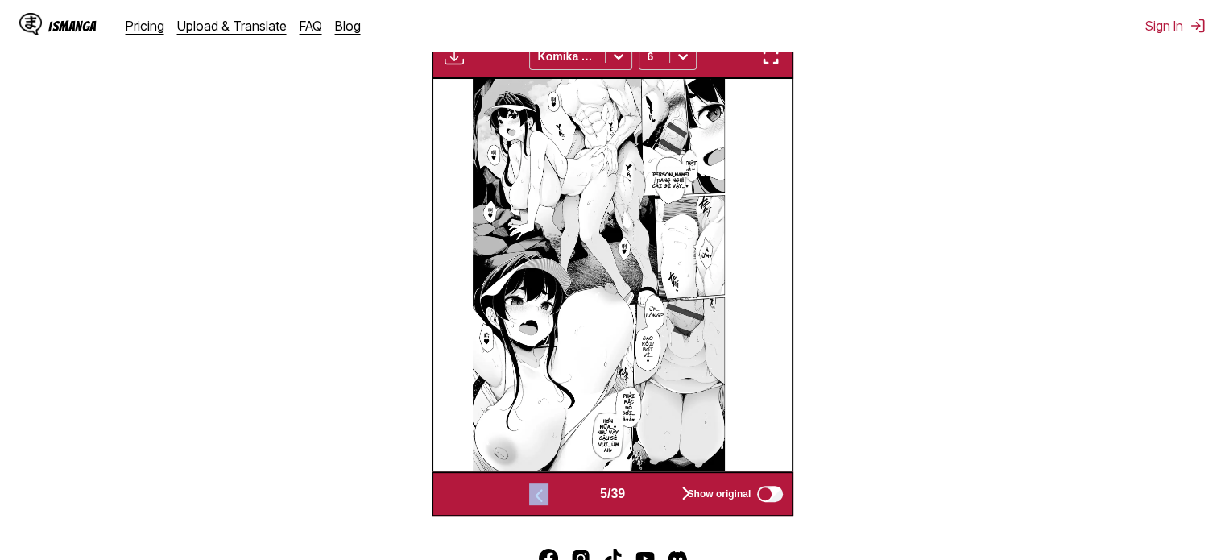
click at [529, 503] on img "button" at bounding box center [538, 495] width 19 height 19
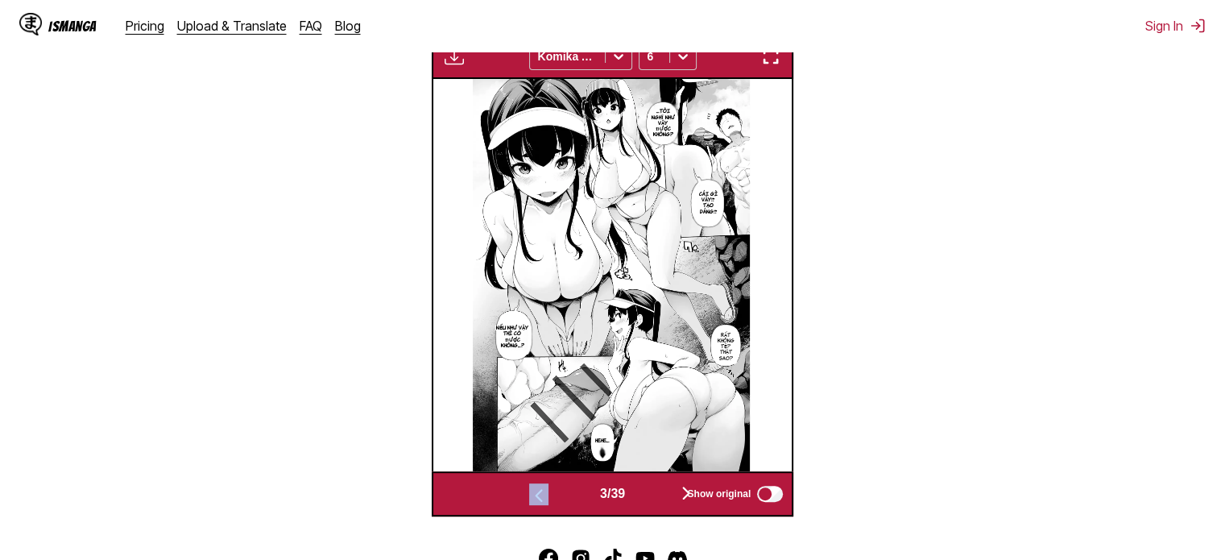
click at [529, 503] on img "button" at bounding box center [538, 495] width 19 height 19
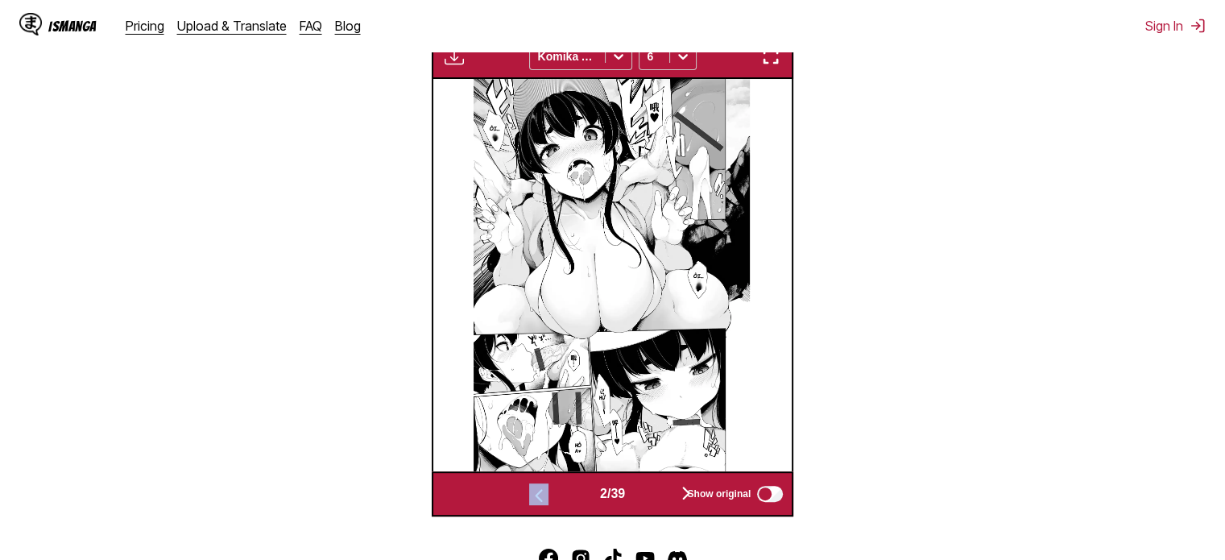
click at [529, 503] on img "button" at bounding box center [538, 495] width 19 height 19
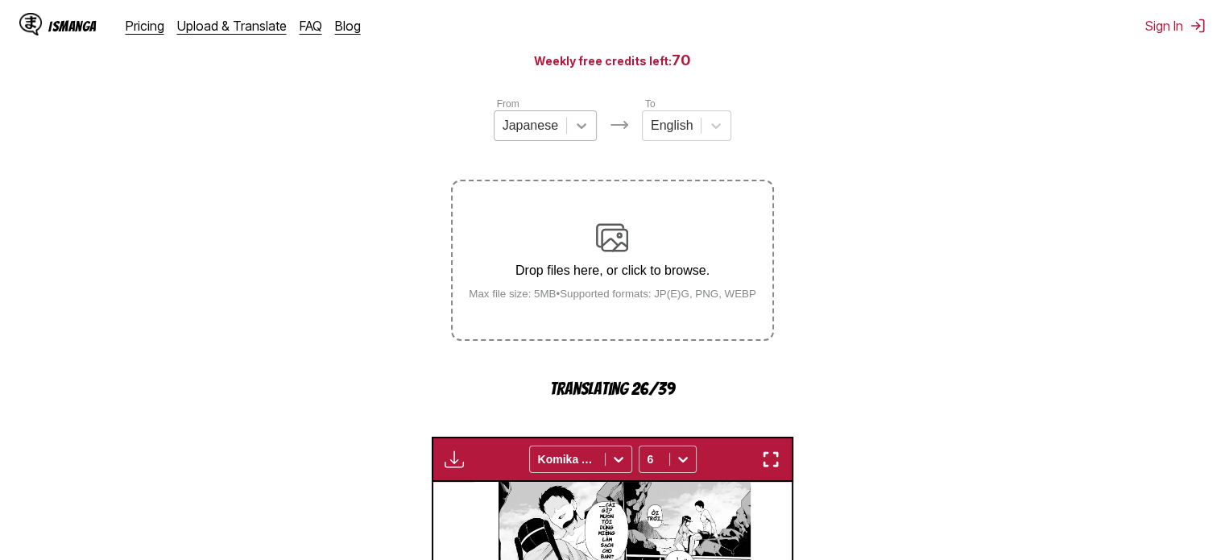
scroll to position [0, 0]
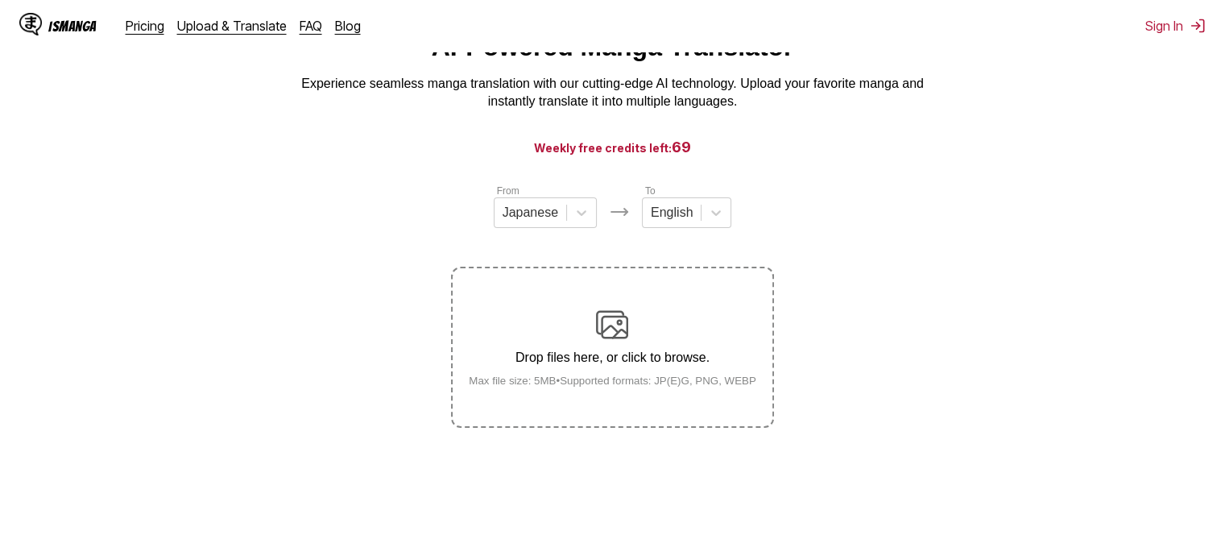
scroll to position [200, 0]
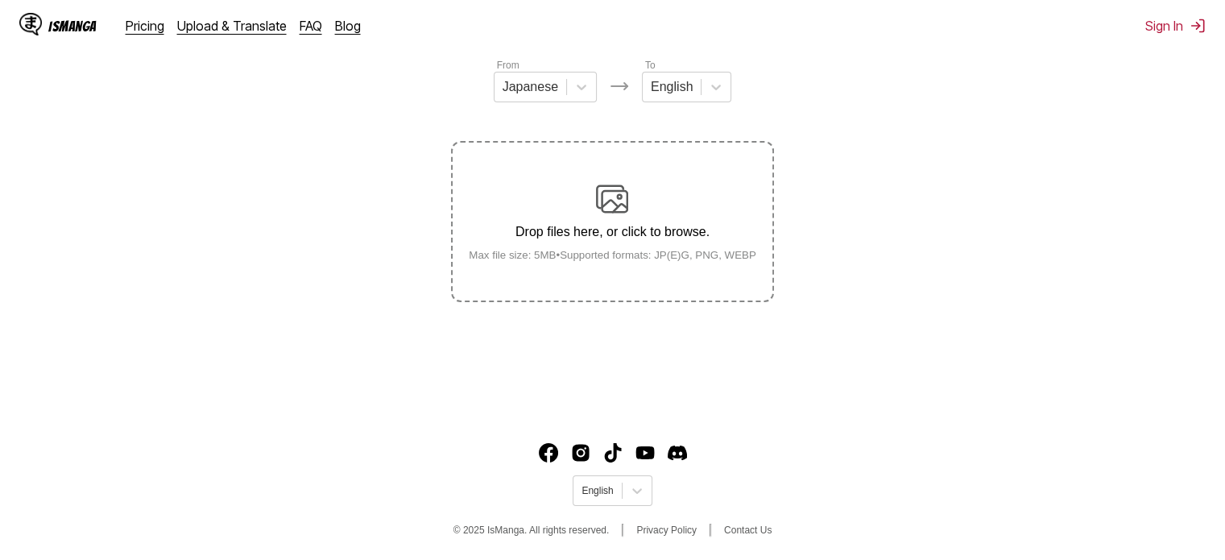
click at [638, 254] on small "Max file size: 5MB • Supported formats: JP(E)G, PNG, WEBP" at bounding box center [612, 255] width 313 height 12
click at [0, 0] on input "Drop files here, or click to browse. Max file size: 5MB • Supported formats: JP…" at bounding box center [0, 0] width 0 height 0
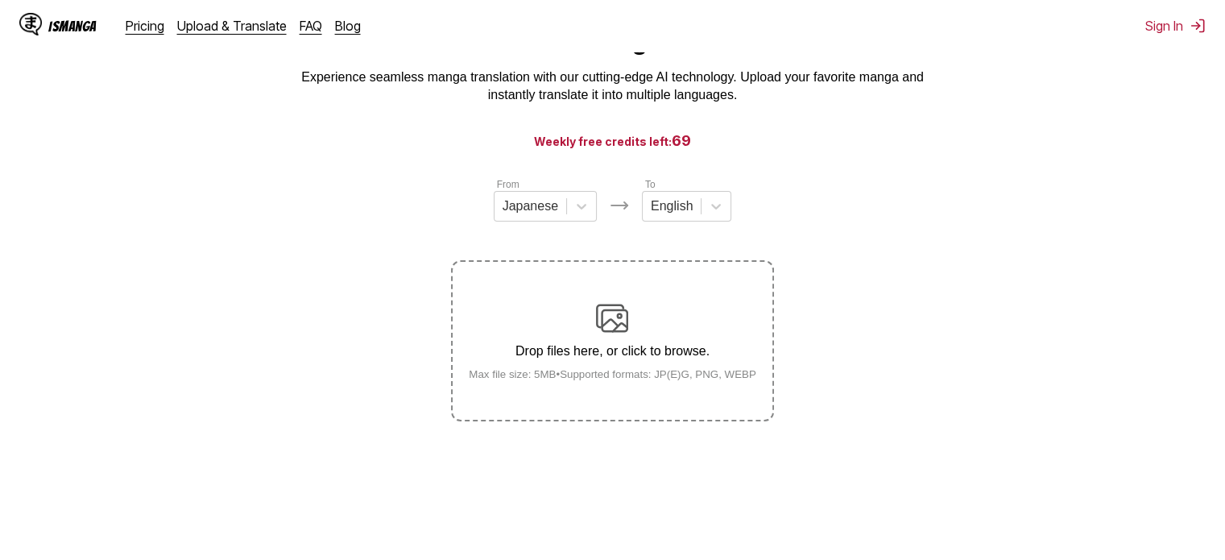
scroll to position [0, 0]
